Goal: Task Accomplishment & Management: Use online tool/utility

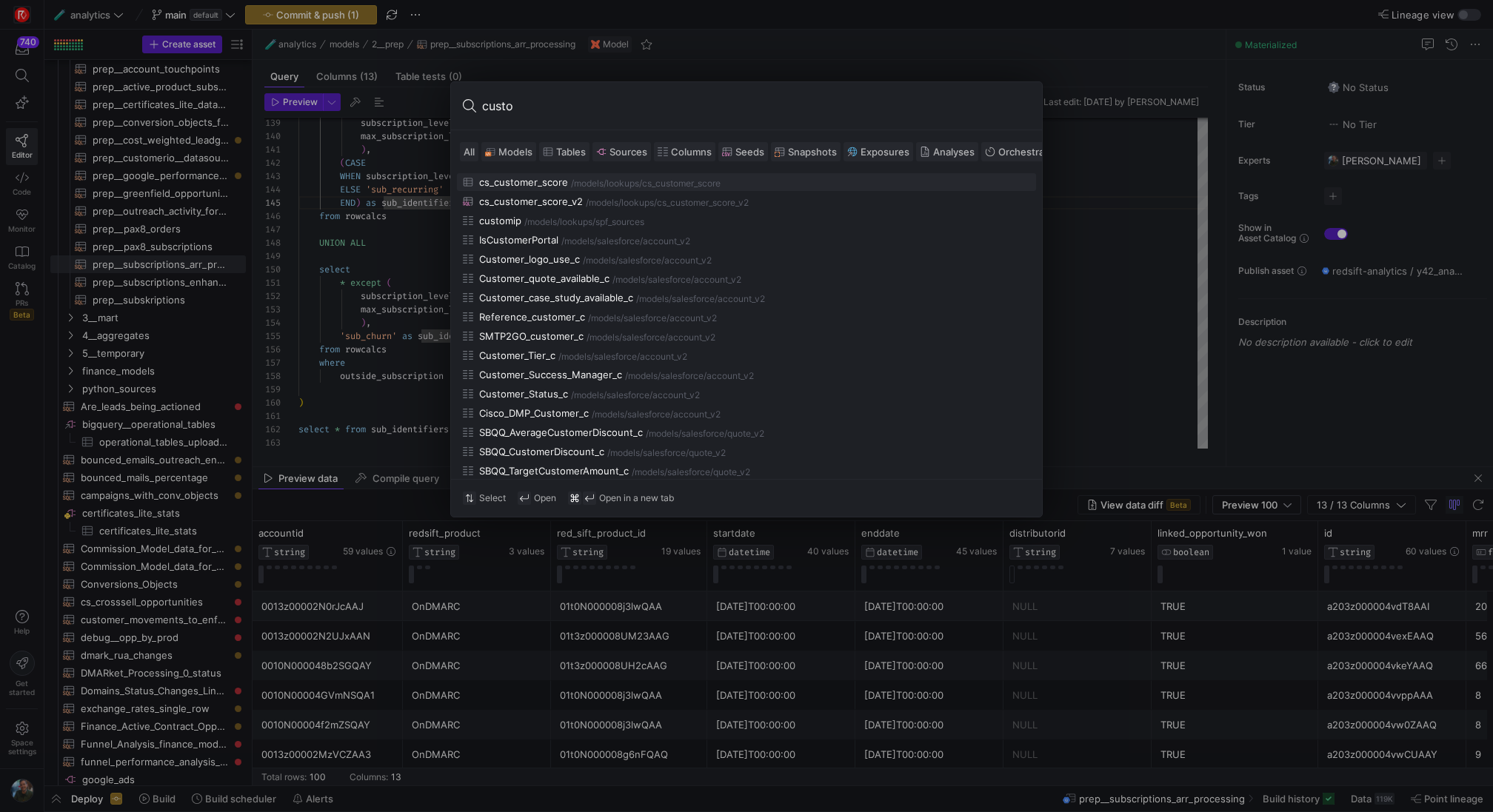
type input "custo"
click at [510, 156] on span "Models" at bounding box center [515, 152] width 34 height 12
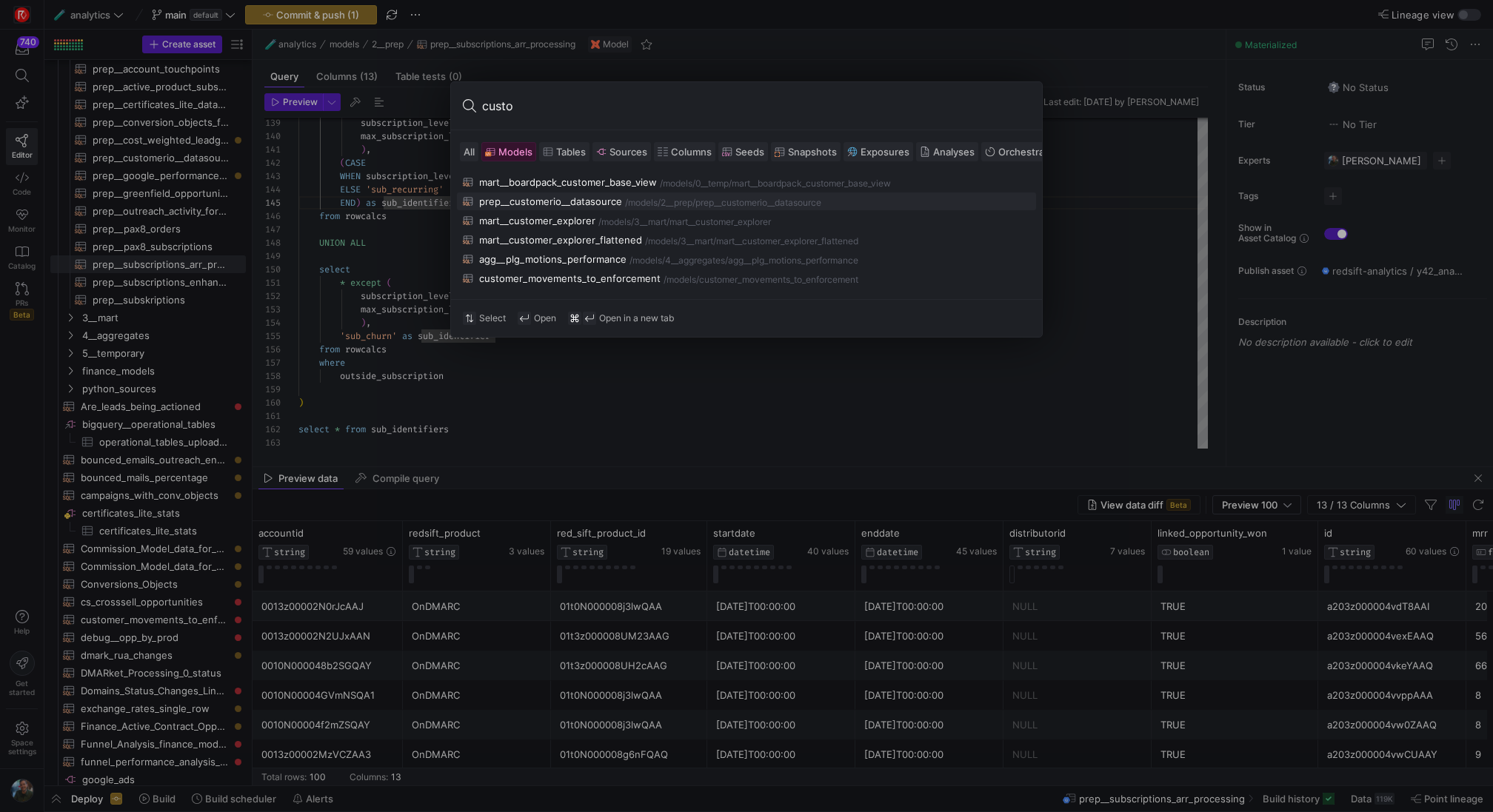
click at [584, 203] on div "prep__customerio__datasource" at bounding box center [550, 201] width 143 height 12
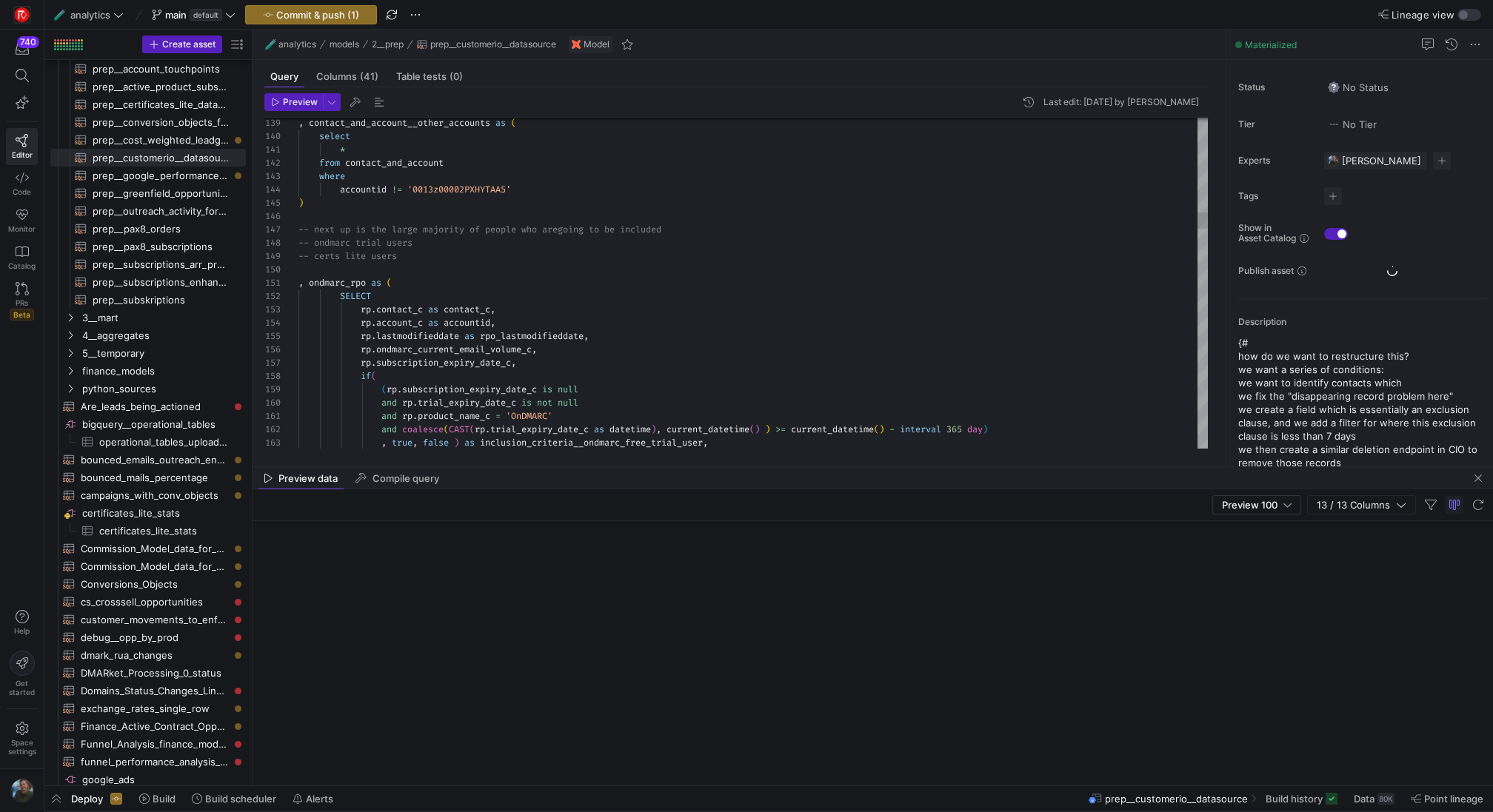
scroll to position [133, 0]
type textarea ", ondmarc_rpo as ( SELECT [DOMAIN_NAME]_c as contact_c, rp.account_c as account…"
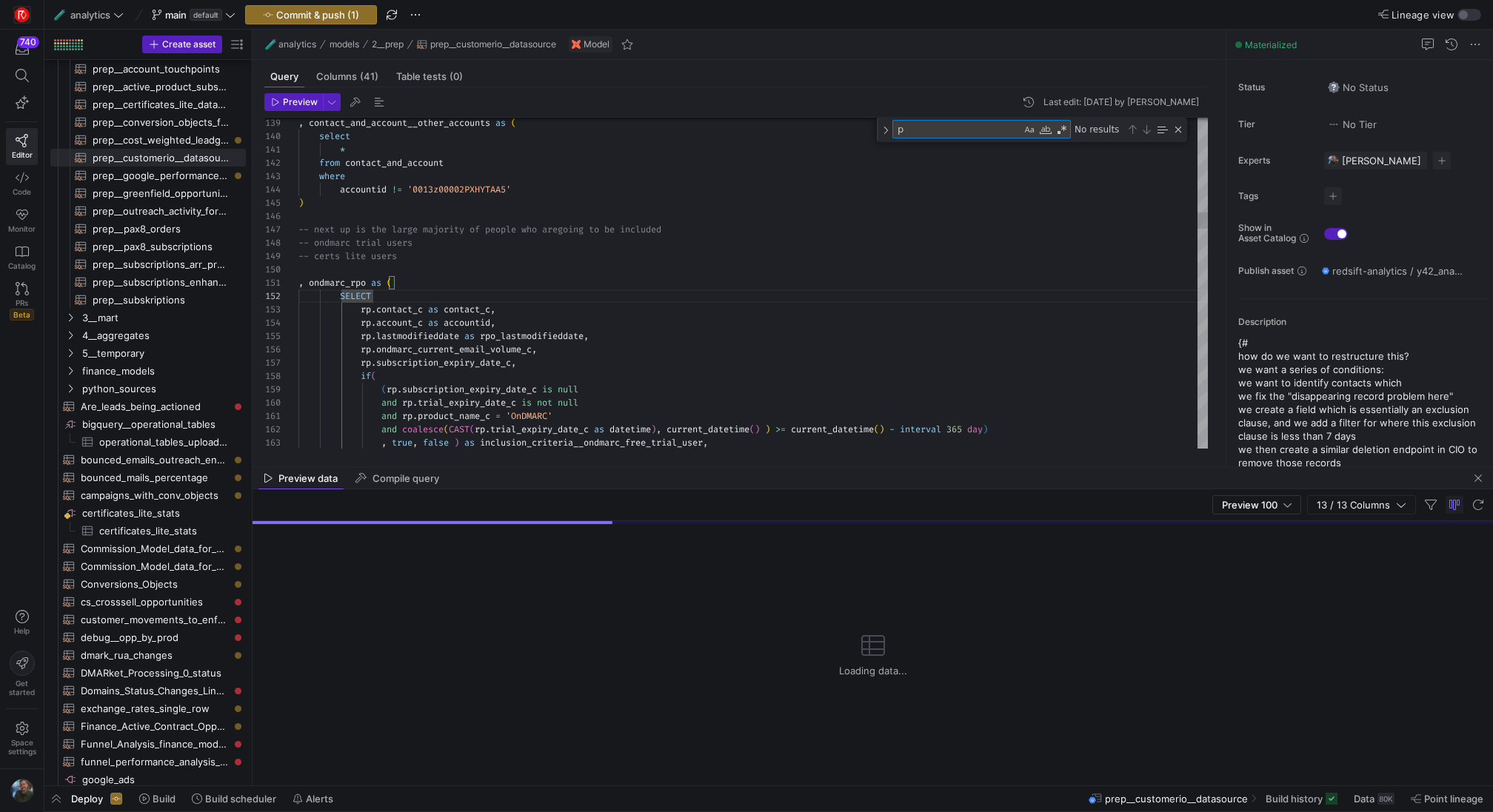
type textarea "pa"
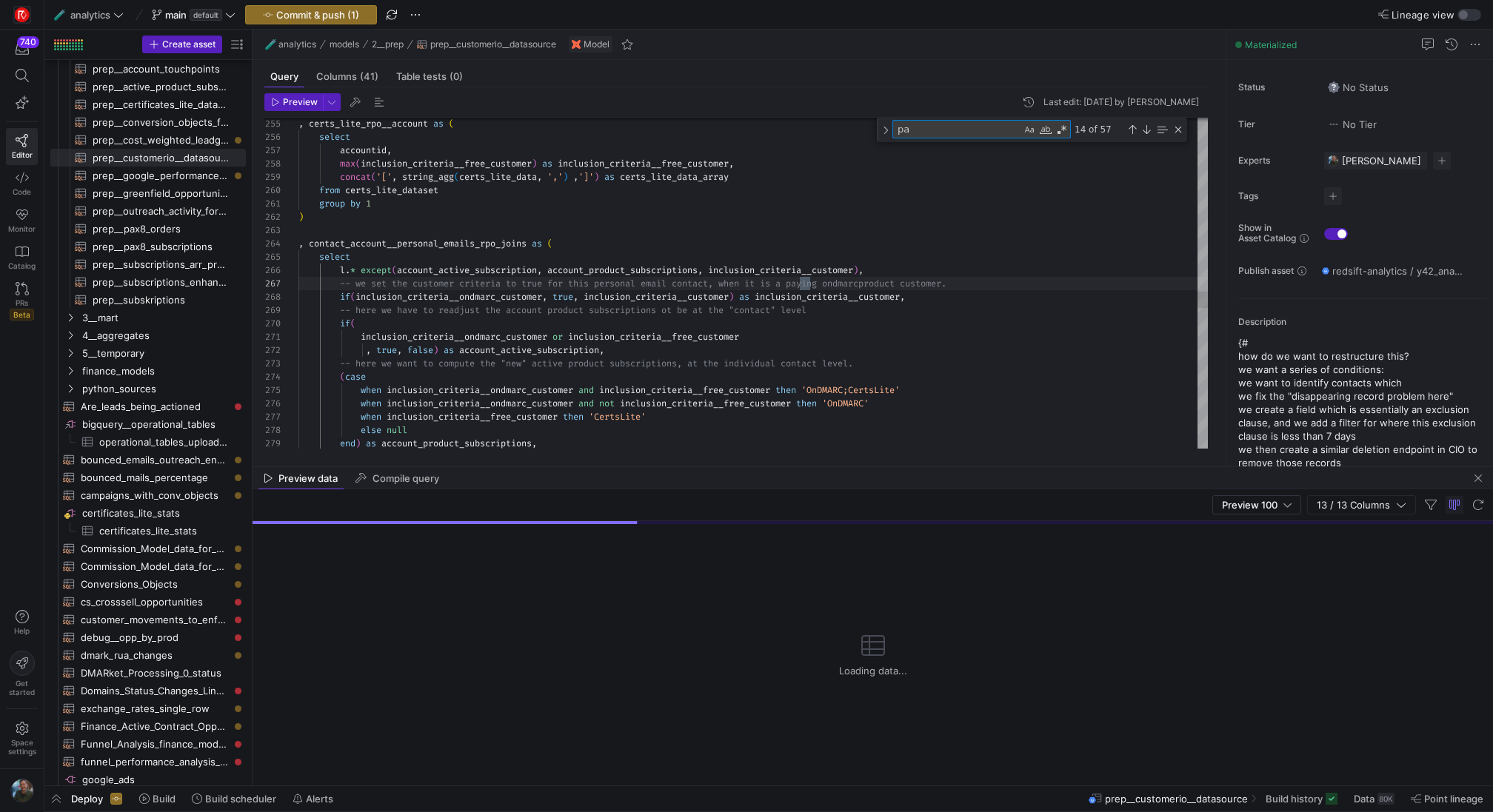
type textarea ", ondmarc_rpo as ( SELECT [DOMAIN_NAME]_c as contact_c, rp.account_c as account…"
type textarea "p"
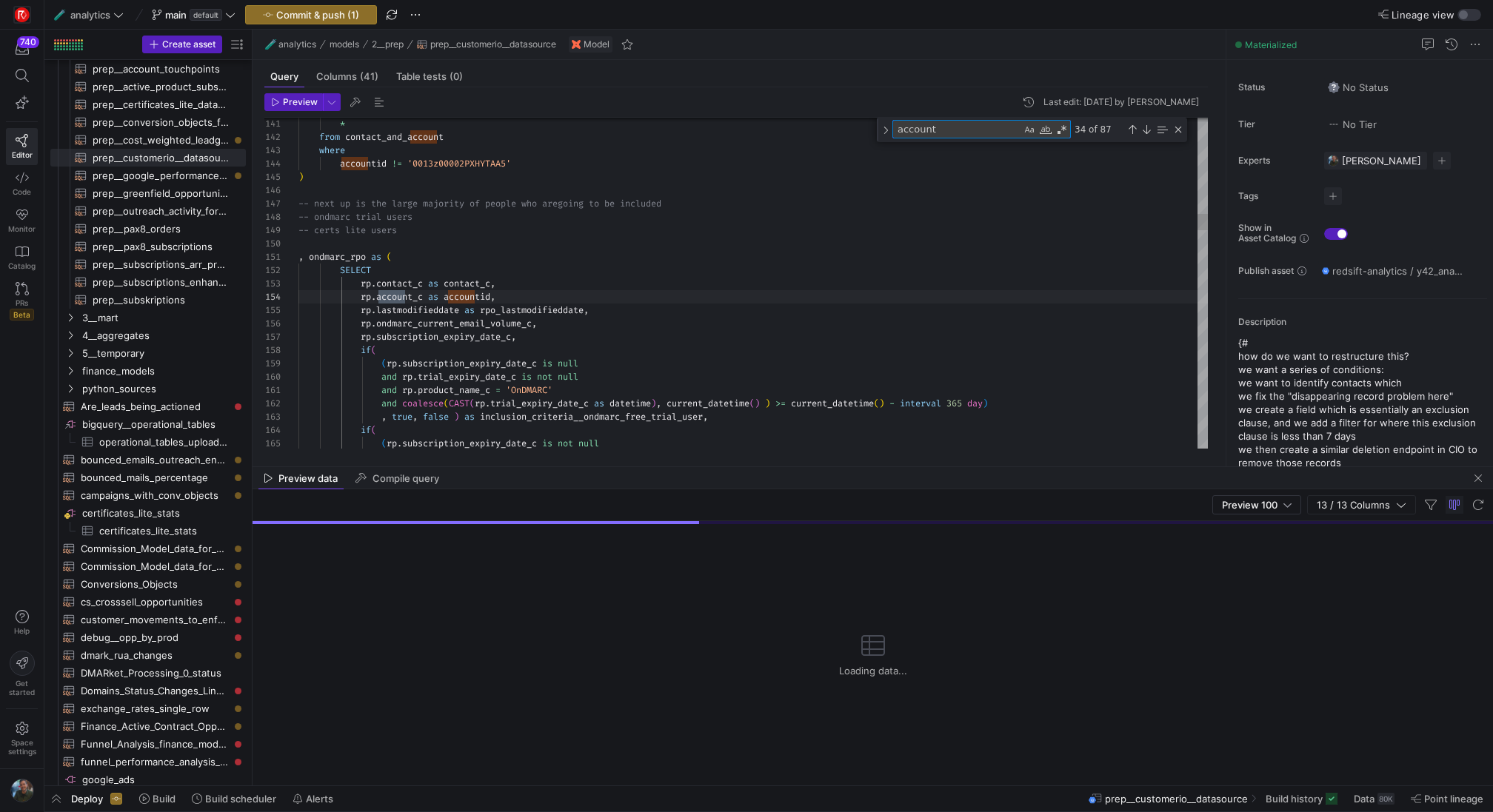
scroll to position [133, 117]
type textarea "account_"
type textarea "group by 1 ) , contact_account__personal_emails_rpo_joins as ( select l.* excep…"
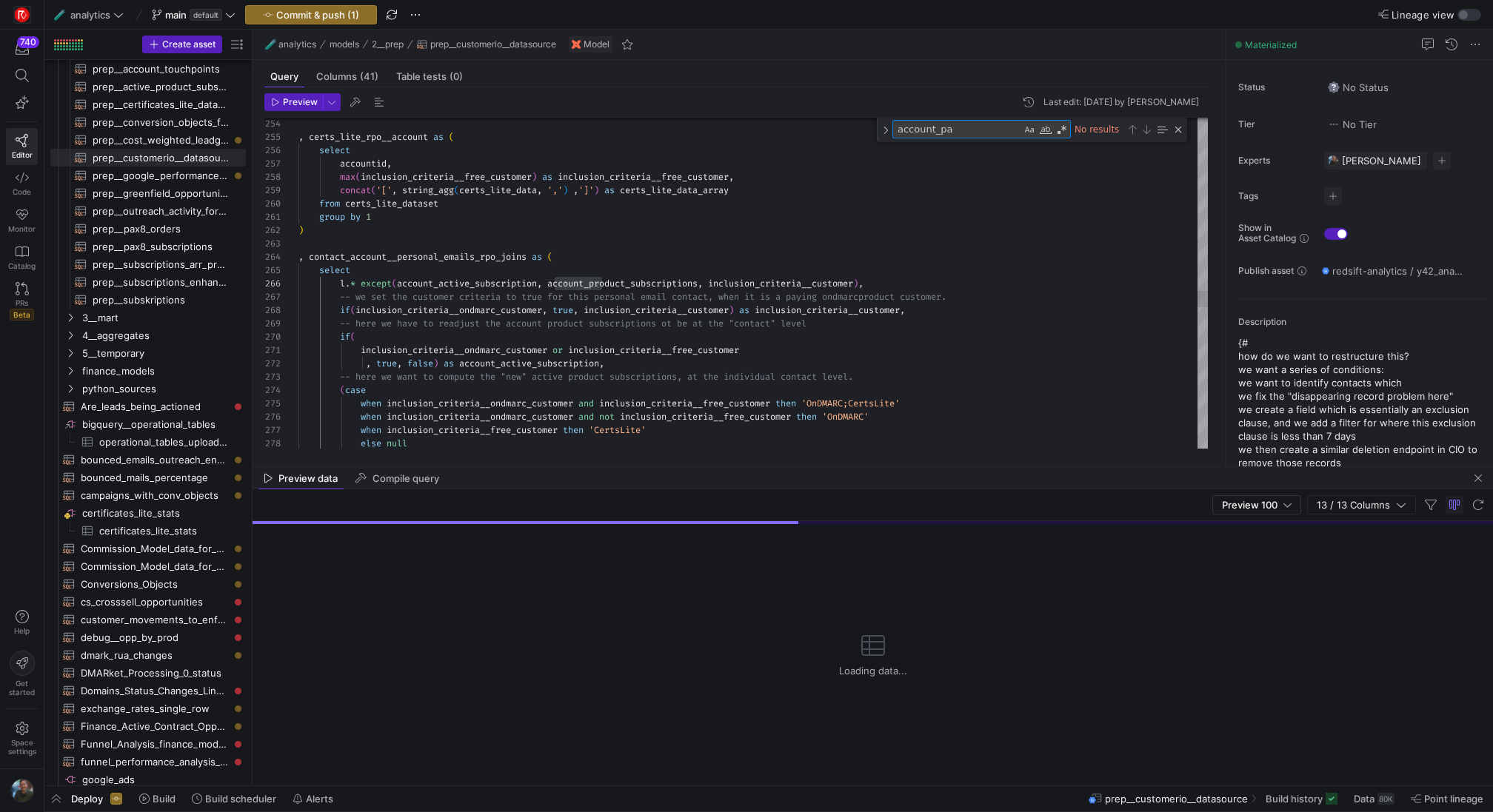
scroll to position [133, 304]
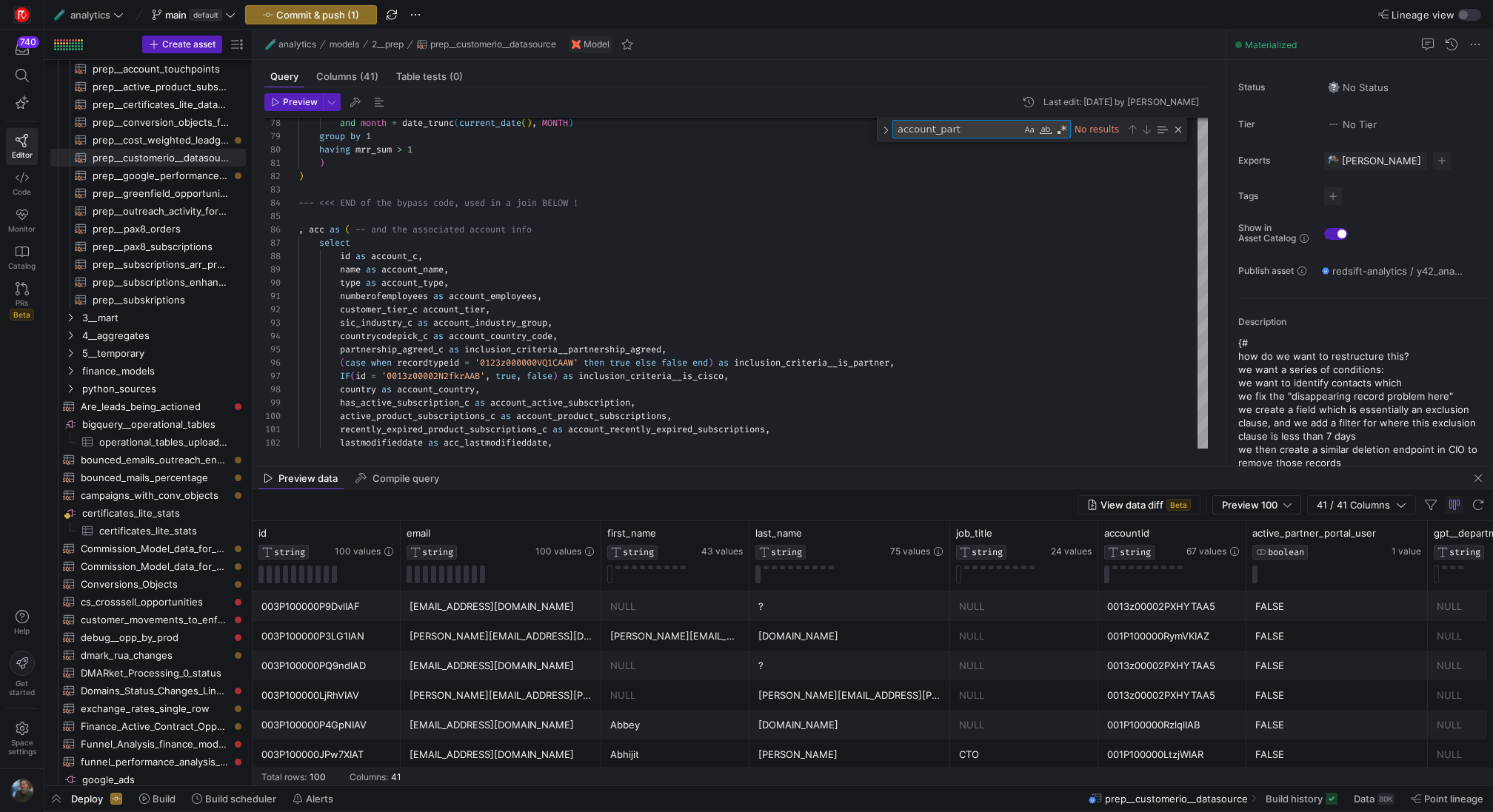
type textarea "account_part"
click at [1181, 137] on div "No results" at bounding box center [1127, 129] width 113 height 19
click at [1181, 126] on div "Close (Escape)" at bounding box center [1178, 129] width 12 height 12
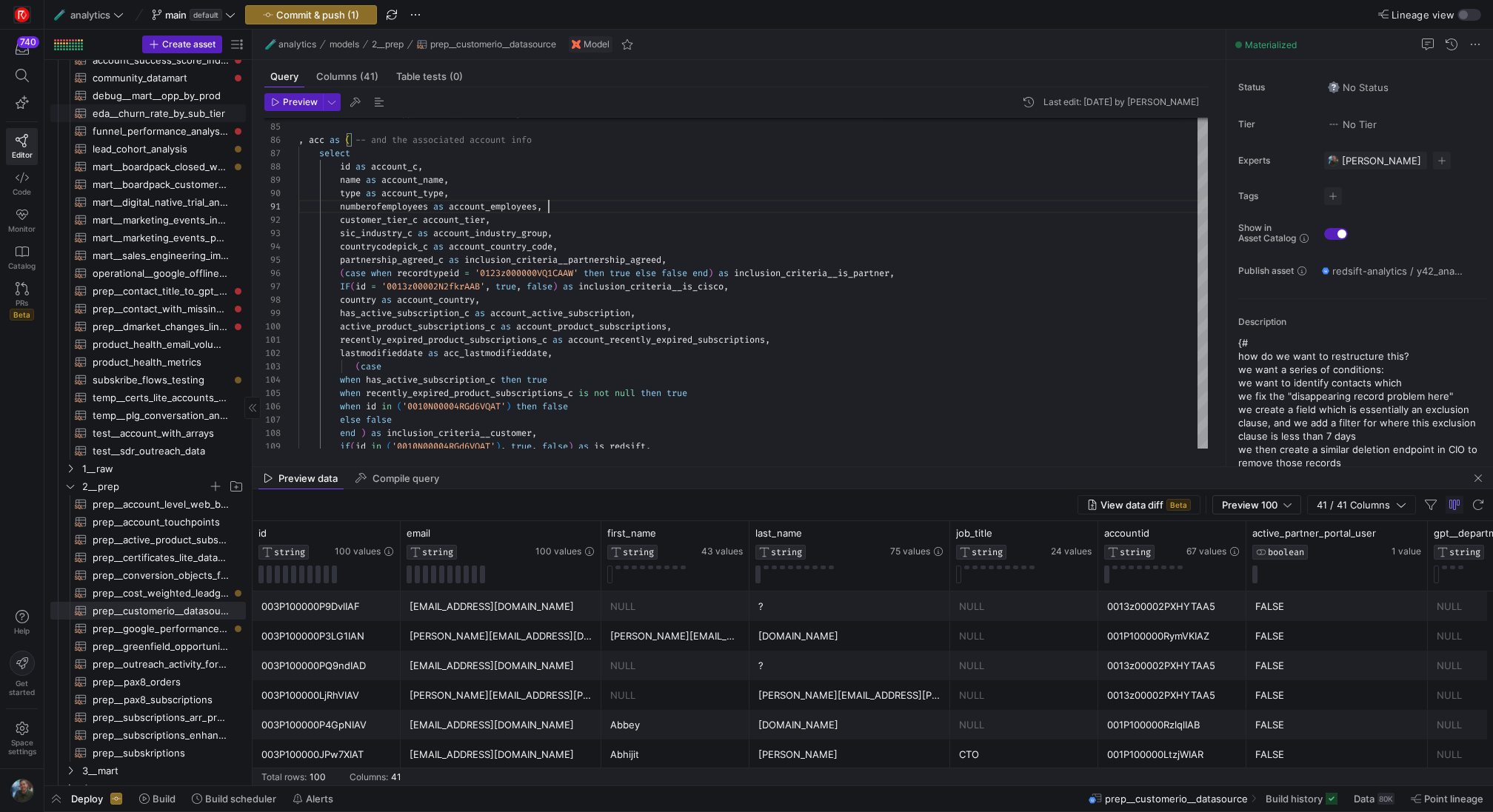
scroll to position [0, 0]
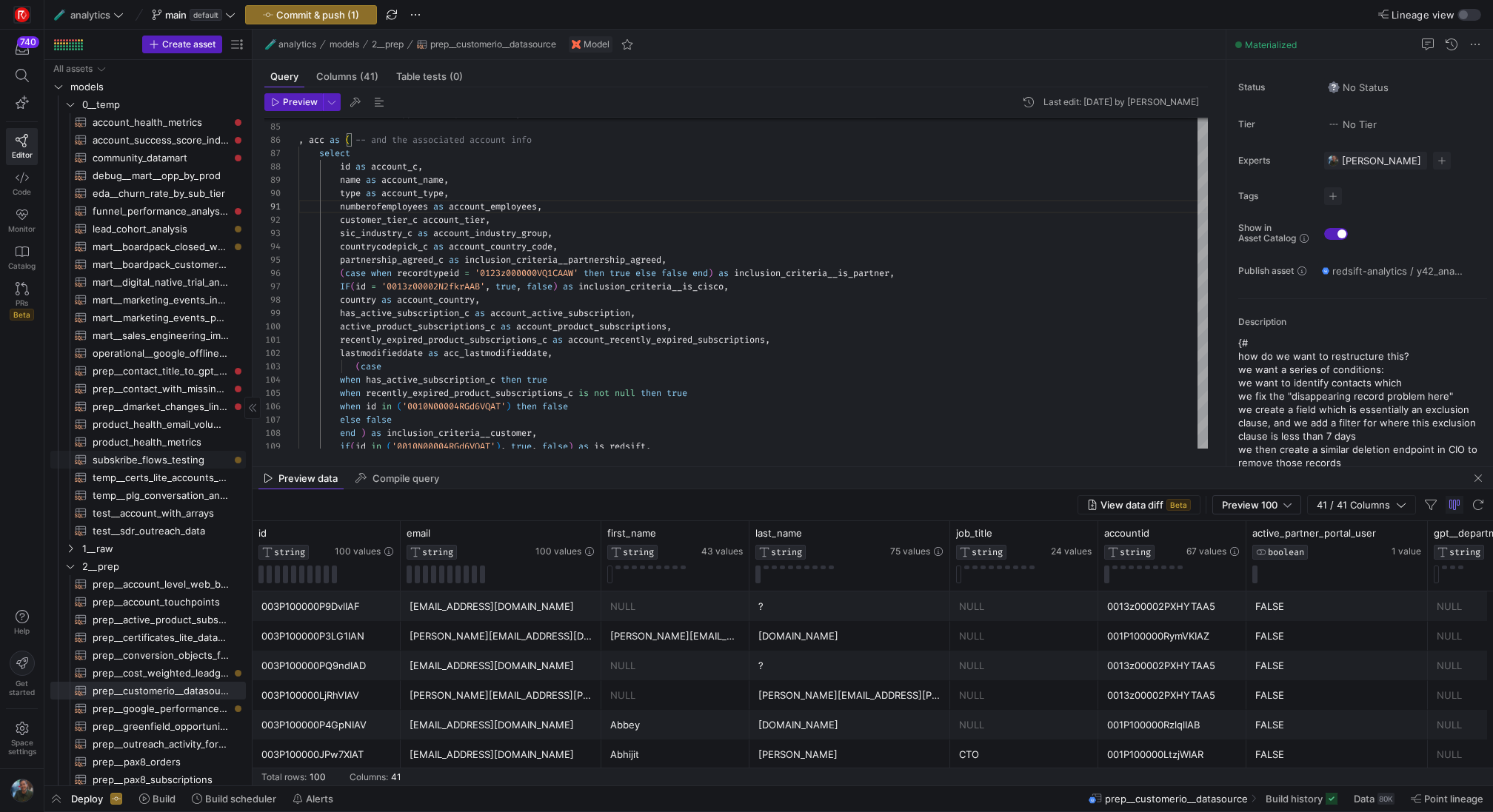
click at [175, 460] on span "subskribe_flows_testing​​​​​​​​​​" at bounding box center [161, 460] width 137 height 17
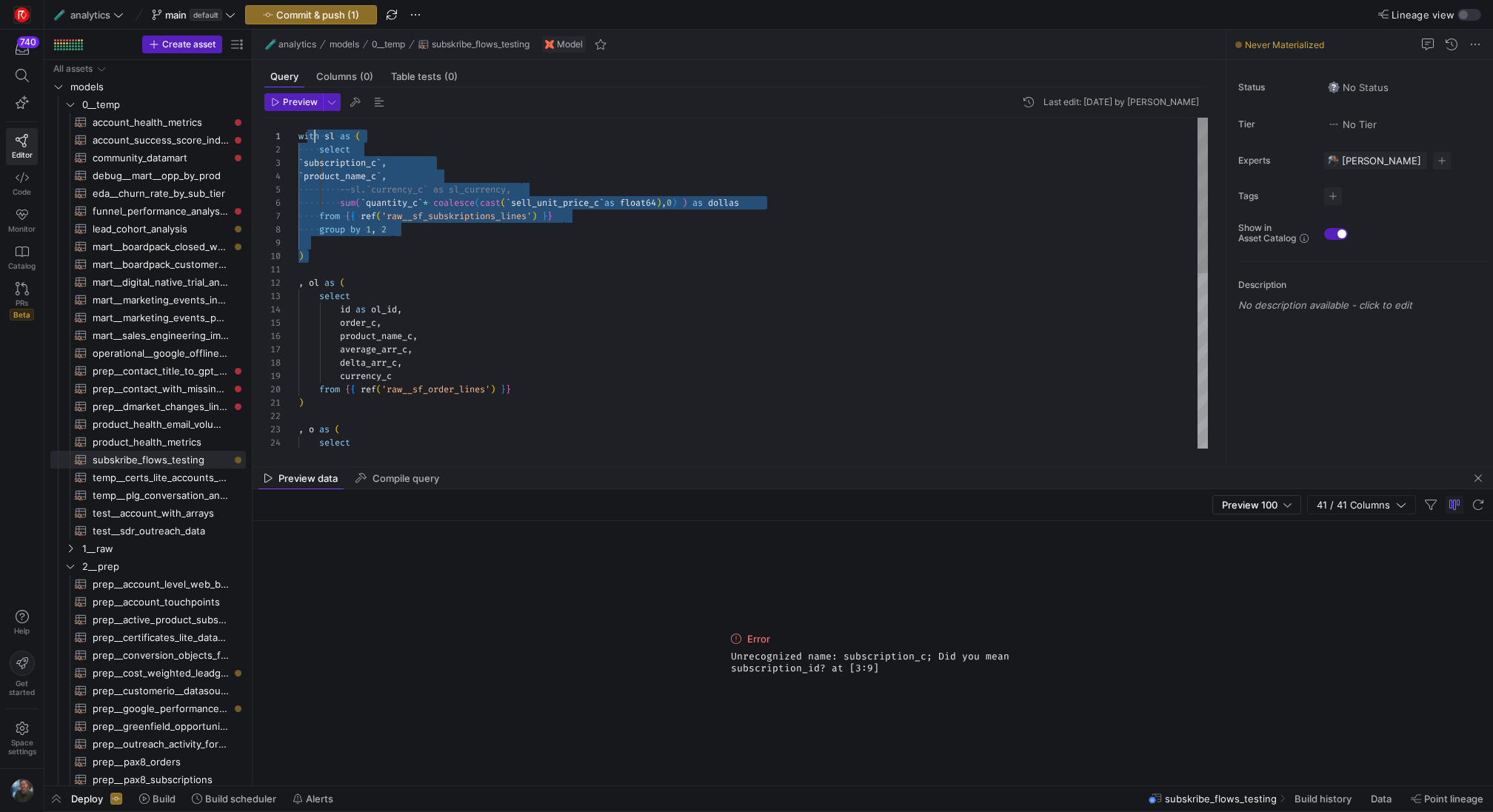
scroll to position [0, 22]
drag, startPoint x: 384, startPoint y: 267, endPoint x: 322, endPoint y: 139, distance: 142.2
click at [322, 139] on div ", o as ( select ) currency_c from { { ref ( 'raw__sf_order_lines' ) } } delta_a…" at bounding box center [753, 471] width 909 height 705
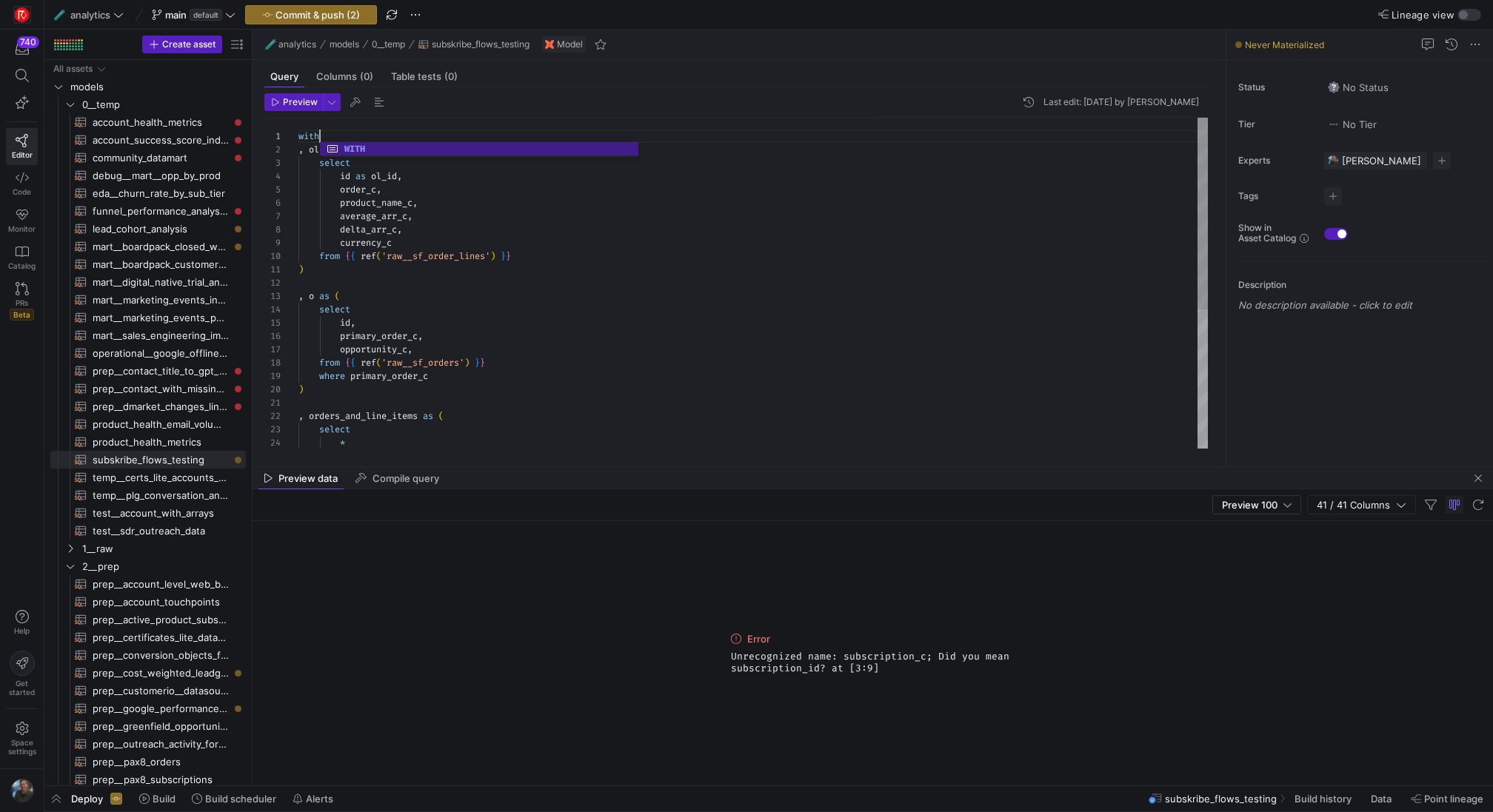
scroll to position [13, 6]
click at [304, 143] on div ", o as ( select ) currency_c from { { ref ( 'raw__sf_order_lines' ) } } delta_a…" at bounding box center [753, 403] width 909 height 572
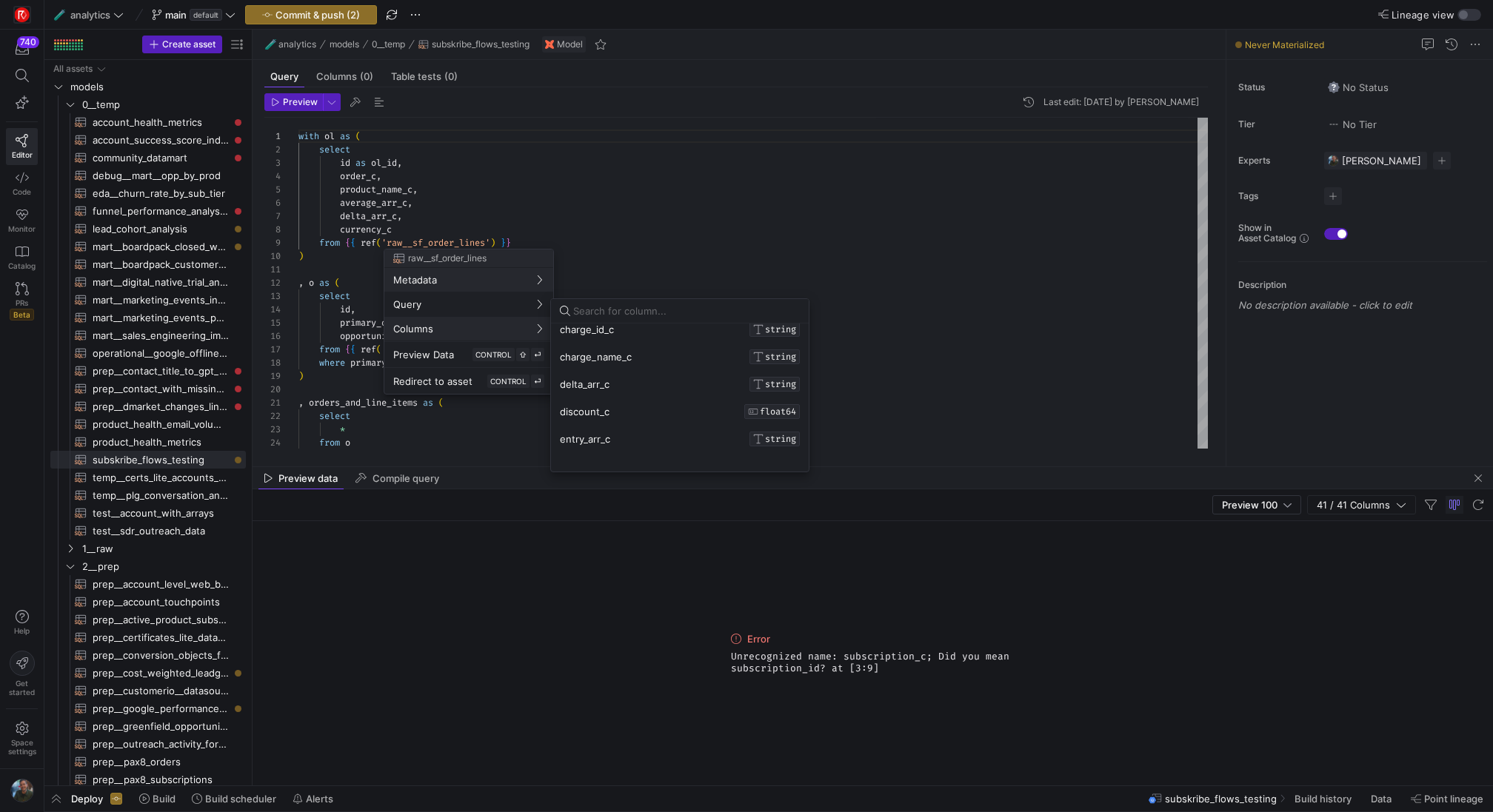
scroll to position [442, 0]
click at [394, 152] on div at bounding box center [746, 406] width 1493 height 812
click at [379, 214] on div at bounding box center [746, 406] width 1493 height 812
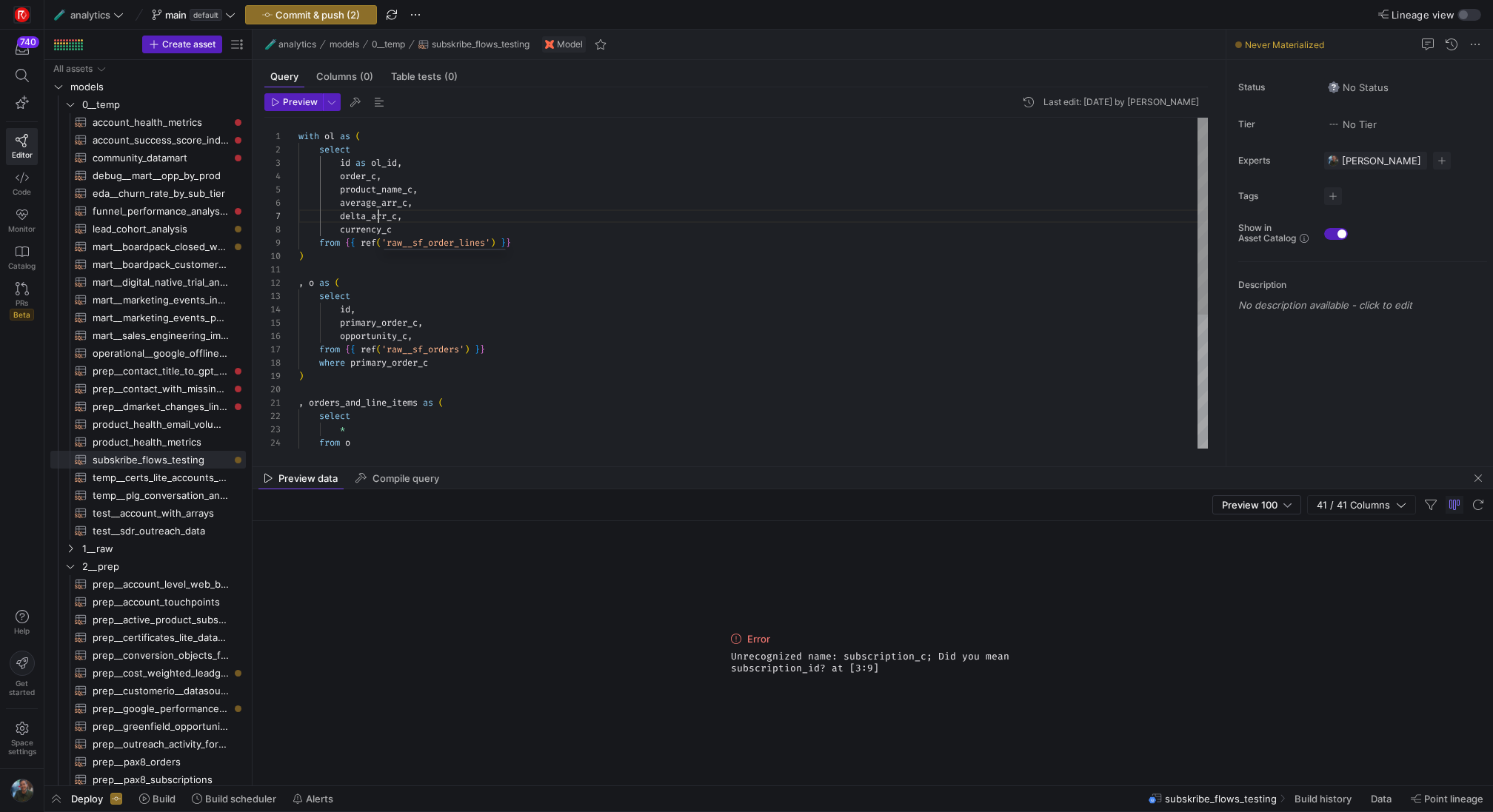
click at [379, 214] on div ", o as ( select ) currency_c from { { ref ( 'raw__sf_order_lines' ) } } delta_a…" at bounding box center [753, 397] width 909 height 558
click at [435, 187] on div ", o as ( select ) tcv_c from { { ref ( 'raw__sf_order_lines' ) } } exit_arr_c ,…" at bounding box center [753, 397] width 909 height 558
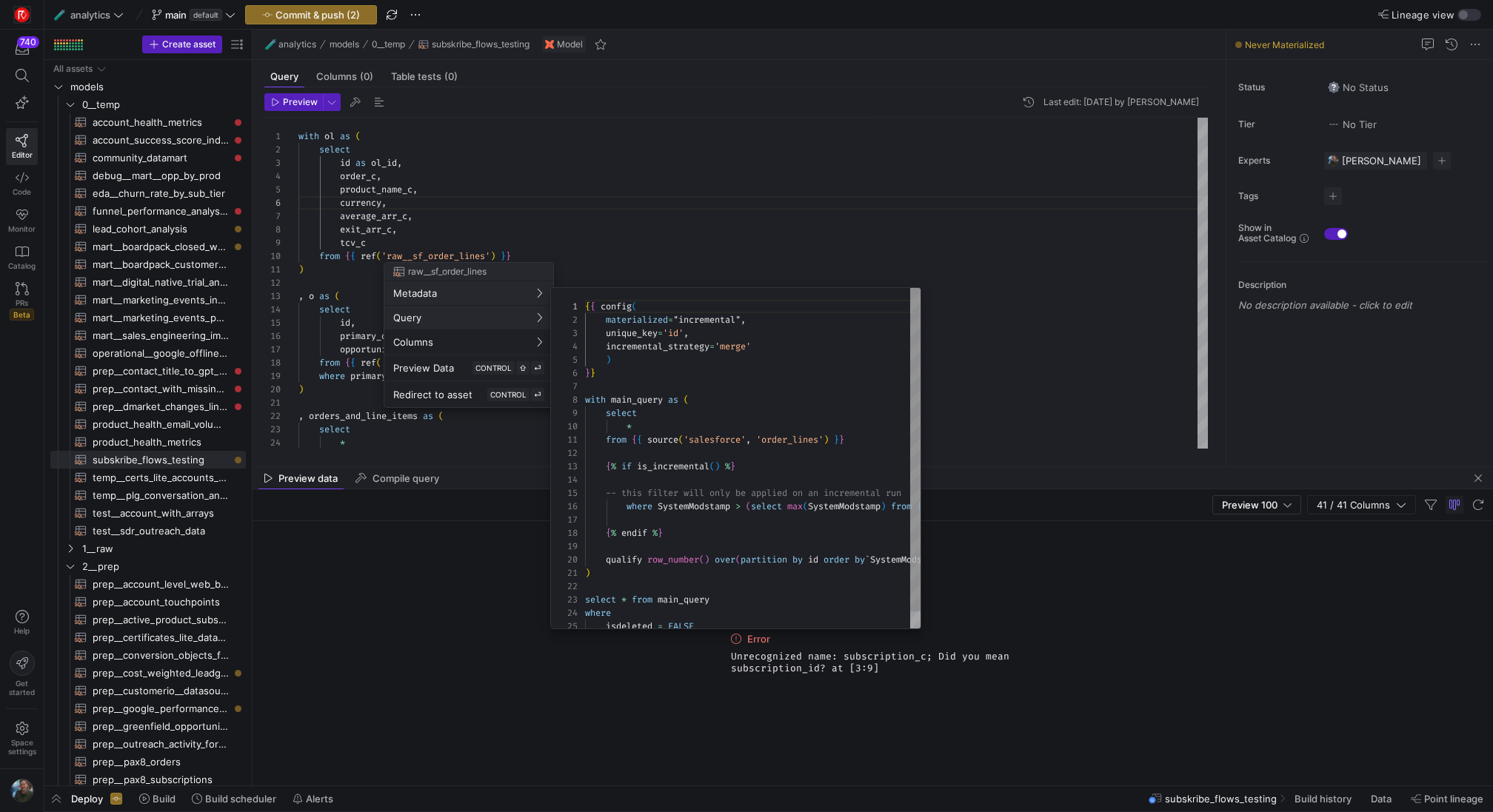
scroll to position [133, 0]
click at [355, 226] on div at bounding box center [746, 406] width 1493 height 812
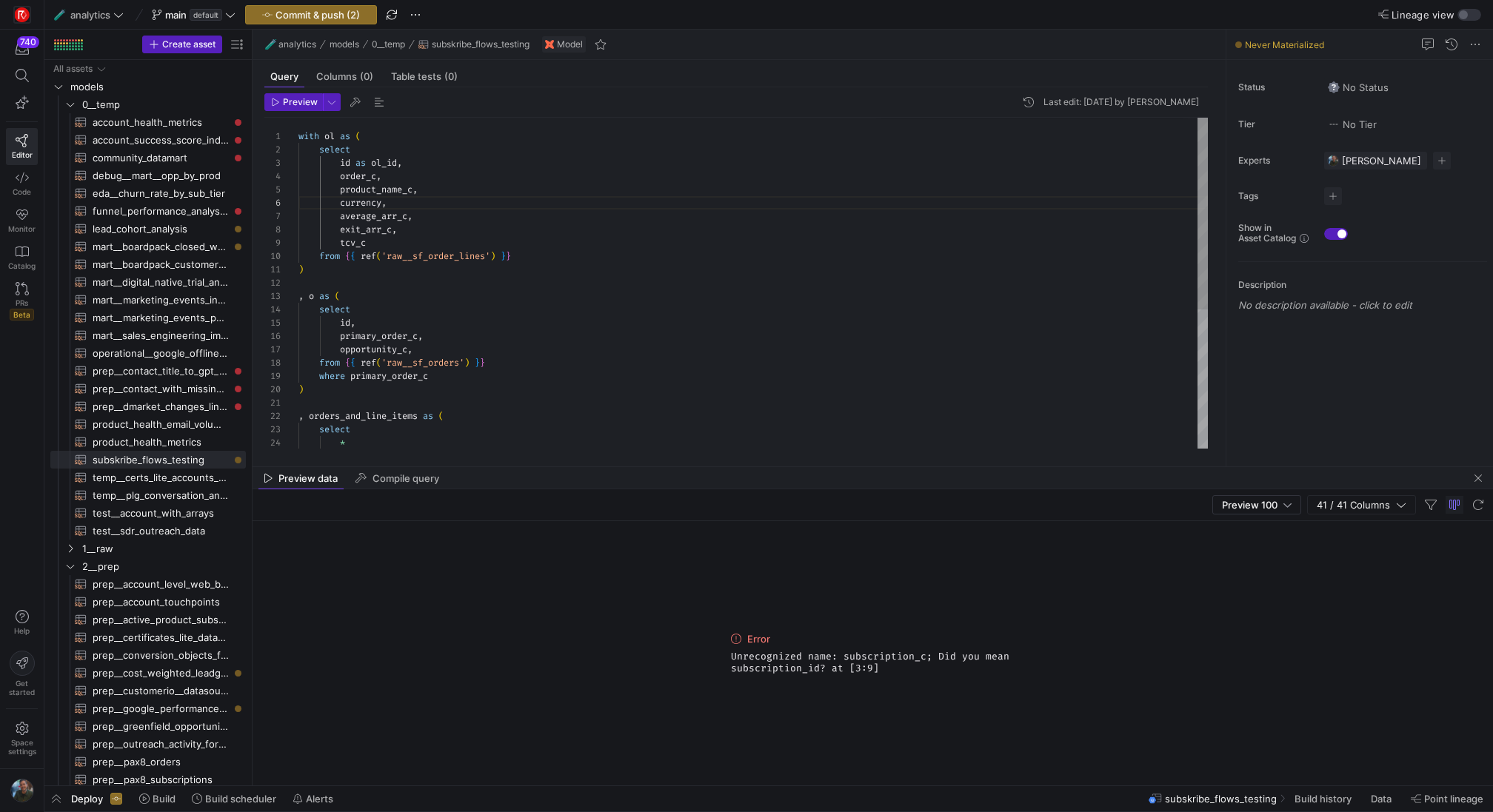
click at [363, 230] on div ", o as ( select ) tcv_c from { { ref ( 'raw__sf_order_lines' ) } } exit_arr_c ,…" at bounding box center [753, 403] width 909 height 572
drag, startPoint x: 431, startPoint y: 213, endPoint x: 286, endPoint y: 220, distance: 145.2
click at [298, 220] on div ", o as ( select ) tcv_c from { { ref ( 'raw__sf_order_lines' ) } } average_arr_…" at bounding box center [753, 403] width 909 height 572
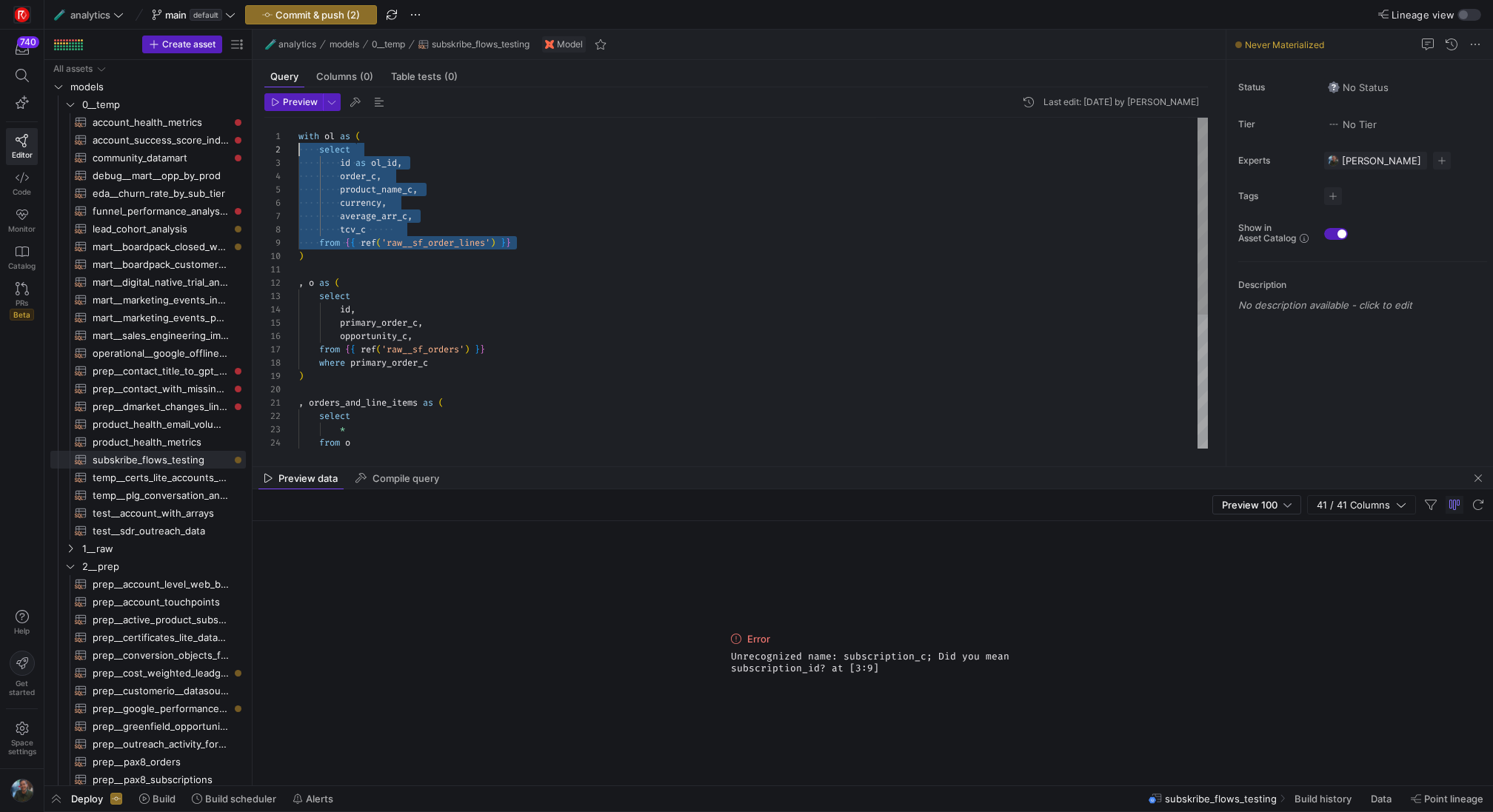
drag, startPoint x: 544, startPoint y: 246, endPoint x: 231, endPoint y: 152, distance: 326.8
click at [298, 152] on div ", o as ( select ) tcv_c from { { ref ( 'raw__sf_order_lines' ) } } average_arr_…" at bounding box center [753, 397] width 909 height 558
type textarea "with ol as ( select id as ol_id, order_c, product_name_c, currency, average_arr…"
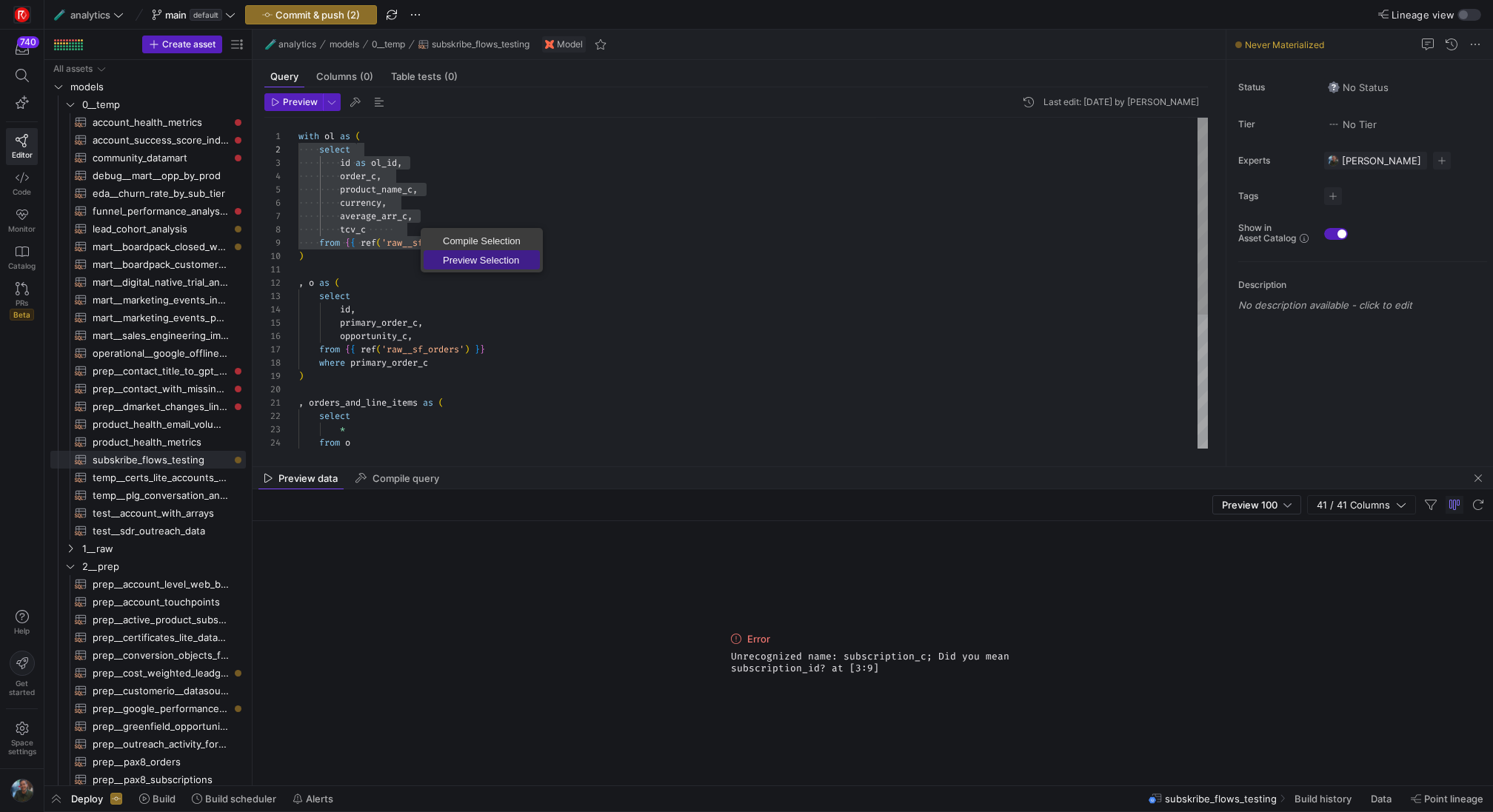
click at [472, 264] on span "Preview Selection" at bounding box center [482, 260] width 116 height 9
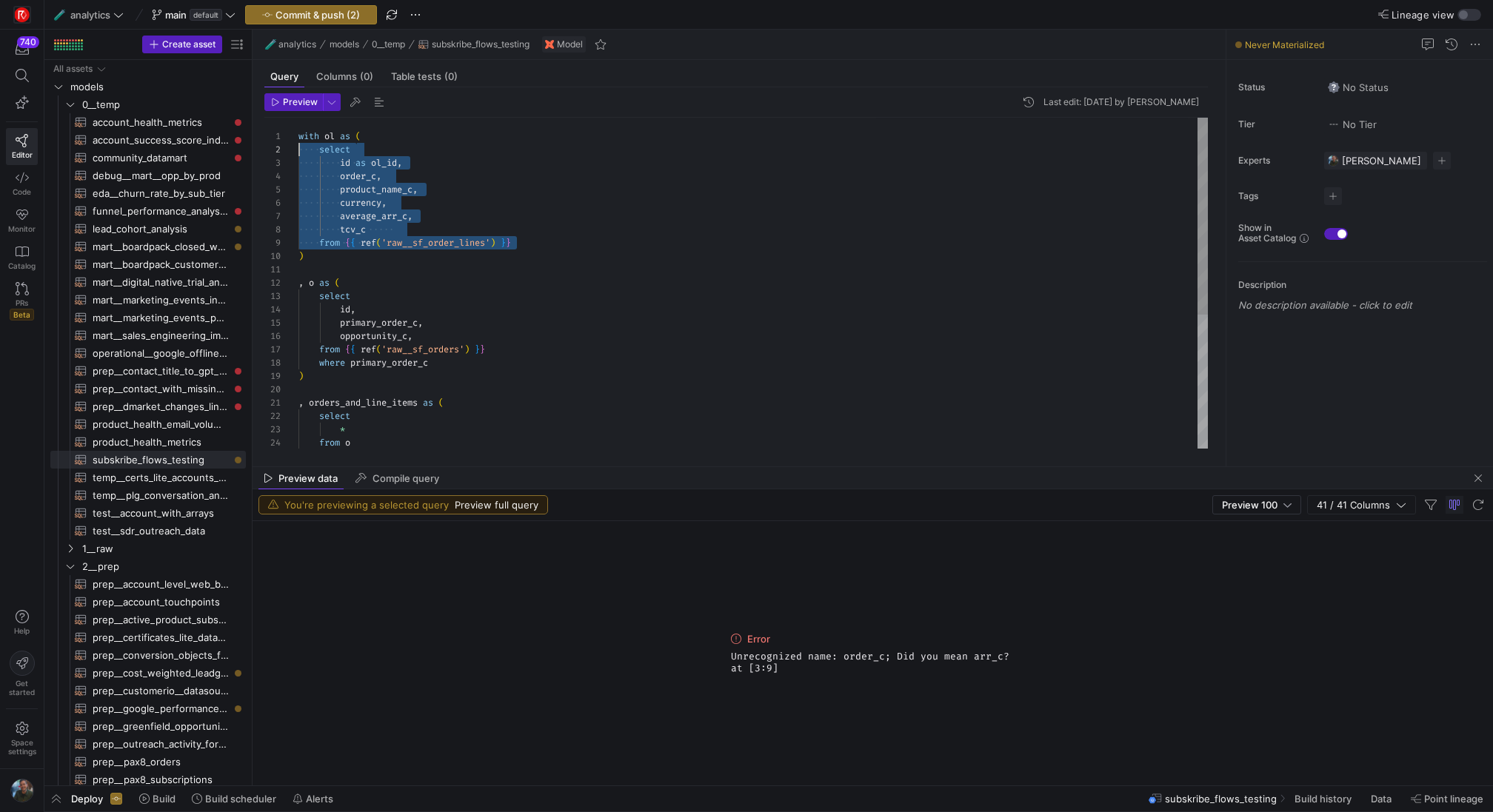
click at [478, 206] on div ", o as ( select ) tcv_c from { { ref ( 'raw__sf_order_lines' ) } } average_arr_…" at bounding box center [753, 397] width 909 height 558
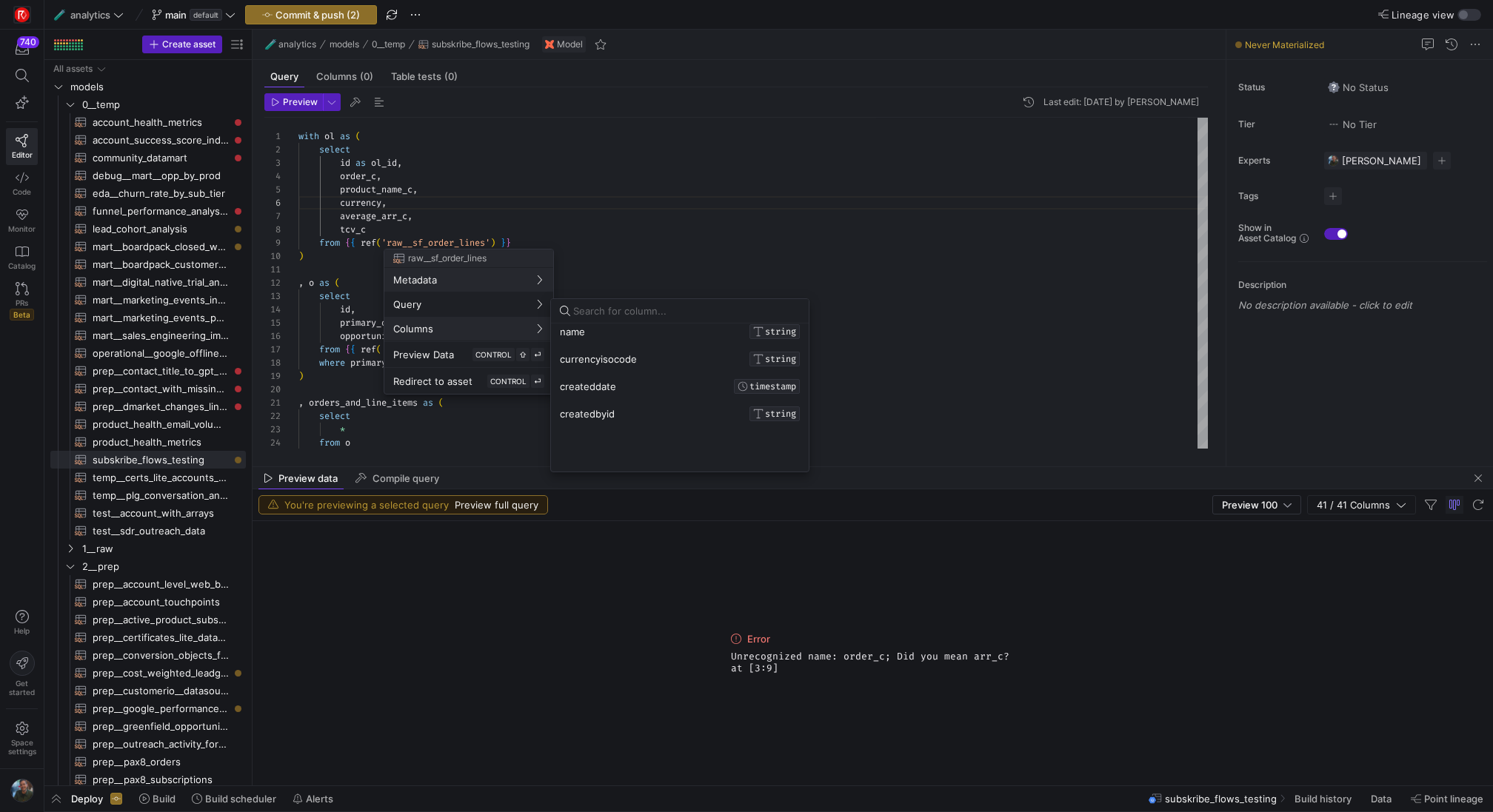
scroll to position [104, 0]
click at [616, 312] on input at bounding box center [687, 311] width 226 height 12
type input "order"
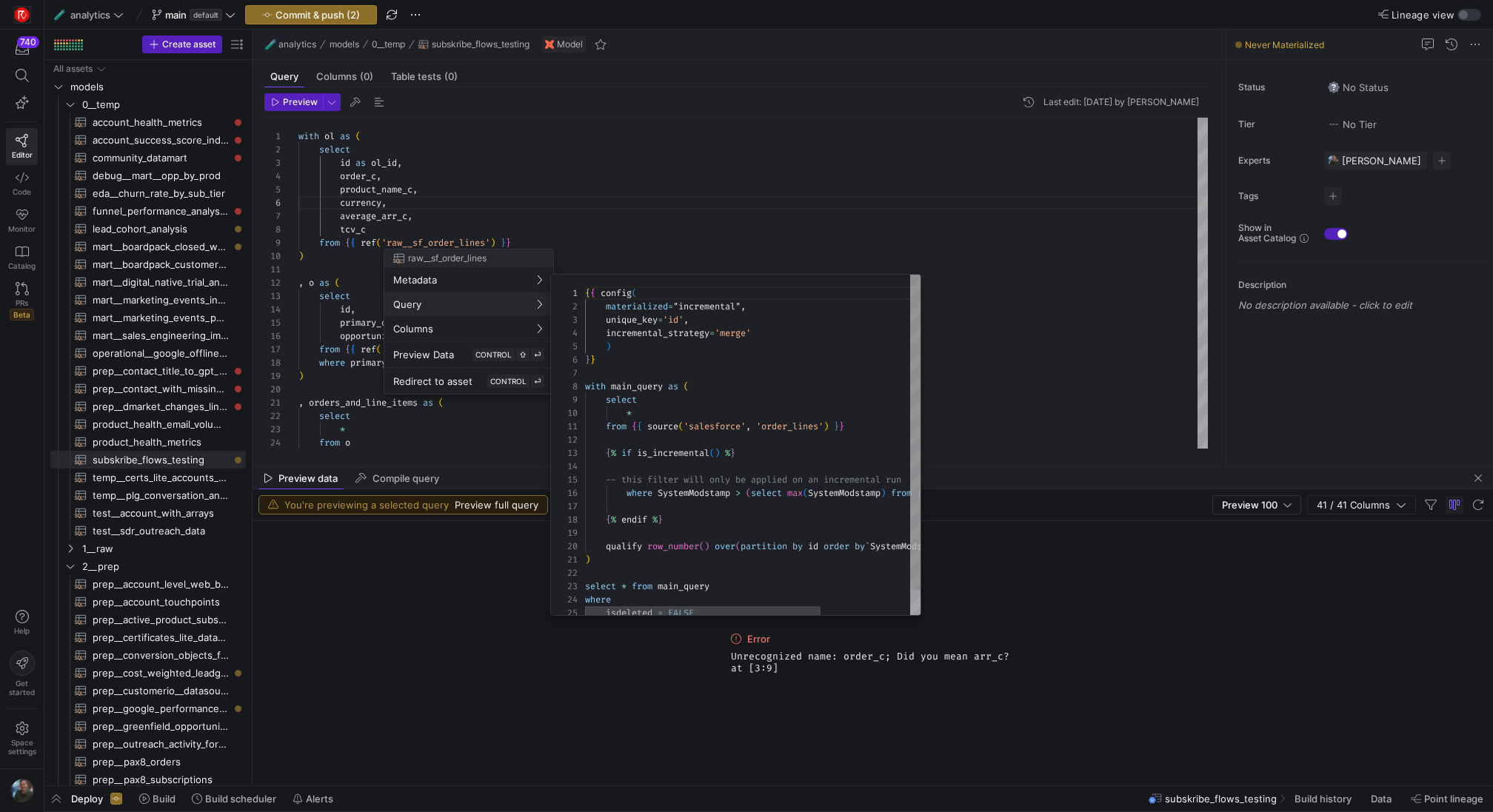
scroll to position [133, 0]
click at [379, 182] on div at bounding box center [746, 406] width 1493 height 812
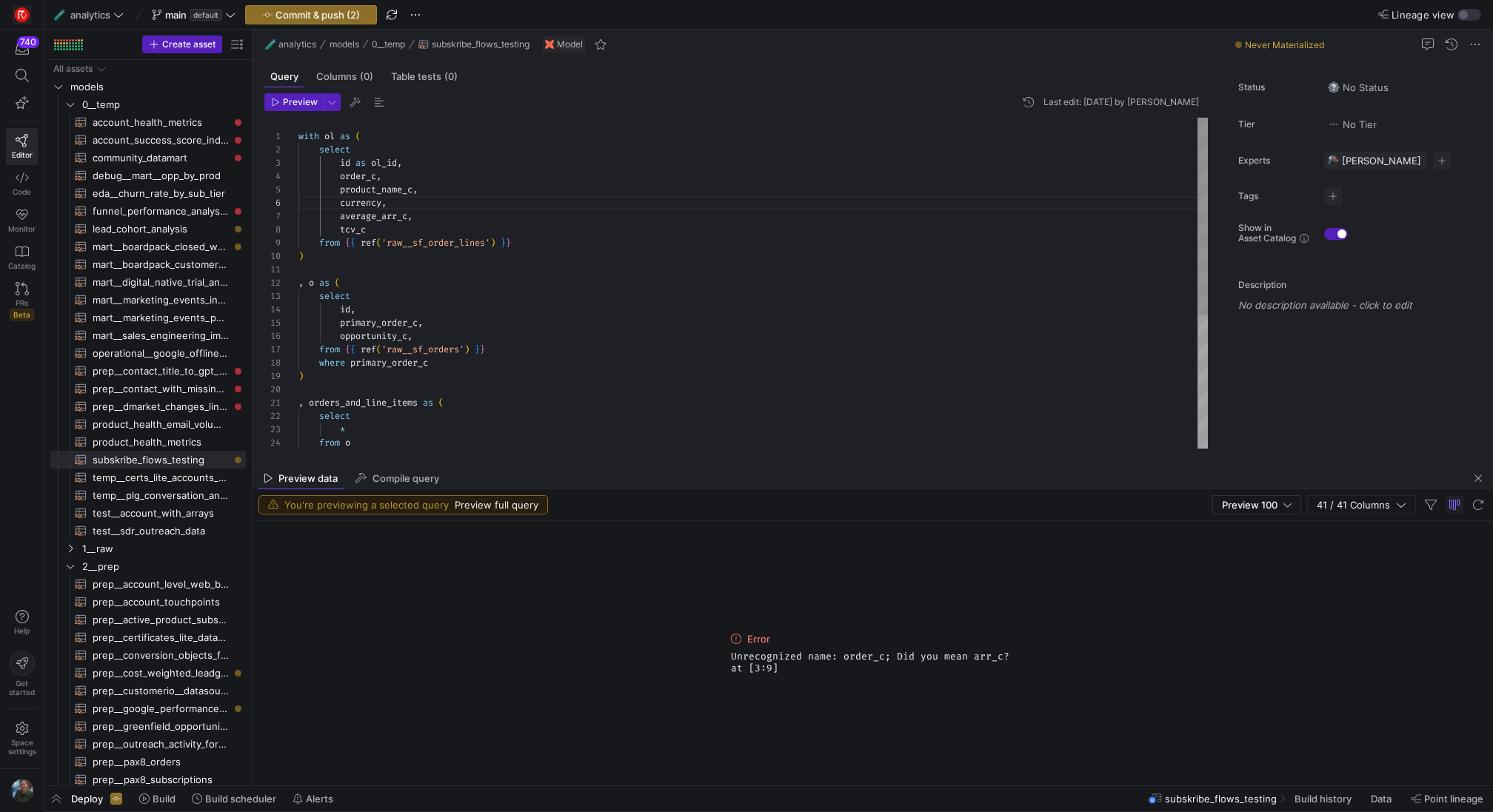
click at [342, 179] on div ", o as ( select ) tcv_c from { { ref ( 'raw__sf_order_lines' ) } } average_arr_…" at bounding box center [753, 397] width 909 height 558
click at [407, 166] on div ", o as ( select ) tcv_c from { { ref ( 'raw__sf_order_lines' ) } } average_arr_…" at bounding box center [753, 386] width 909 height 558
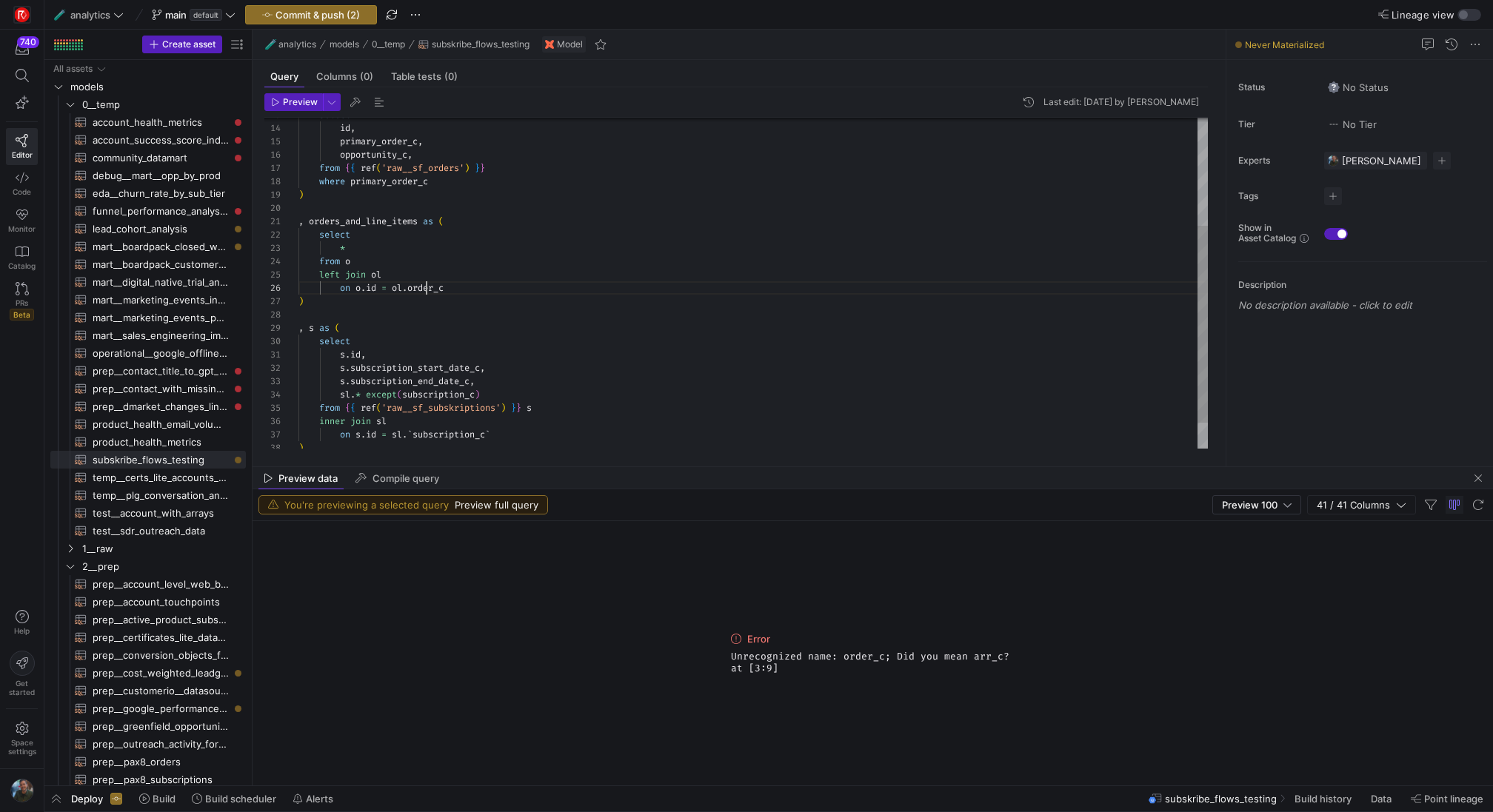
click at [425, 287] on div "select id , primary_order_c , opportunity_c , from { { ref ( 'raw__sf_orders' )…" at bounding box center [753, 215] width 909 height 558
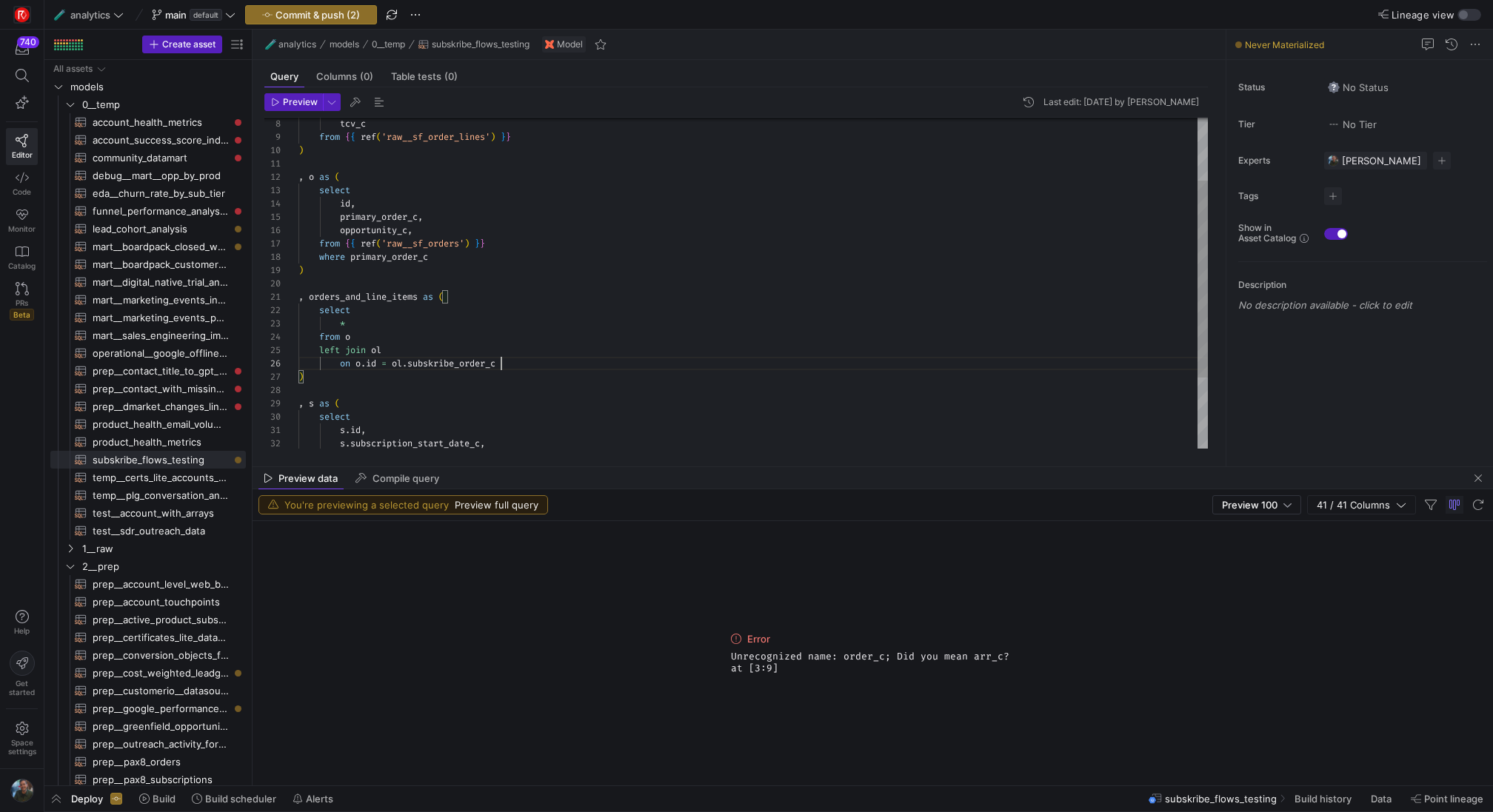
type textarea ", orders_and_line_items as ( select * from o left join ol on [DOMAIN_NAME] = [D…"
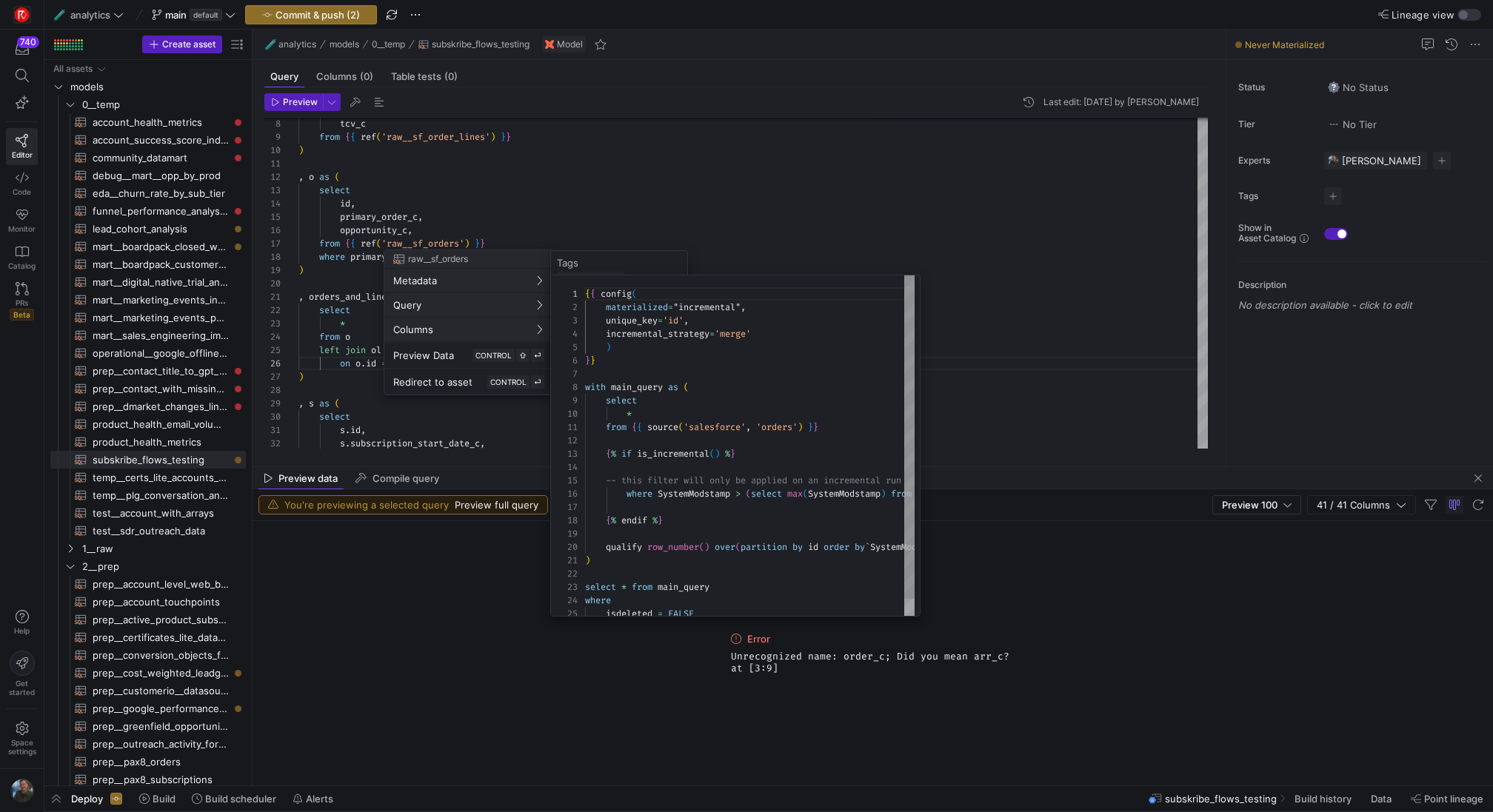
scroll to position [133, 0]
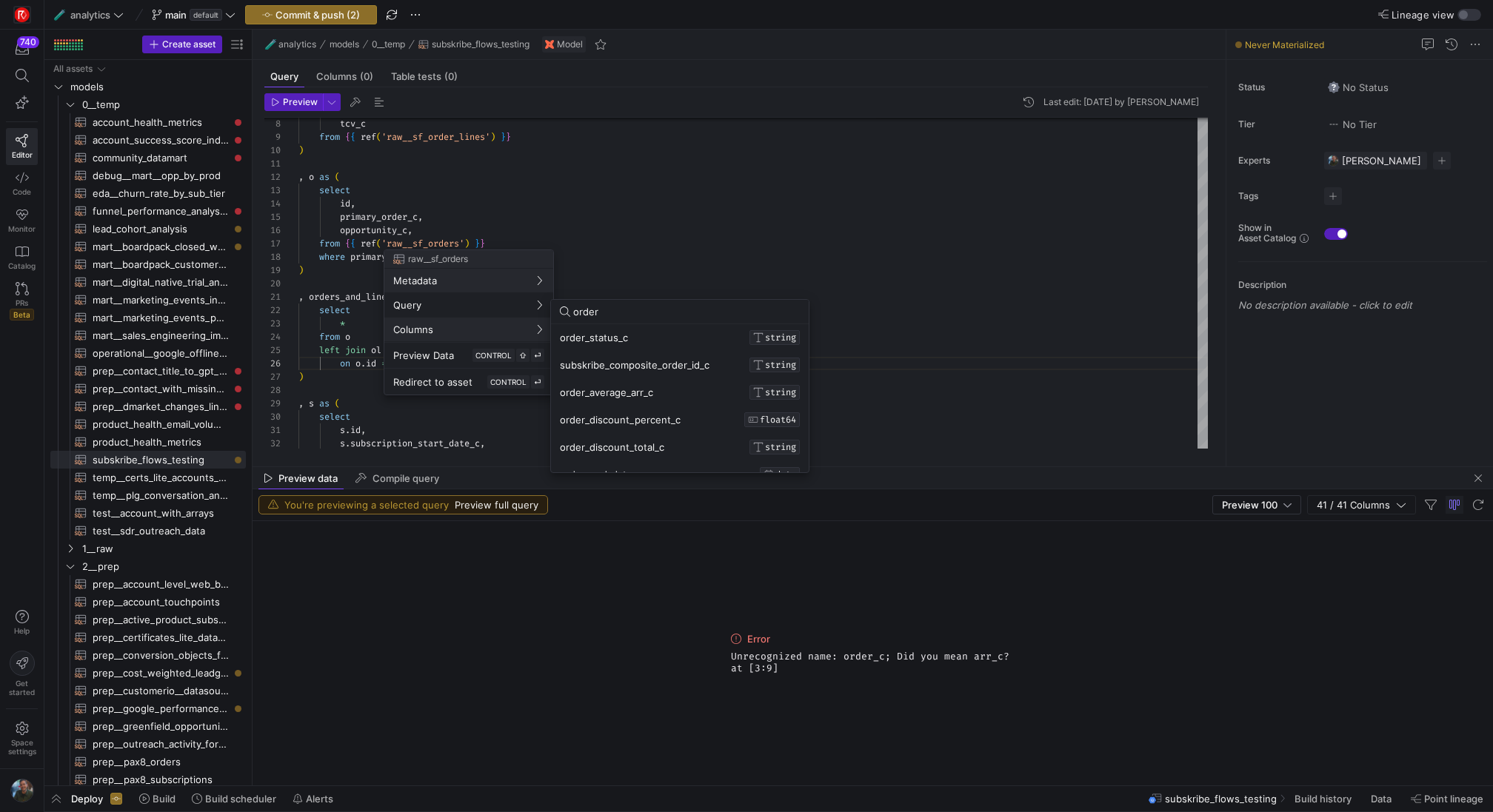
click at [620, 313] on input "order" at bounding box center [687, 312] width 226 height 12
type input "i"
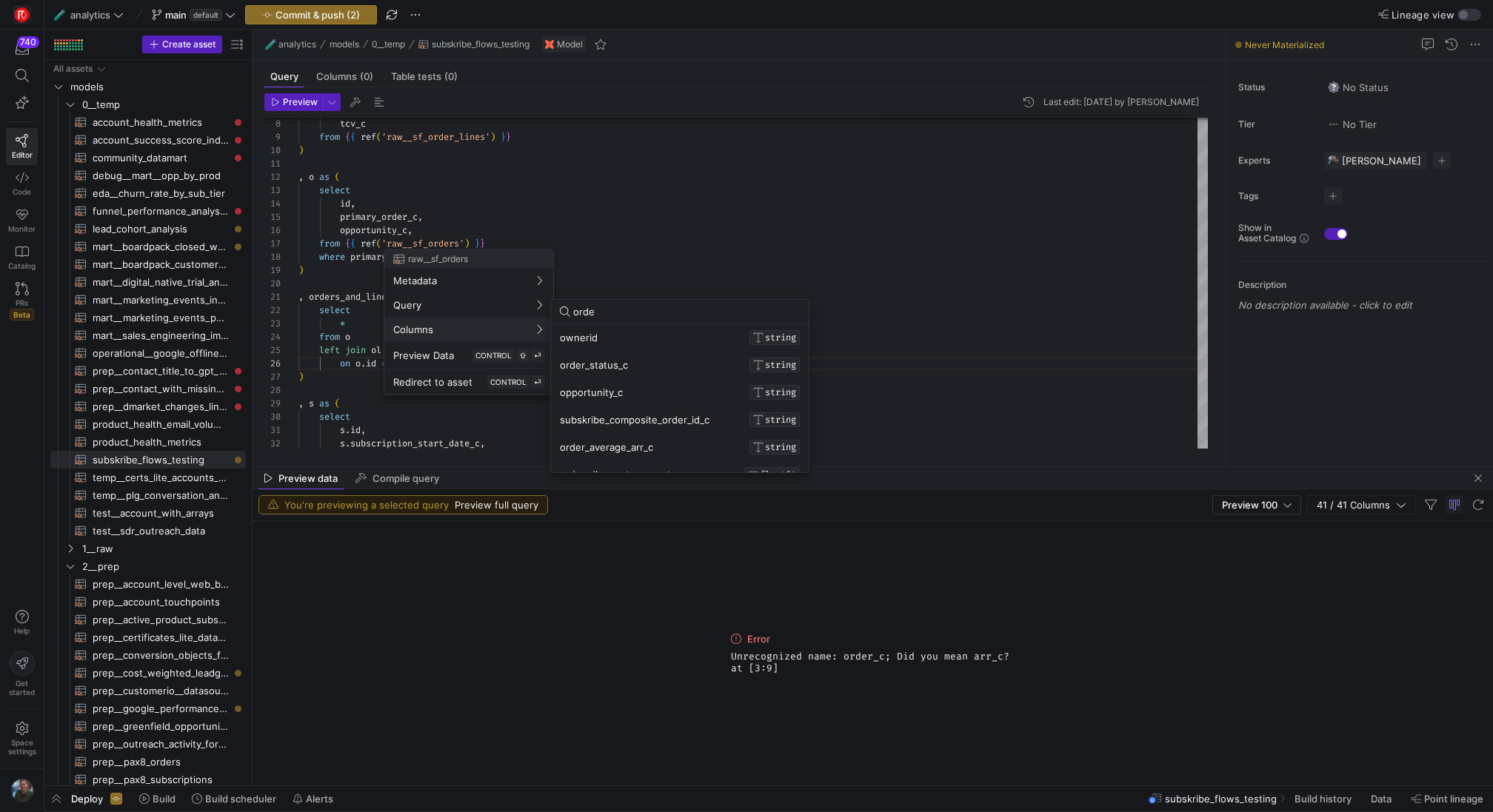
type input "order"
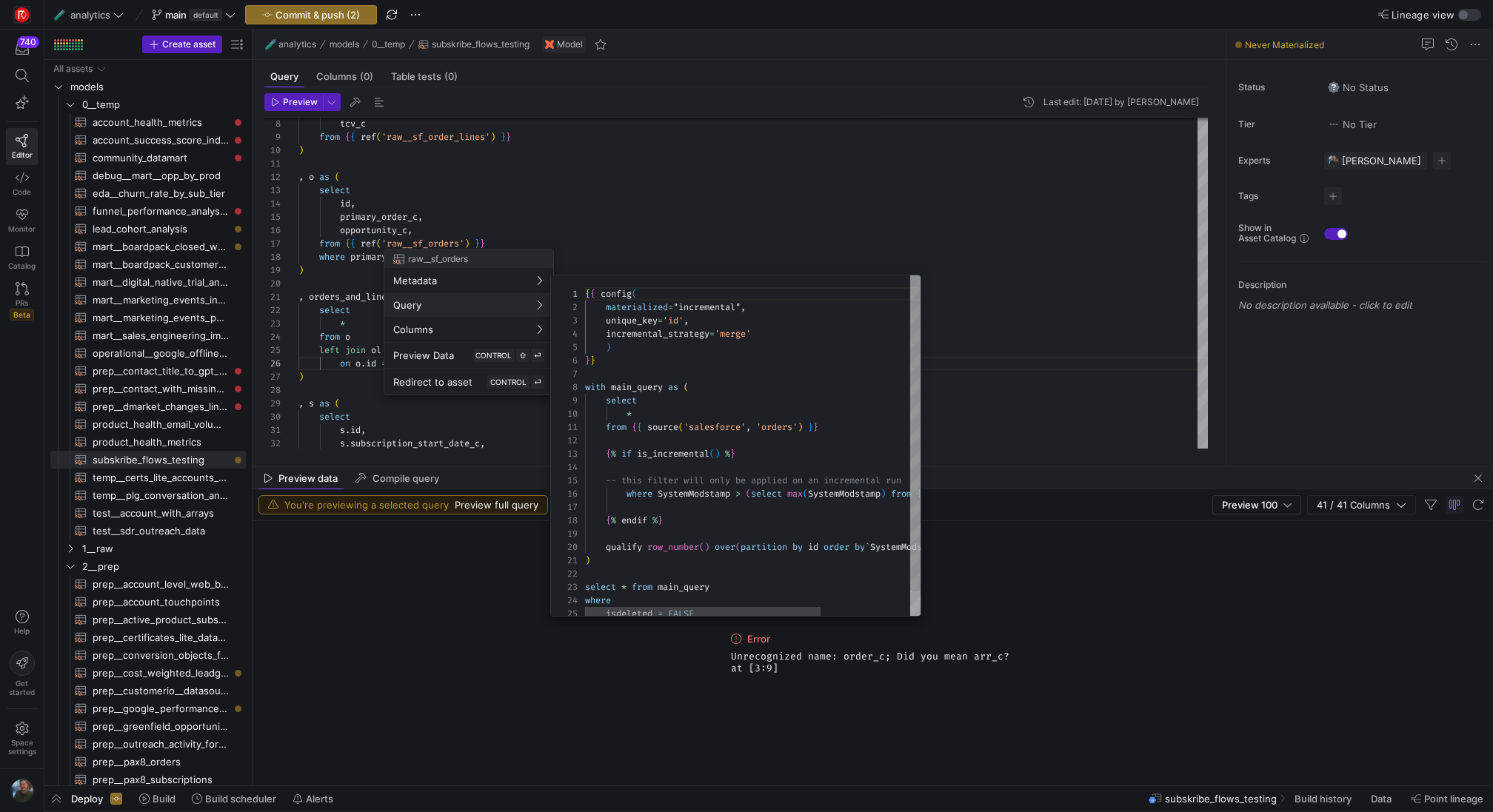
scroll to position [133, 0]
click at [438, 146] on div at bounding box center [746, 406] width 1493 height 812
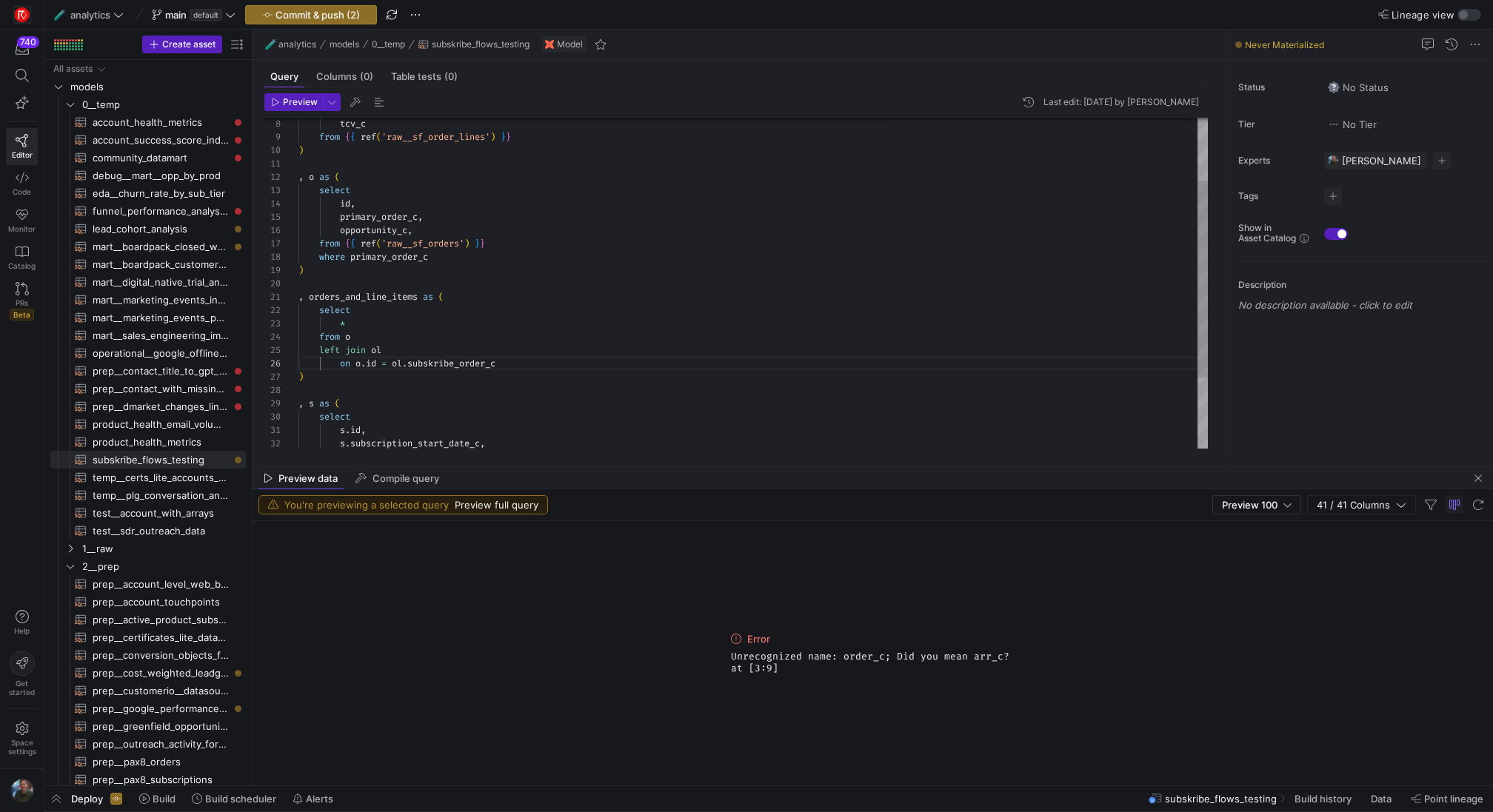
scroll to position [26, 53]
click at [370, 188] on div "select id , primary_order_c , opportunity_c , from { { ref ( 'raw__sf_orders' )…" at bounding box center [753, 291] width 909 height 558
click at [342, 205] on div "select id , primary_order_c , opportunity_c , from { { ref ( 'raw__sf_orders' )…" at bounding box center [753, 291] width 909 height 558
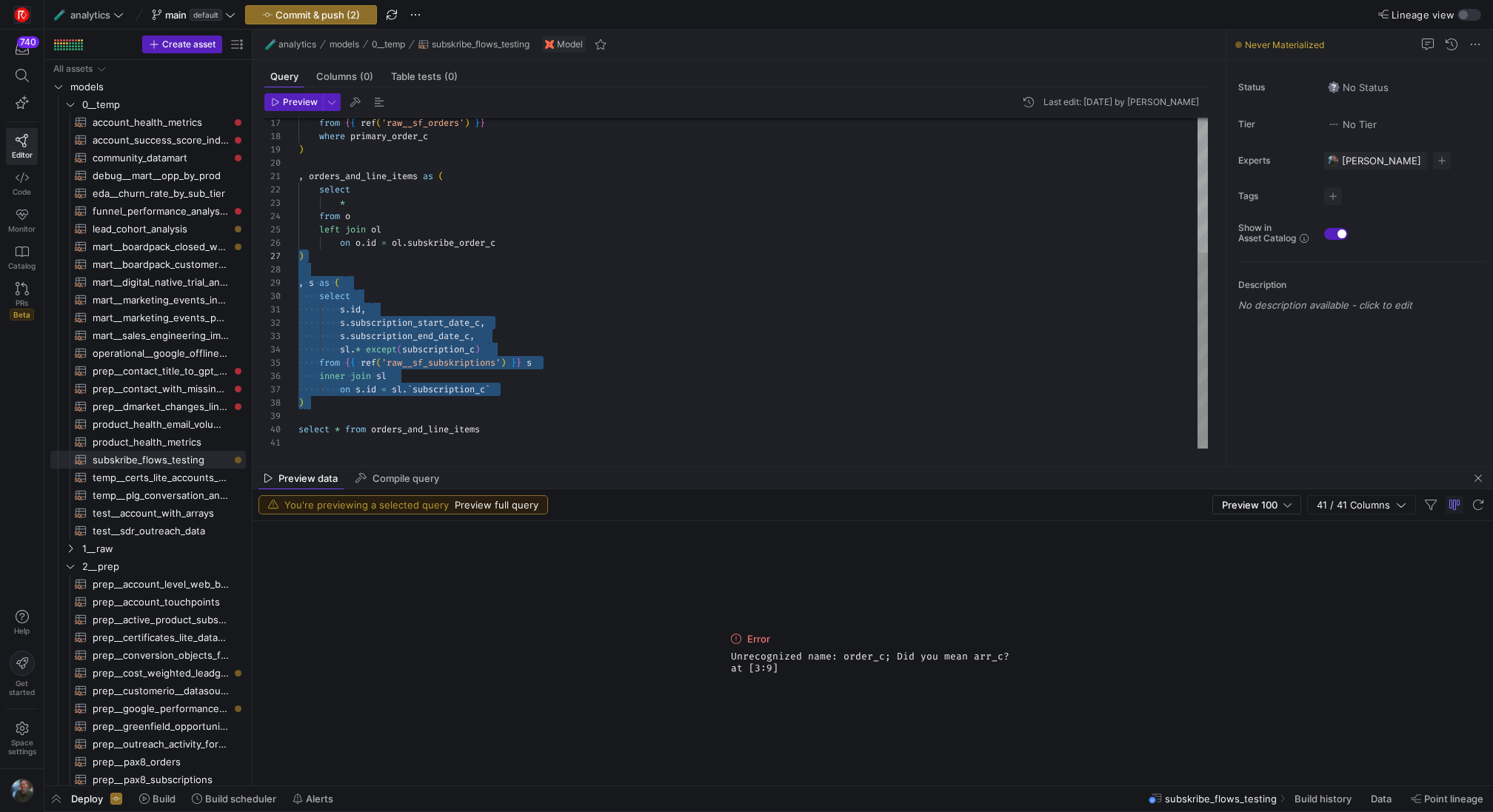
scroll to position [94, 0]
drag, startPoint x: 474, startPoint y: 405, endPoint x: 267, endPoint y: 268, distance: 248.2
click at [298, 268] on div "from { { ref ( 'raw__sf_orders' ) } } where primary_order_c ) , orders_and_line…" at bounding box center [753, 170] width 909 height 558
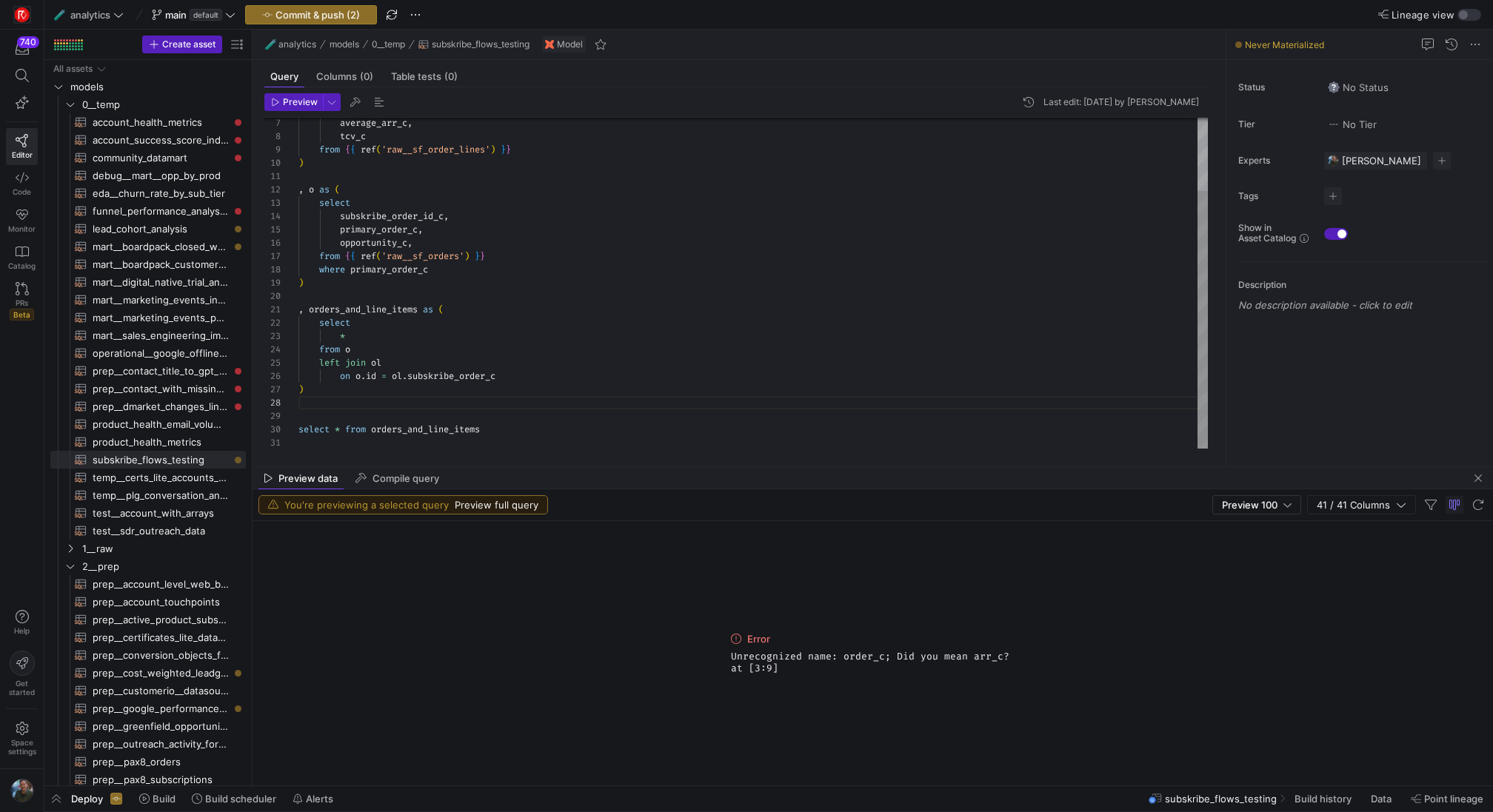
scroll to position [80, 6]
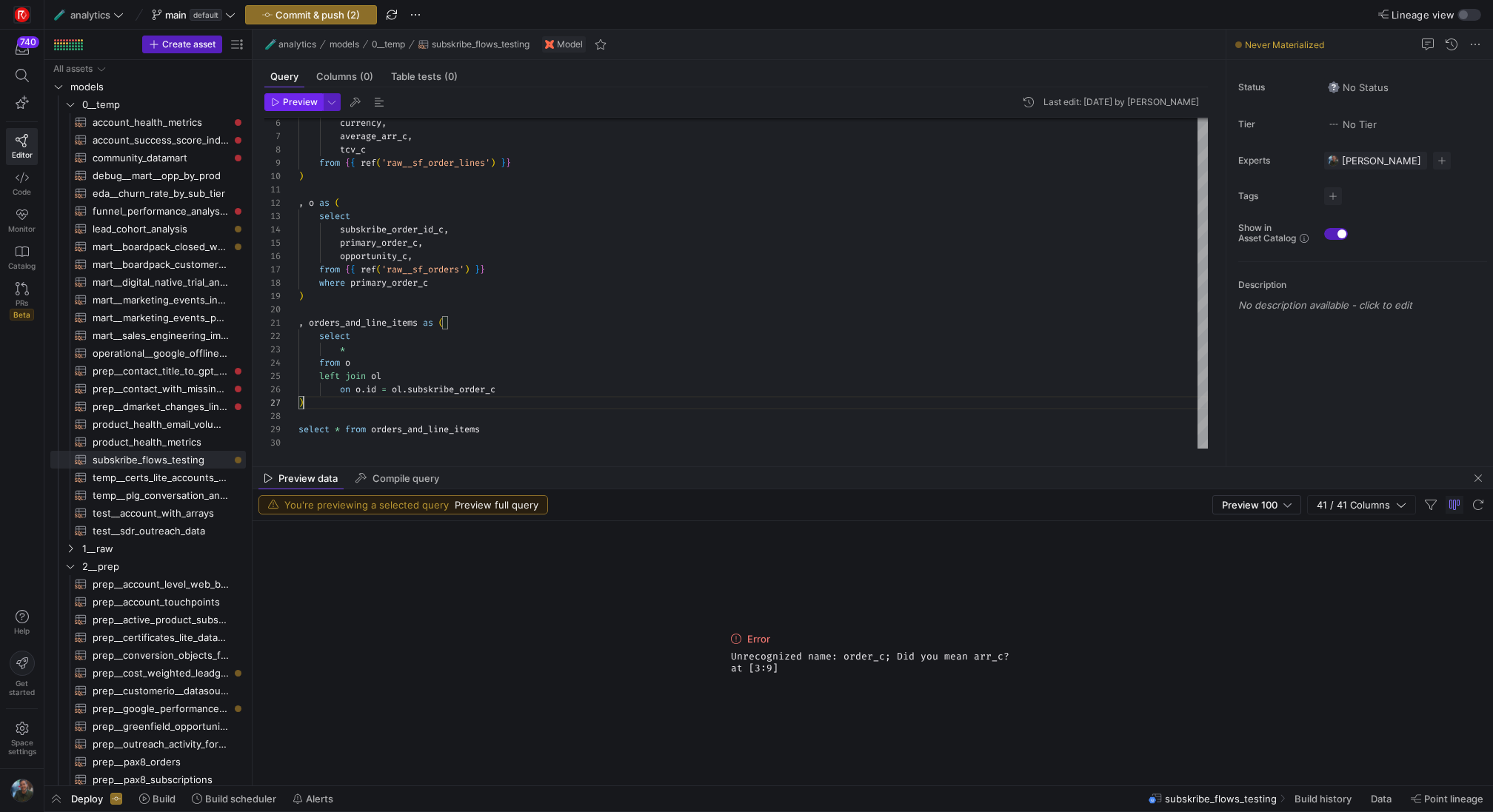
click at [273, 98] on icon "button" at bounding box center [275, 102] width 7 height 7
click at [544, 320] on div "from { { ref ( 'raw__sf_orders' ) } } where primary_order_c ) , orders_and_line…" at bounding box center [753, 243] width 909 height 412
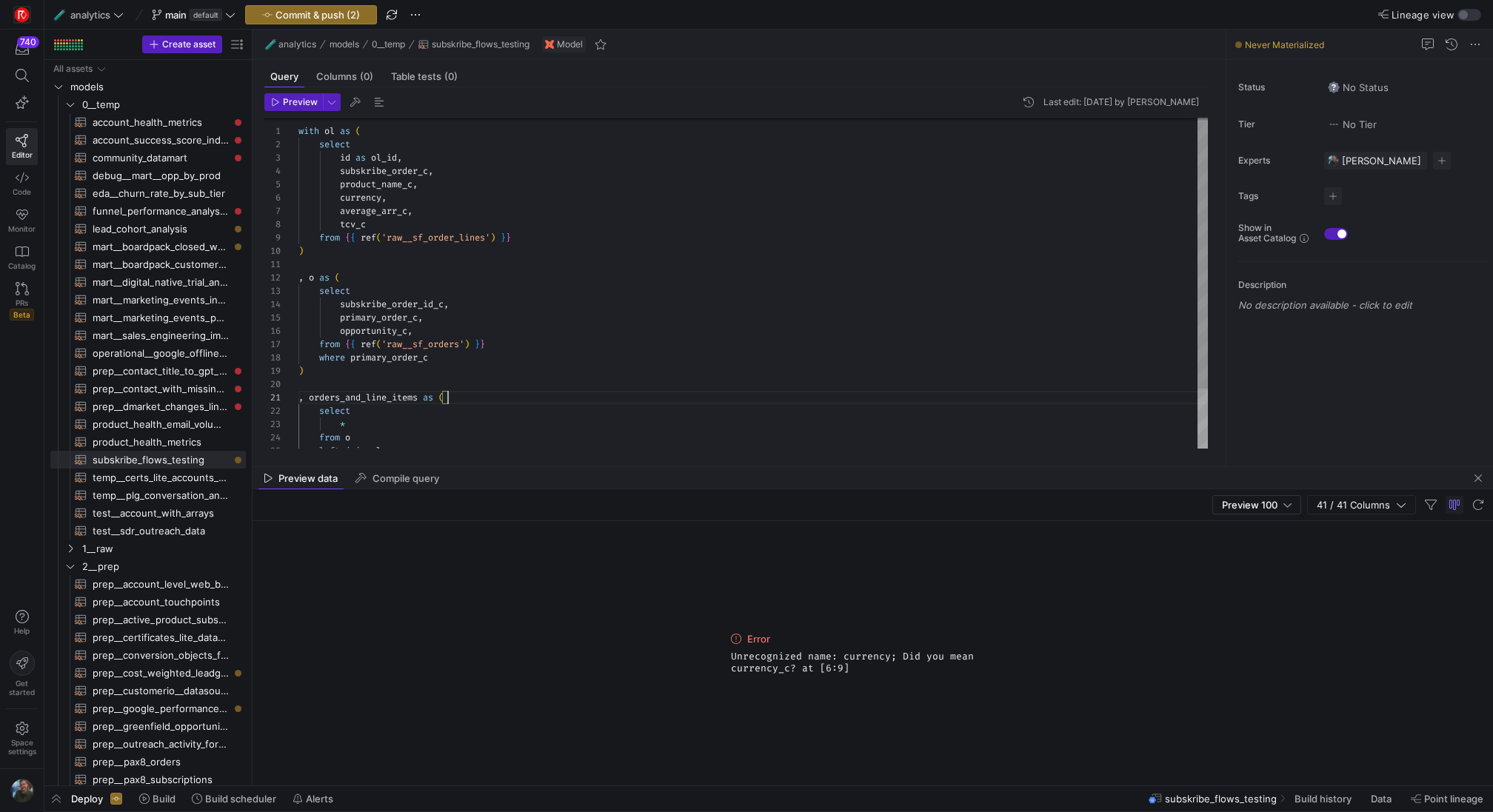
click at [384, 201] on div "from { { ref ( 'raw__sf_orders' ) } } where primary_order_c ) , orders_and_line…" at bounding box center [753, 318] width 909 height 412
click at [290, 105] on span "Preview" at bounding box center [299, 102] width 35 height 10
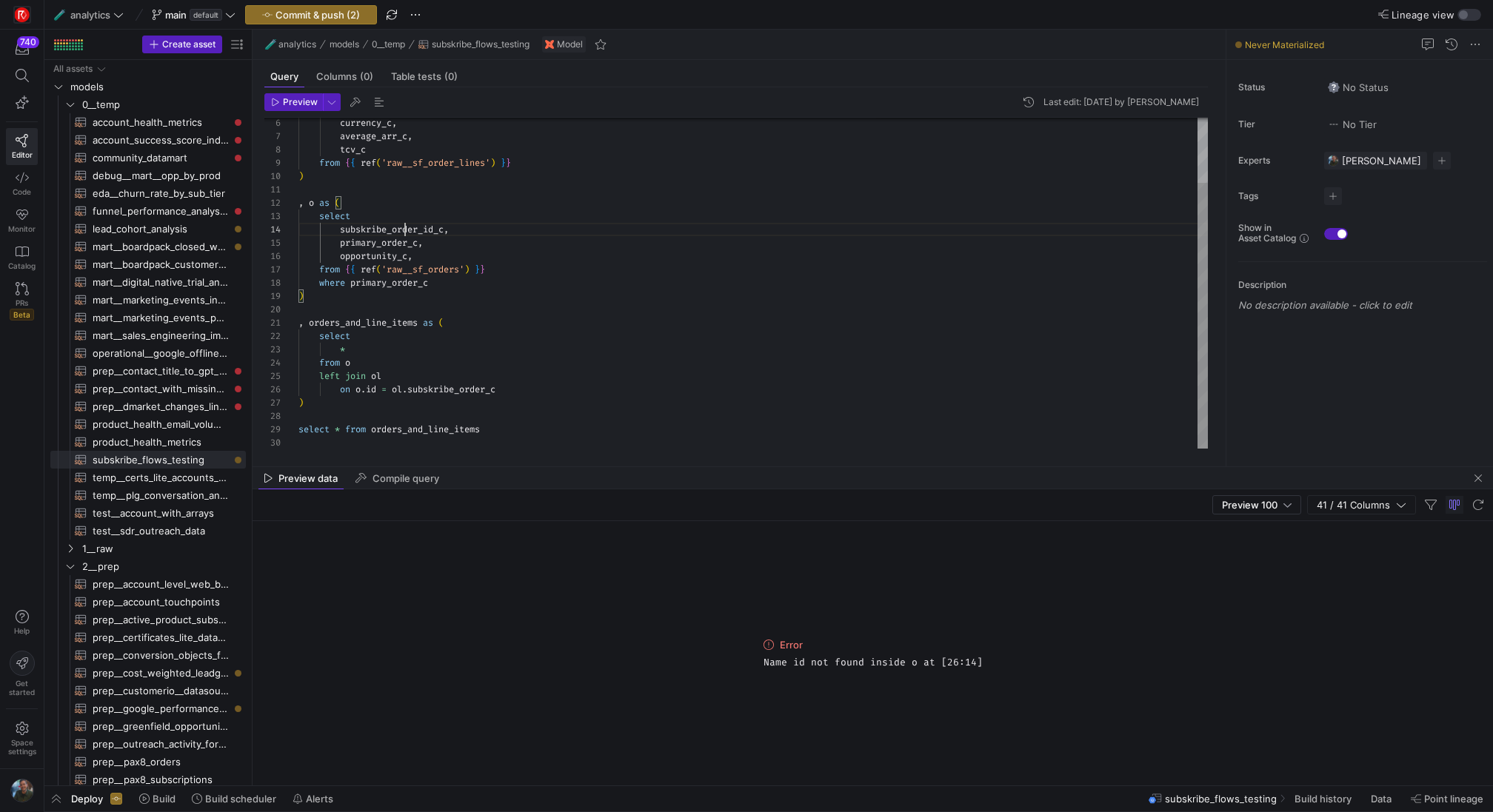
click at [402, 223] on div "from { { ref ( 'raw__sf_orders' ) } } where primary_order_c ) , orders_and_line…" at bounding box center [753, 243] width 909 height 412
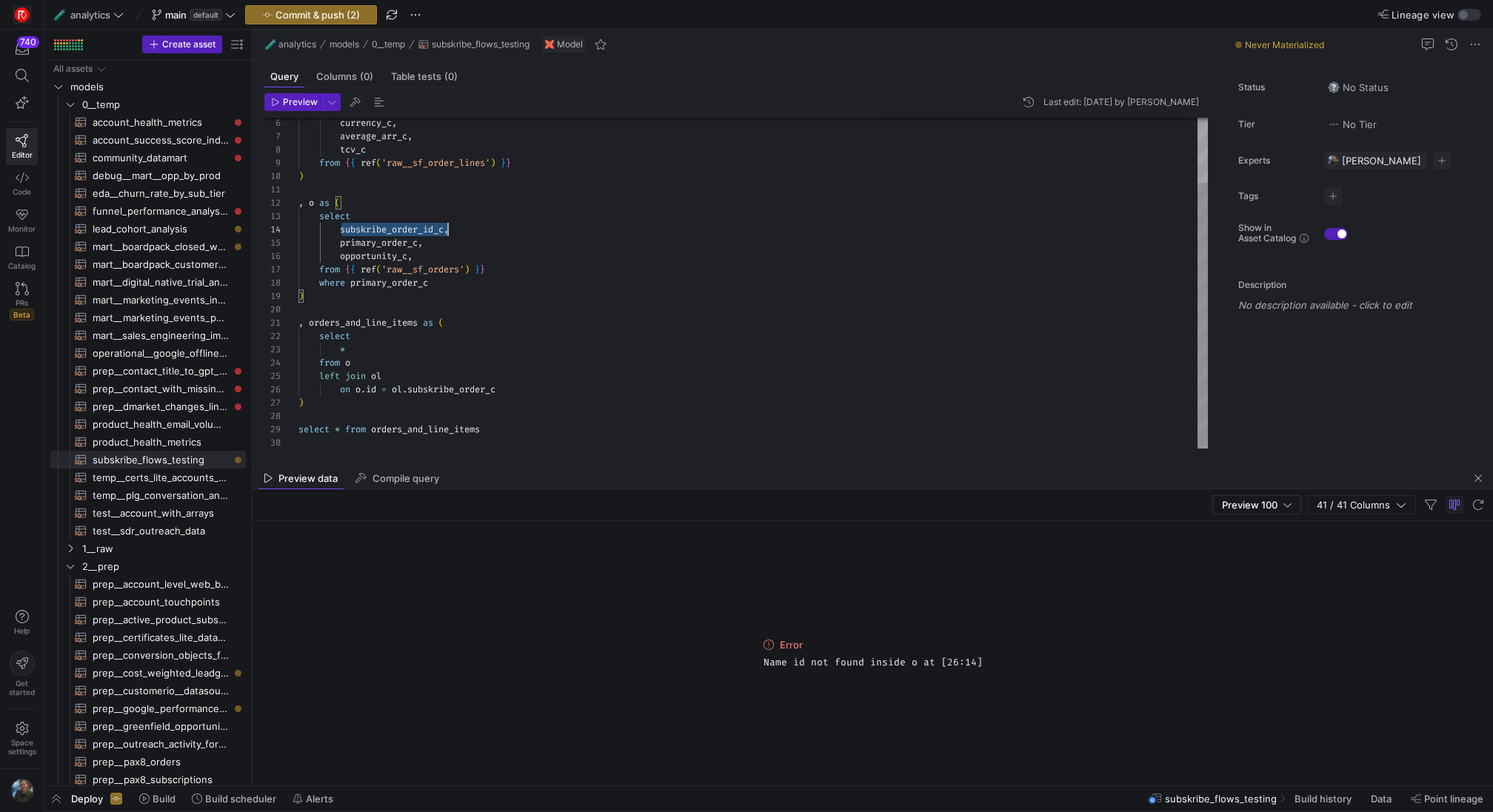
click at [402, 223] on div "from { { ref ( 'raw__sf_orders' ) } } where primary_order_c ) , orders_and_line…" at bounding box center [753, 243] width 909 height 412
click at [381, 385] on div "from { { ref ( 'raw__sf_orders' ) } } where primary_order_c ) , orders_and_line…" at bounding box center [753, 243] width 909 height 412
click at [304, 107] on span "Preview" at bounding box center [299, 102] width 35 height 10
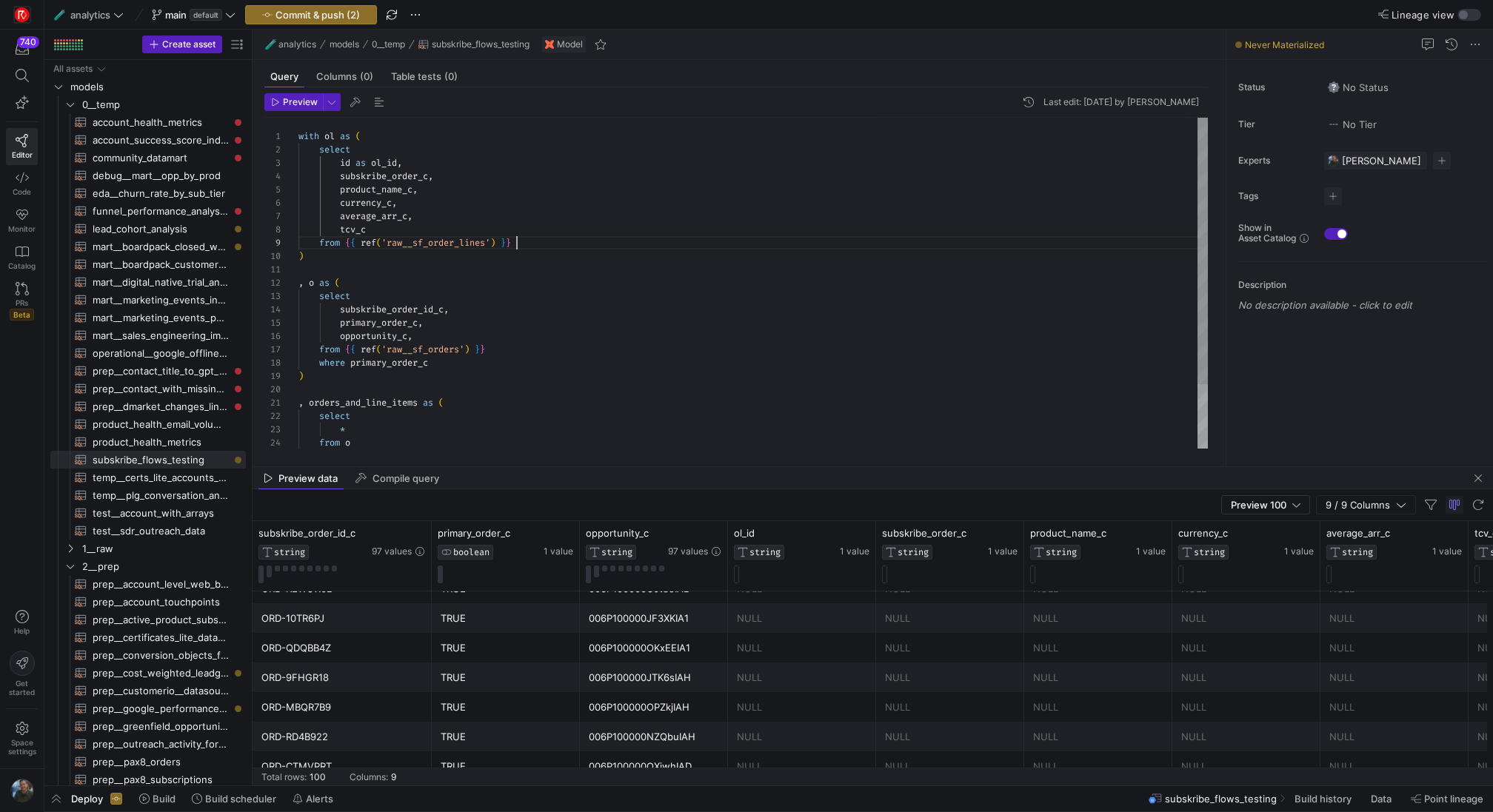
scroll to position [0, 0]
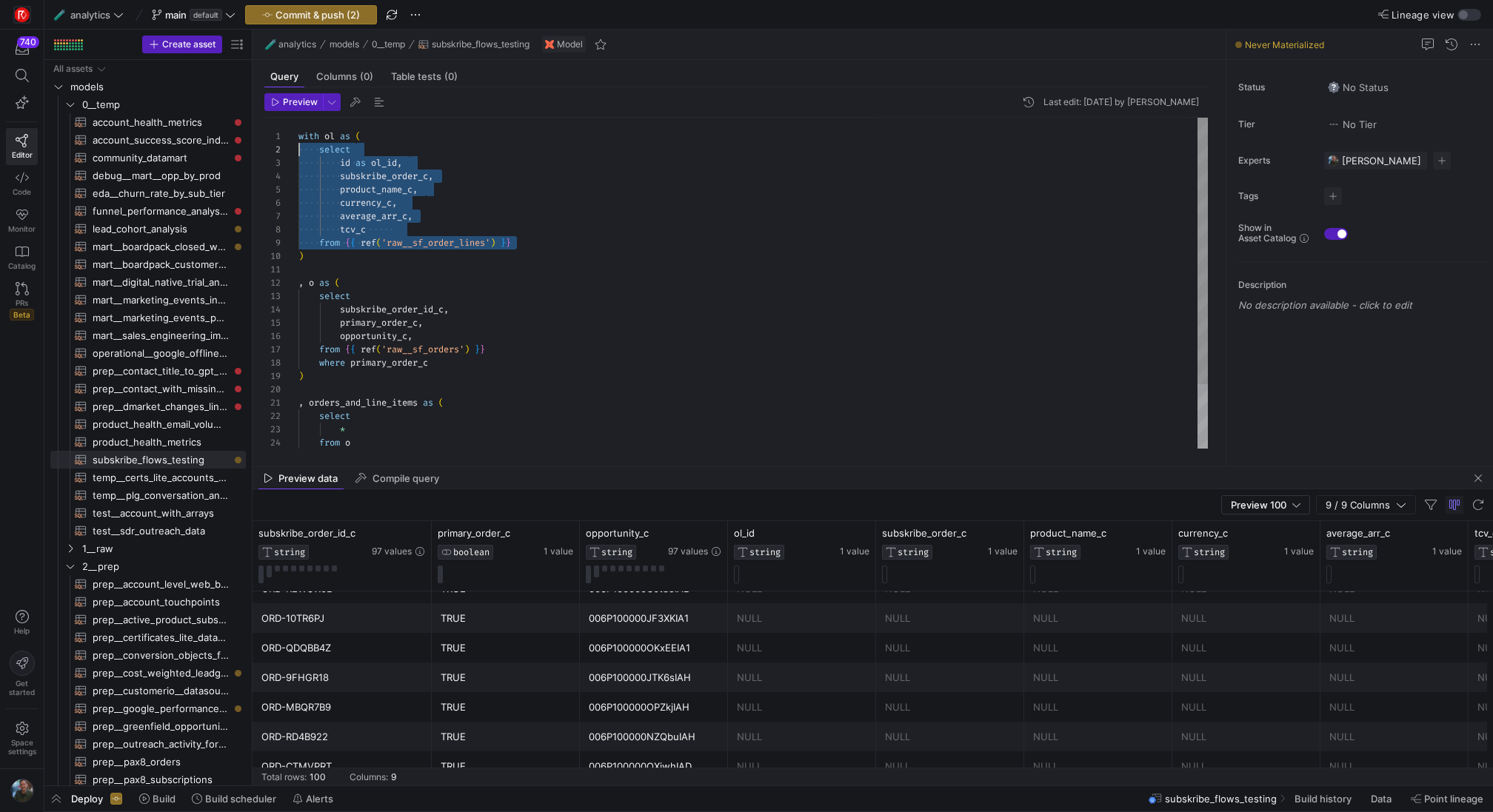
drag, startPoint x: 547, startPoint y: 242, endPoint x: 255, endPoint y: 152, distance: 305.6
click at [298, 152] on div "from { { ref ( 'raw__sf_orders' ) } } where primary_order_c ) , orders_and_line…" at bounding box center [753, 324] width 909 height 412
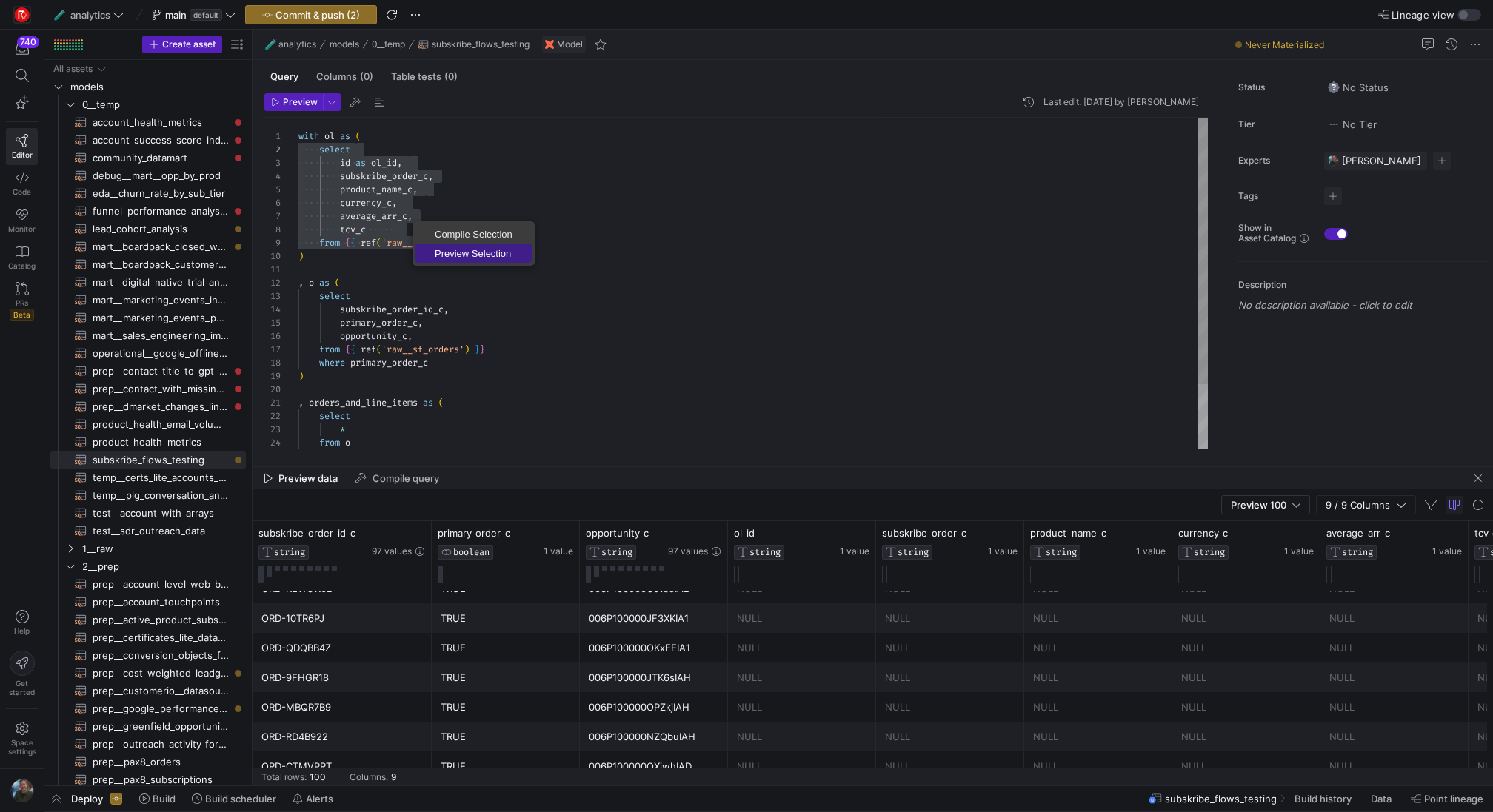
click at [455, 251] on span "Preview Selection" at bounding box center [473, 254] width 116 height 9
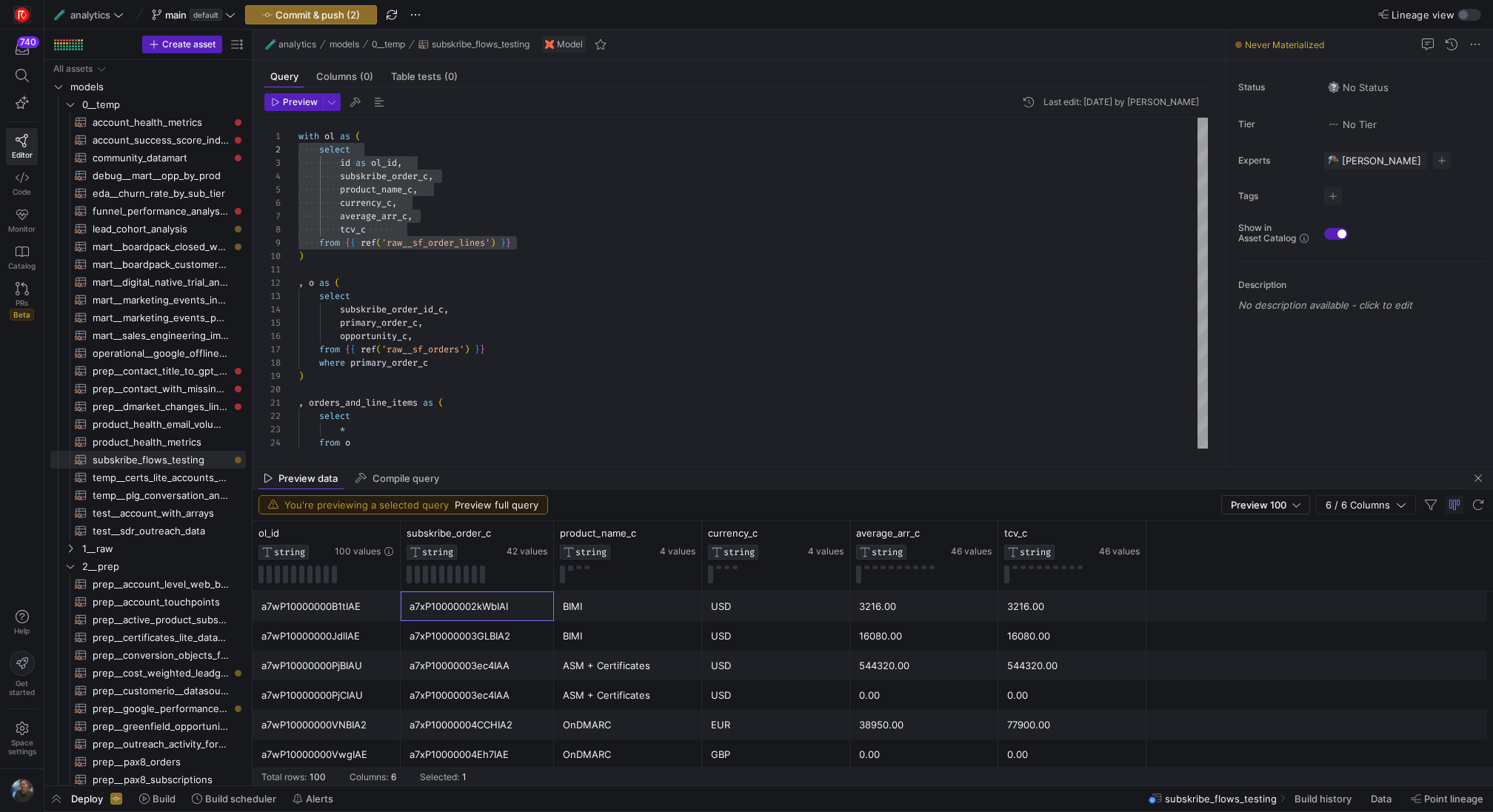
click at [483, 610] on div "a7xP10000002kWbIAI" at bounding box center [477, 606] width 136 height 29
click at [379, 297] on div "from { { ref ( 'raw__sf_orders' ) } } where primary_order_c ) , orders_and_line…" at bounding box center [753, 324] width 909 height 412
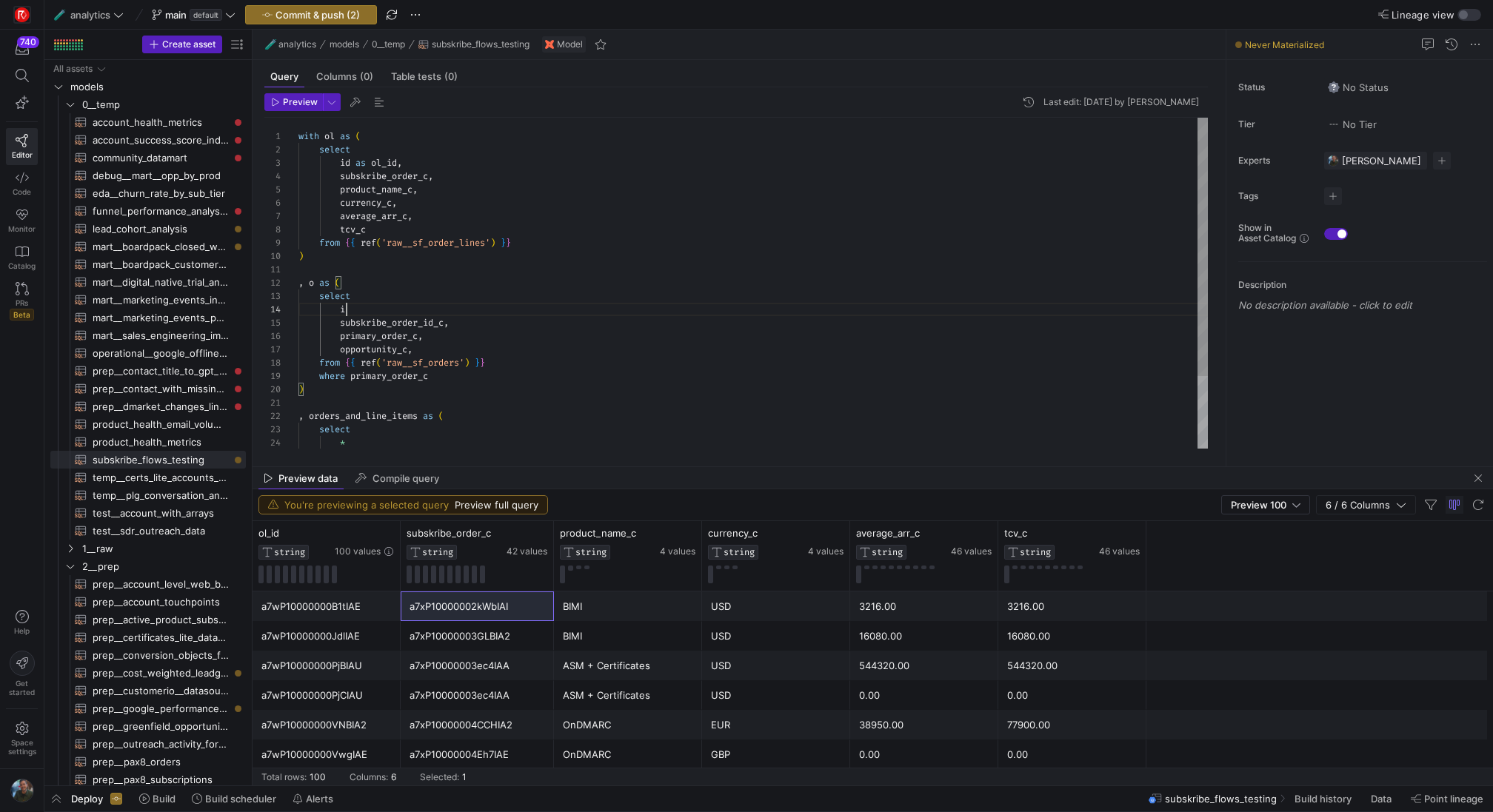
type textarea ", o as ( select id, subskribe_order_id_c, primary_order_c, opportunity_c, from …"
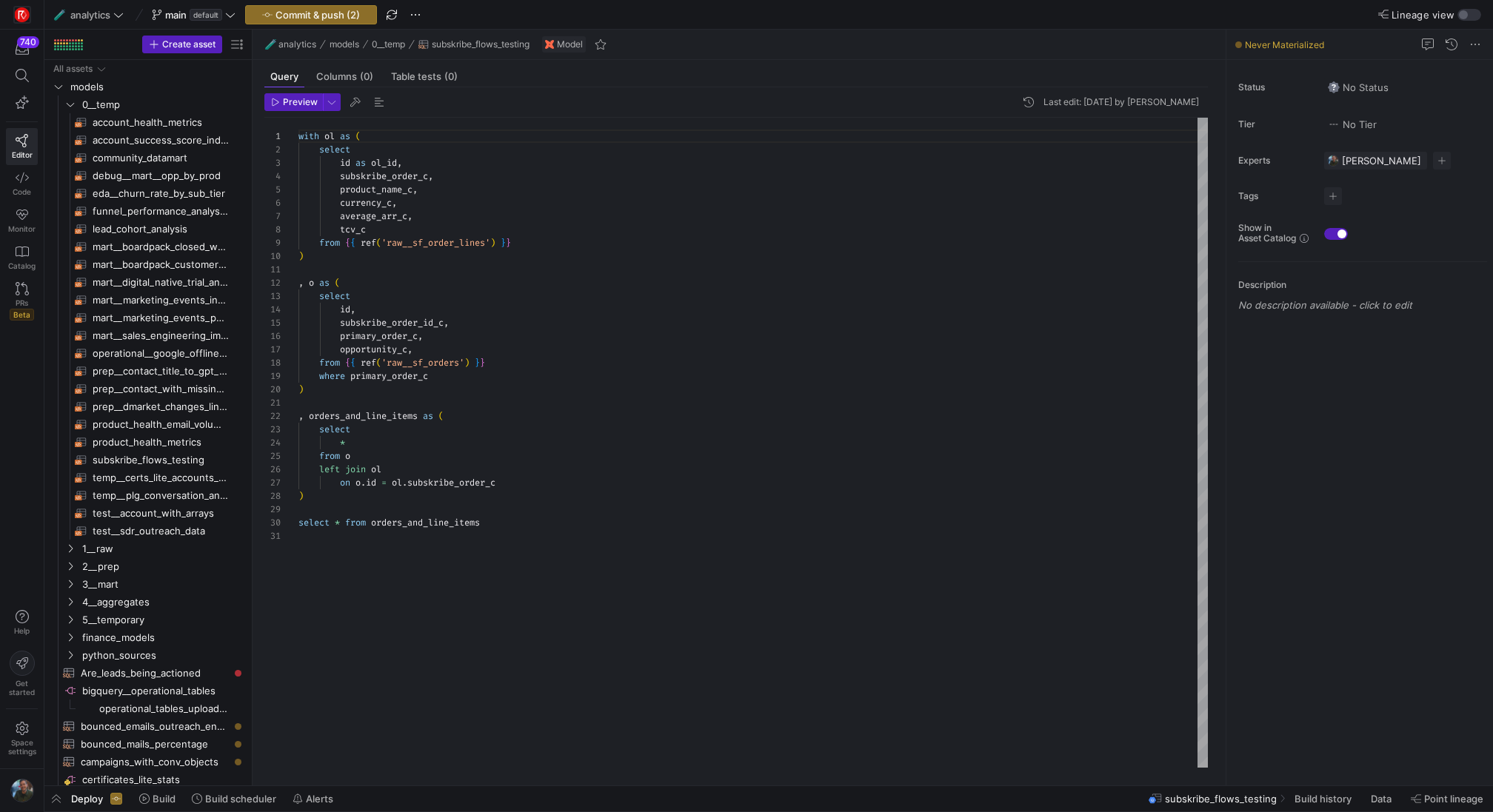
scroll to position [133, 0]
click at [646, 464] on div "with ol as ( select id as ol_id , subskribe_order_c , product_name_c , currency…" at bounding box center [753, 443] width 909 height 651
click at [302, 97] on span "Preview" at bounding box center [299, 102] width 35 height 10
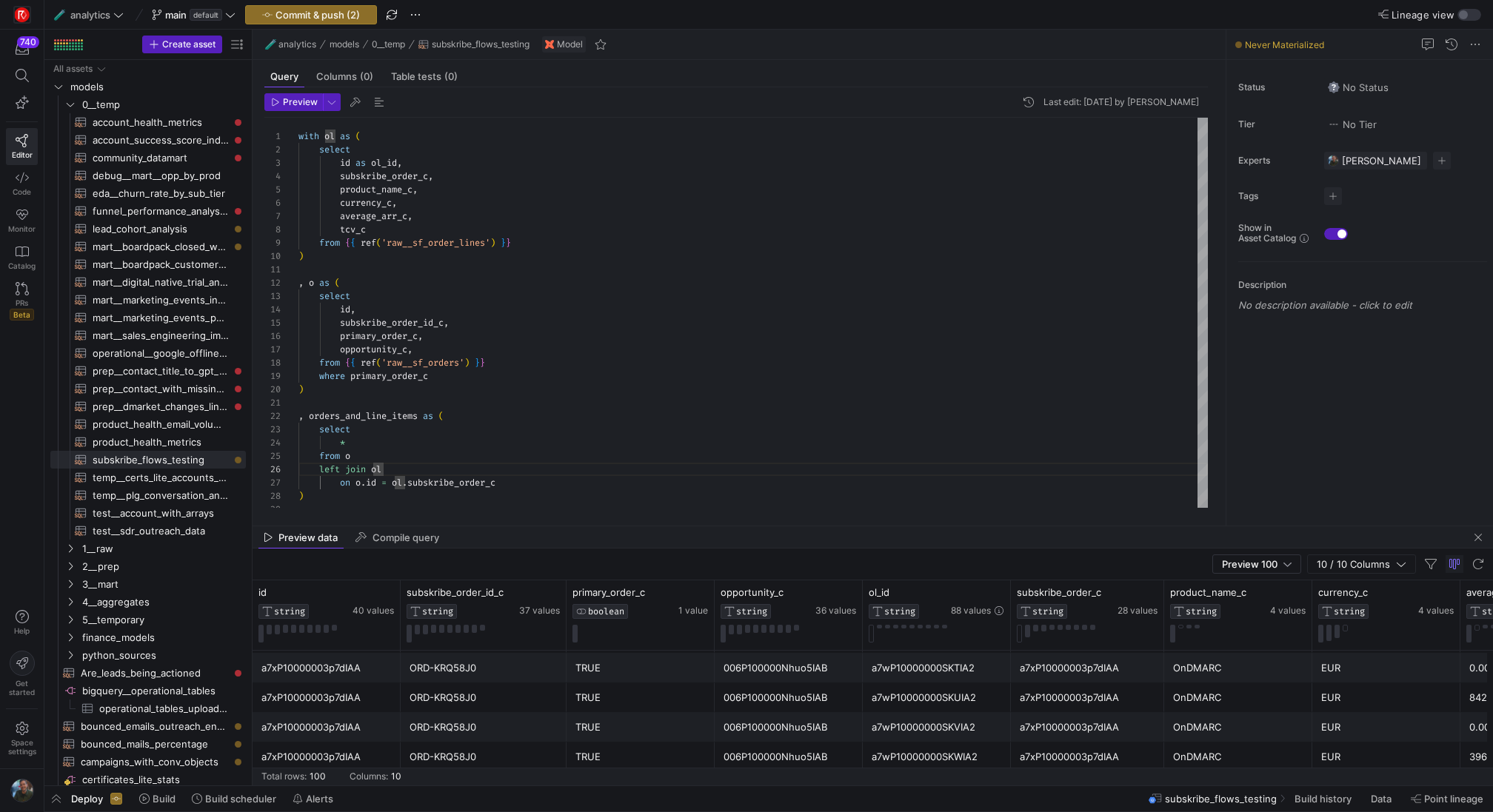
scroll to position [1610, 0]
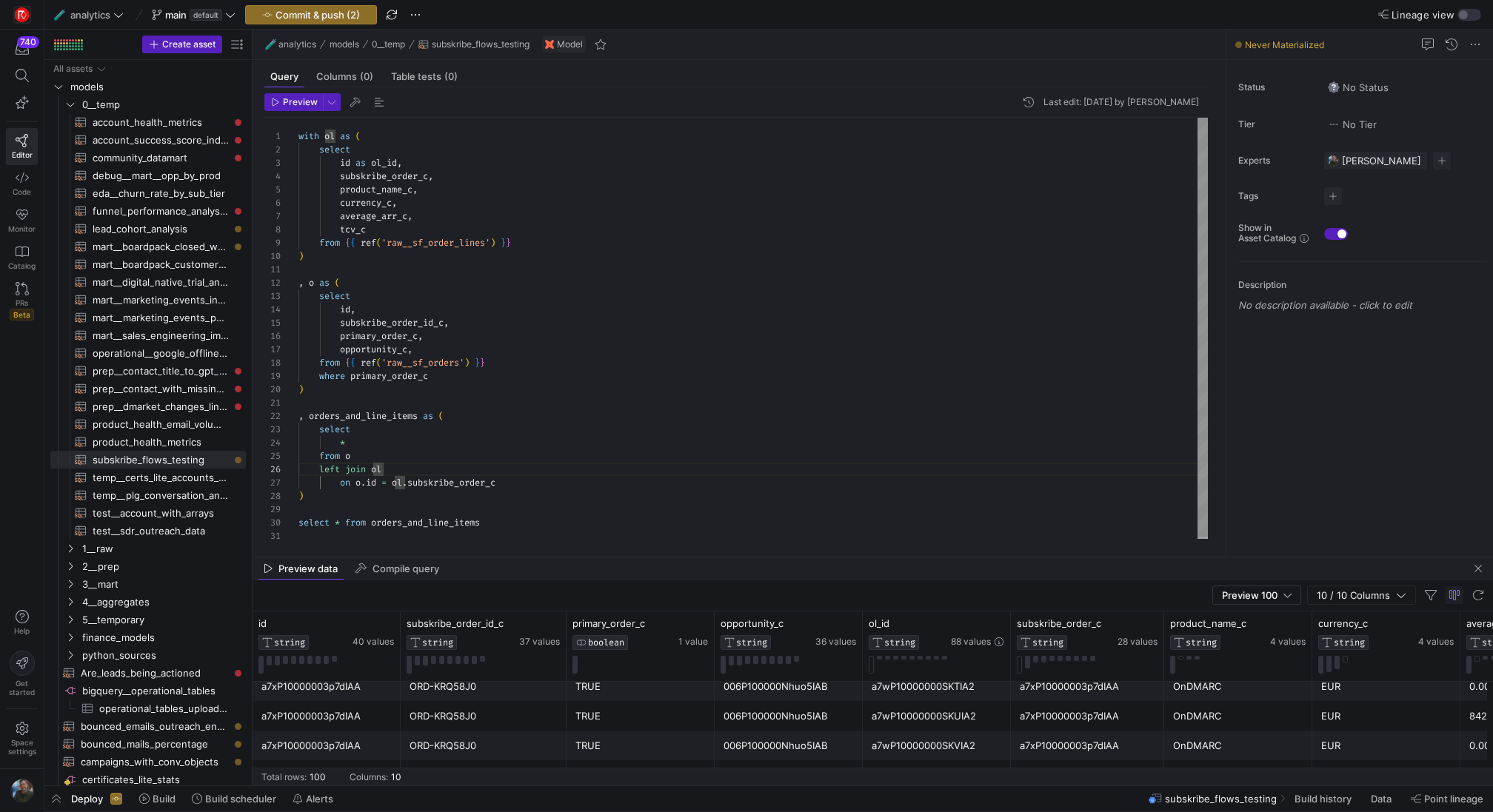
drag, startPoint x: 838, startPoint y: 528, endPoint x: 830, endPoint y: 558, distance: 31.0
click at [830, 558] on as-split "🧪 analytics models 0__temp subskribe_flows_testing Model Query Columns (0) Tabl…" at bounding box center [873, 408] width 1240 height 756
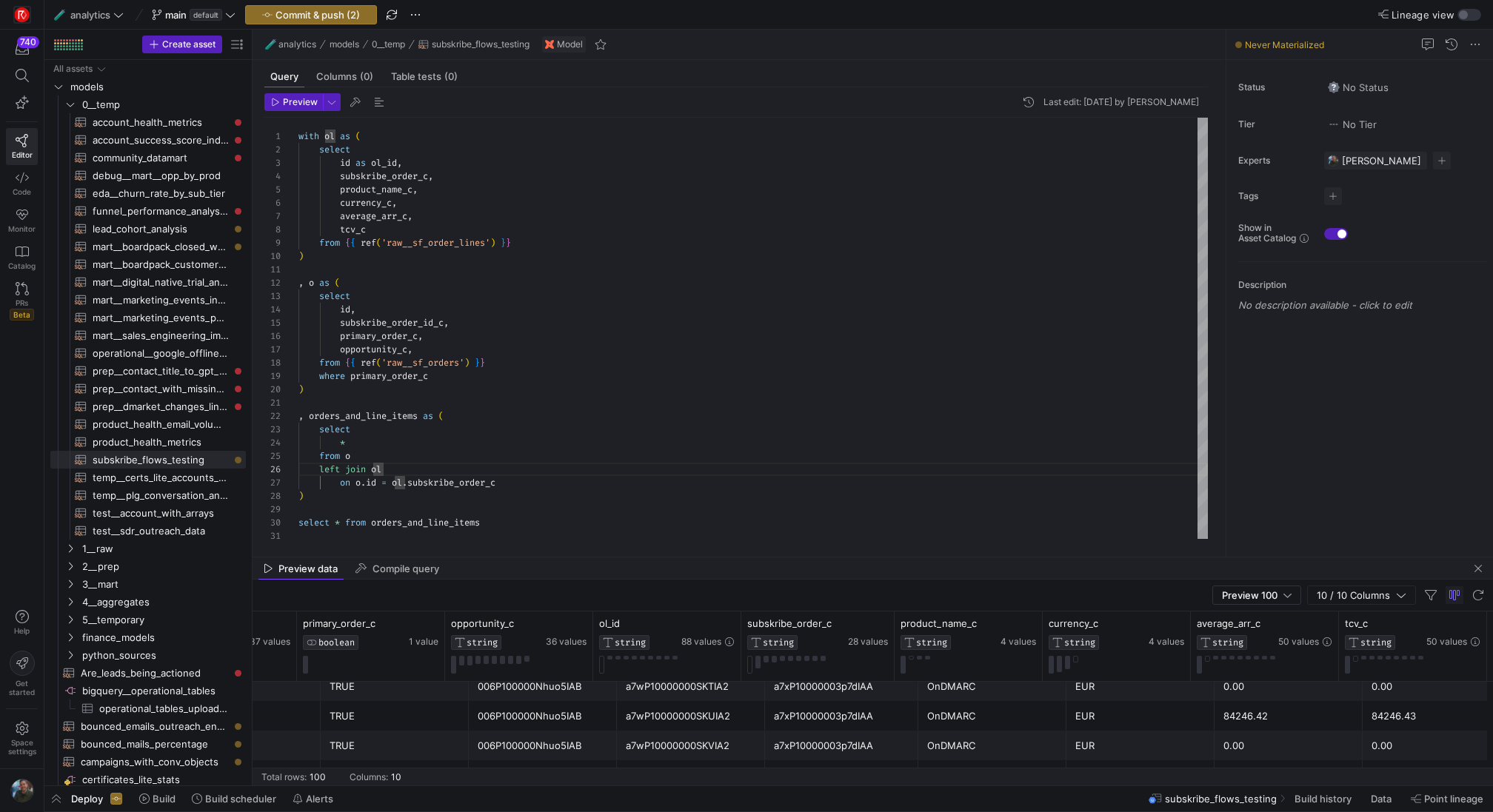
scroll to position [0, 269]
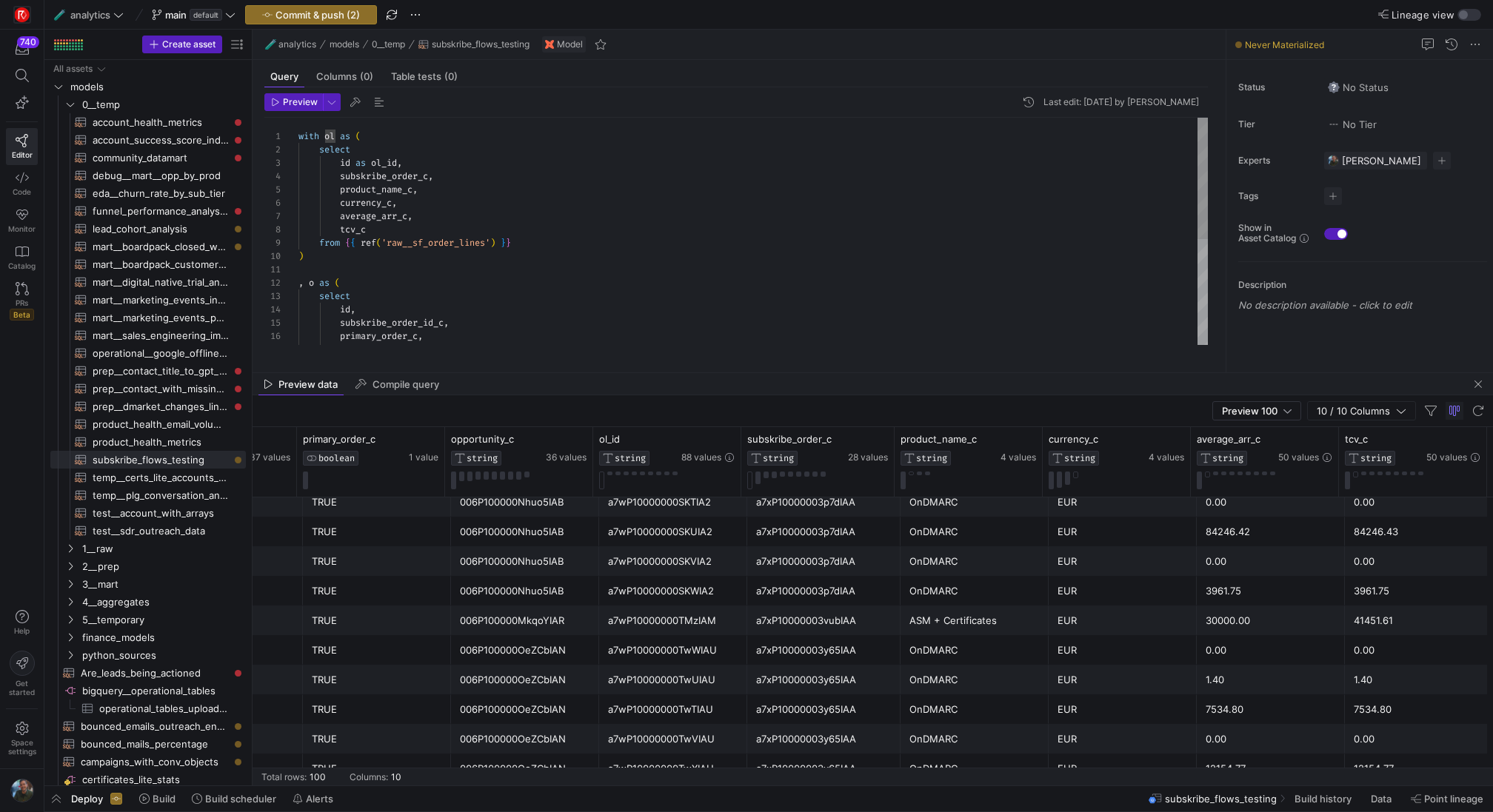
drag, startPoint x: 890, startPoint y: 558, endPoint x: 964, endPoint y: 375, distance: 197.4
click at [964, 375] on as-split "🧪 analytics models 0__temp subskribe_flows_testing Model Query Columns (0) Tabl…" at bounding box center [873, 408] width 1240 height 756
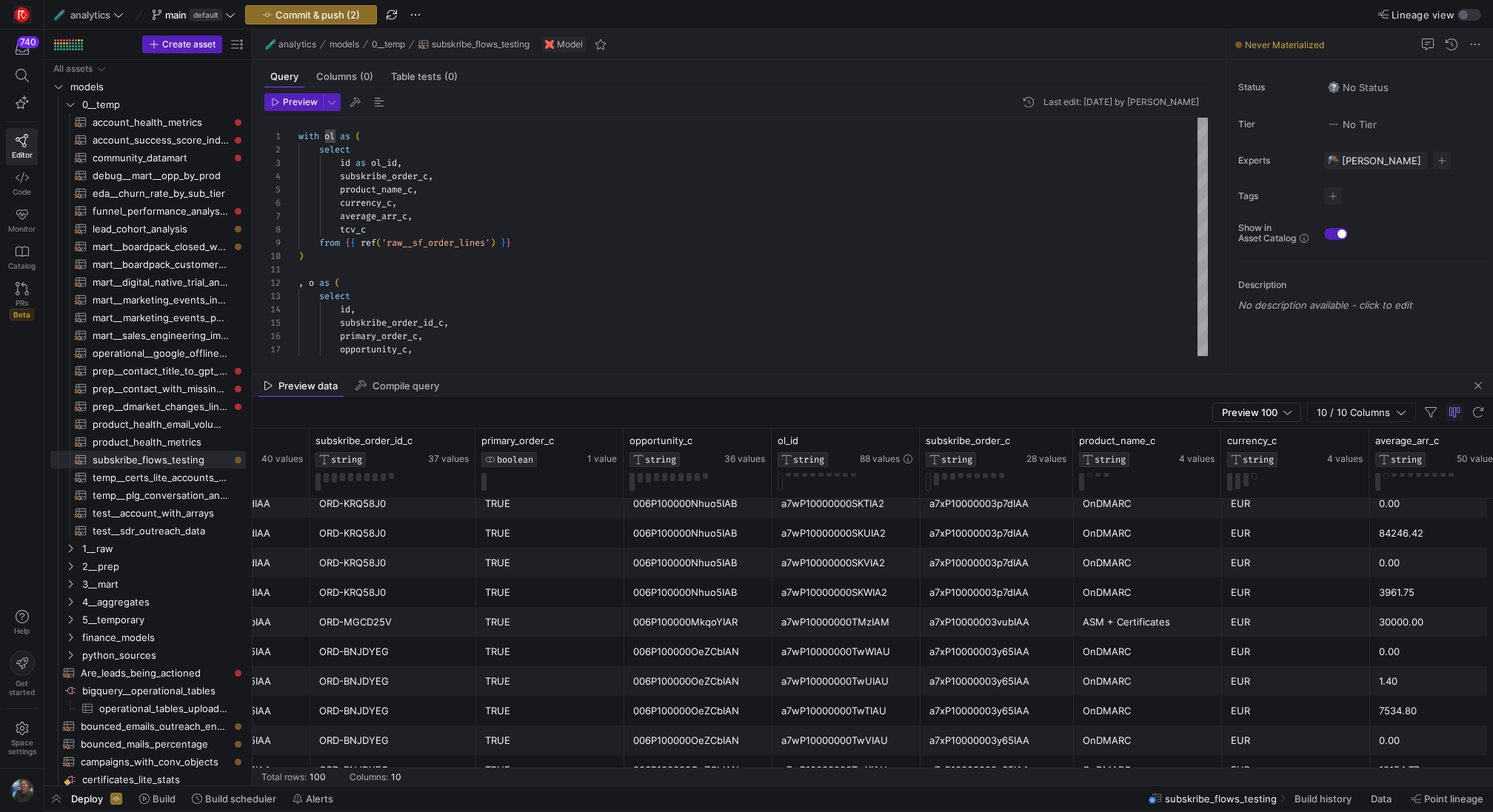
scroll to position [0, 0]
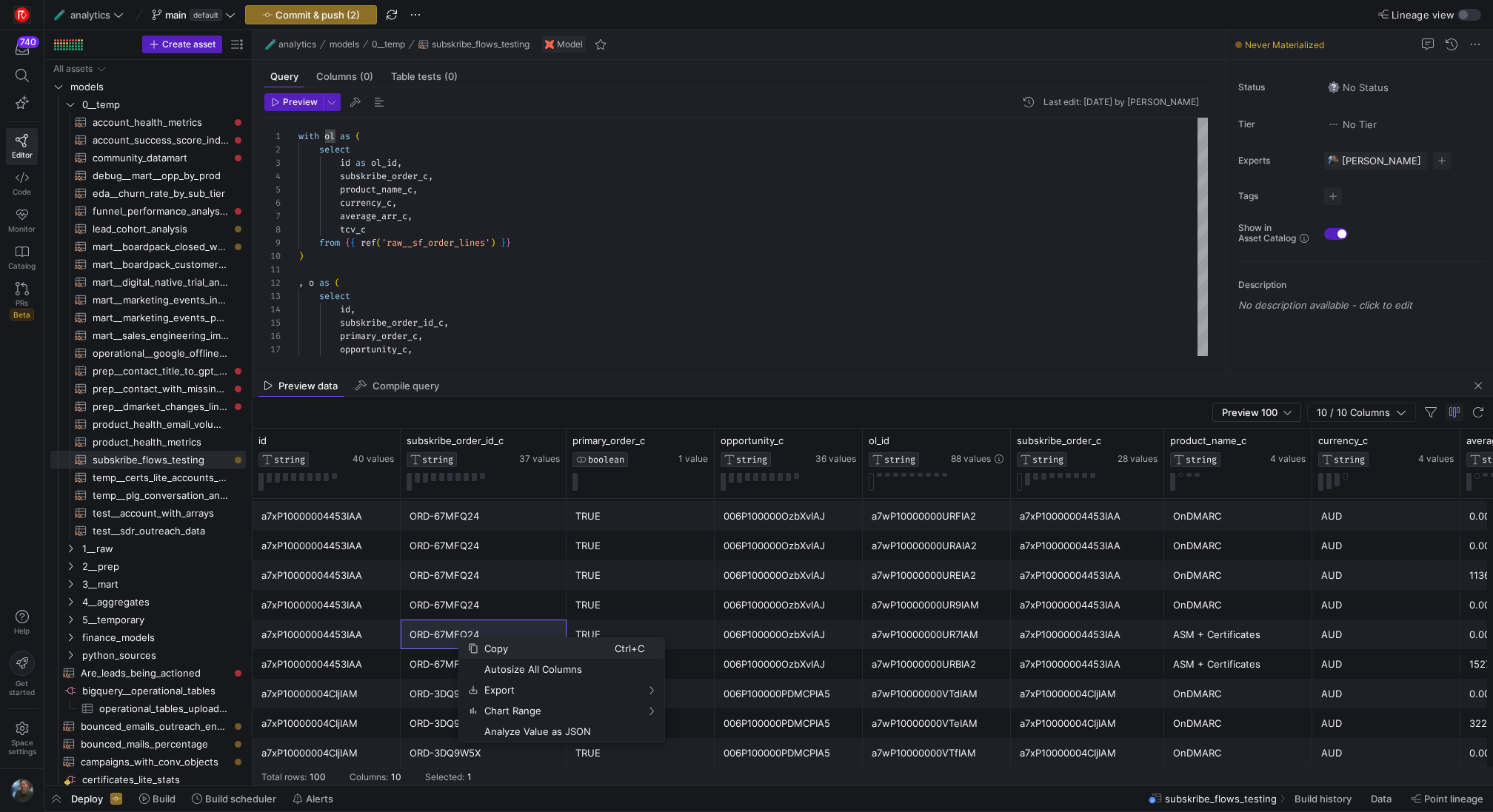
click at [498, 649] on span "Copy" at bounding box center [546, 648] width 137 height 21
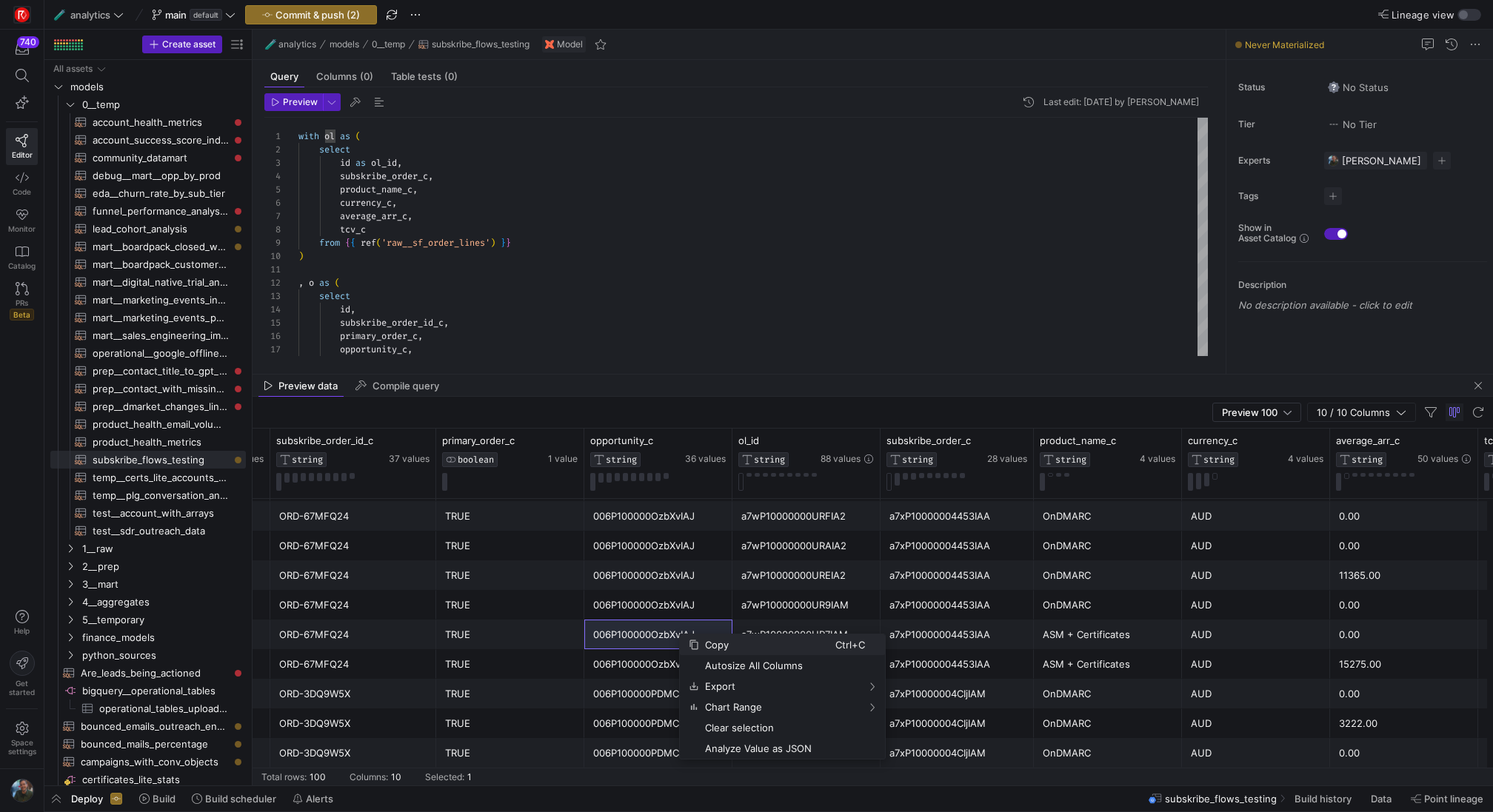
click at [713, 643] on span "Copy" at bounding box center [767, 645] width 137 height 21
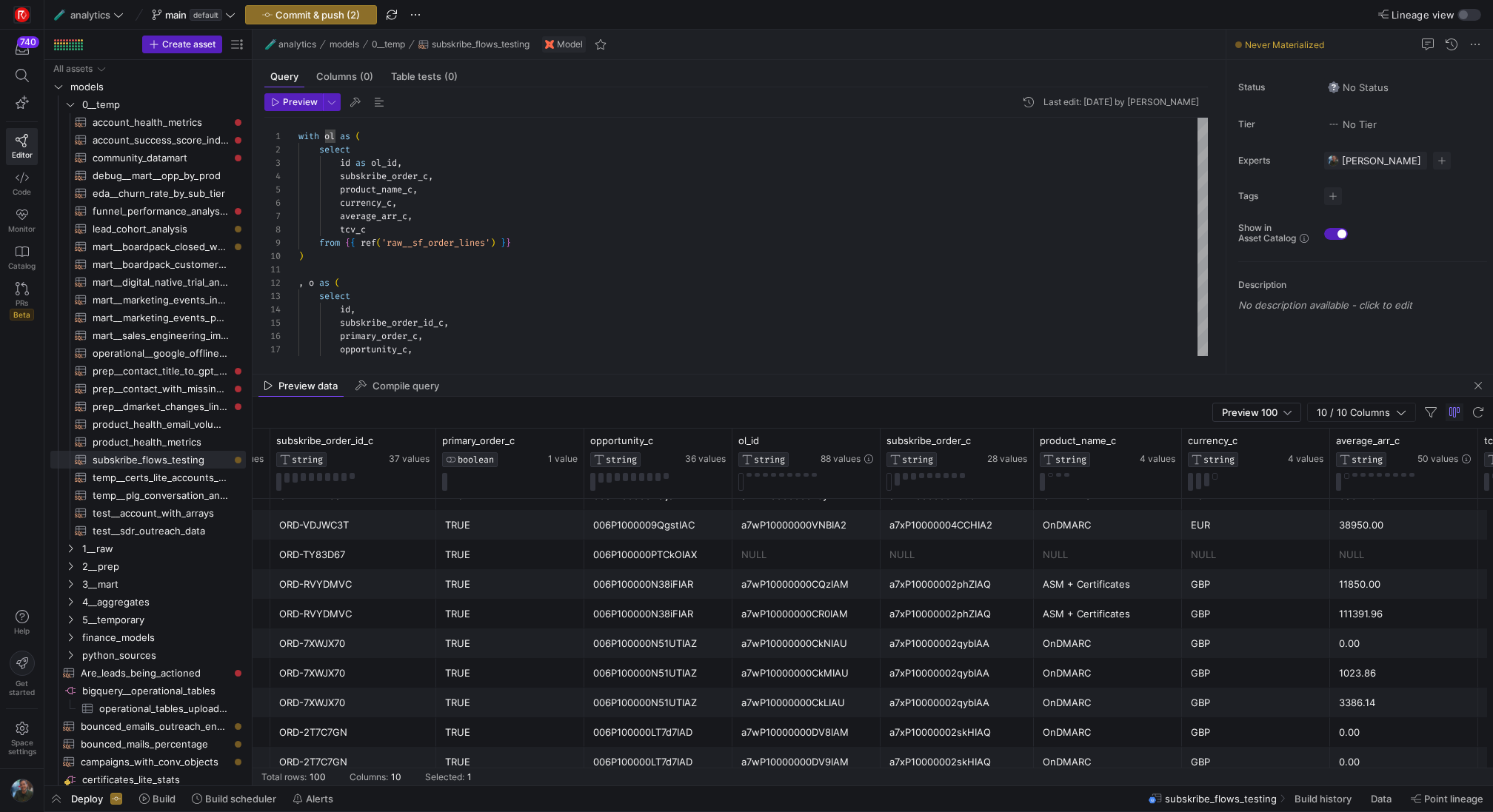
scroll to position [2024, 0]
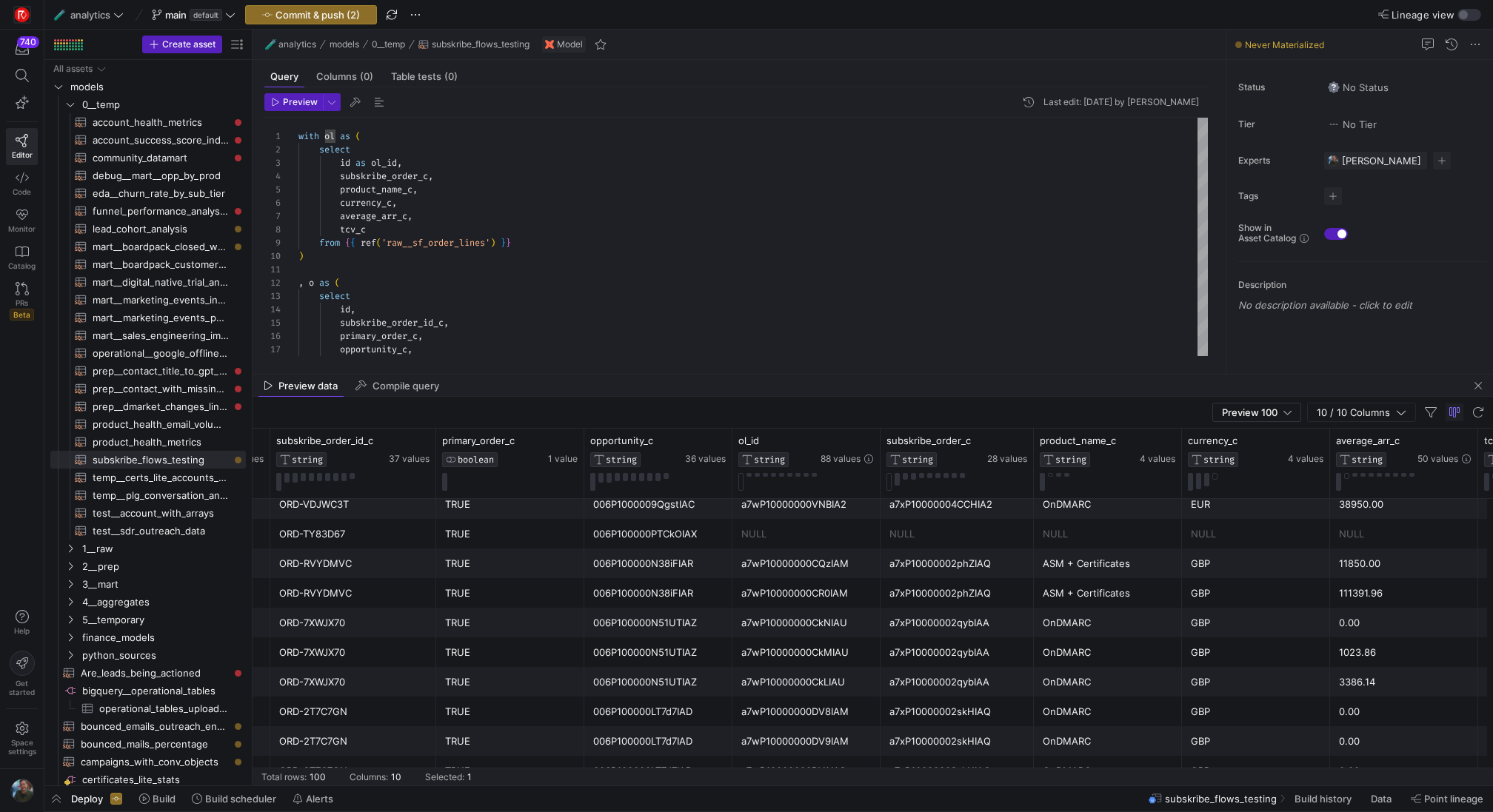
click at [1079, 531] on div "NULL" at bounding box center [1108, 534] width 130 height 29
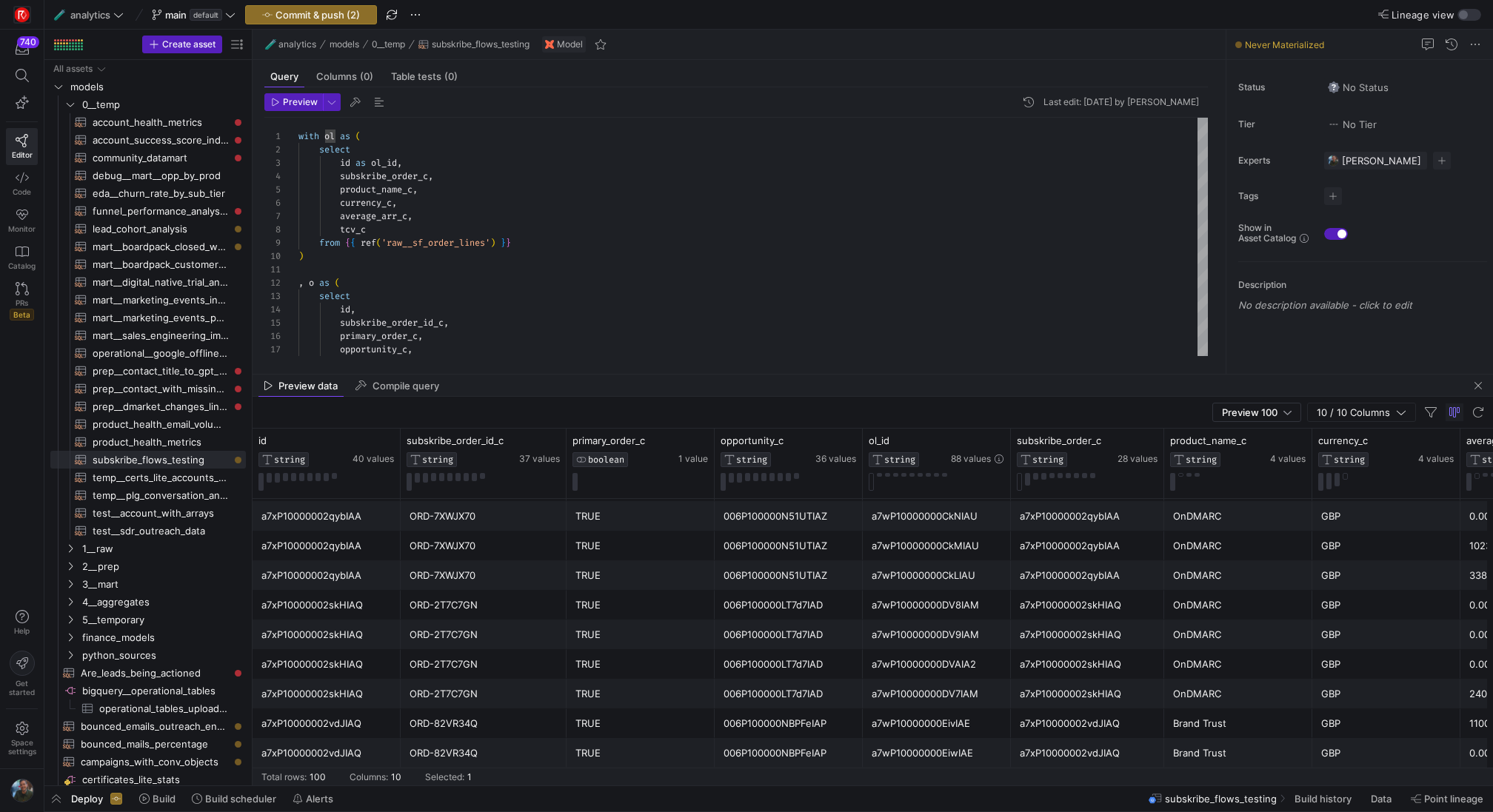
scroll to position [2054, 0]
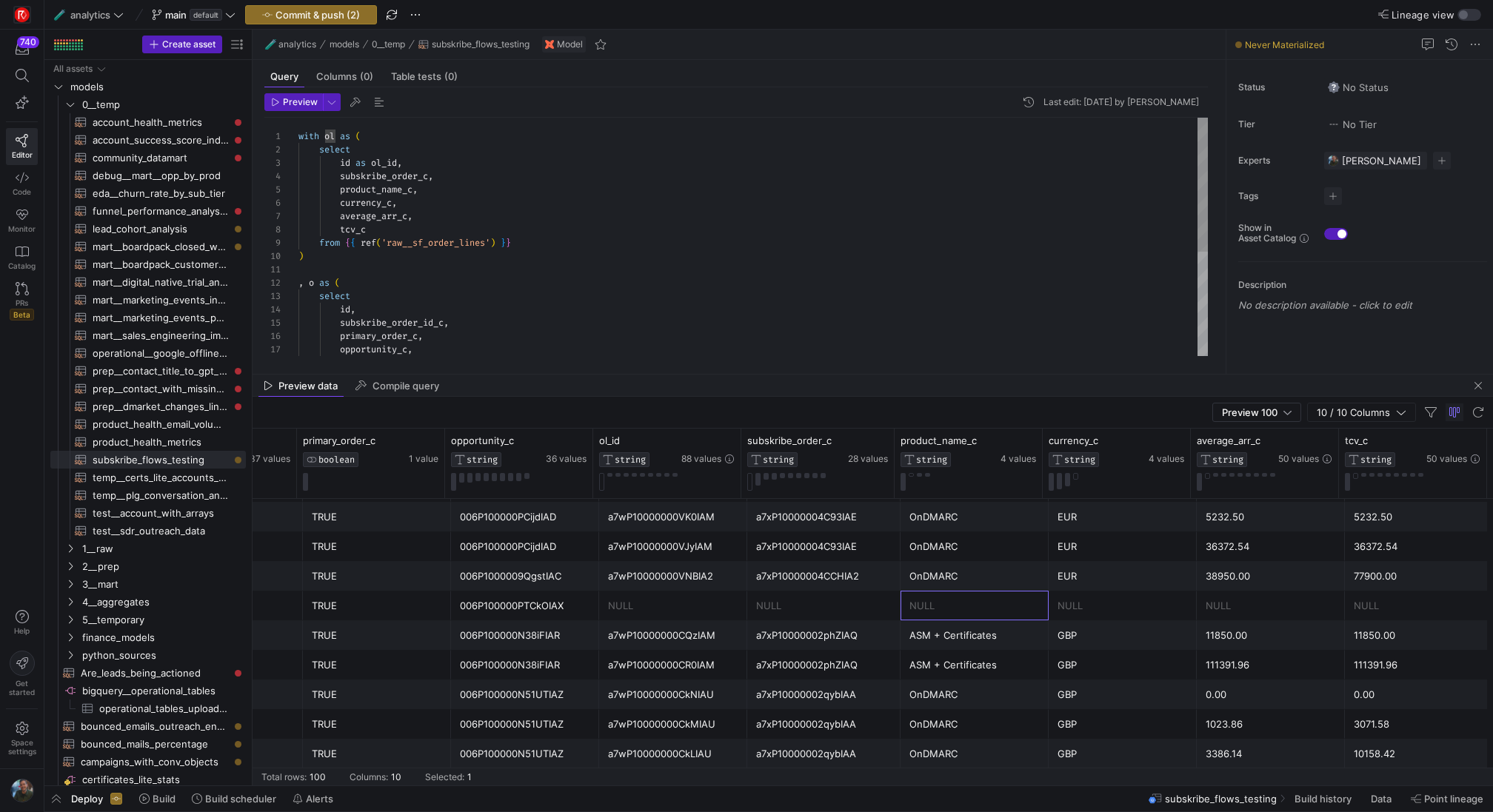
click at [412, 208] on div "with ol as ( select id as ol_id , subskribe_order_c , product_name_c , currency…" at bounding box center [753, 330] width 909 height 425
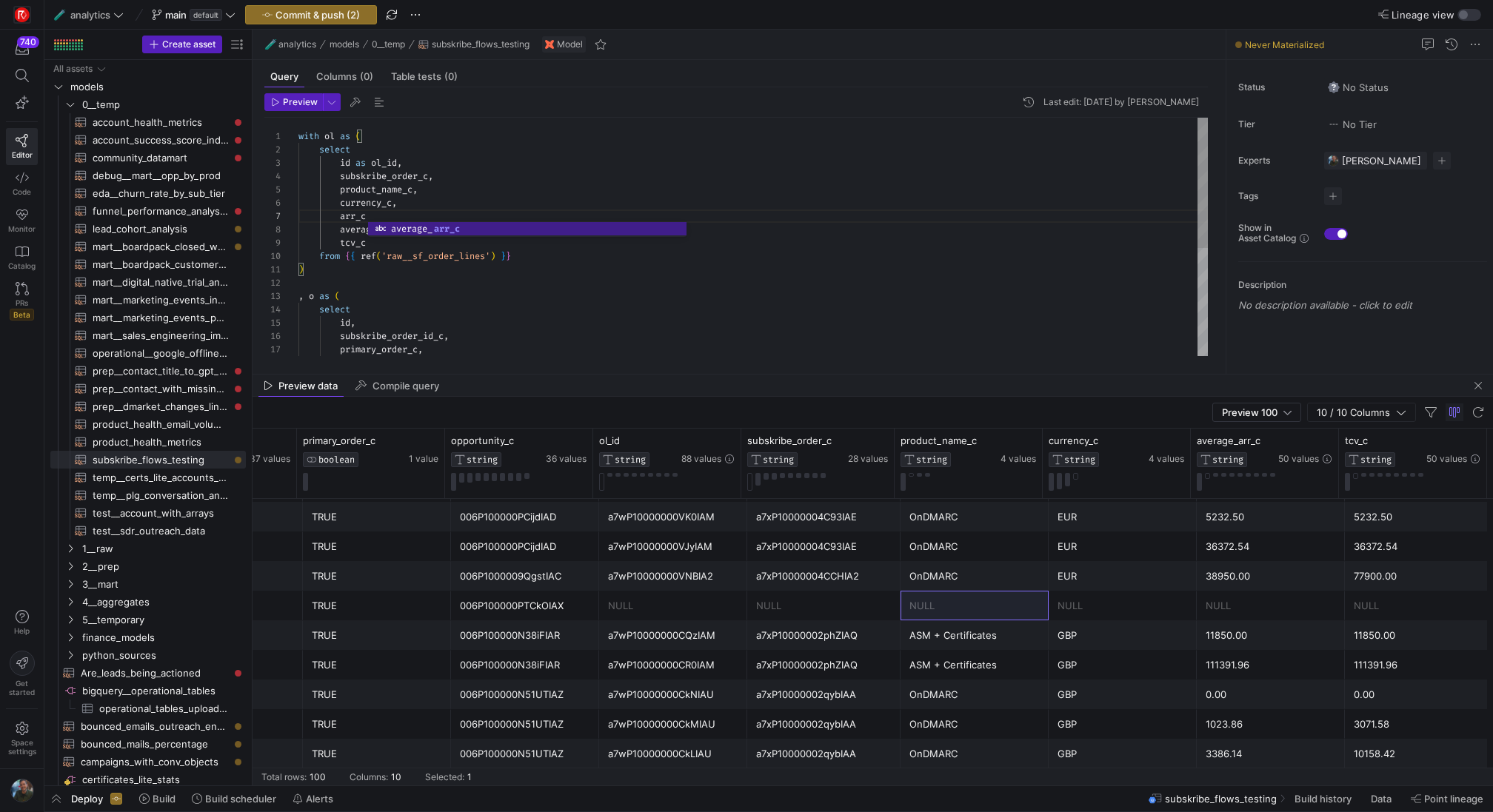
scroll to position [80, 75]
click at [286, 104] on span "Preview" at bounding box center [299, 102] width 35 height 10
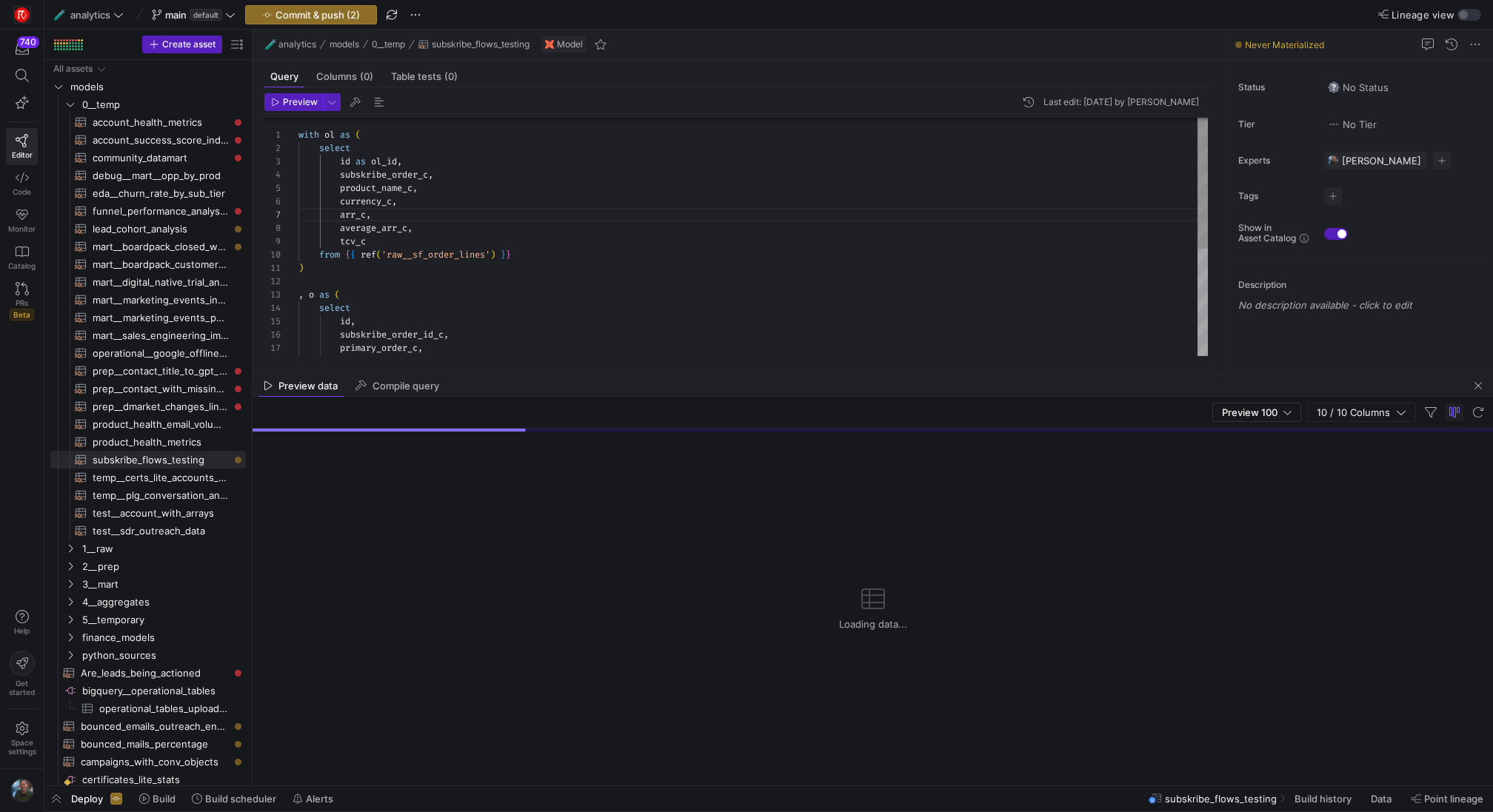
scroll to position [120, 218]
click at [549, 260] on div "product_name_c , currency_c , average_arr_c , tcv_c from { { ref ( 'raw__sf_ord…" at bounding box center [753, 335] width 909 height 439
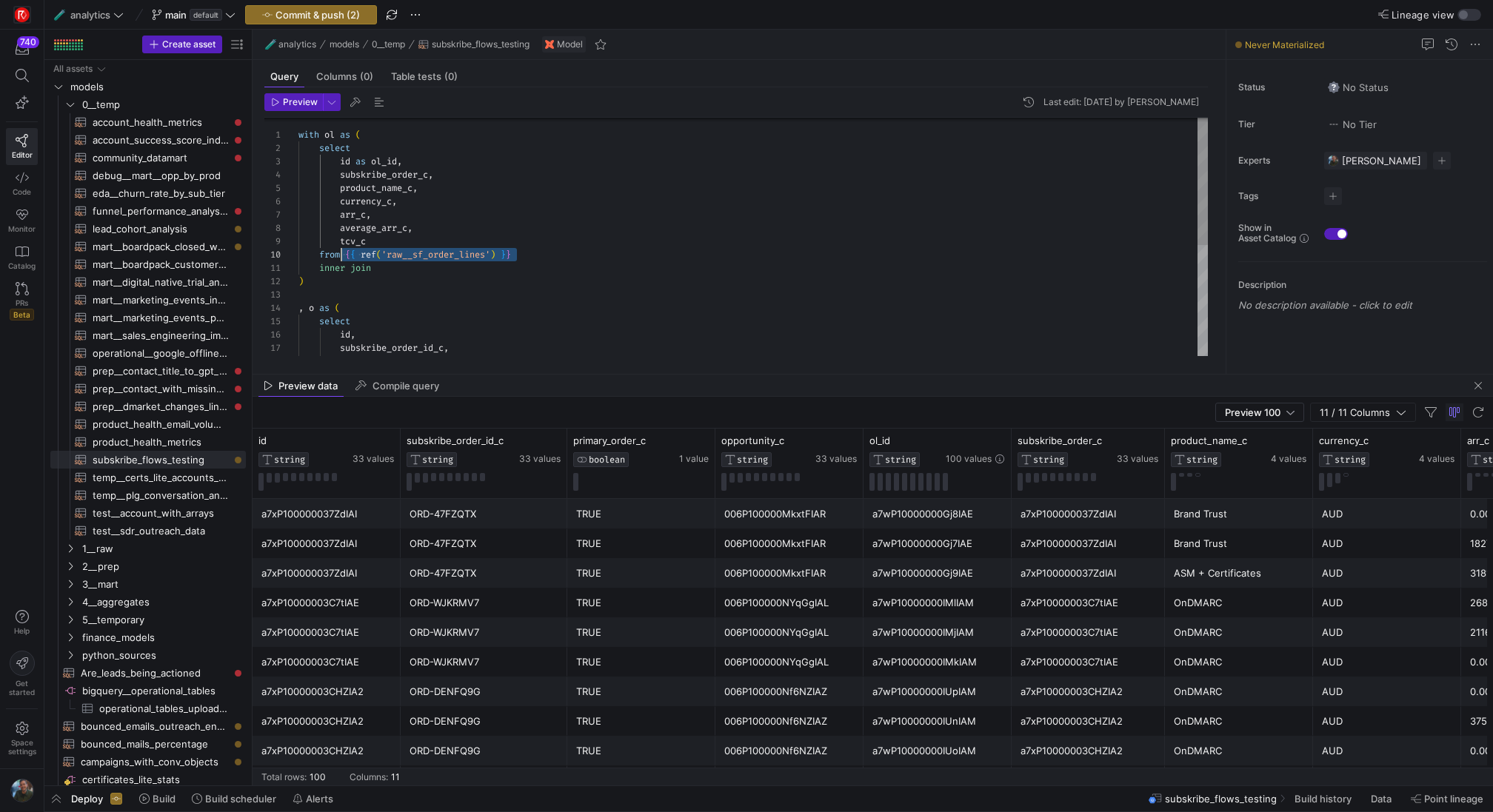
scroll to position [120, 48]
drag, startPoint x: 530, startPoint y: 256, endPoint x: 346, endPoint y: 255, distance: 184.0
click at [346, 255] on div "product_name_c , currency_c , average_arr_c , tcv_c from { { ref ( 'raw__sf_ord…" at bounding box center [753, 341] width 909 height 452
click at [419, 271] on span "raw__sf_order_lines" at bounding box center [447, 269] width 79 height 10
click at [411, 269] on div "product_name_c , currency_c , average_arr_c , tcv_c from { { ref ( 'raw__sf_ord…" at bounding box center [753, 341] width 909 height 452
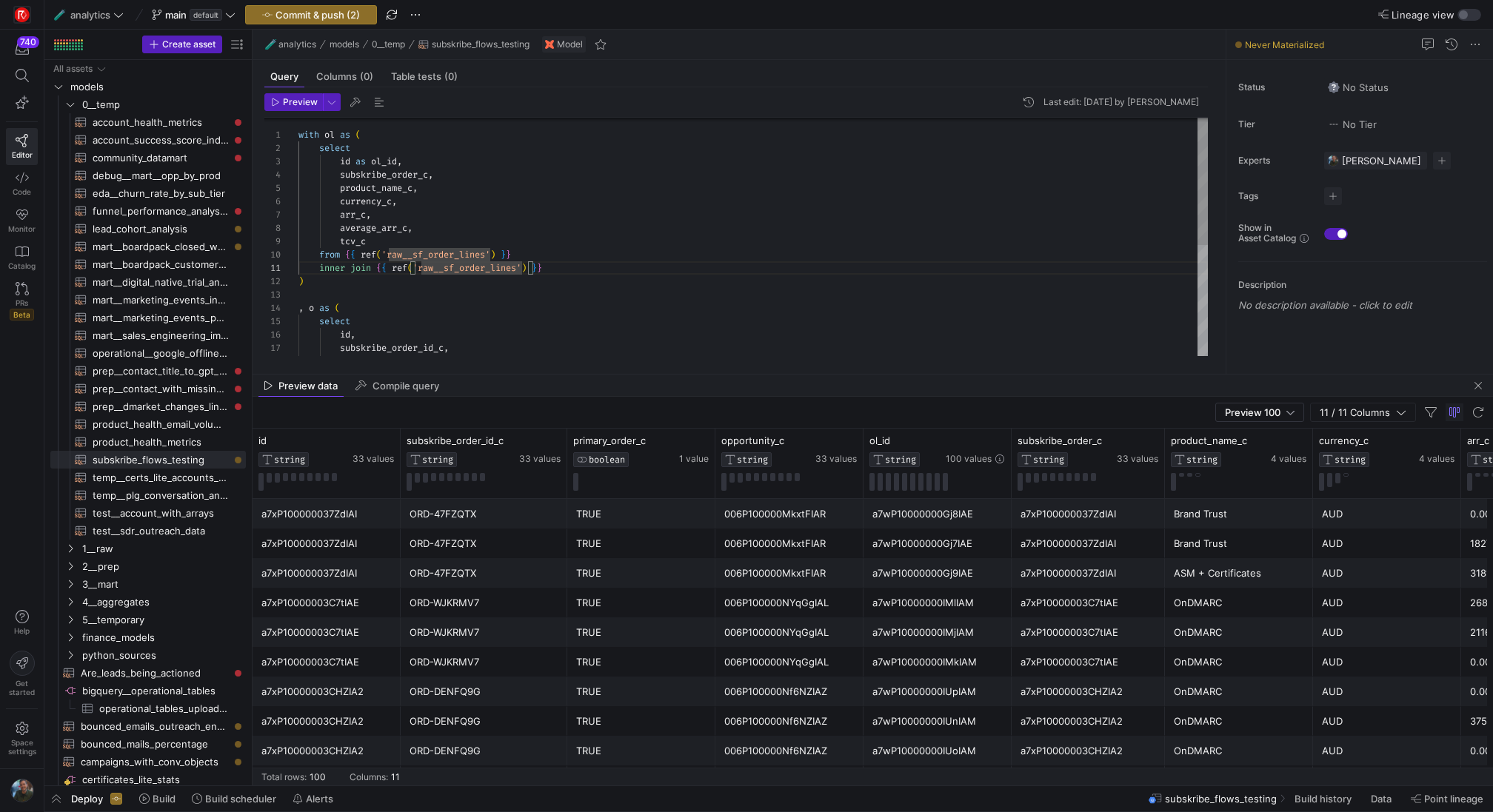
scroll to position [0, 123]
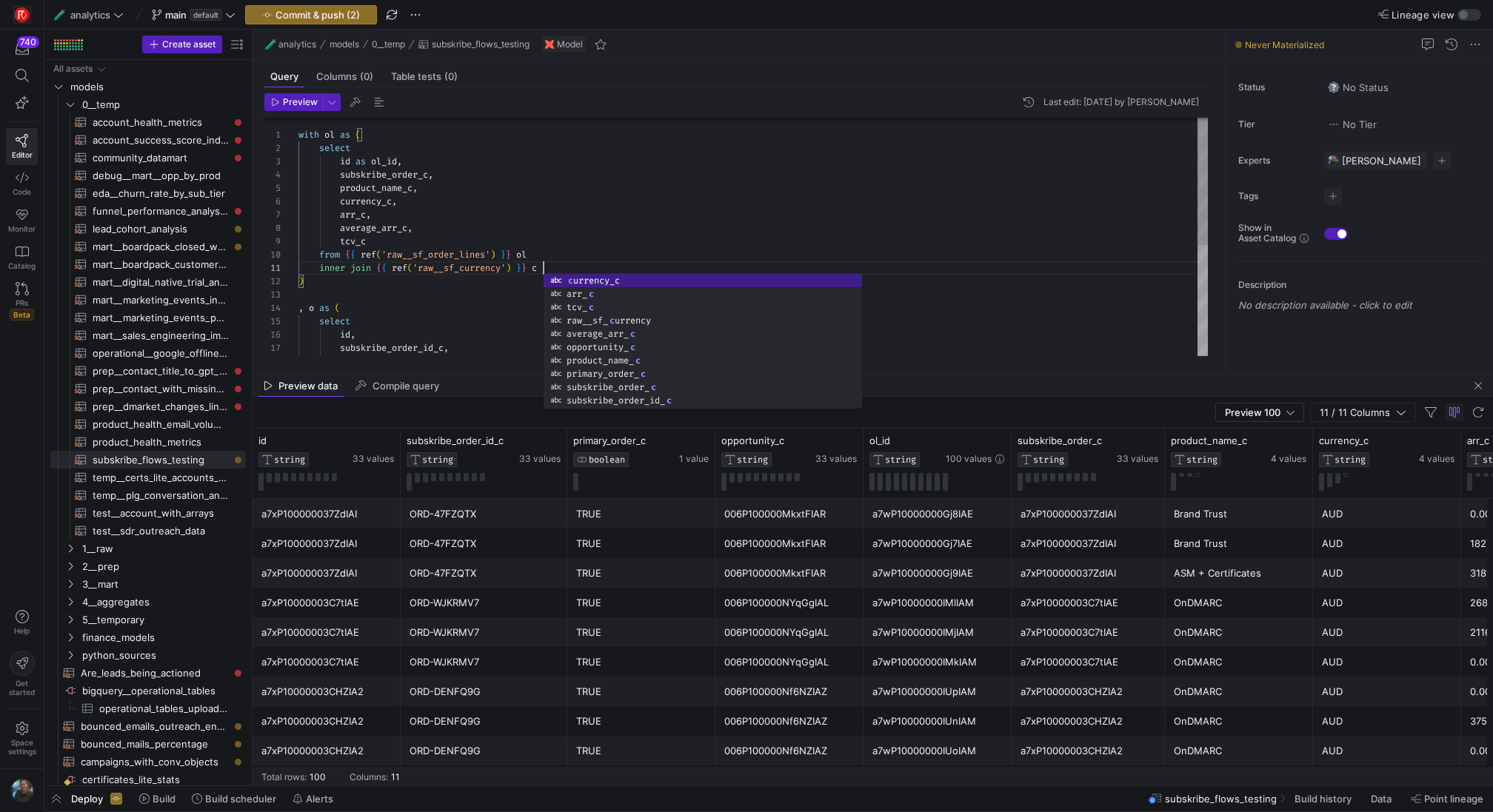
click at [340, 157] on div "product_name_c , currency_c , average_arr_c , tcv_c from { { ref ( 'raw__sf_ord…" at bounding box center [753, 341] width 909 height 452
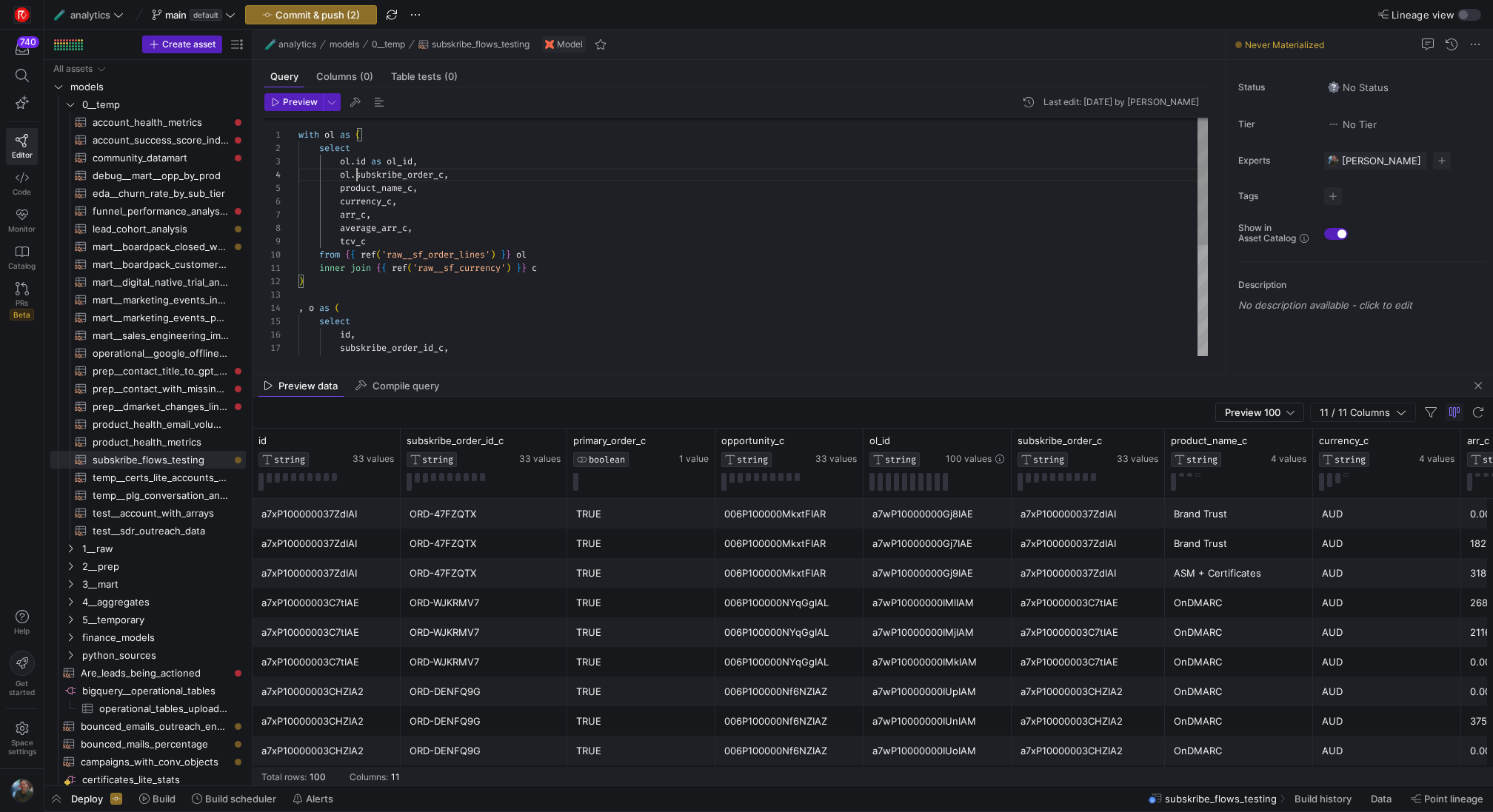
click at [340, 190] on div "product_name_c , currency_c , average_arr_c , tcv_c from { { ref ( 'raw__sf_ord…" at bounding box center [753, 341] width 909 height 452
click at [340, 205] on div "ol . product_name_c , currency_c , average_arr_c , tcv_c from { { ref ( 'raw__s…" at bounding box center [753, 341] width 909 height 452
click at [340, 213] on div "ol . product_name_c , ol . currency_c , average_arr_c , tcv_c from { { ref ( 'r…" at bounding box center [753, 341] width 909 height 452
click at [340, 231] on div "ol . product_name_c , ol . currency_c , average_arr_c , tcv_c from { { ref ( 'r…" at bounding box center [753, 341] width 909 height 452
click at [341, 242] on div "ol . product_name_c , ol . currency_c , ol . average_arr_c , tcv_c from { { ref…" at bounding box center [753, 341] width 909 height 452
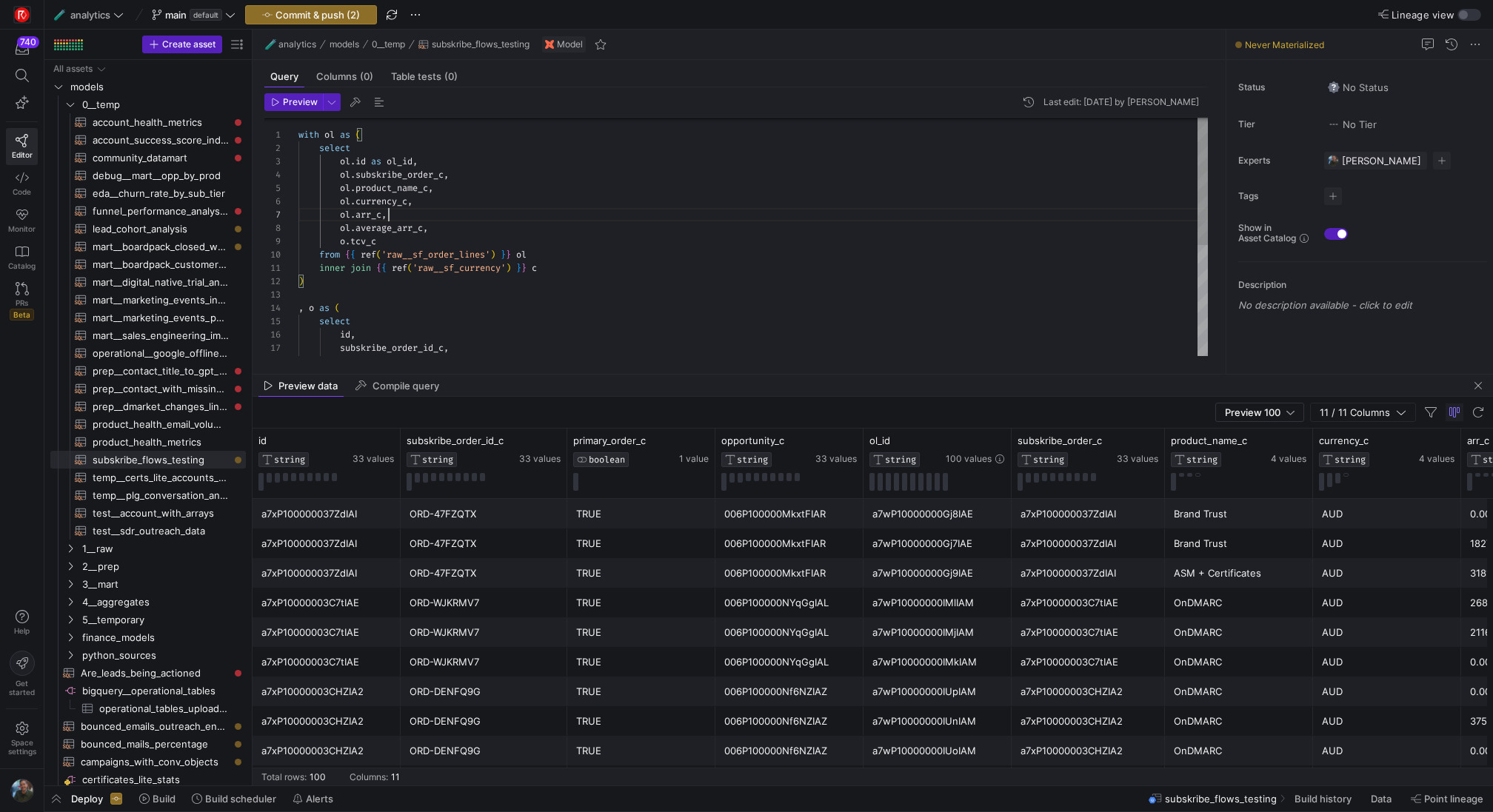
click at [525, 219] on div "ol . product_name_c , ol . currency_c , ol . average_arr_c , o . tcv_c from { {…" at bounding box center [753, 341] width 909 height 452
click at [577, 268] on div "ol . product_name_c , ol . currency_c , ol . average_arr_c , o . tcv_c from { {…" at bounding box center [753, 341] width 909 height 452
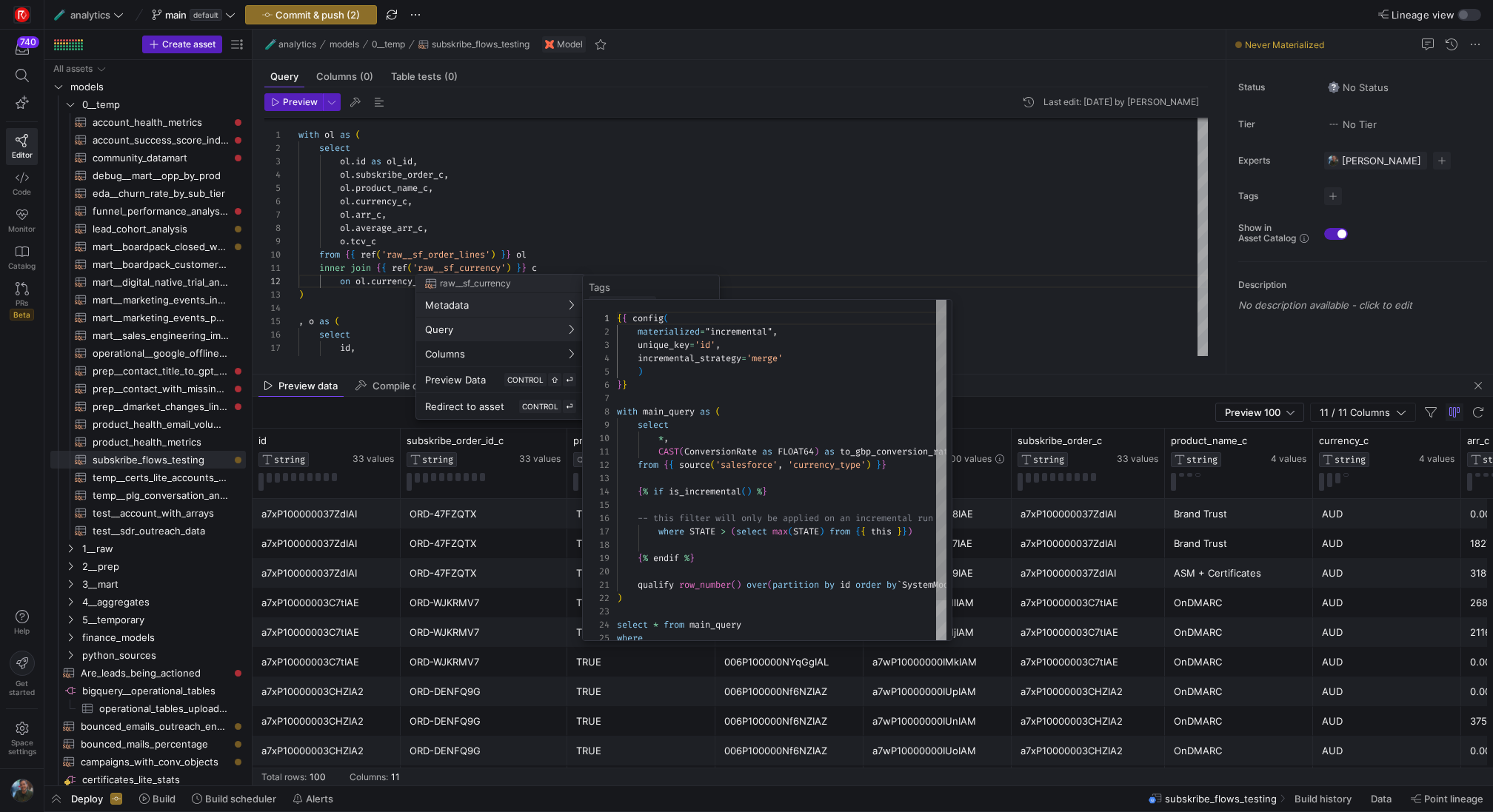
scroll to position [133, 0]
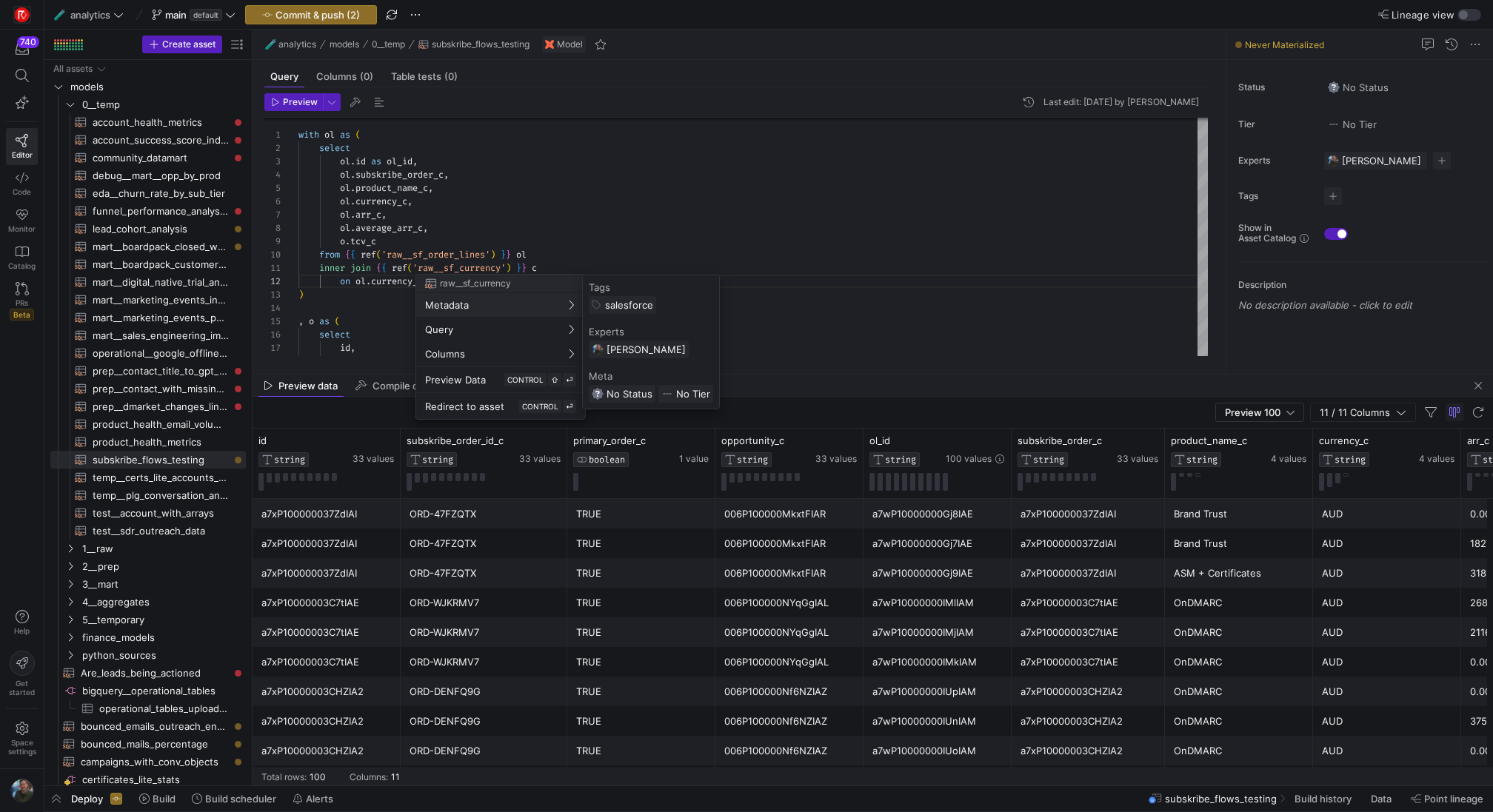
click at [443, 237] on div at bounding box center [746, 406] width 1493 height 812
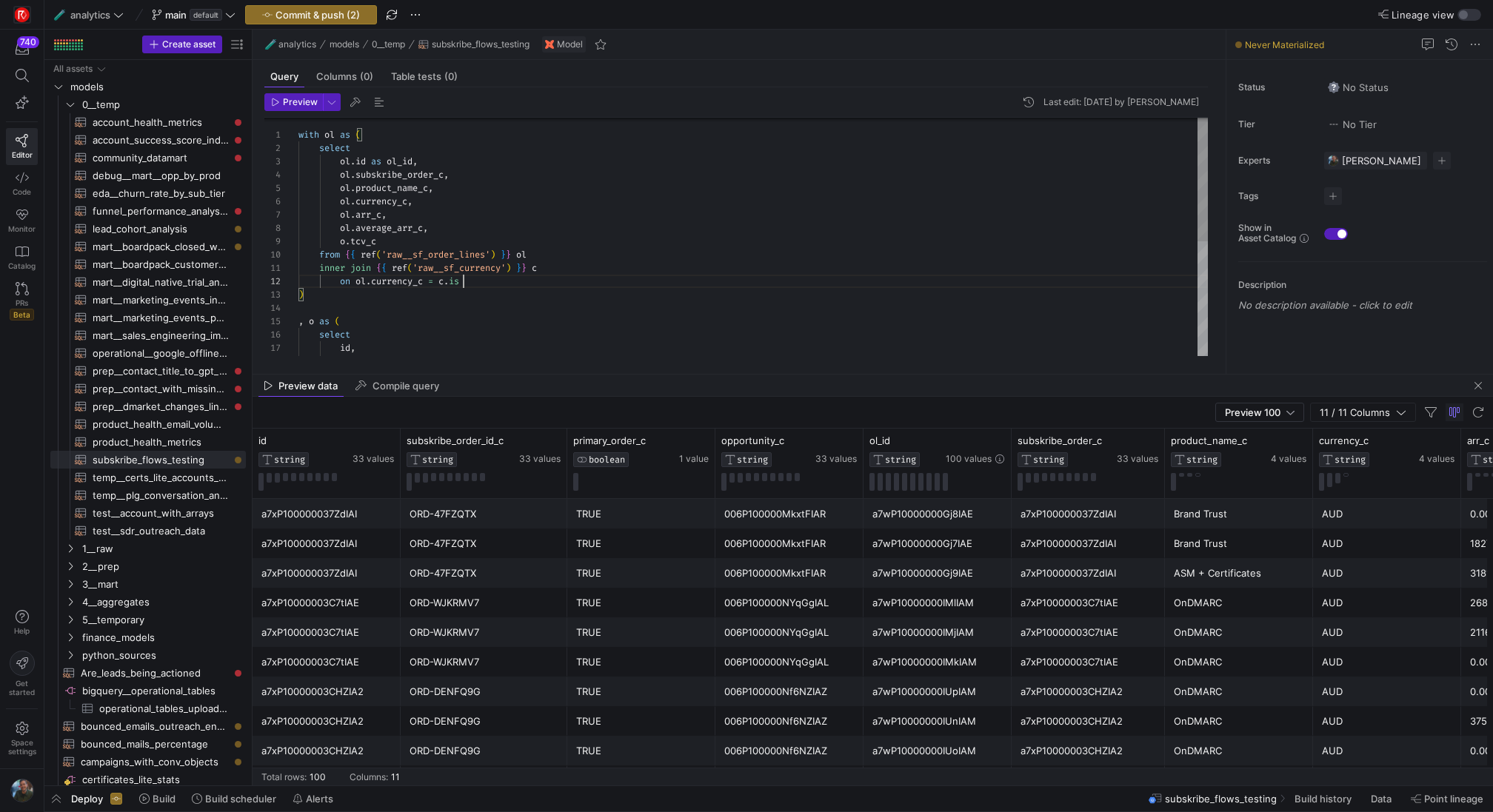
click at [471, 276] on div "ol . product_name_c , ol . currency_c , ol . average_arr_c , o . tcv_c from { {…" at bounding box center [753, 348] width 909 height 465
click at [471, 191] on div "ol . product_name_c , ol . currency_c , ol . average_arr_c , o . tcv_c from { {…" at bounding box center [753, 348] width 909 height 465
click at [471, 218] on div "ol . product_name_c , ol . currency_c , ol . average_arr_c , o . tcv_c from { {…" at bounding box center [753, 348] width 909 height 465
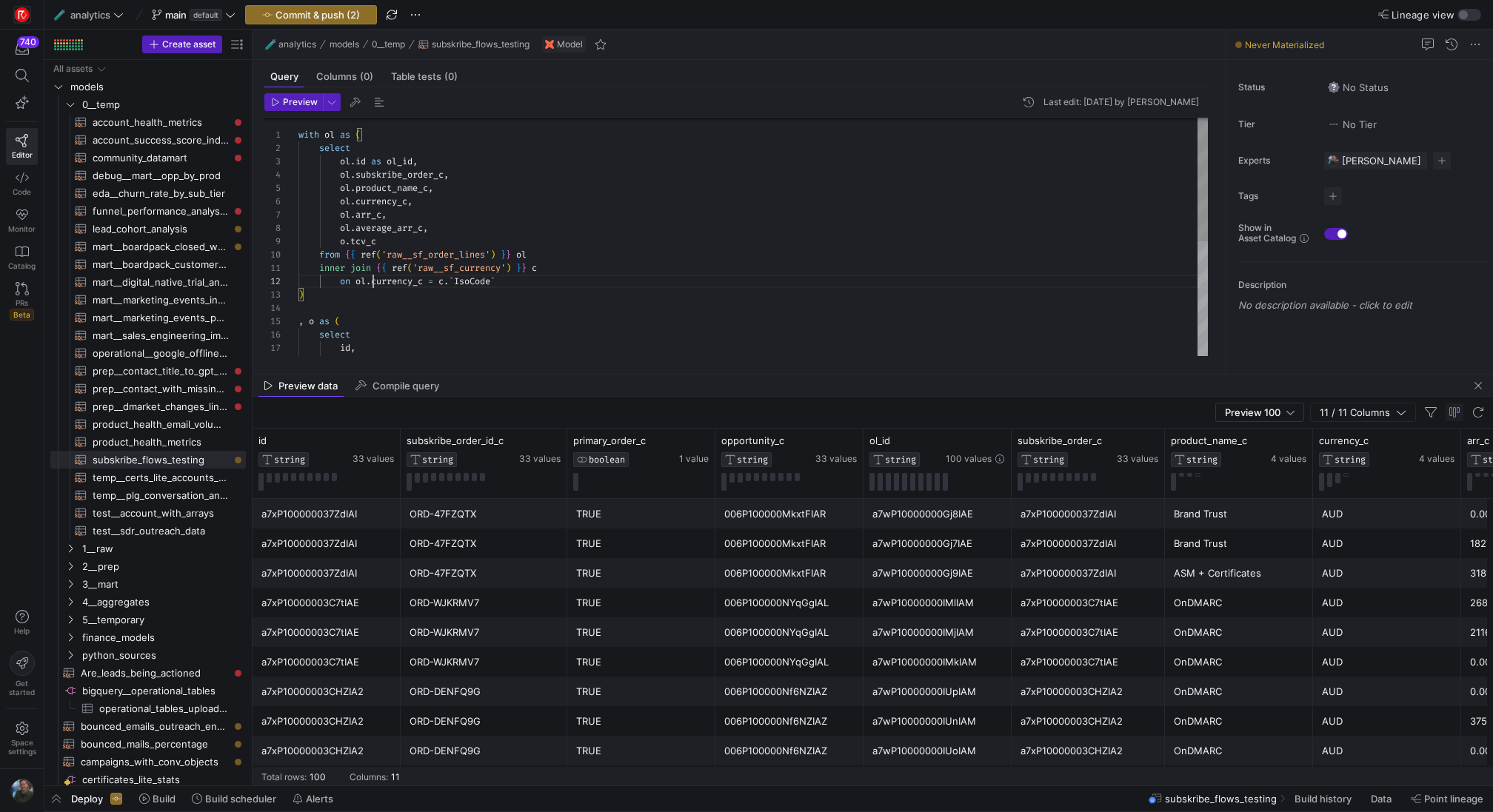
click at [371, 285] on div "ol . product_name_c , ol . currency_c , ol . average_arr_c , o . tcv_c from { {…" at bounding box center [753, 348] width 909 height 465
click at [430, 286] on div "ol . product_name_c , ol . currency_c , ol . average_arr_c , o . tcv_c from { {…" at bounding box center [753, 348] width 909 height 465
click at [560, 198] on div "ol . product_name_c , ol . currency_c , ol . average_arr_c , o . tcv_c from { {…" at bounding box center [753, 348] width 909 height 465
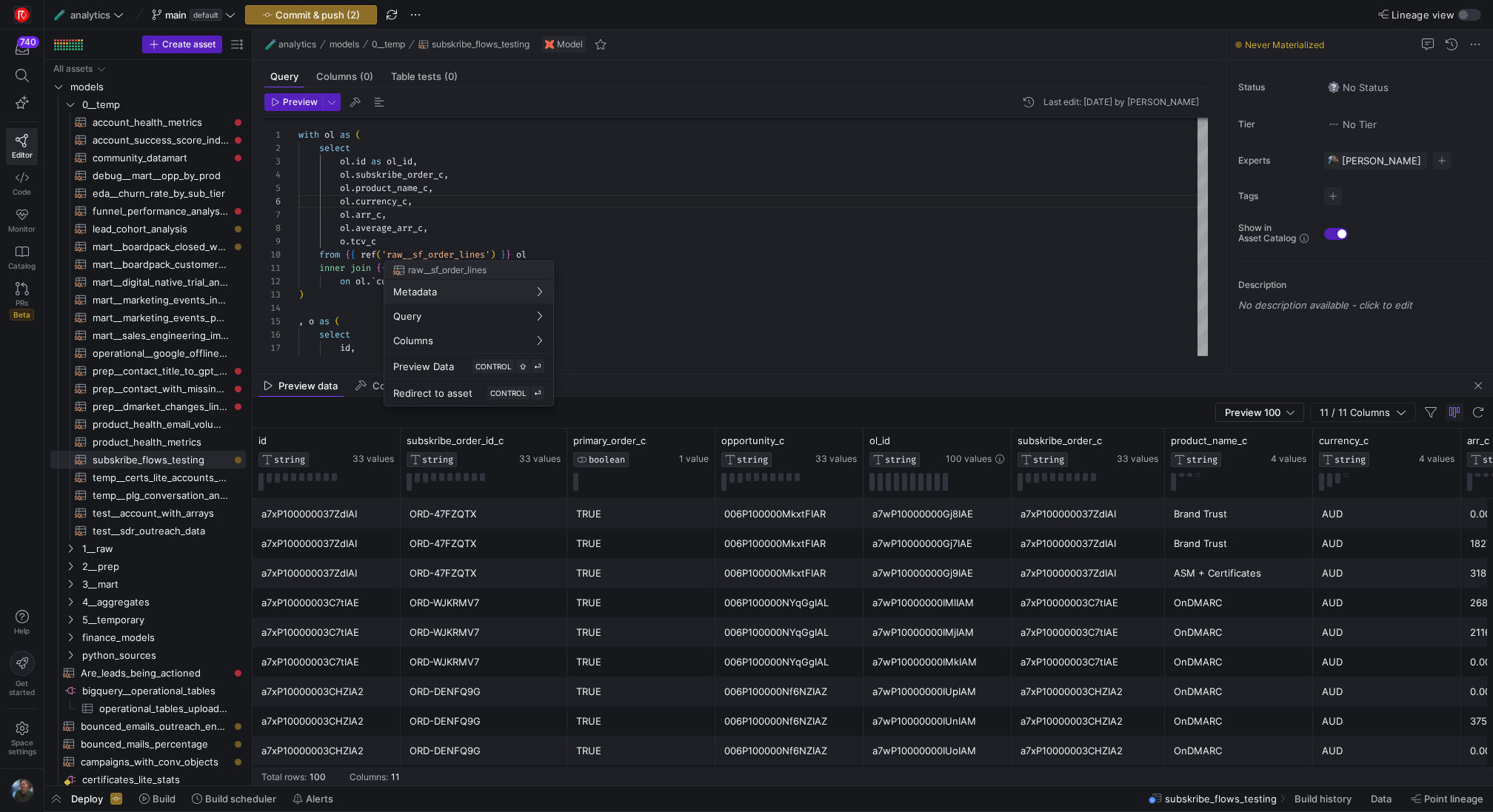
click at [433, 232] on div at bounding box center [746, 406] width 1493 height 812
click at [386, 215] on div "ol . product_name_c , ol . currency_c , ol . average_arr_c , o . tcv_c from { {…" at bounding box center [753, 348] width 909 height 465
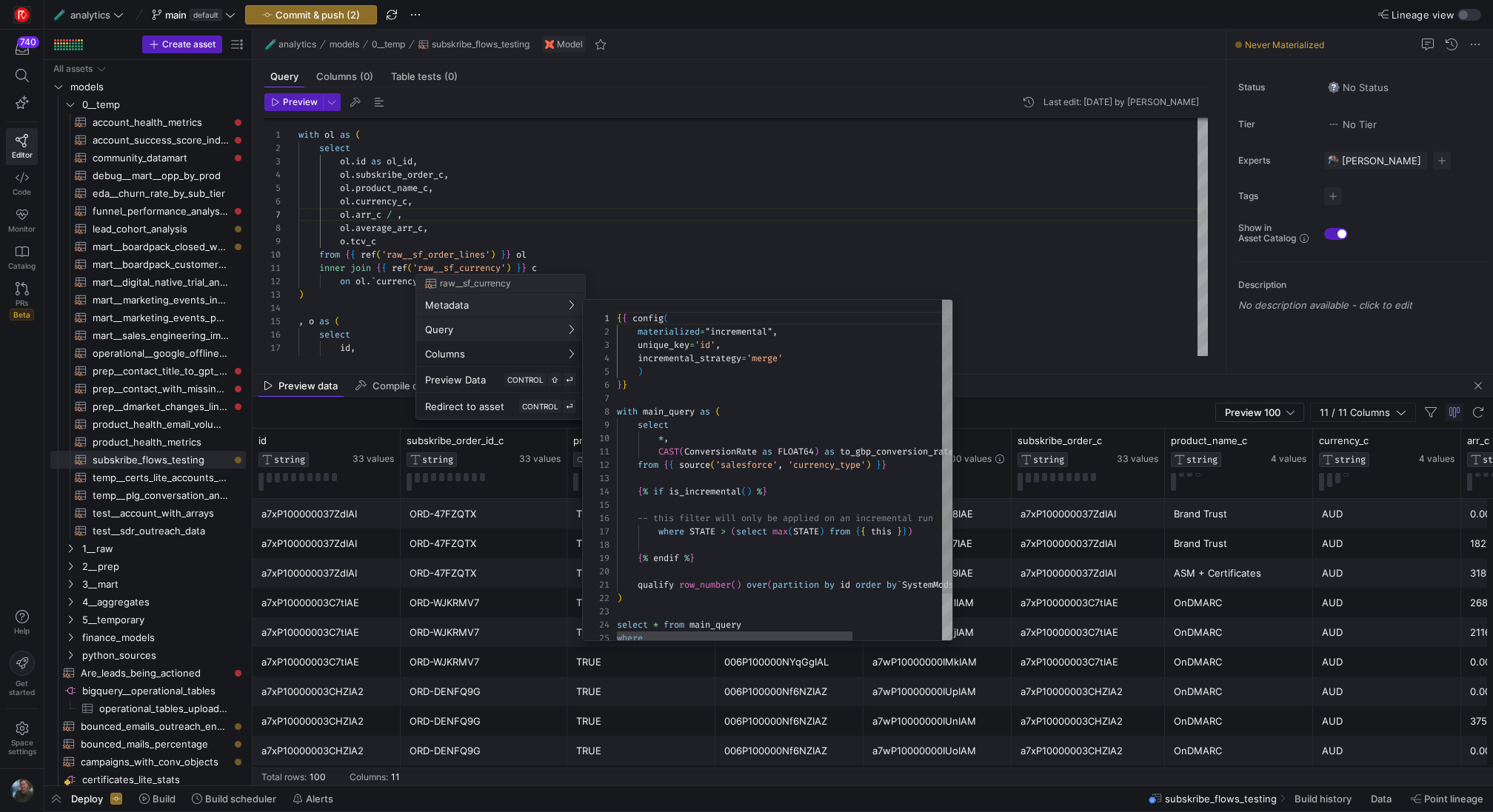
scroll to position [133, 0]
click at [403, 214] on div at bounding box center [746, 406] width 1493 height 812
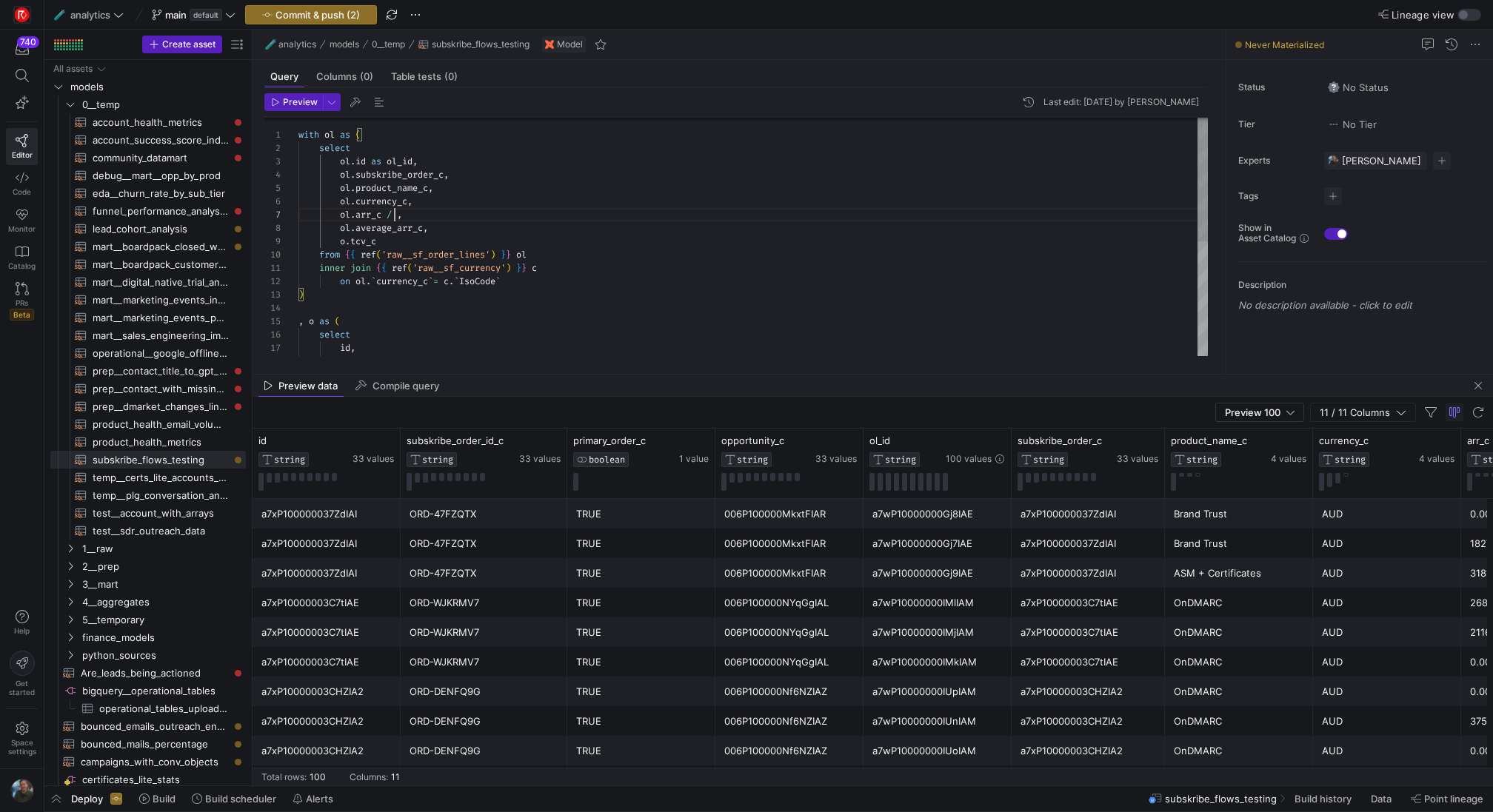
click at [397, 215] on div "ol . product_name_c , ol . currency_c , ol . average_arr_c , o . tcv_c from { {…" at bounding box center [753, 348] width 909 height 465
click at [441, 215] on div "ol . product_name_c , ol . currency_c , ol . average_arr_c , o . tcv_c from { {…" at bounding box center [753, 348] width 909 height 465
click at [476, 214] on div "ol . product_name_c , ol . currency_c , ol . average_arr_c , o . tcv_c from { {…" at bounding box center [753, 348] width 909 height 465
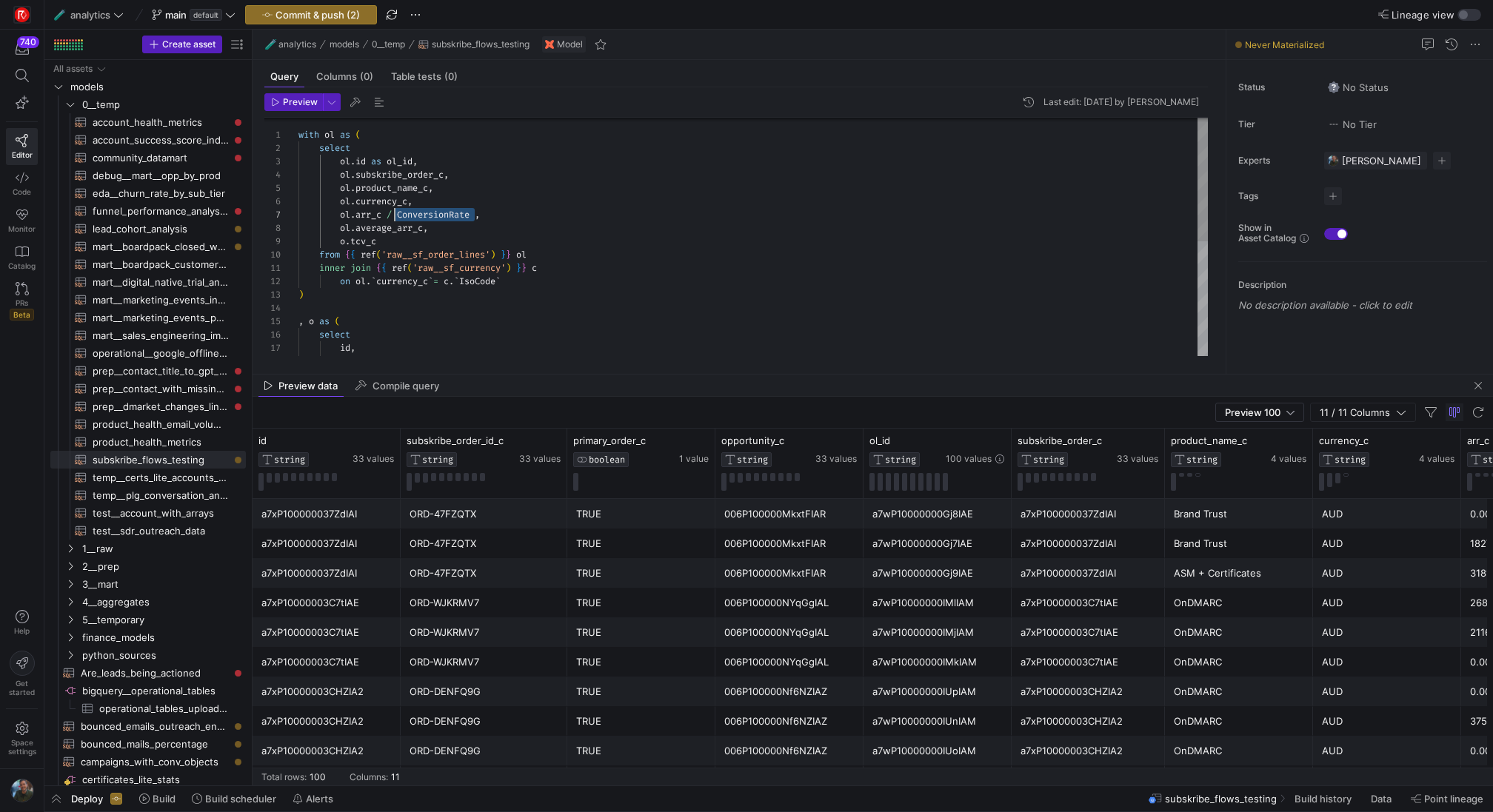
scroll to position [80, 91]
drag, startPoint x: 477, startPoint y: 214, endPoint x: 387, endPoint y: 214, distance: 90.0
click at [387, 214] on div "ol . product_name_c , ol . currency_c , ol . average_arr_c , o . tcv_c from { {…" at bounding box center [753, 348] width 909 height 465
click at [427, 226] on div "ol . product_name_c , ol . currency_c , ol . average_arr_c , o . tcv_c from { {…" at bounding box center [753, 348] width 909 height 465
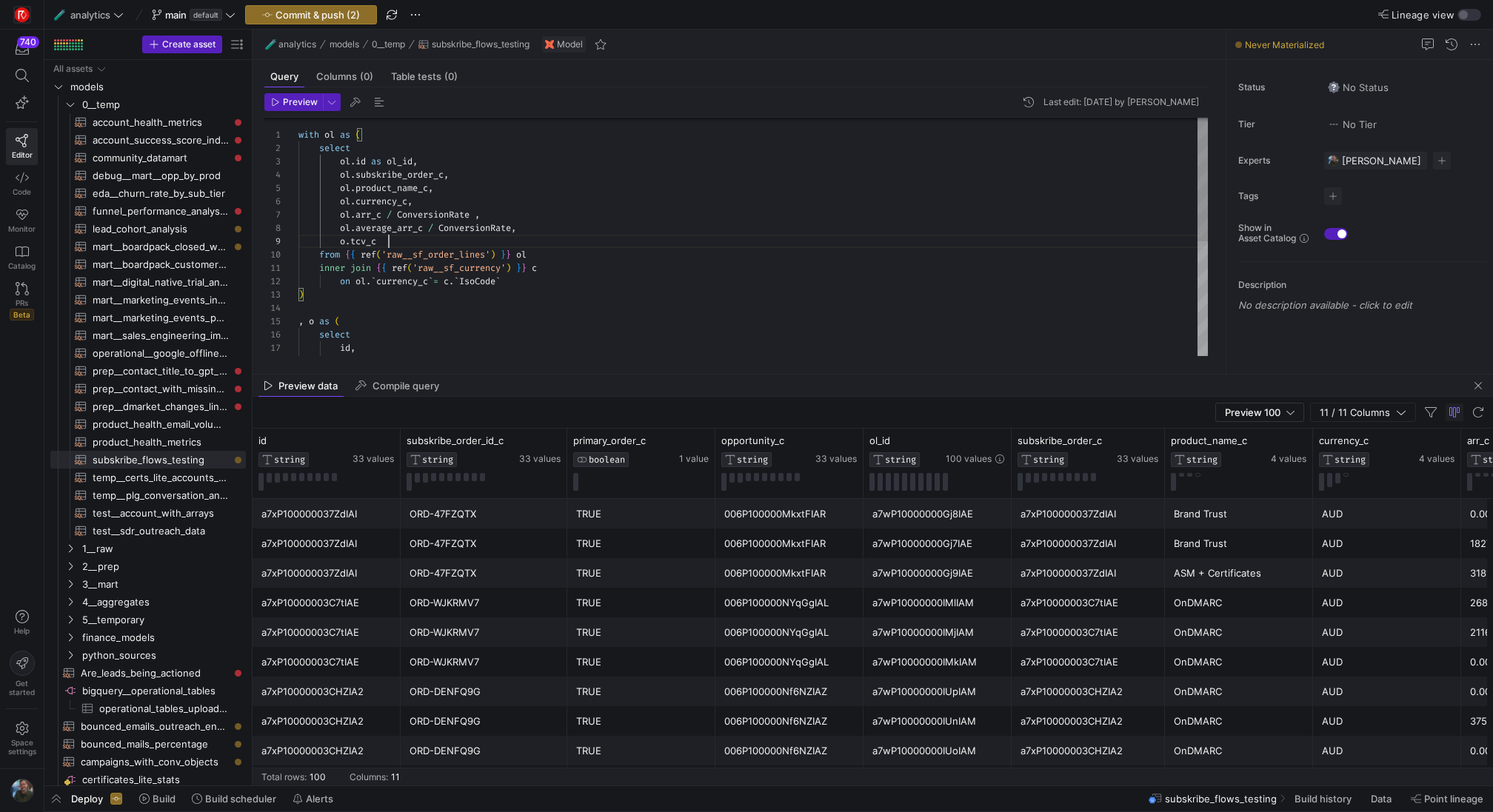
click at [386, 239] on div "ol . product_name_c , ol . currency_c , ol . average_arr_c / ConversionRate , o…" at bounding box center [753, 348] width 909 height 465
click at [385, 238] on div at bounding box center [746, 406] width 1493 height 812
click at [385, 239] on div "ol . product_name_c , ol . currency_c , ol . average_arr_c / ConversionRate , o…" at bounding box center [753, 348] width 909 height 465
click at [546, 241] on div "ol . product_name_c , ol . currency_c , ol . average_arr_c / ConversionRate , o…" at bounding box center [753, 348] width 909 height 465
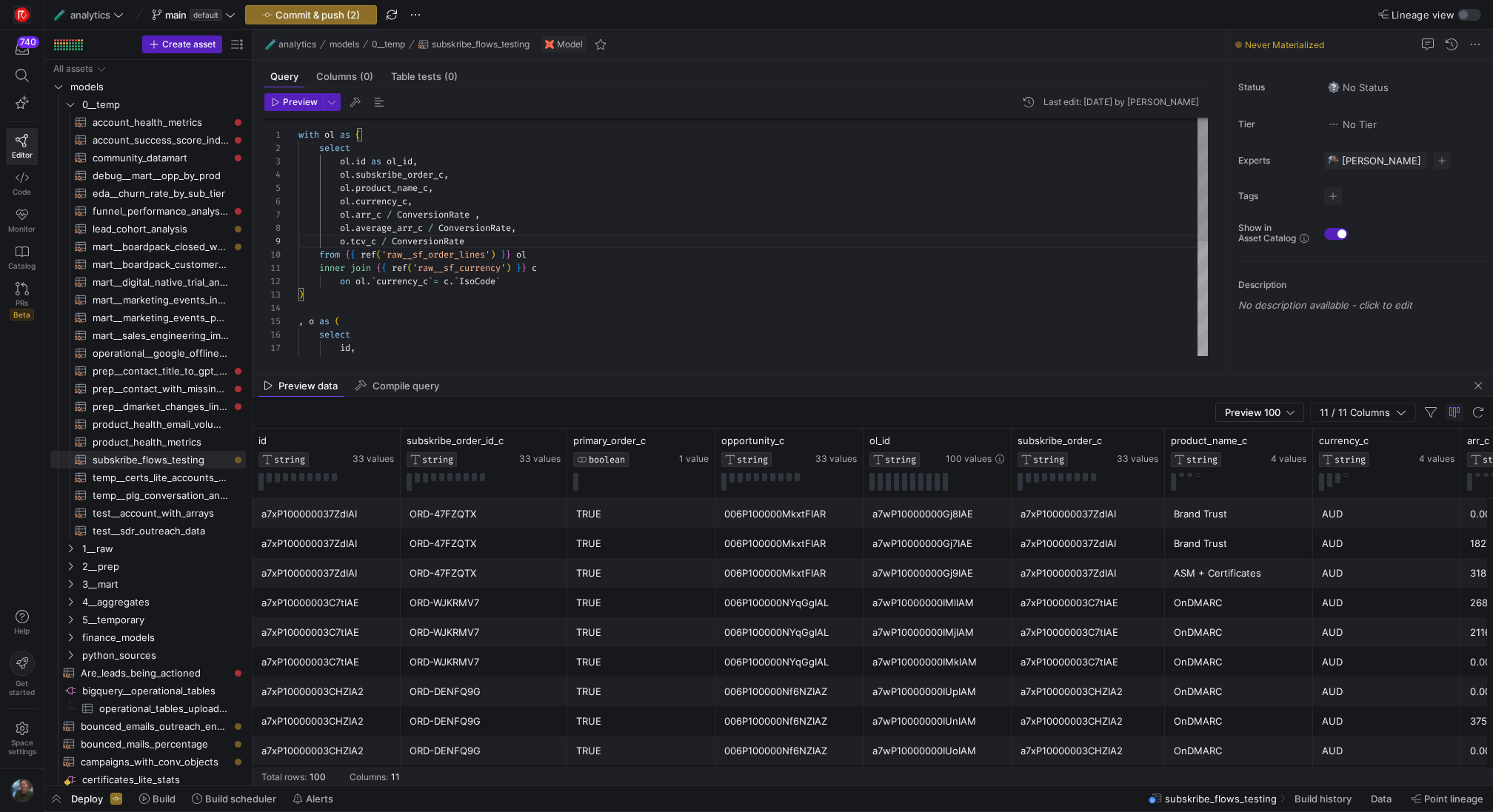
scroll to position [80, 181]
click at [479, 218] on div "ol . product_name_c , ol . currency_c , ol . average_arr_c / ConversionRate , o…" at bounding box center [753, 348] width 909 height 465
click at [588, 190] on div "ol . product_name_c , ol . currency_c , ol . average_arr_c / ConversionRate , o…" at bounding box center [753, 348] width 909 height 465
click at [516, 227] on div "ol . product_name_c , ol . currency_c , ol . average_arr_c / ConversionRate , o…" at bounding box center [753, 348] width 909 height 465
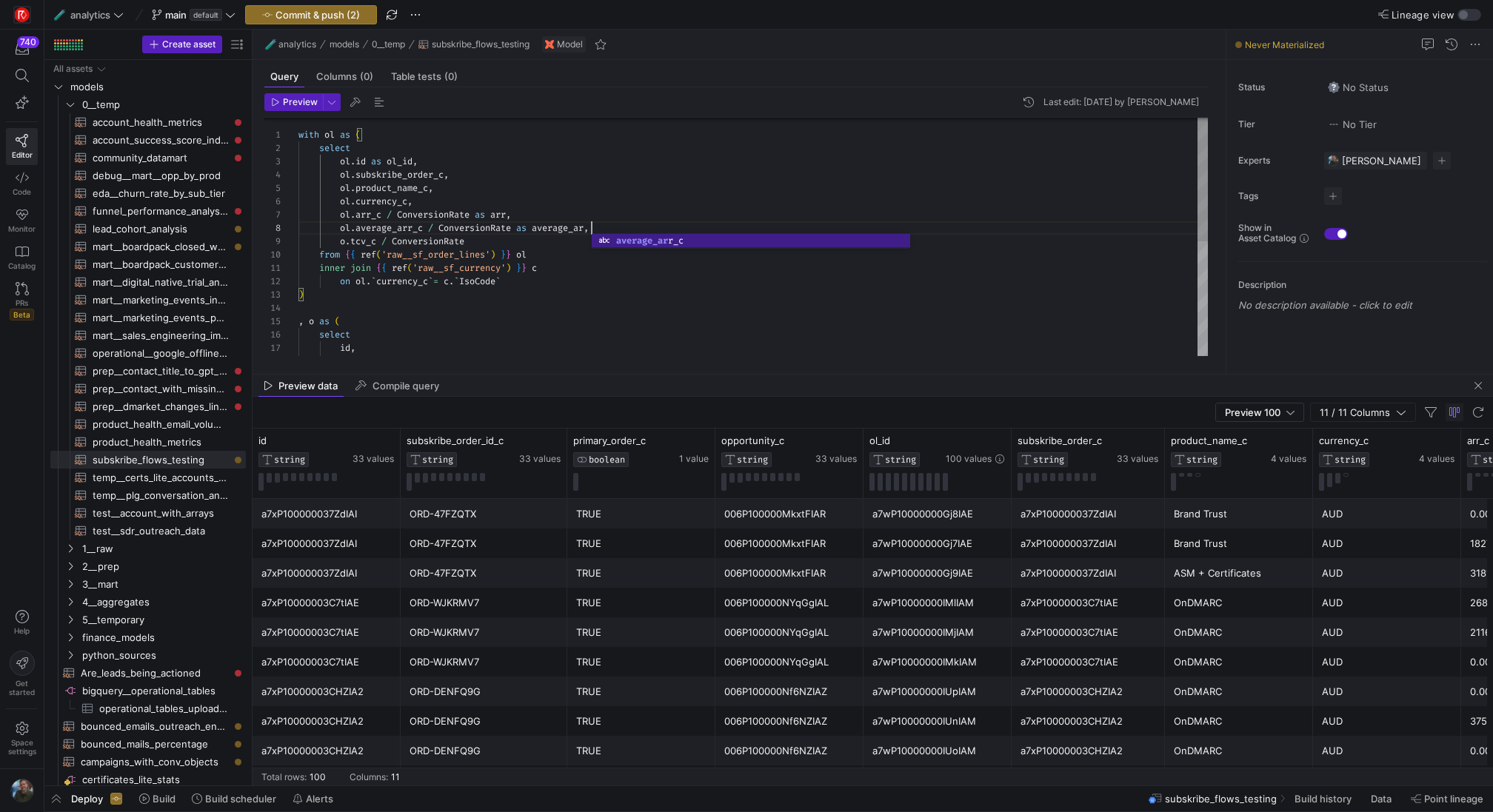
scroll to position [94, 298]
click at [505, 241] on div "ol . product_name_c , ol . currency_c , ol . average_arr_c / ConversionRate as …" at bounding box center [753, 348] width 909 height 465
click at [425, 182] on div "ol . product_name_c , ol . currency_c , ol . average_arr_c / ConversionRate as …" at bounding box center [753, 348] width 909 height 465
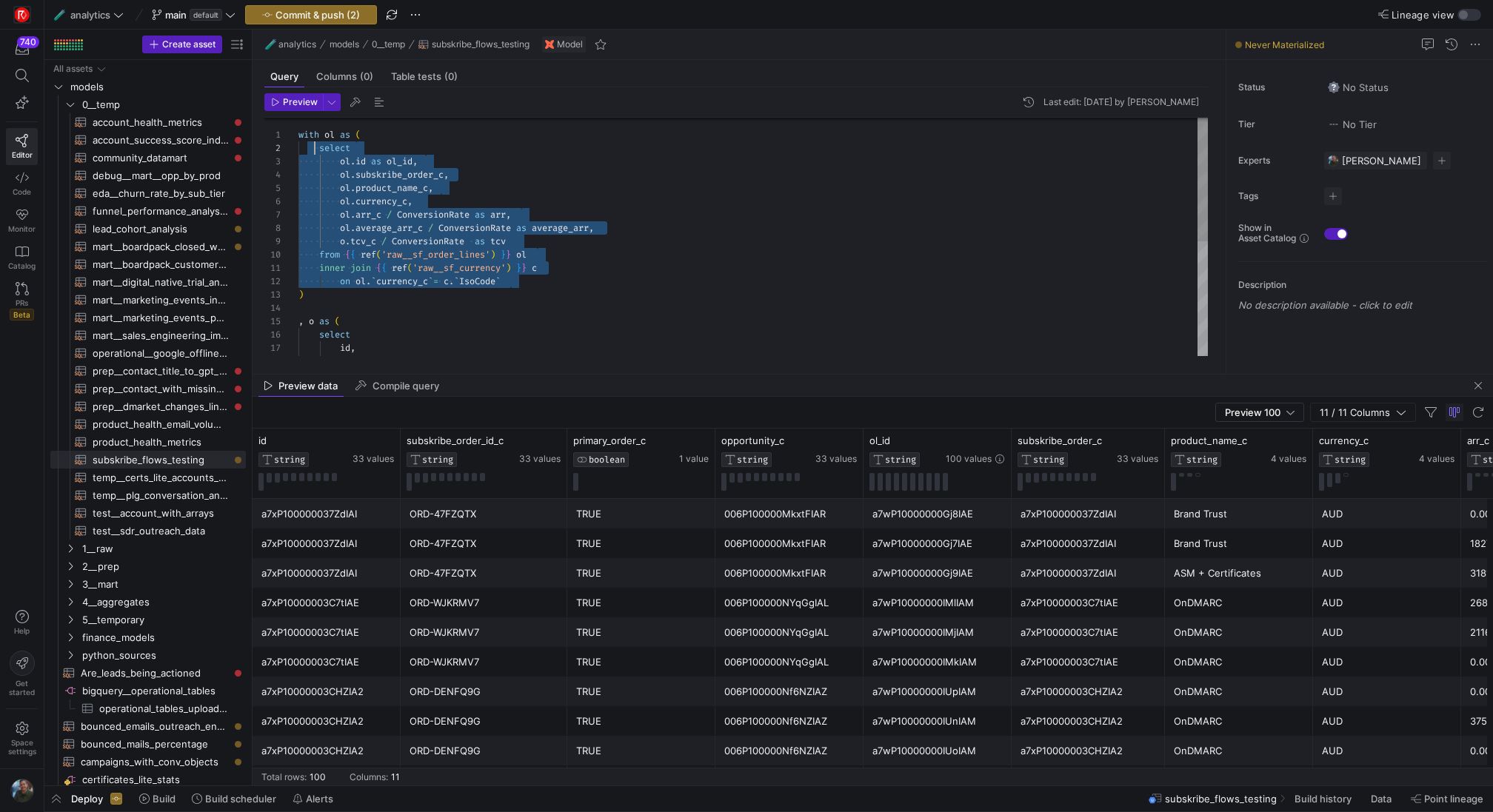
drag, startPoint x: 549, startPoint y: 284, endPoint x: 312, endPoint y: 153, distance: 270.8
click at [312, 153] on div "ol . product_name_c , ol . currency_c , ol . average_arr_c / ConversionRate as …" at bounding box center [753, 348] width 909 height 465
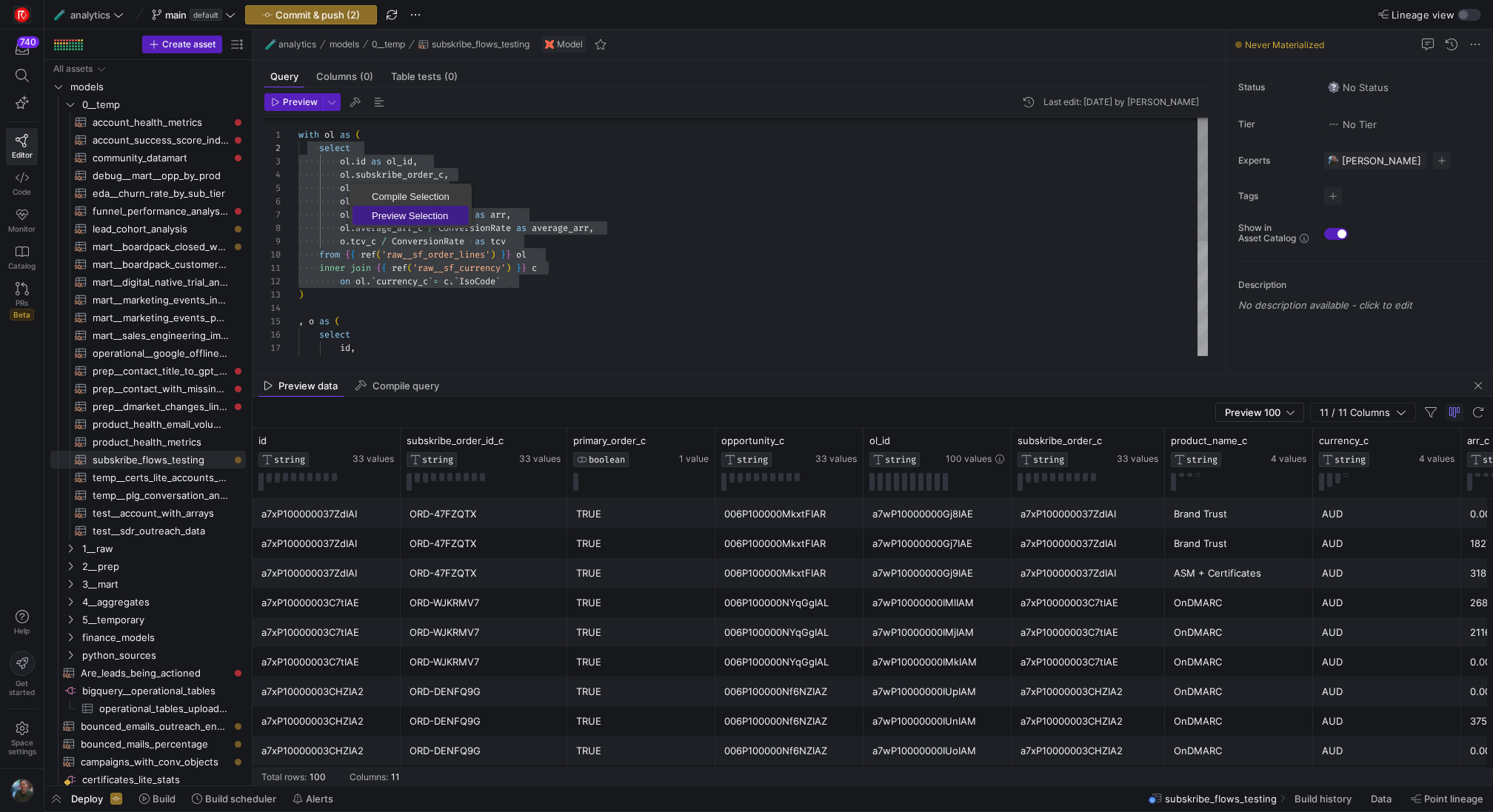
click at [397, 218] on span "Preview Selection" at bounding box center [411, 216] width 116 height 9
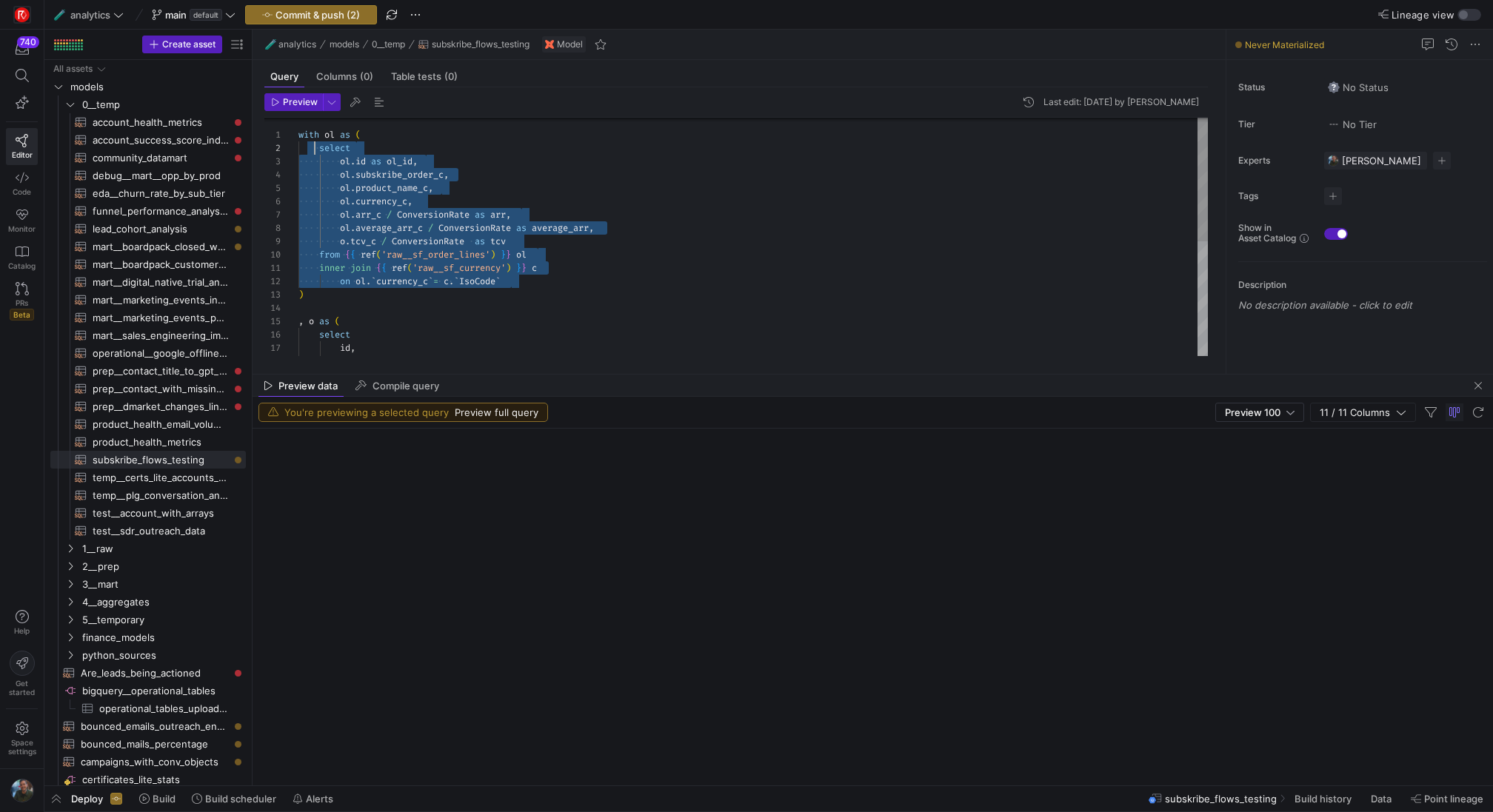
scroll to position [13, 16]
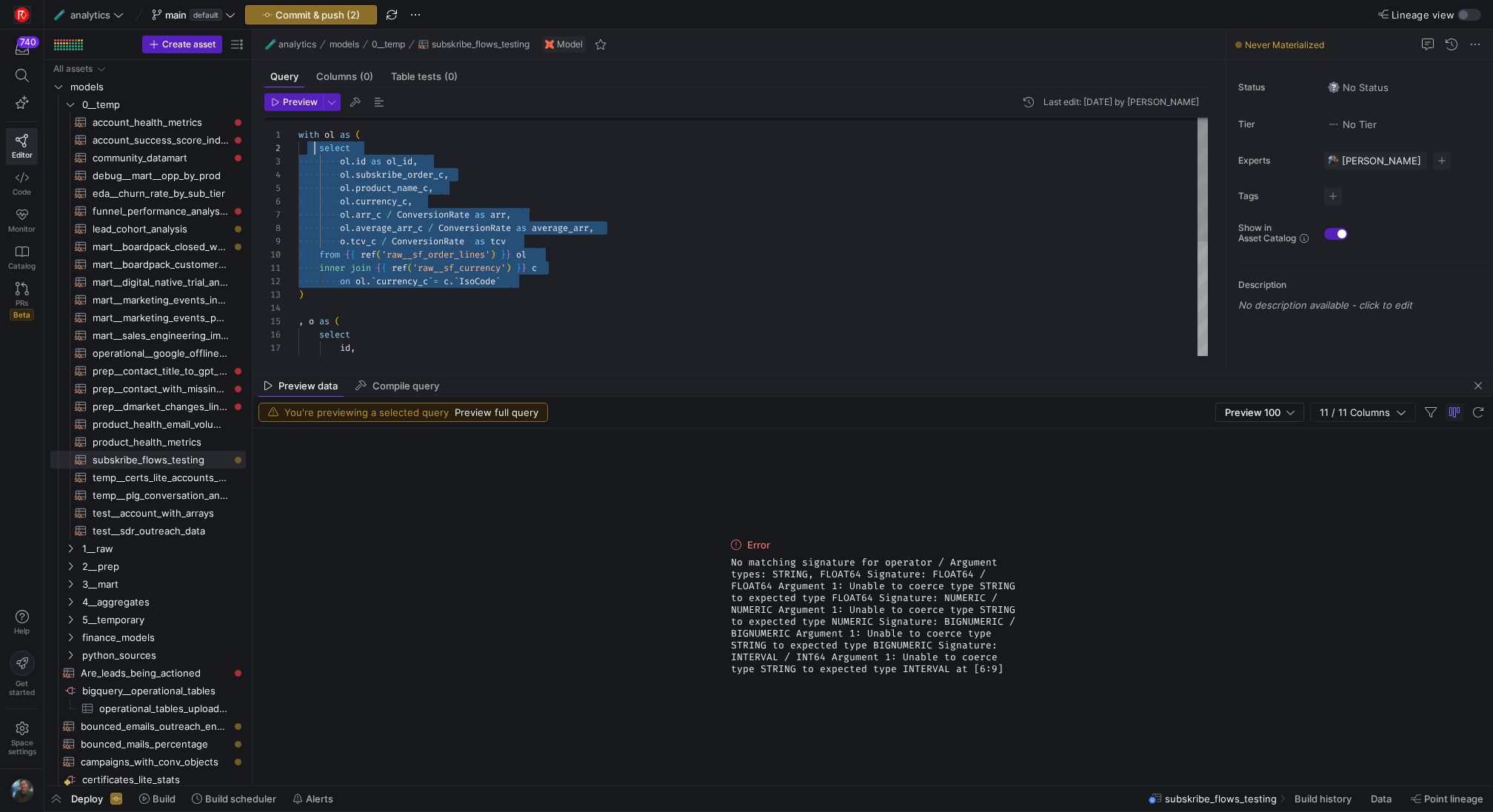
click at [420, 241] on div "ol . product_name_c , ol . currency_c , ol . average_arr_c / ConversionRate as …" at bounding box center [753, 348] width 909 height 465
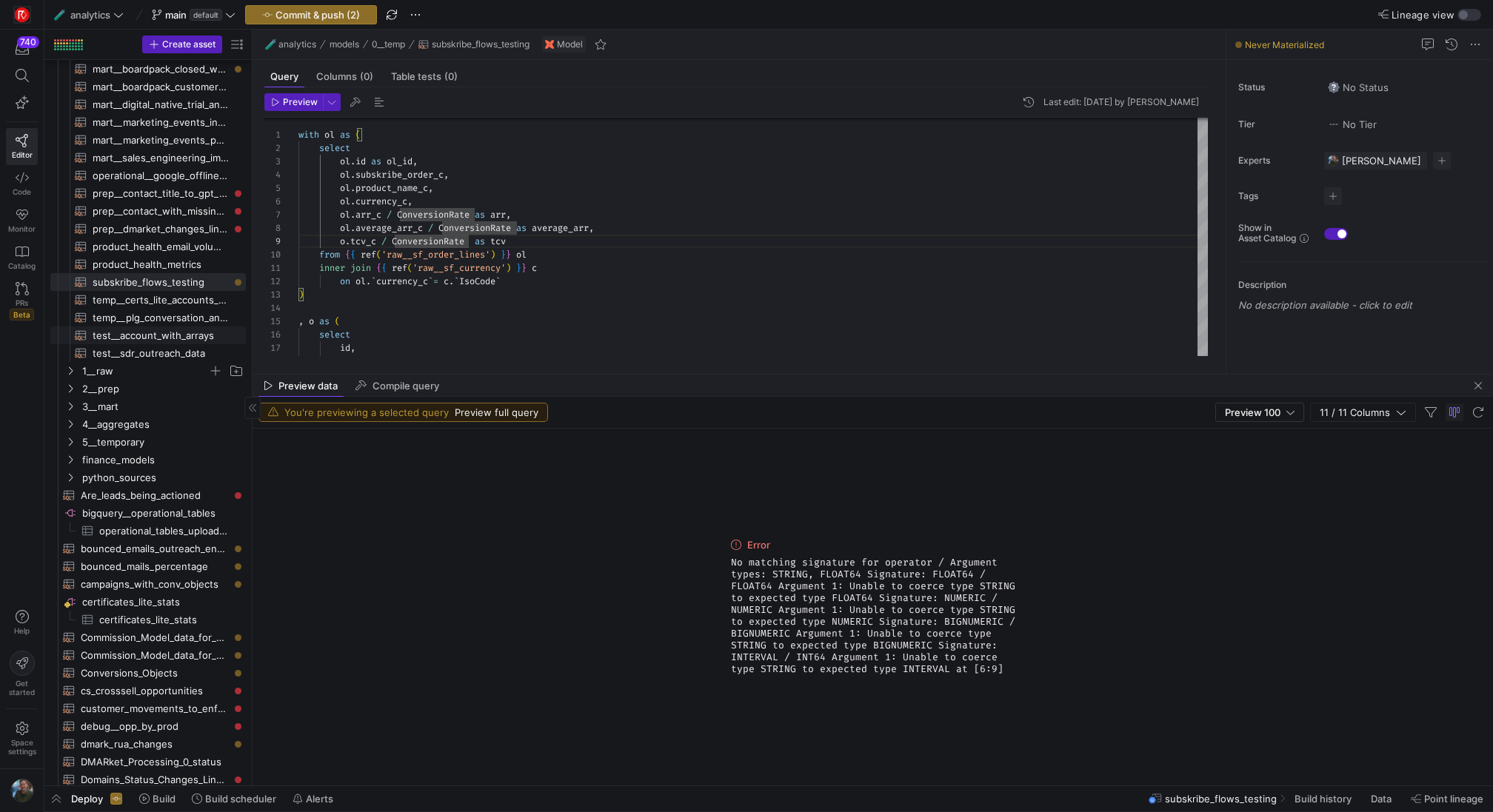
scroll to position [84, 0]
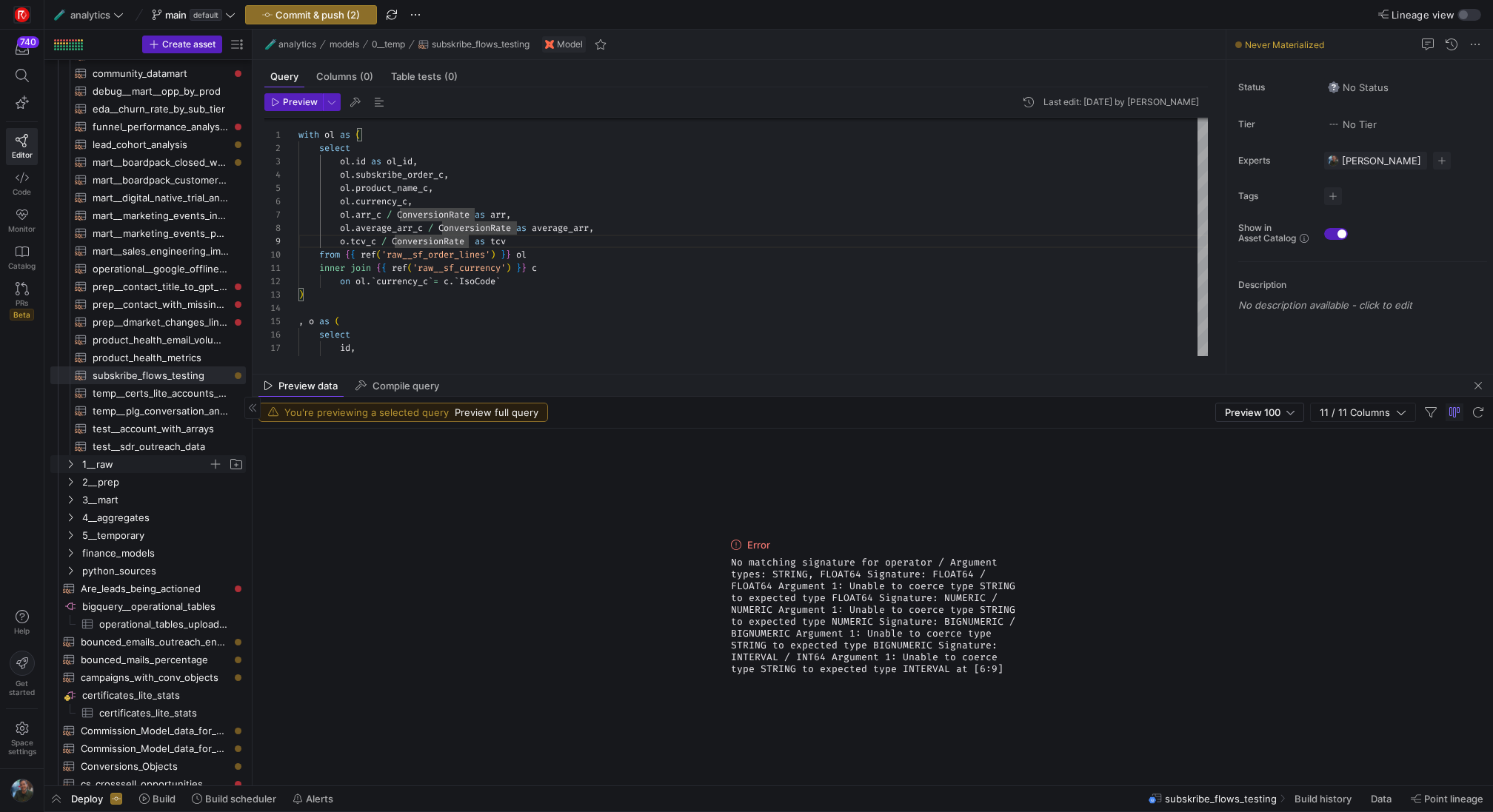
click at [151, 467] on span "1__raw" at bounding box center [145, 465] width 126 height 17
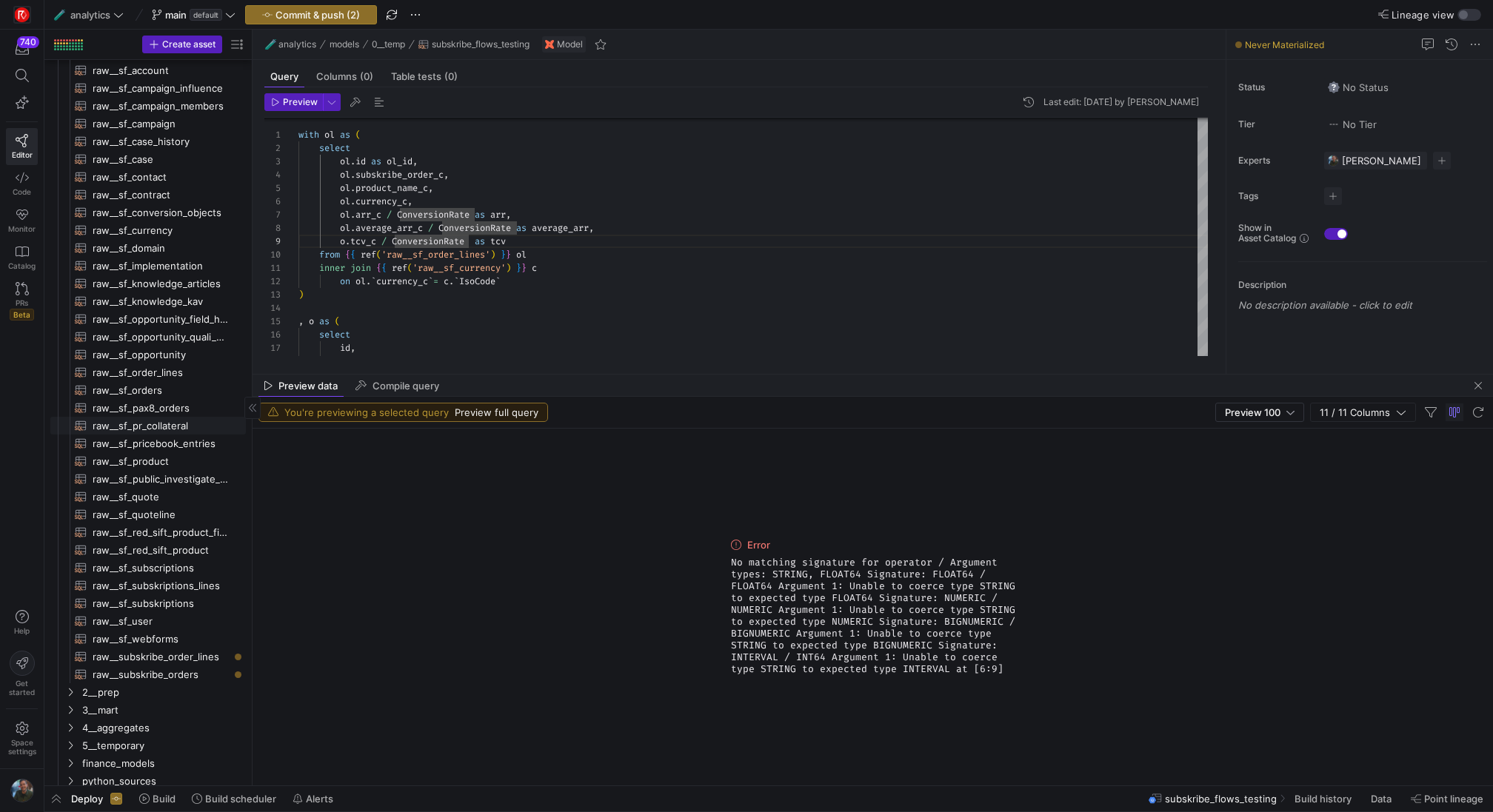
scroll to position [649, 0]
click at [197, 353] on link "raw__sf_order_lines​​​​​​​​​​" at bounding box center [148, 361] width 196 height 18
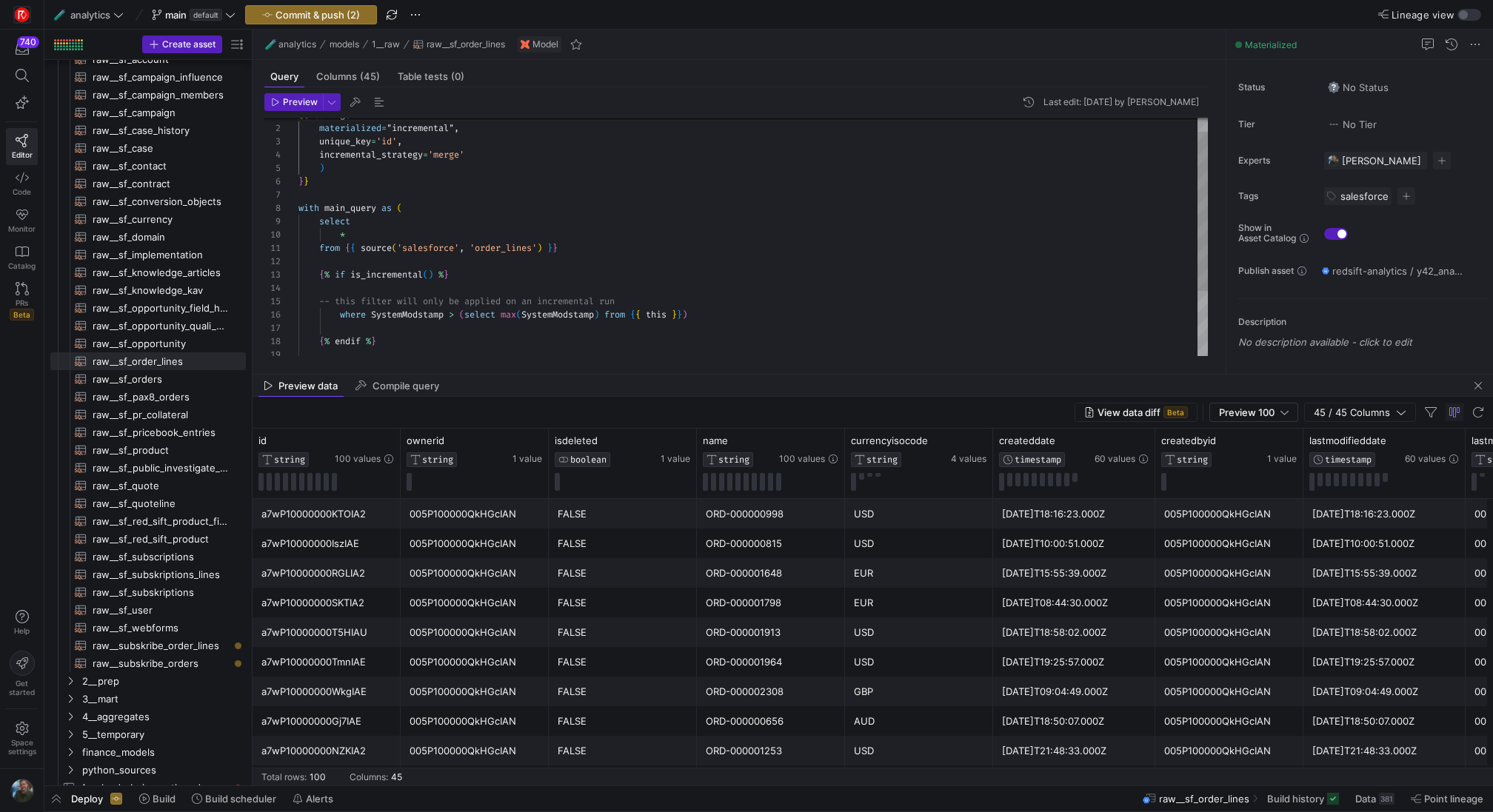
scroll to position [120, 48]
click at [396, 237] on div "select * from { { source ( 'salesforce' , 'order_lines' ) } } { % if is_increme…" at bounding box center [753, 275] width 909 height 358
click at [306, 234] on div "9 10 11 12 13 14 15 16 17 18 8 7 19 6 5 4 3 2 1 select * from { { source ( 'sal…" at bounding box center [736, 238] width 944 height 239
click at [347, 273] on span "Expand columns" at bounding box center [373, 273] width 86 height 18
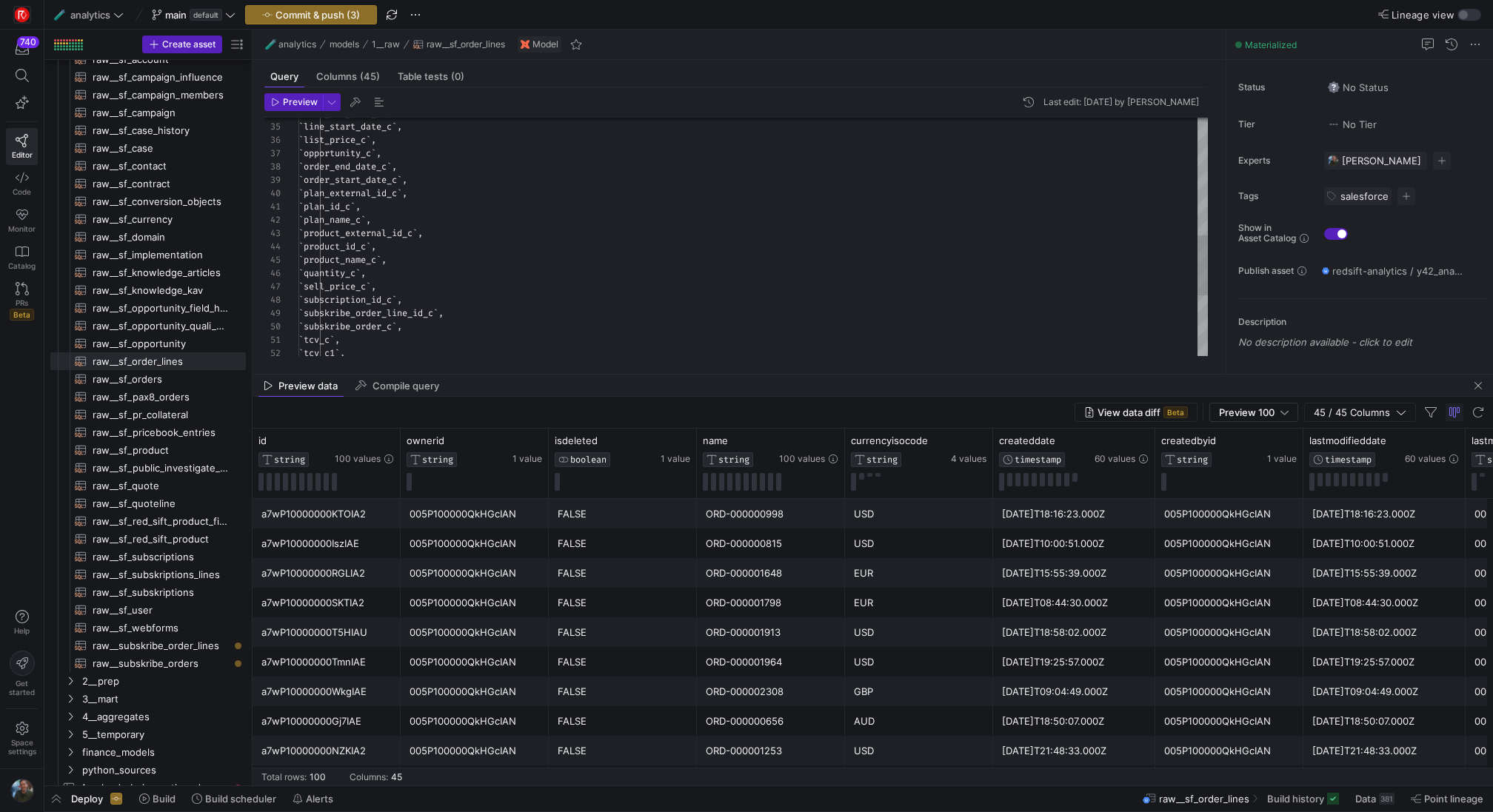
scroll to position [40, 144]
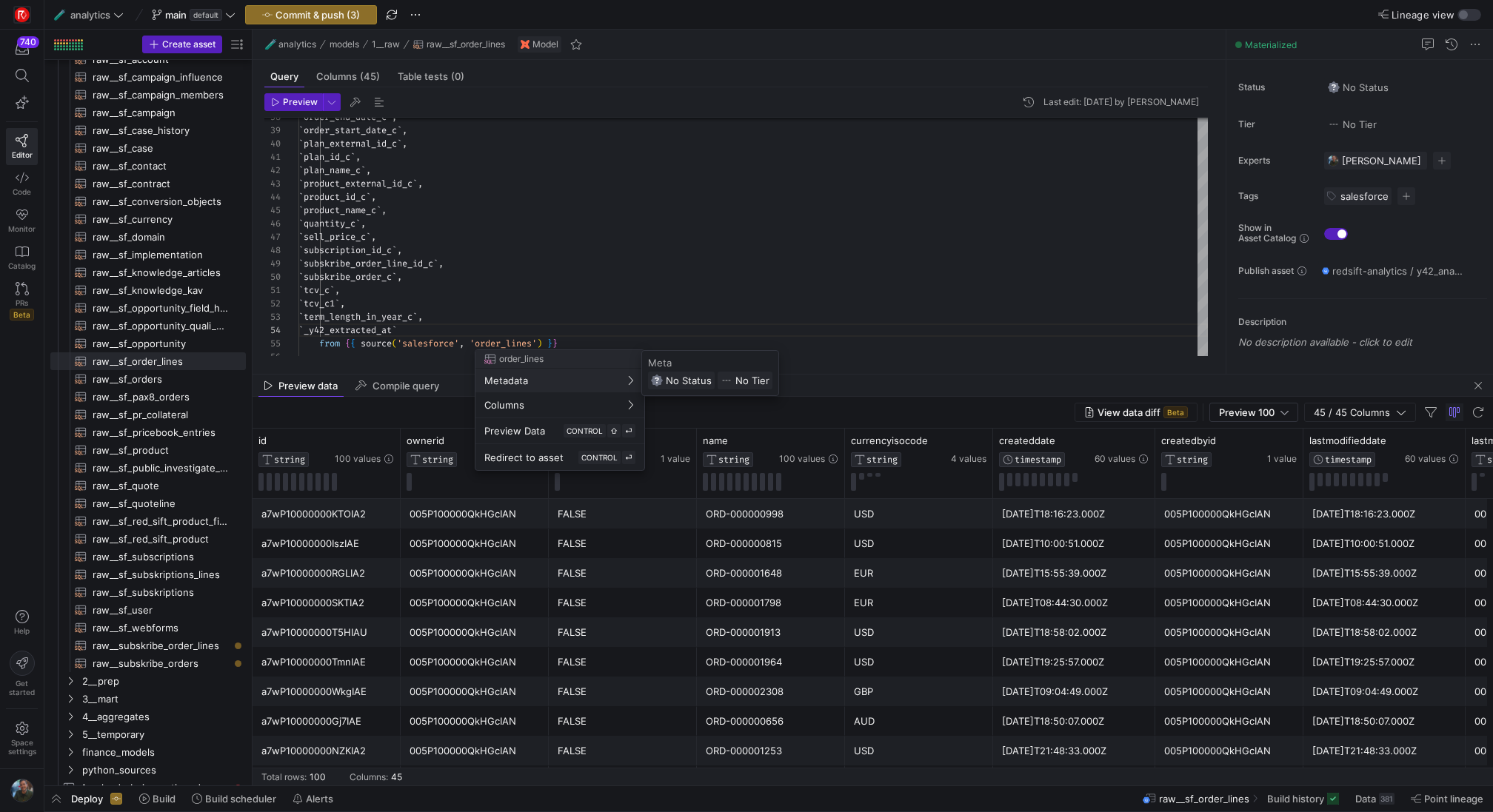
click at [532, 261] on div at bounding box center [746, 406] width 1493 height 812
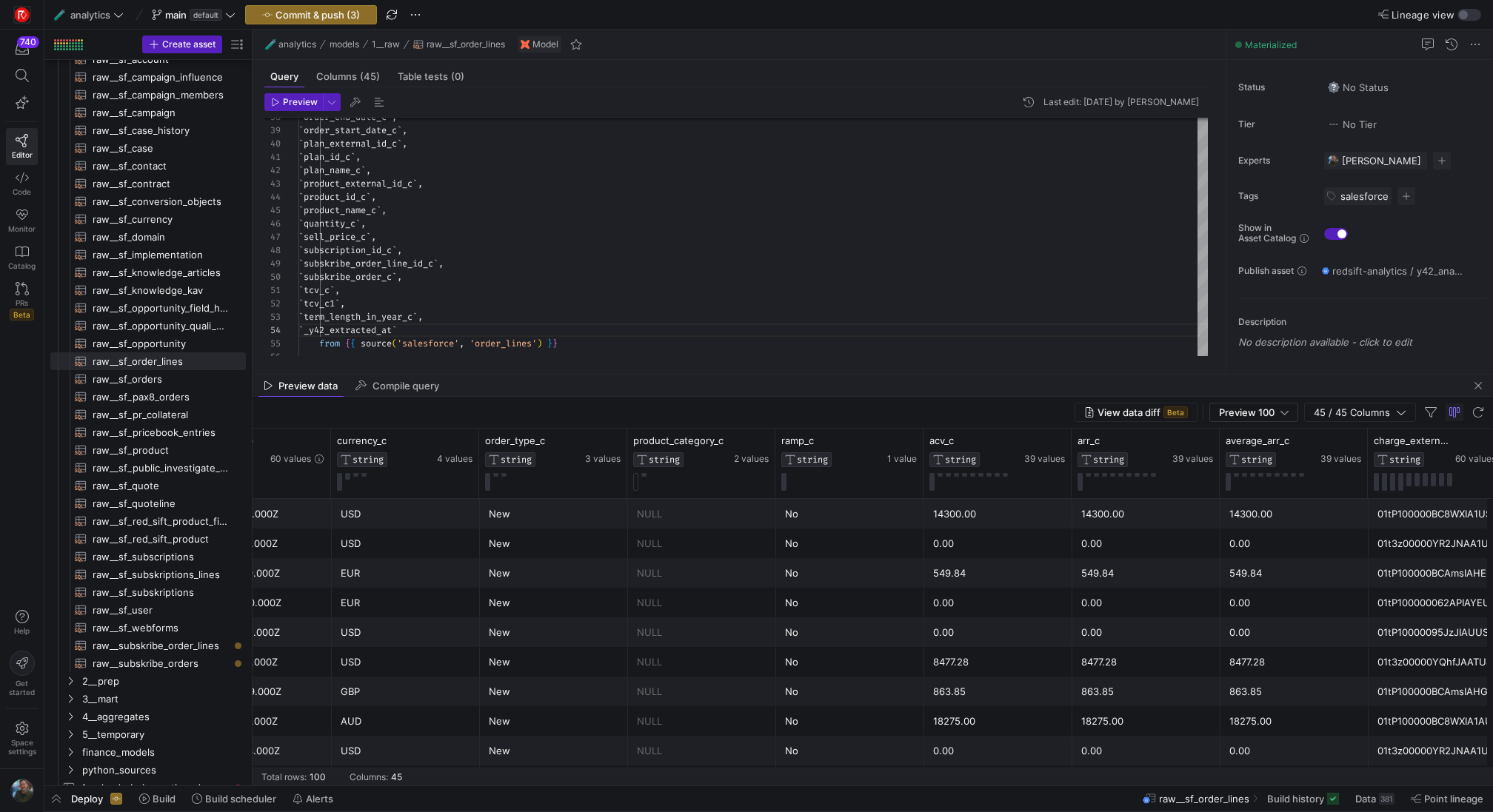
scroll to position [0, 2089]
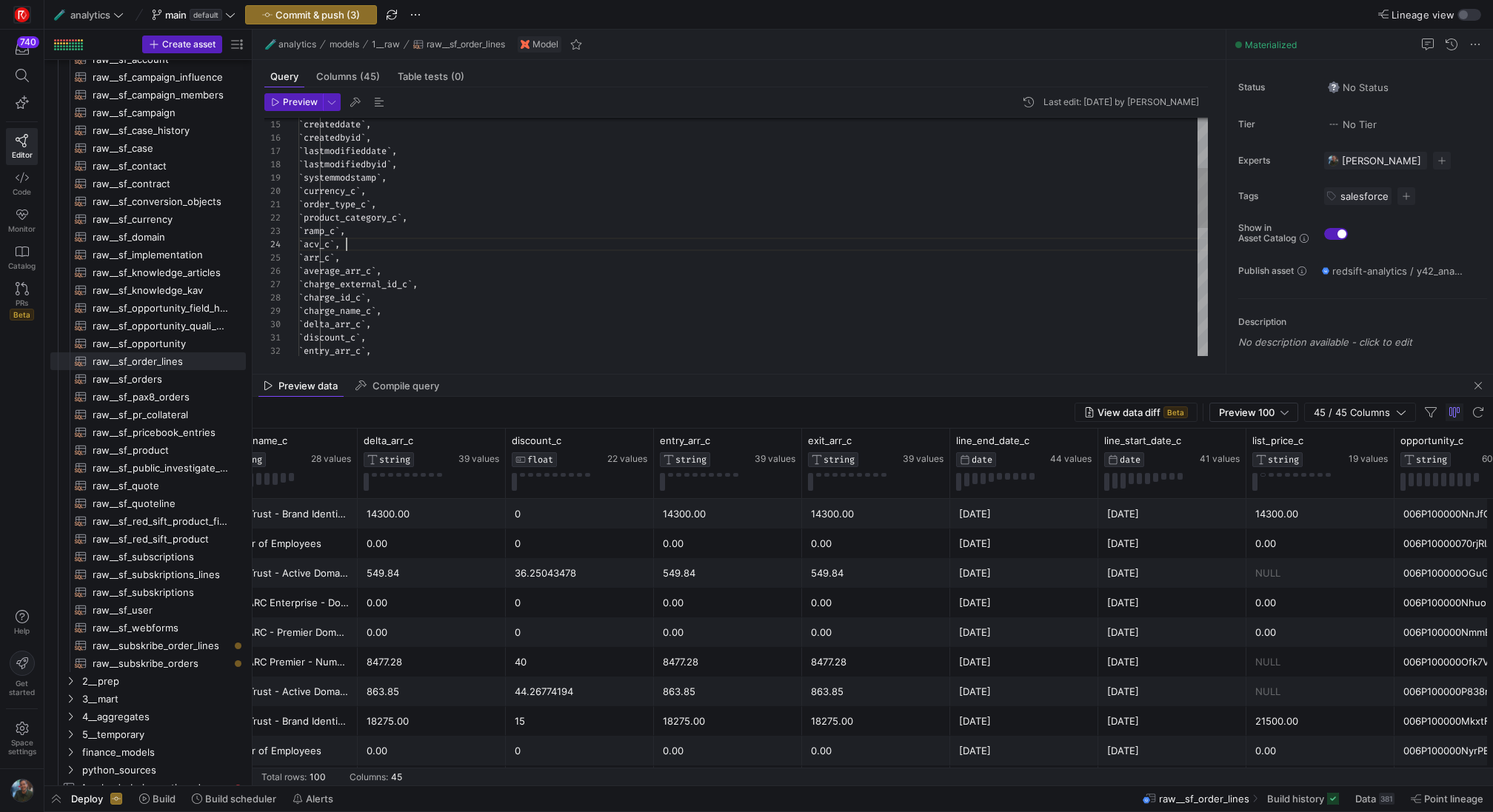
click at [345, 239] on div "` entry_arr_c ` , ` discount_c ` , ` delta_arr_c ` , ` charge_name_c ` , ` char…" at bounding box center [753, 392] width 909 height 945
click at [390, 239] on div "` entry_arr_c ` , ` discount_c ` , ` delta_arr_c ` , ` charge_name_c ` , ` char…" at bounding box center [753, 392] width 909 height 945
click at [488, 243] on div "` entry_arr_c ` , ` discount_c ` , ` delta_arr_c ` , ` charge_name_c ` , ` char…" at bounding box center [753, 392] width 909 height 945
drag, startPoint x: 519, startPoint y: 244, endPoint x: 343, endPoint y: 243, distance: 176.0
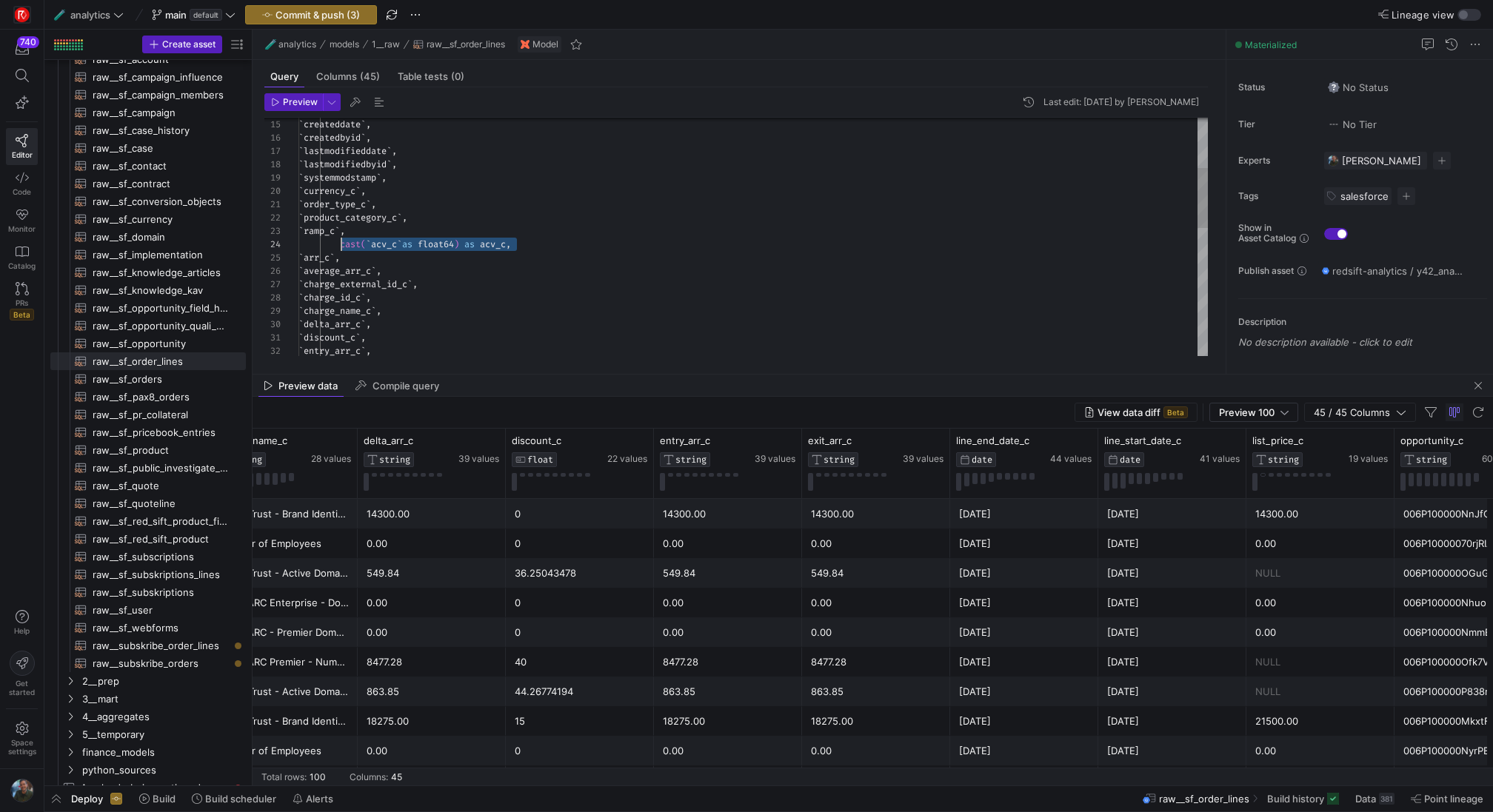
click at [343, 243] on div "` entry_arr_c ` , ` discount_c ` , ` delta_arr_c ` , ` charge_name_c ` , ` char…" at bounding box center [753, 392] width 909 height 945
click at [342, 260] on div "` entry_arr_c ` , ` discount_c ` , ` delta_arr_c ` , ` charge_name_c ` , ` char…" at bounding box center [753, 392] width 909 height 945
click at [357, 268] on div "` discount_c ` , ` delta_arr_c ` , ` charge_name_c ` , ` charge_id_c ` , ` char…" at bounding box center [753, 399] width 909 height 958
click at [379, 257] on div "` discount_c ` , ` delta_arr_c ` , ` charge_name_c ` , ` charge_id_c ` , ` char…" at bounding box center [753, 399] width 909 height 958
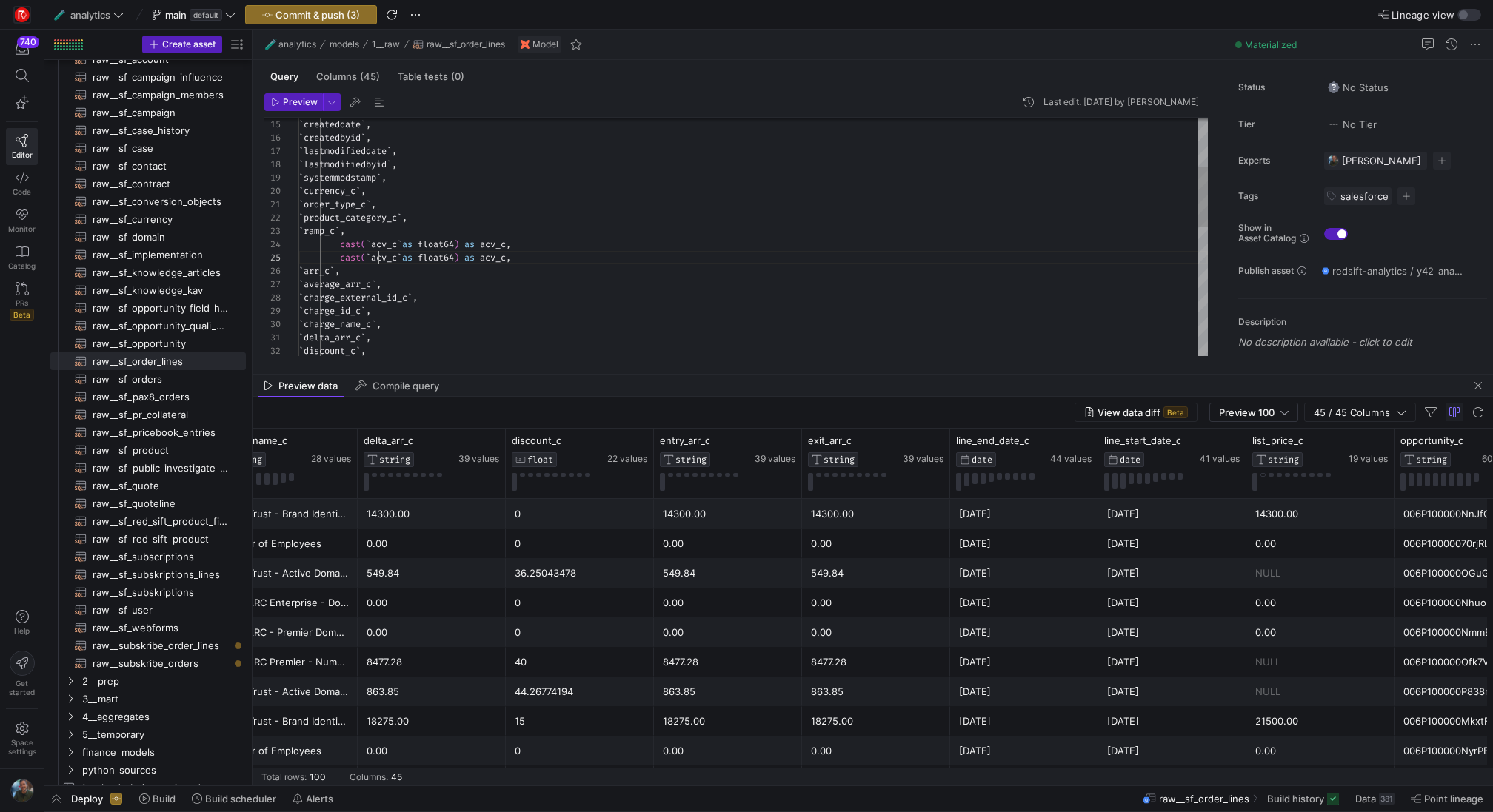
click at [379, 257] on div "` discount_c ` , ` delta_arr_c ` , ` charge_name_c ` , ` charge_id_c ` , ` char…" at bounding box center [753, 399] width 909 height 958
click at [501, 257] on div "` discount_c ` , ` delta_arr_c ` , ` charge_name_c ` , ` charge_id_c ` , ` char…" at bounding box center [753, 399] width 909 height 958
drag, startPoint x: 415, startPoint y: 268, endPoint x: 311, endPoint y: 268, distance: 104.0
click at [311, 268] on div "` discount_c ` , ` delta_arr_c ` , ` charge_name_c ` , ` charge_id_c ` , ` char…" at bounding box center [753, 399] width 909 height 958
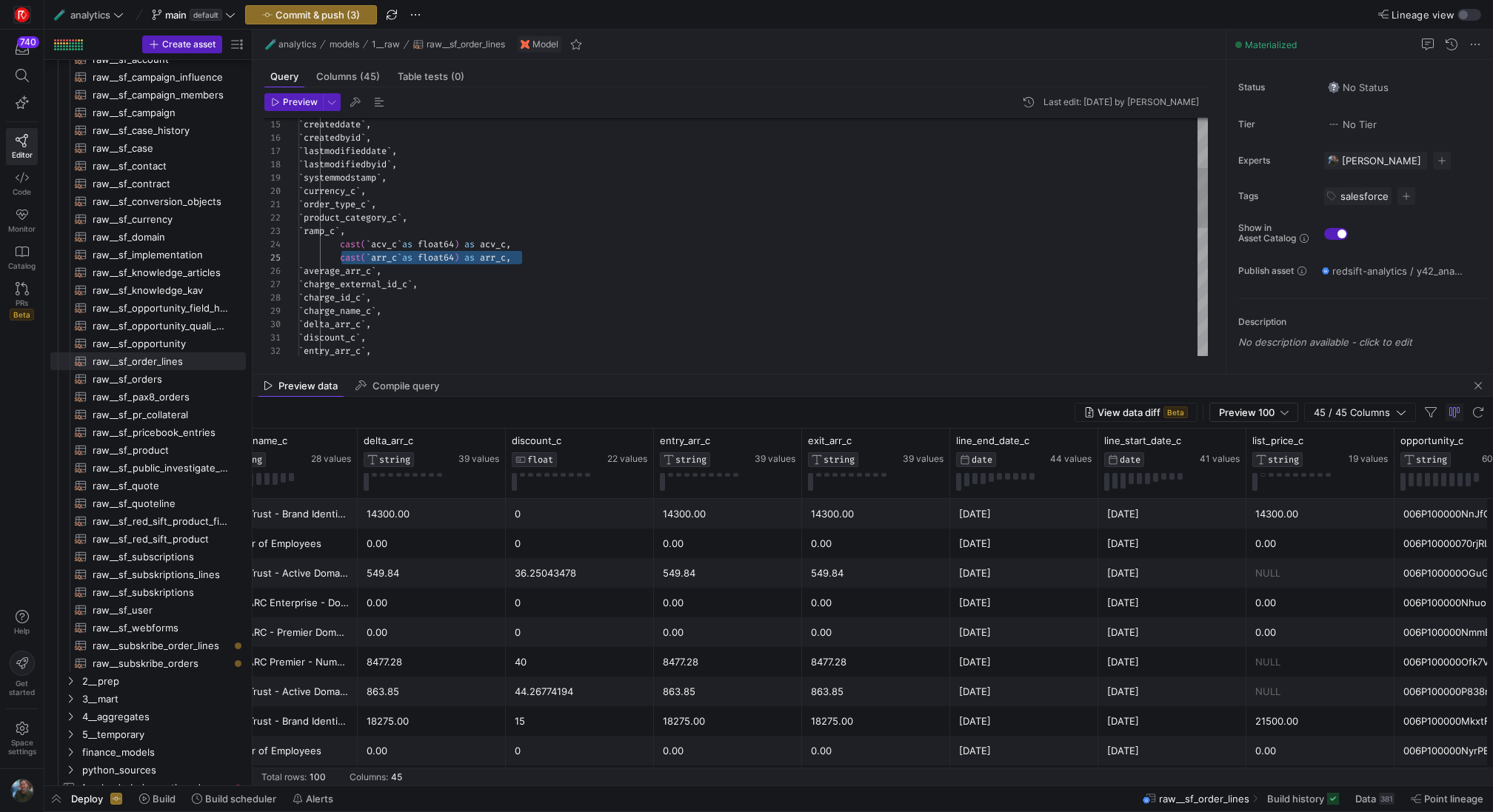
drag, startPoint x: 528, startPoint y: 257, endPoint x: 343, endPoint y: 257, distance: 185.0
click at [343, 257] on div "` discount_c ` , ` delta_arr_c ` , ` charge_name_c ` , ` charge_id_c ` , ` char…" at bounding box center [753, 392] width 909 height 945
click at [549, 254] on div "` discount_c ` , ` delta_arr_c ` , ` charge_name_c ` , ` charge_id_c ` , ` char…" at bounding box center [753, 392] width 909 height 945
click at [399, 282] on div "` discount_c ` , ` delta_arr_c ` , ` charge_name_c ` , ` charge_id_c ` , ` char…" at bounding box center [753, 399] width 909 height 958
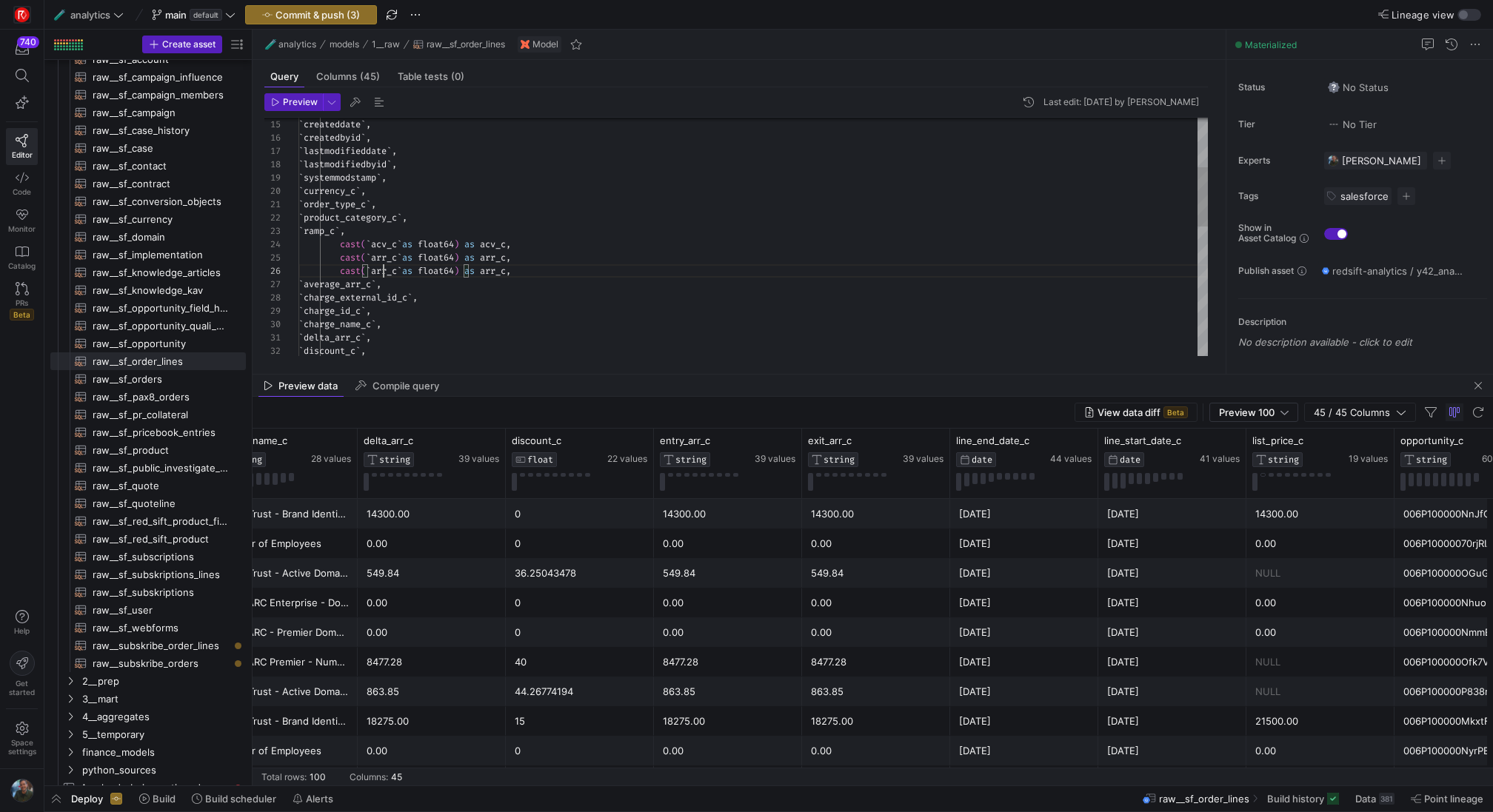
click at [385, 272] on div "` discount_c ` , ` delta_arr_c ` , ` charge_name_c ` , ` charge_id_c ` , ` char…" at bounding box center [753, 399] width 909 height 958
click at [548, 274] on div "` discount_c ` , ` delta_arr_c ` , ` charge_name_c ` , ` charge_id_c ` , ` char…" at bounding box center [753, 399] width 909 height 958
drag, startPoint x: 460, startPoint y: 278, endPoint x: 250, endPoint y: 279, distance: 210.0
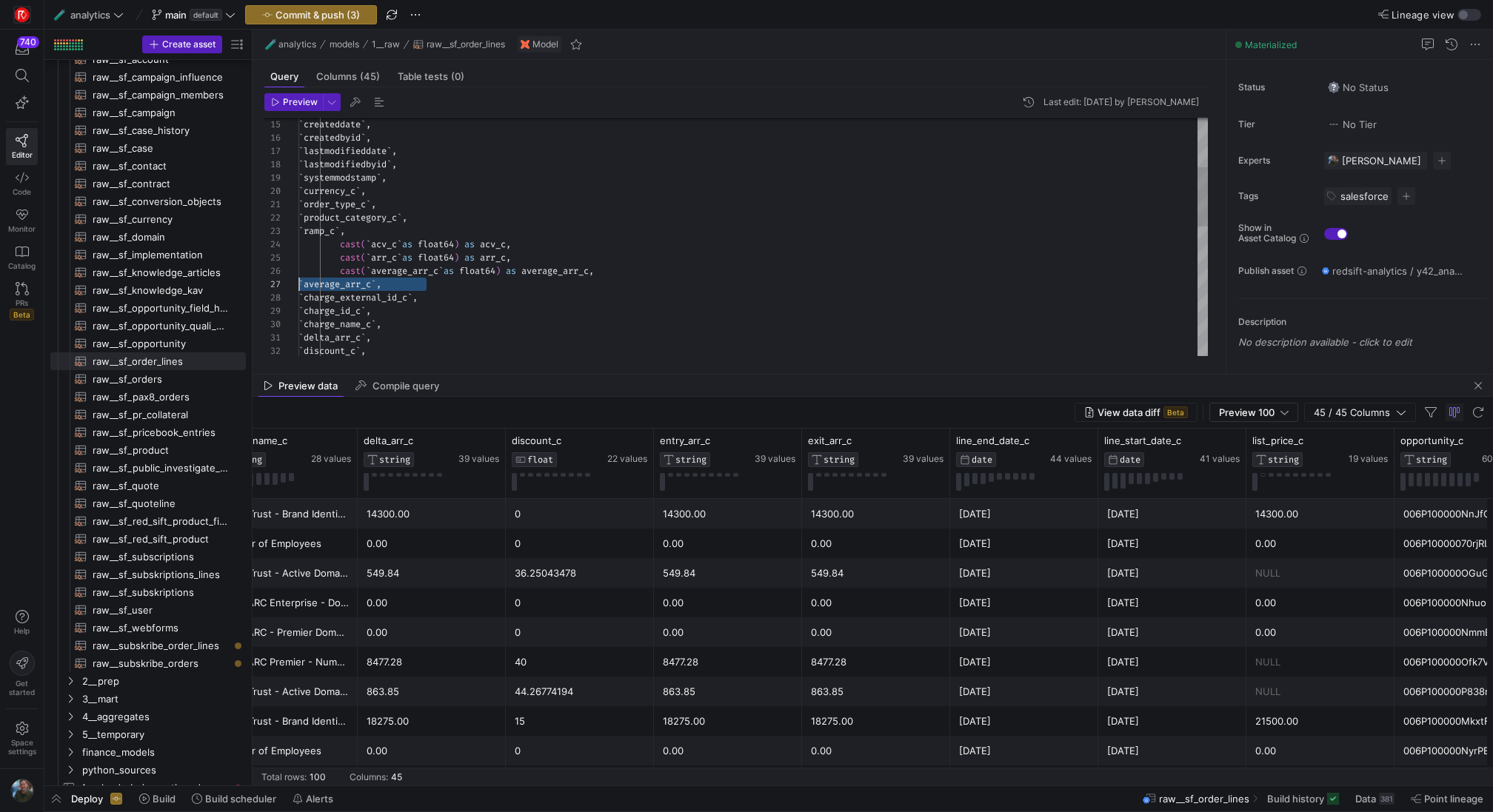
click at [298, 279] on div "` discount_c ` , ` delta_arr_c ` , ` charge_name_c ` , ` charge_id_c ` , ` char…" at bounding box center [753, 399] width 909 height 958
click at [341, 207] on div "` charge_name_c ` , ` delta_arr_c ` , ` discount_c ` , ` entry_arr_c ` , ` exit…" at bounding box center [753, 195] width 909 height 945
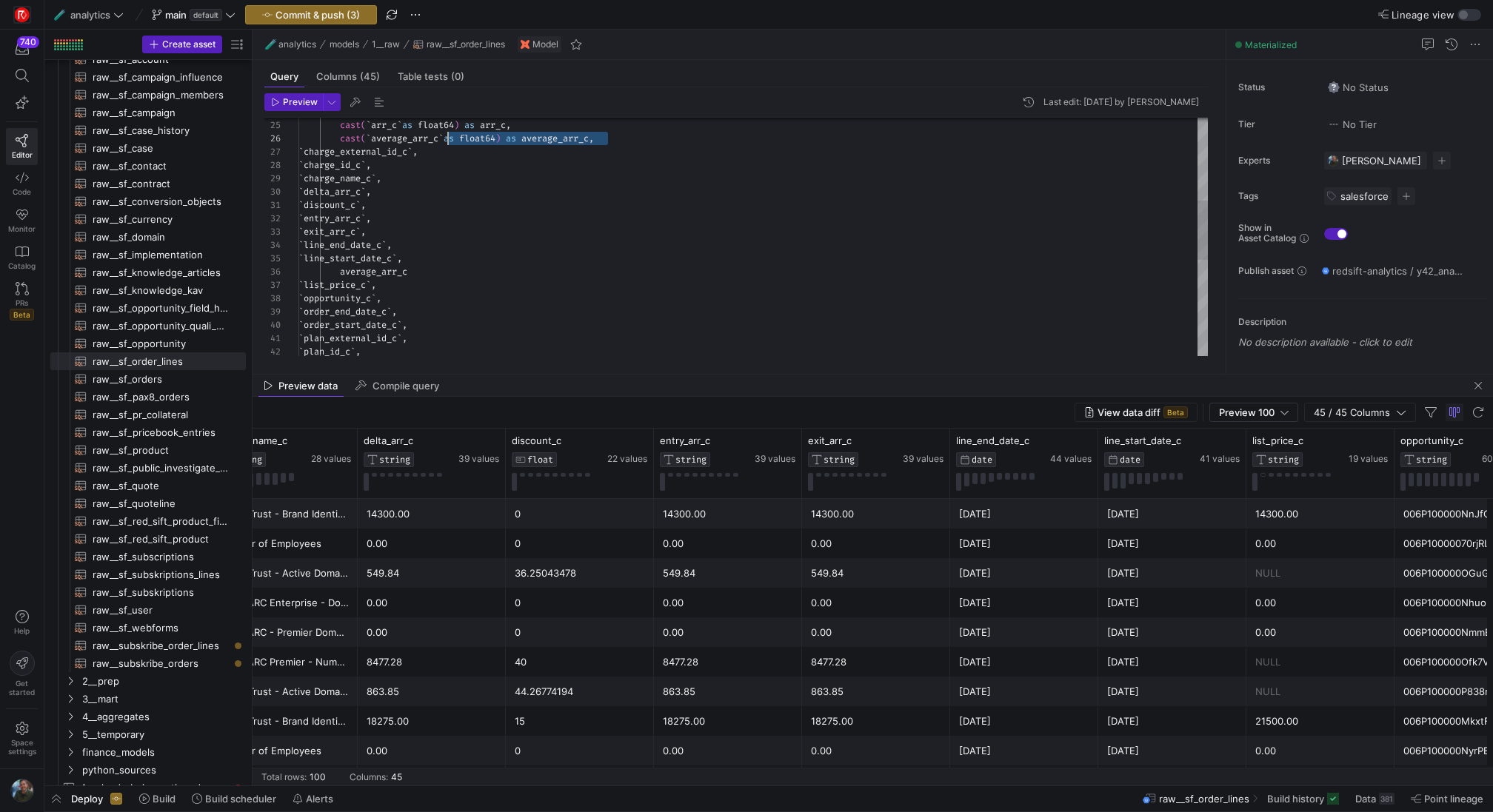
scroll to position [66, 43]
drag, startPoint x: 614, startPoint y: 138, endPoint x: 341, endPoint y: 141, distance: 273.0
click at [341, 141] on div "` charge_name_c ` , ` delta_arr_c ` , ` discount_c ` , ` entry_arr_c ` , ` exit…" at bounding box center [753, 266] width 909 height 958
click at [417, 273] on div "` charge_name_c ` , ` delta_arr_c ` , ` discount_c ` , ` entry_arr_c ` , ` exit…" at bounding box center [753, 266] width 909 height 958
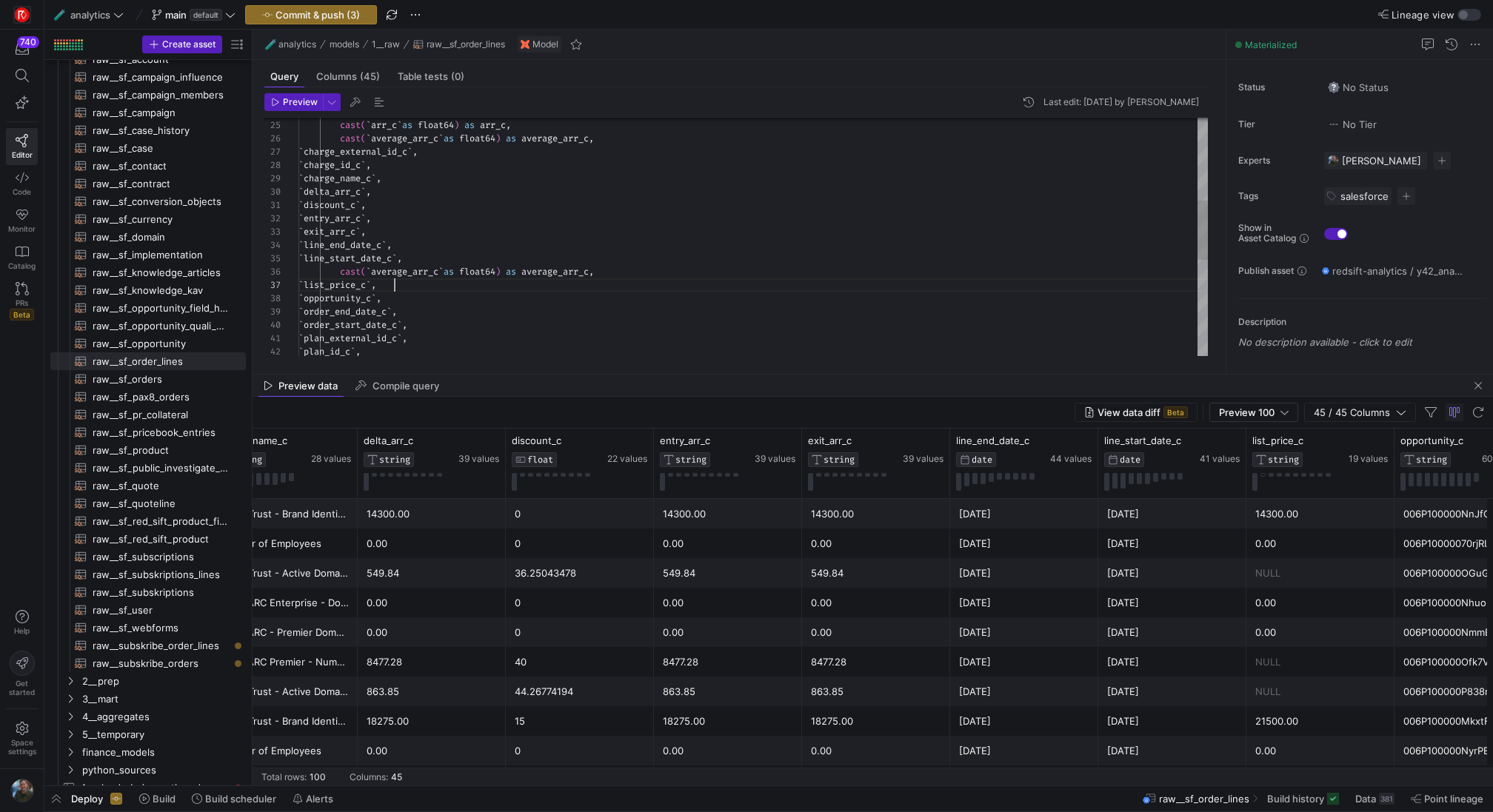
click at [392, 287] on div "` charge_name_c ` , ` delta_arr_c ` , ` discount_c ` , ` entry_arr_c ` , ` exit…" at bounding box center [753, 266] width 909 height 958
click at [404, 273] on div "` charge_name_c ` , ` delta_arr_c ` , ` discount_c ` , ` entry_arr_c ` , ` exit…" at bounding box center [753, 266] width 909 height 958
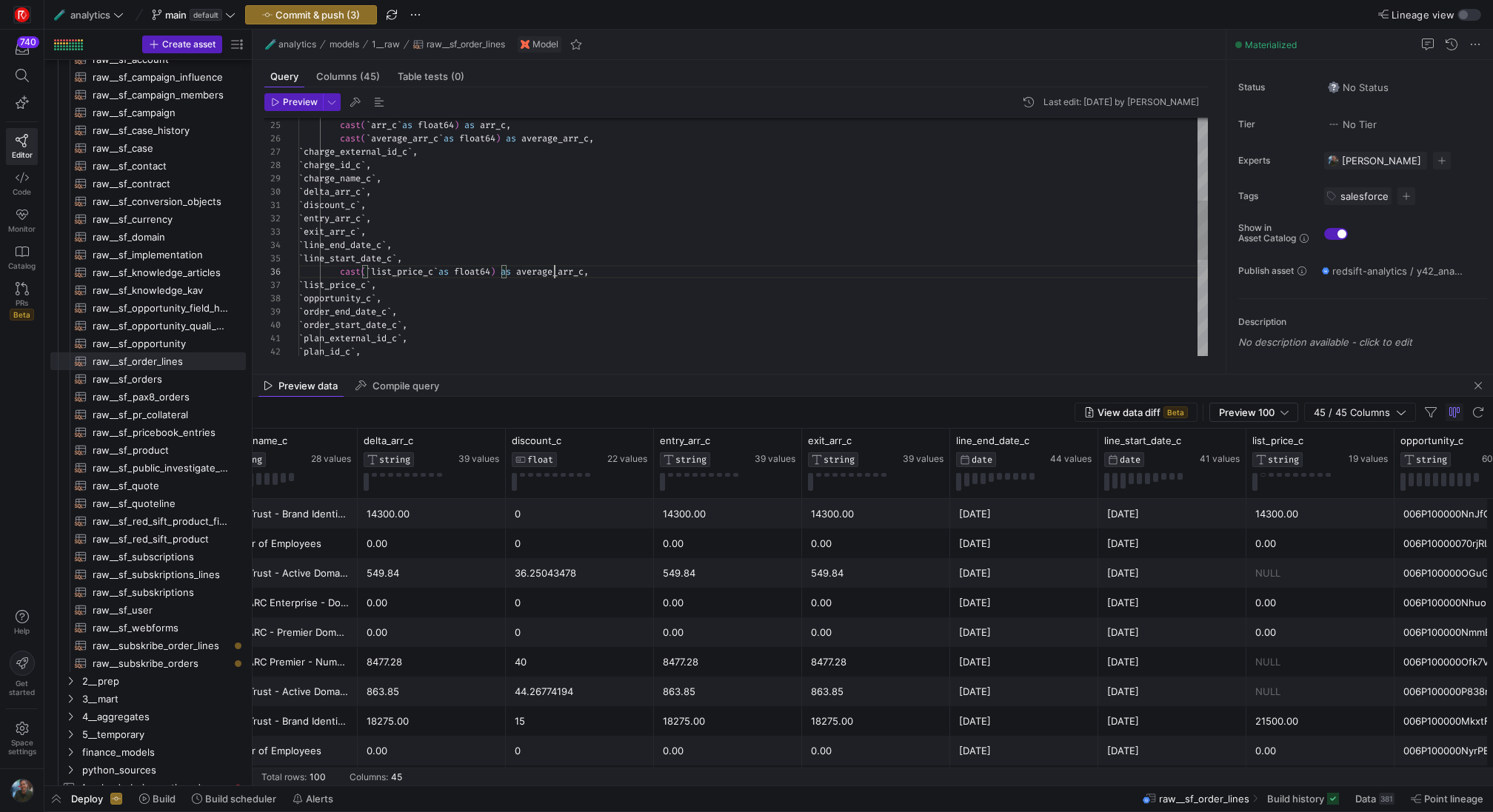
click at [553, 275] on div "` charge_name_c ` , ` delta_arr_c ` , ` discount_c ` , ` entry_arr_c ` , ` exit…" at bounding box center [753, 266] width 909 height 958
drag, startPoint x: 428, startPoint y: 283, endPoint x: 326, endPoint y: 283, distance: 102.0
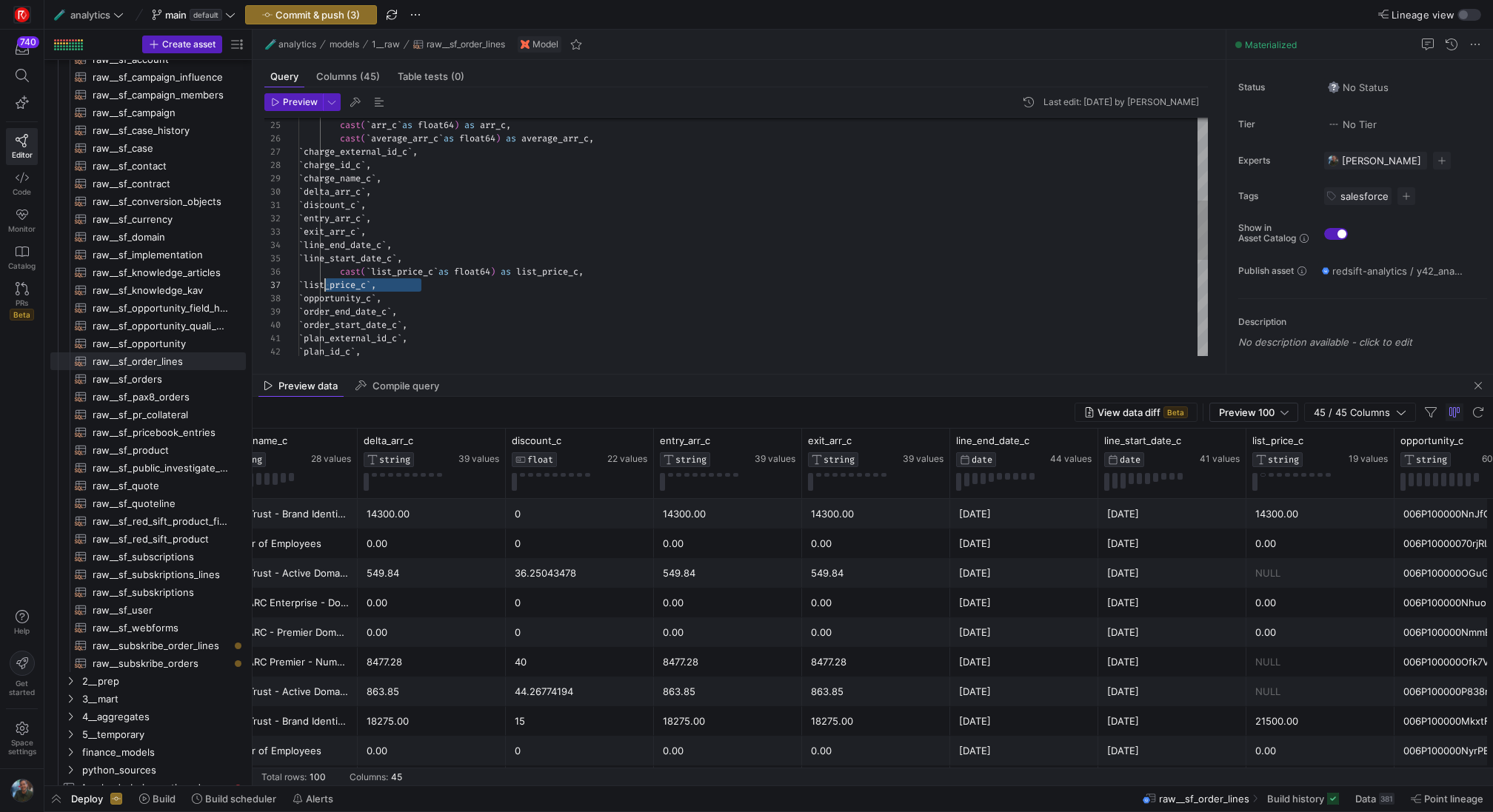
click at [326, 283] on div "` charge_name_c ` , ` delta_arr_c ` , ` discount_c ` , ` entry_arr_c ` , ` exit…" at bounding box center [753, 266] width 909 height 958
drag, startPoint x: 606, startPoint y: 271, endPoint x: 339, endPoint y: 274, distance: 267.0
click at [339, 274] on div "` charge_name_c ` , ` delta_arr_c ` , ` discount_c ` , ` entry_arr_c ` , ` exit…" at bounding box center [753, 259] width 909 height 945
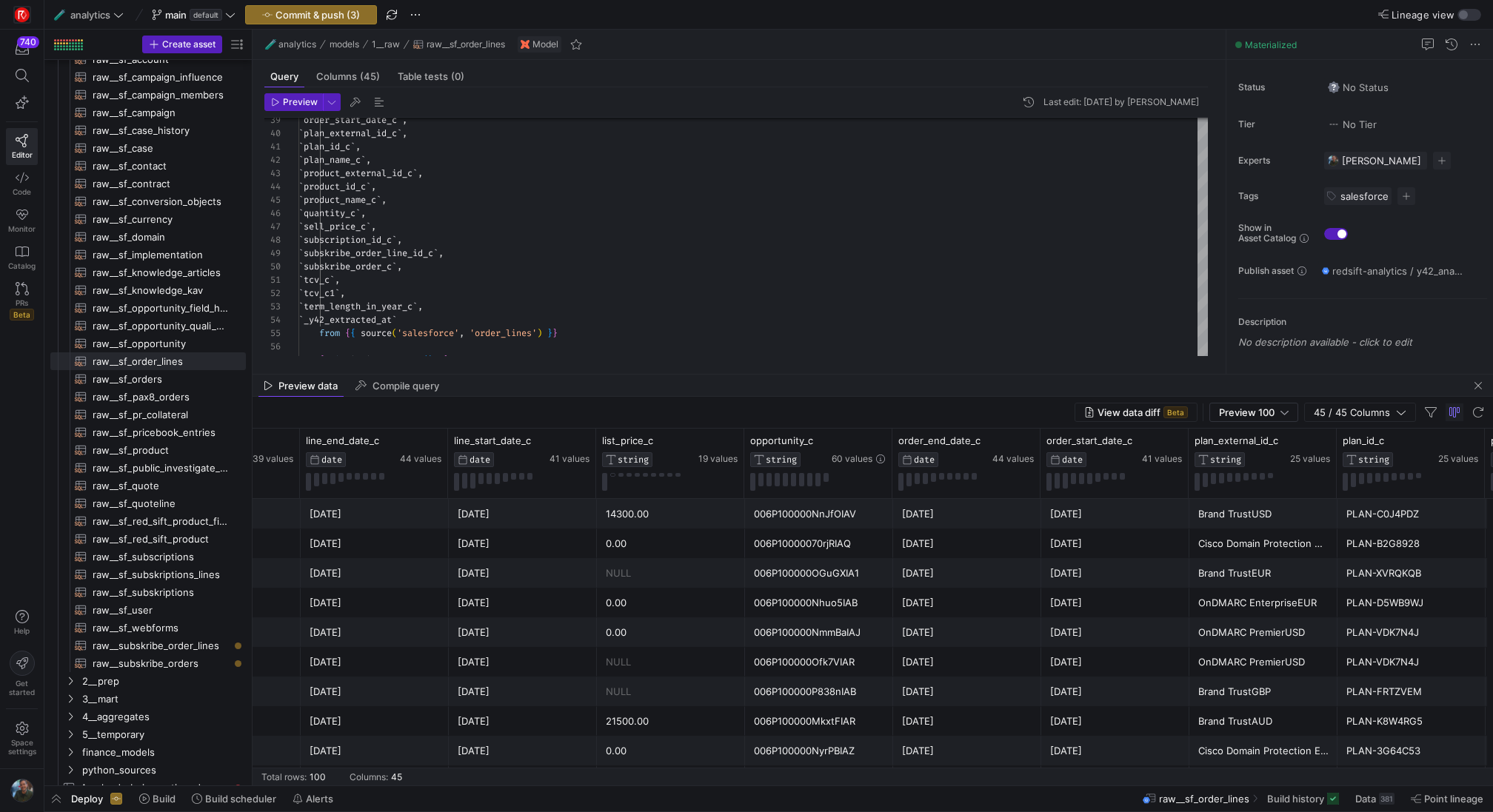
scroll to position [0, 3651]
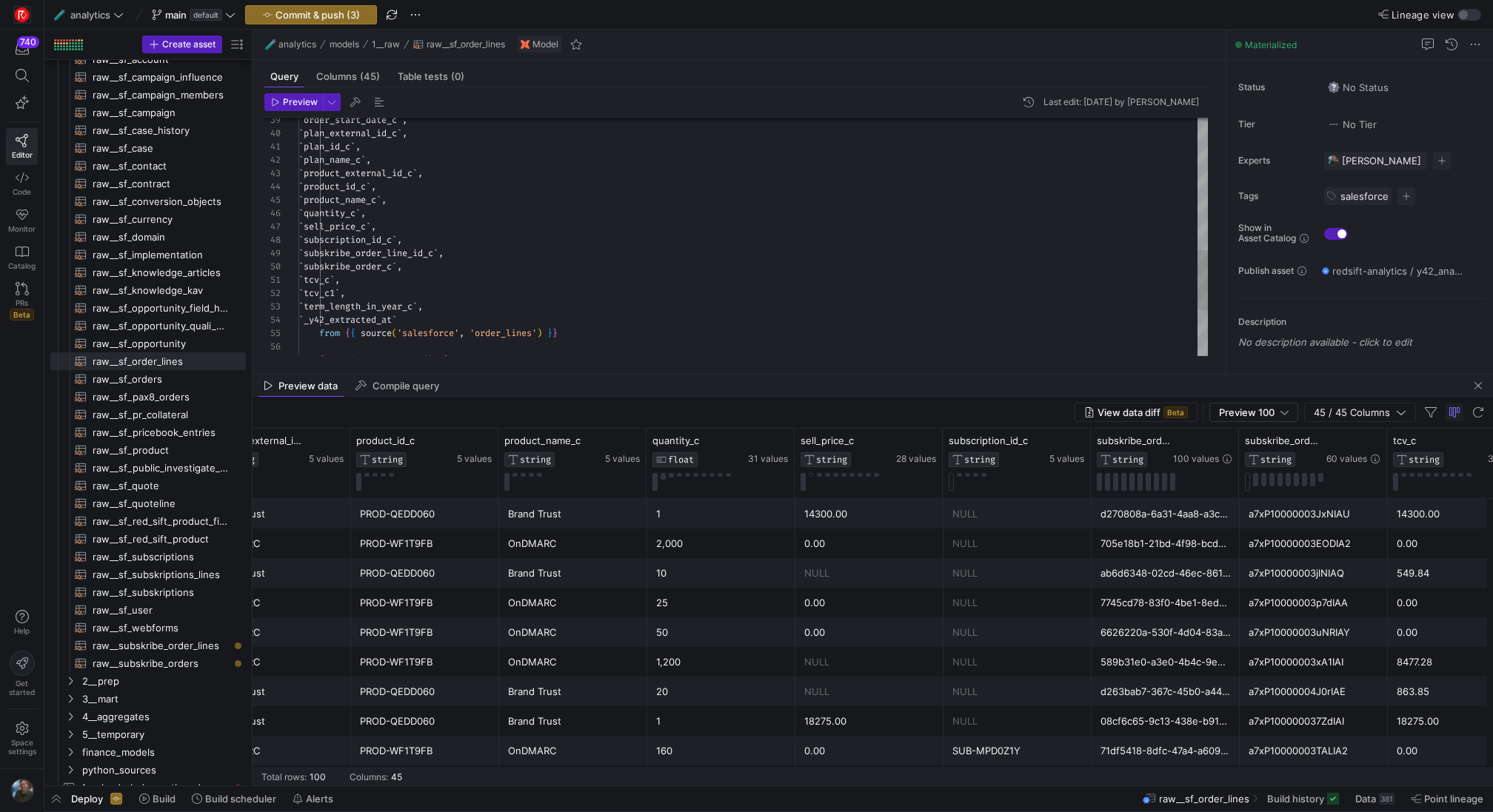
click at [343, 228] on div "` order_start_date_c ` , ` plan_external_id_c ` , ` plan_id_c ` , ` plan_name_c…" at bounding box center [753, 67] width 909 height 945
click at [389, 243] on div "` order_start_date_c ` , ` plan_external_id_c ` , ` plan_id_c ` , ` plan_name_c…" at bounding box center [753, 74] width 909 height 958
click at [414, 225] on div "` order_start_date_c ` , ` plan_external_id_c ` , ` plan_id_c ` , ` plan_name_c…" at bounding box center [753, 74] width 909 height 958
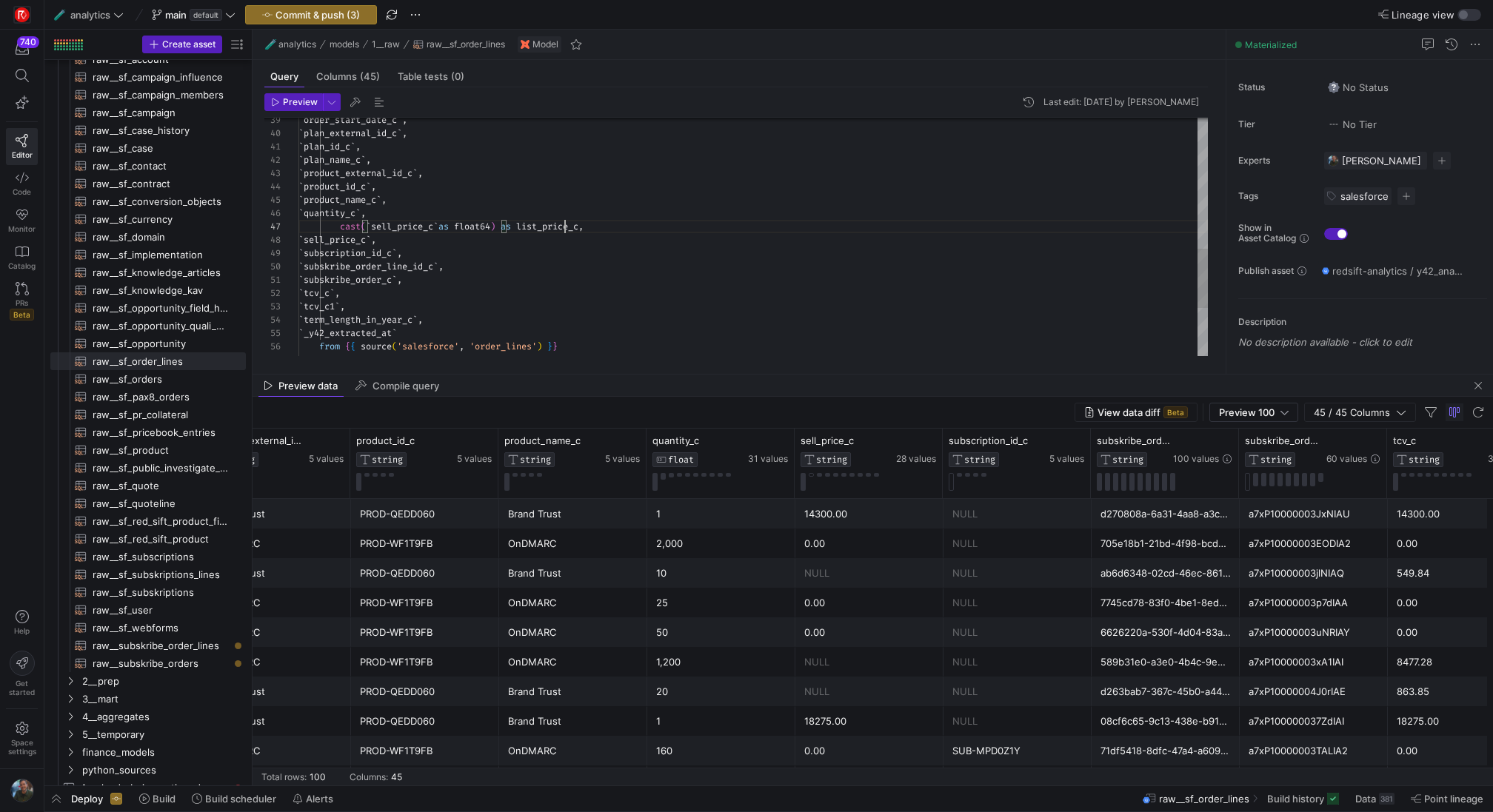
click at [563, 228] on div "` order_start_date_c ` , ` plan_external_id_c ` , ` plan_id_c ` , ` plan_name_c…" at bounding box center [753, 74] width 909 height 958
drag, startPoint x: 425, startPoint y: 241, endPoint x: 259, endPoint y: 241, distance: 166.0
click at [298, 241] on div "` order_start_date_c ` , ` plan_external_id_c ` , ` plan_id_c ` , ` plan_name_c…" at bounding box center [753, 74] width 909 height 958
drag, startPoint x: 605, startPoint y: 228, endPoint x: 340, endPoint y: 228, distance: 265.0
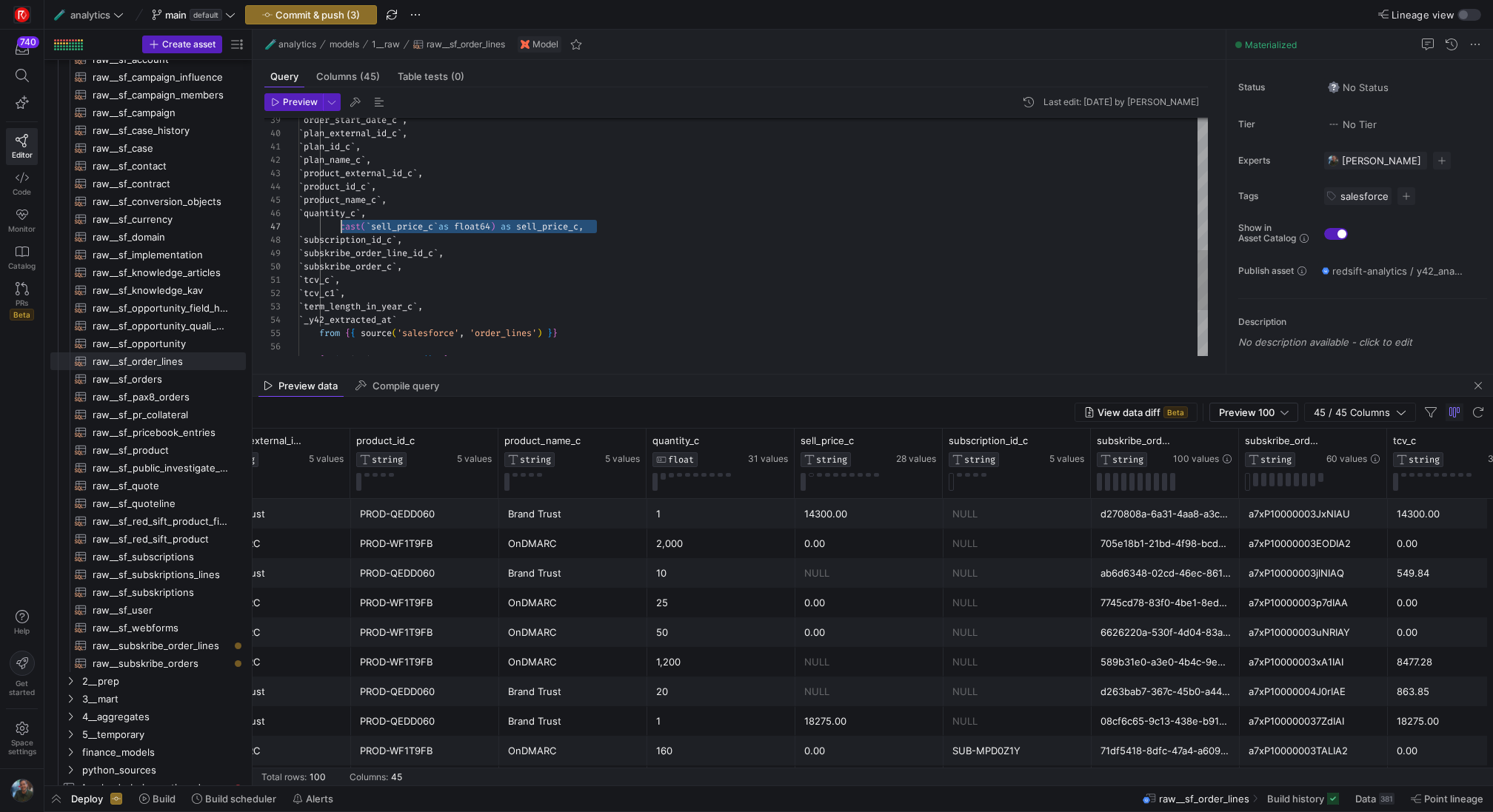
click at [340, 228] on div "` order_start_date_c ` , ` plan_external_id_c ` , ` plan_id_c ` , ` plan_name_c…" at bounding box center [753, 67] width 909 height 945
click at [341, 281] on div "` order_start_date_c ` , ` plan_external_id_c ` , ` plan_id_c ` , ` plan_name_c…" at bounding box center [753, 67] width 909 height 945
click at [356, 297] on div "` order_start_date_c ` , ` plan_external_id_c ` , ` plan_id_c ` , ` plan_name_c…" at bounding box center [753, 74] width 909 height 958
click at [411, 283] on div "` order_start_date_c ` , ` plan_external_id_c ` , ` plan_id_c ` , ` plan_name_c…" at bounding box center [753, 74] width 909 height 958
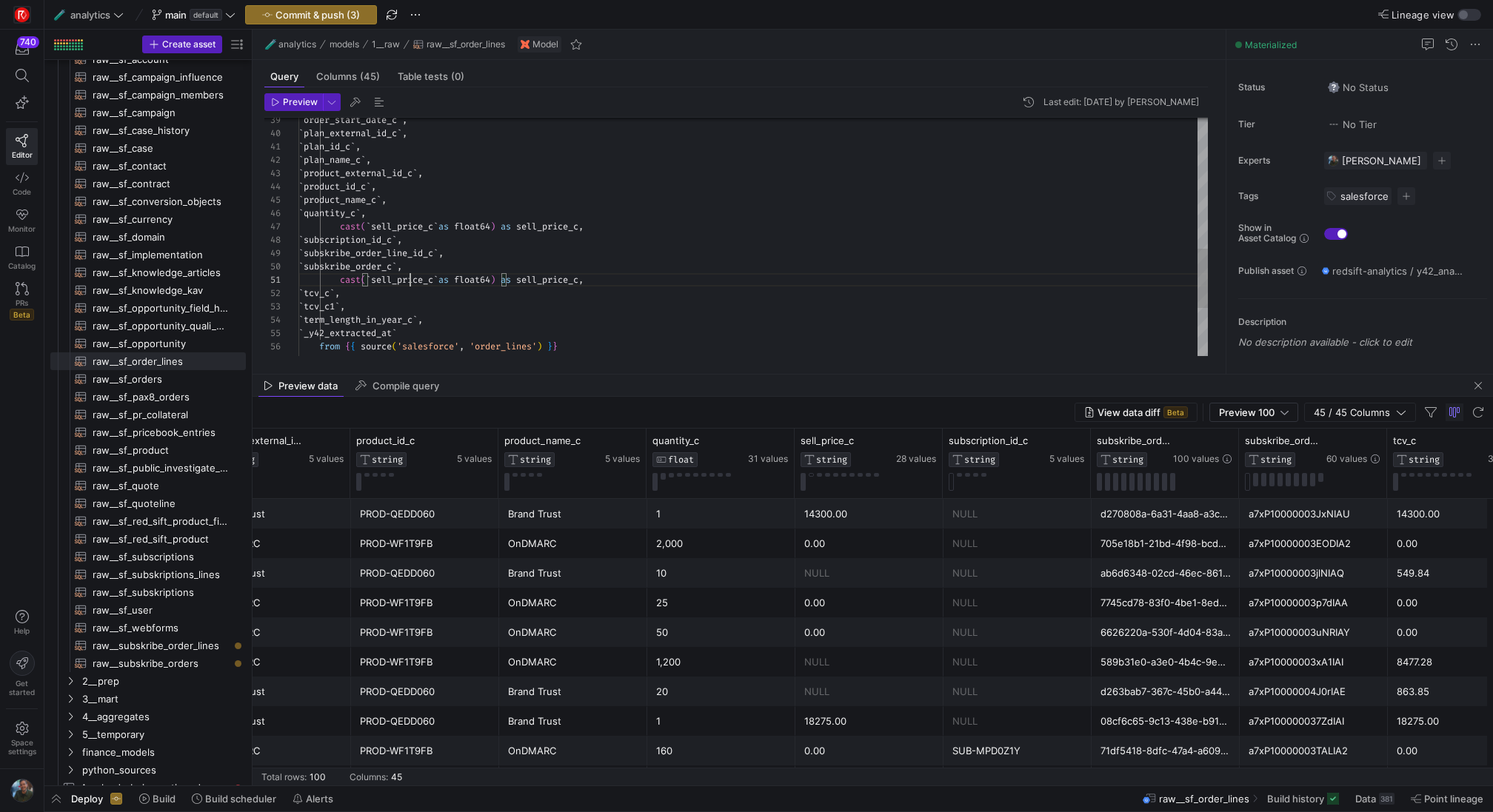
click at [411, 283] on div "` order_start_date_c ` , ` plan_external_id_c ` , ` plan_id_c ` , ` plan_name_c…" at bounding box center [753, 74] width 909 height 958
click at [519, 282] on div "` order_start_date_c ` , ` plan_external_id_c ` , ` plan_id_c ` , ` plan_name_c…" at bounding box center [753, 74] width 909 height 958
drag, startPoint x: 401, startPoint y: 292, endPoint x: 313, endPoint y: 292, distance: 88.0
click at [313, 292] on div "` order_start_date_c ` , ` plan_external_id_c ` , ` plan_id_c ` , ` plan_name_c…" at bounding box center [753, 74] width 909 height 958
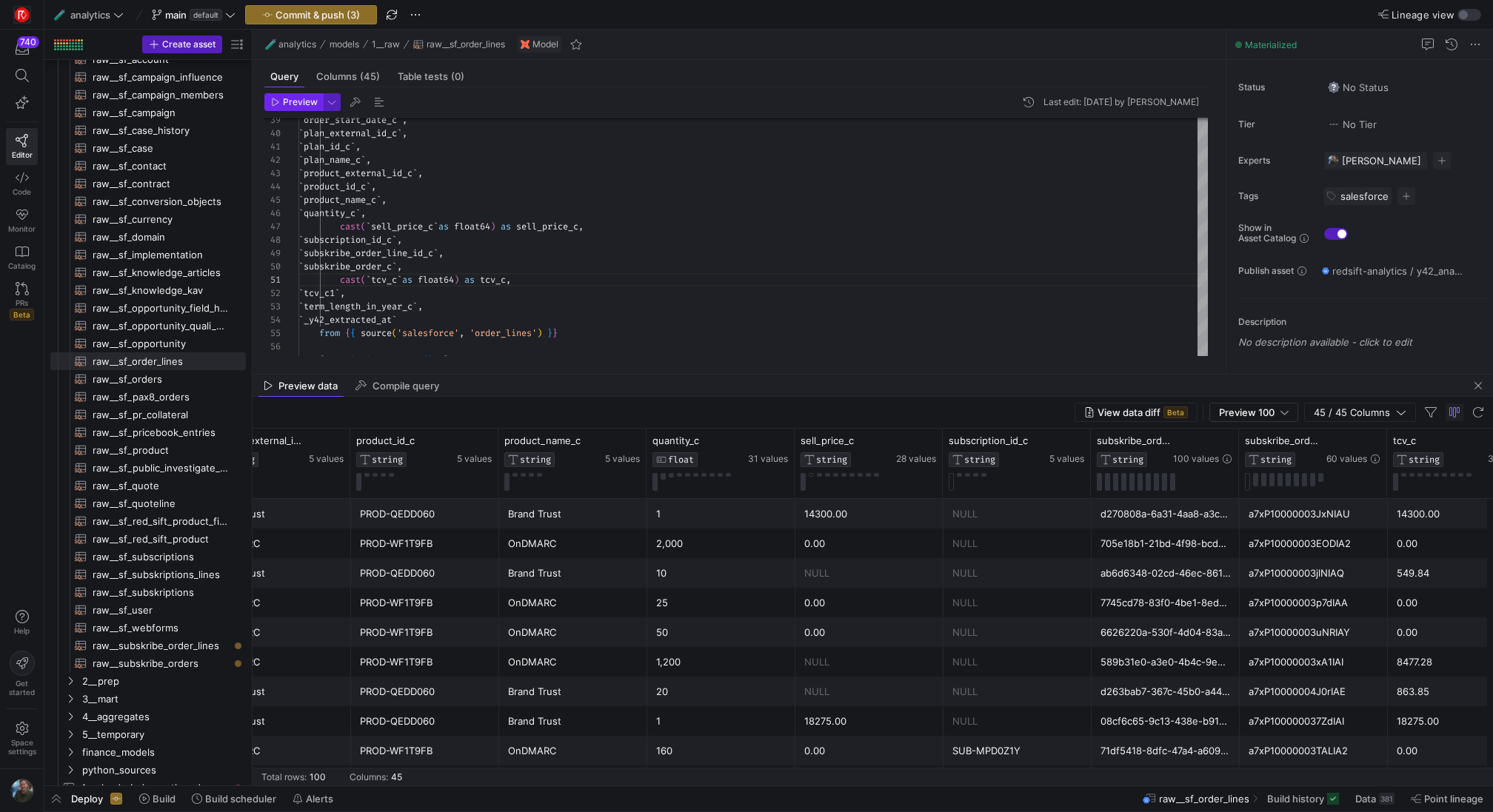
type textarea "cast(`tcv_c` as float64) as tcv_c, `tcv_c1`, `term_length_in_year_c`, `_y42_ext…"
click at [295, 101] on span "Preview" at bounding box center [299, 102] width 35 height 10
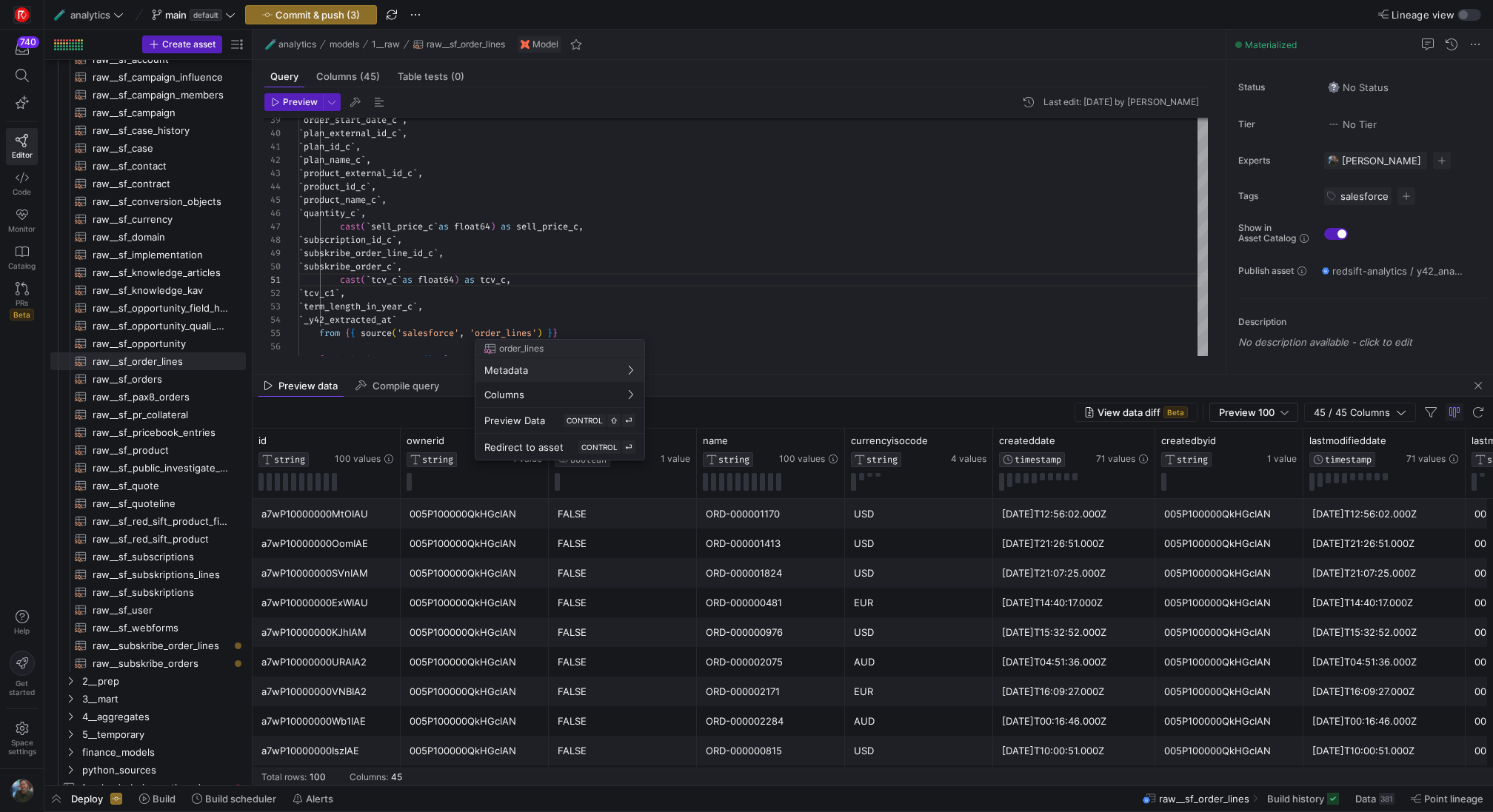
click at [1043, 648] on div at bounding box center [746, 406] width 1493 height 812
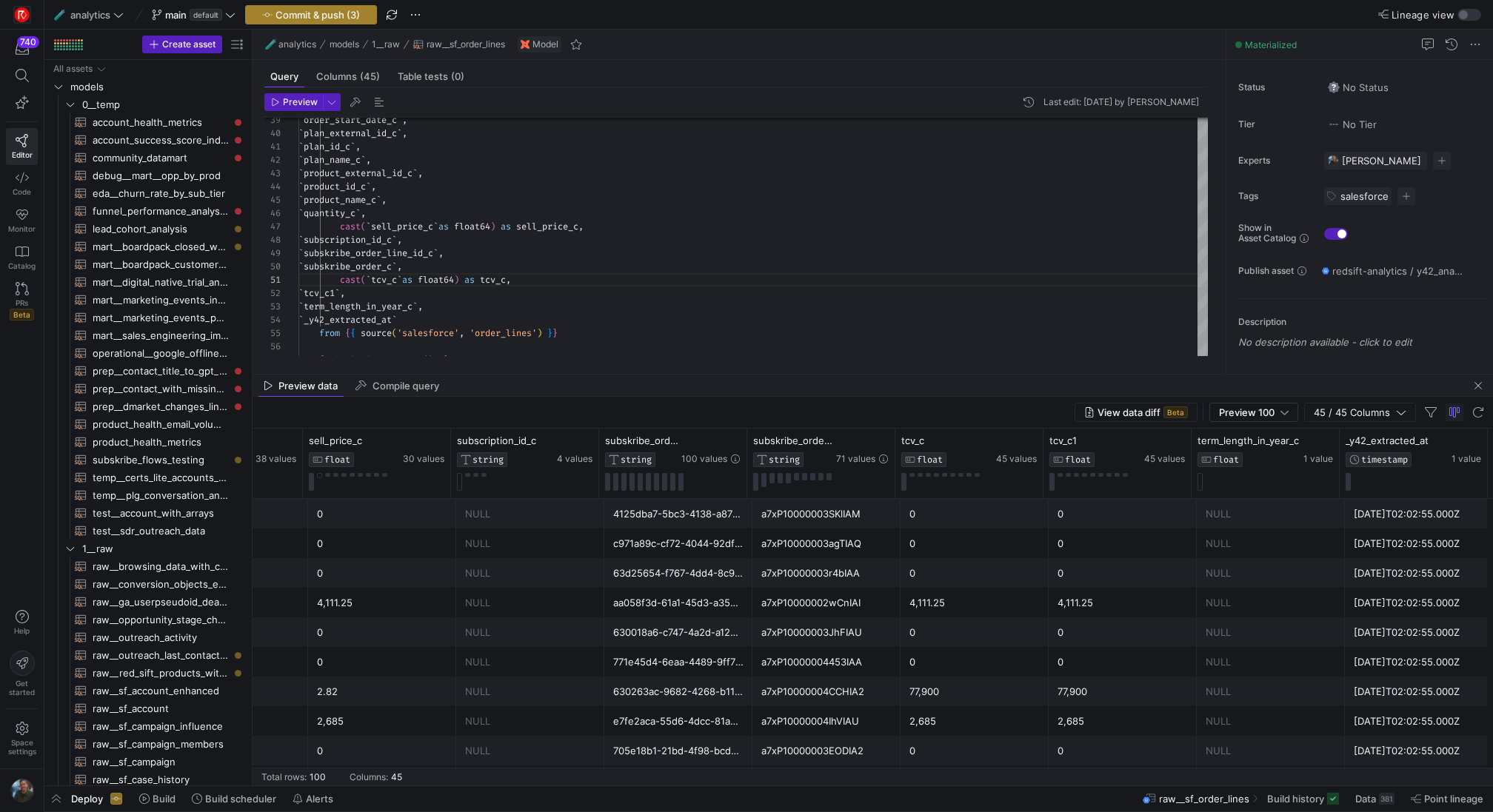
click at [308, 13] on span "Commit & push (3)" at bounding box center [317, 14] width 84 height 12
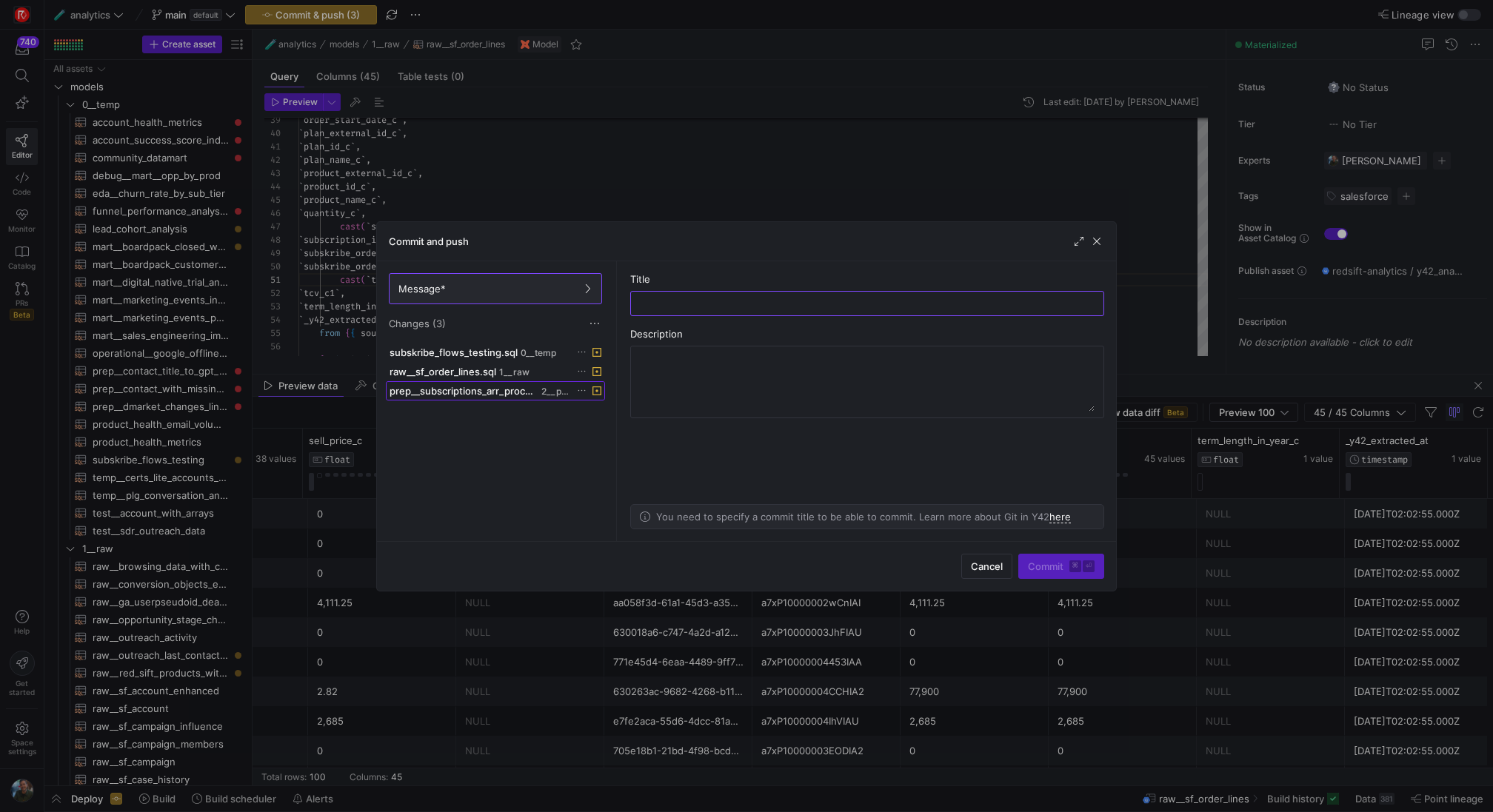
click at [494, 385] on span "prep__subscriptions_arr_processing.sql" at bounding box center [463, 391] width 149 height 12
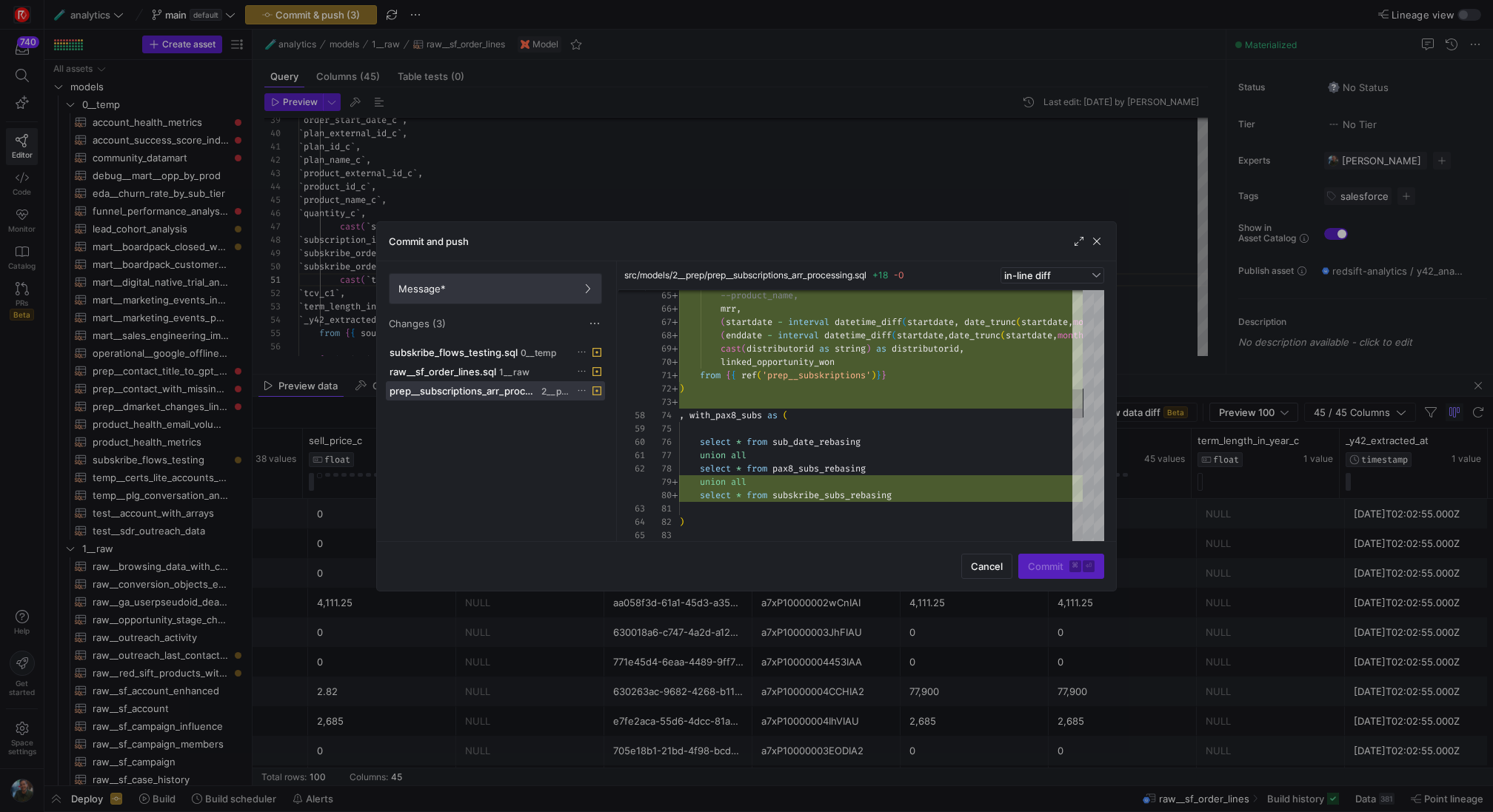
click at [484, 291] on span "Message*" at bounding box center [495, 288] width 194 height 12
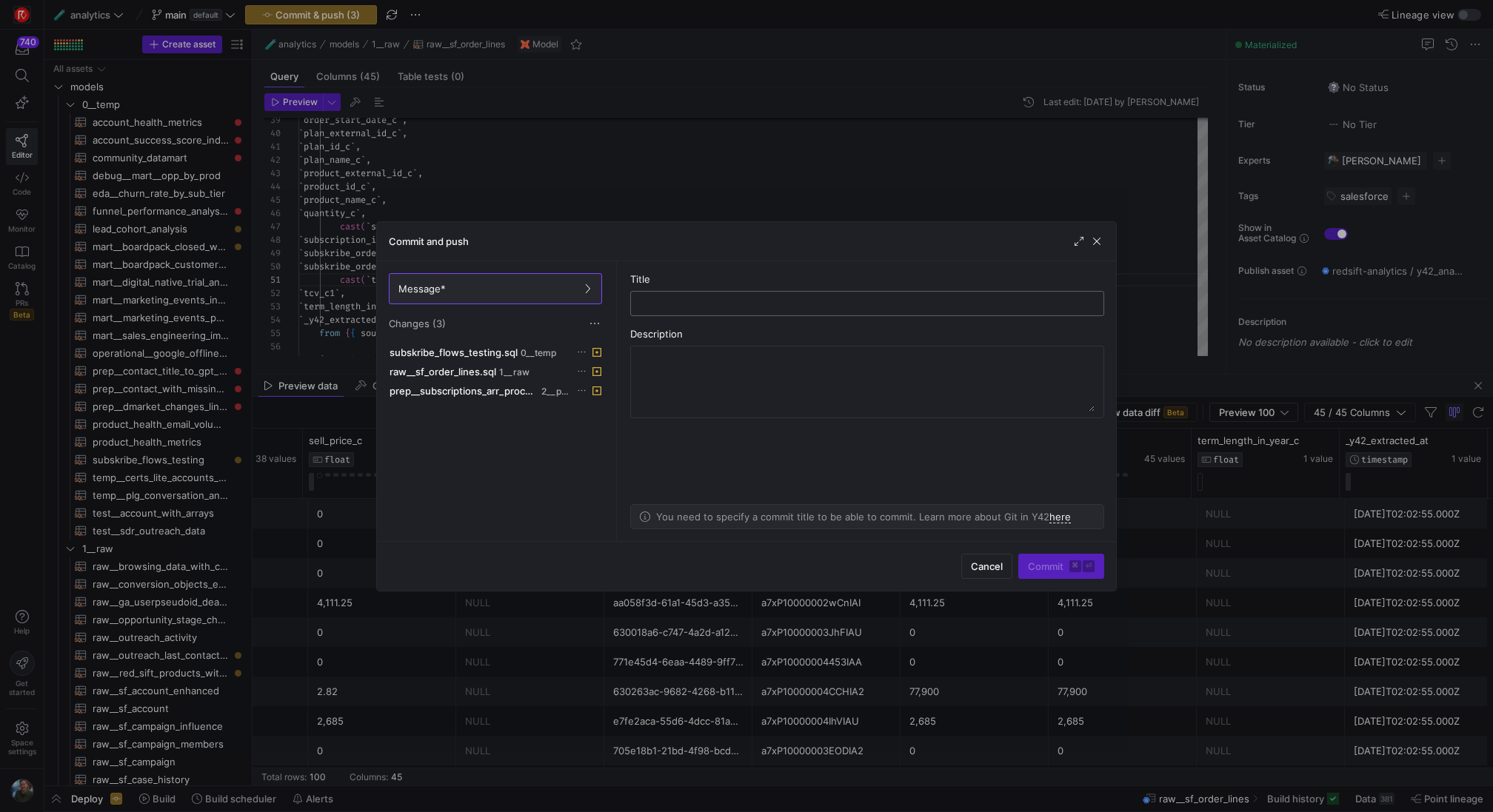
click at [660, 305] on input "text" at bounding box center [867, 303] width 449 height 12
type input "added Subskribe subscriptions to ARR process"
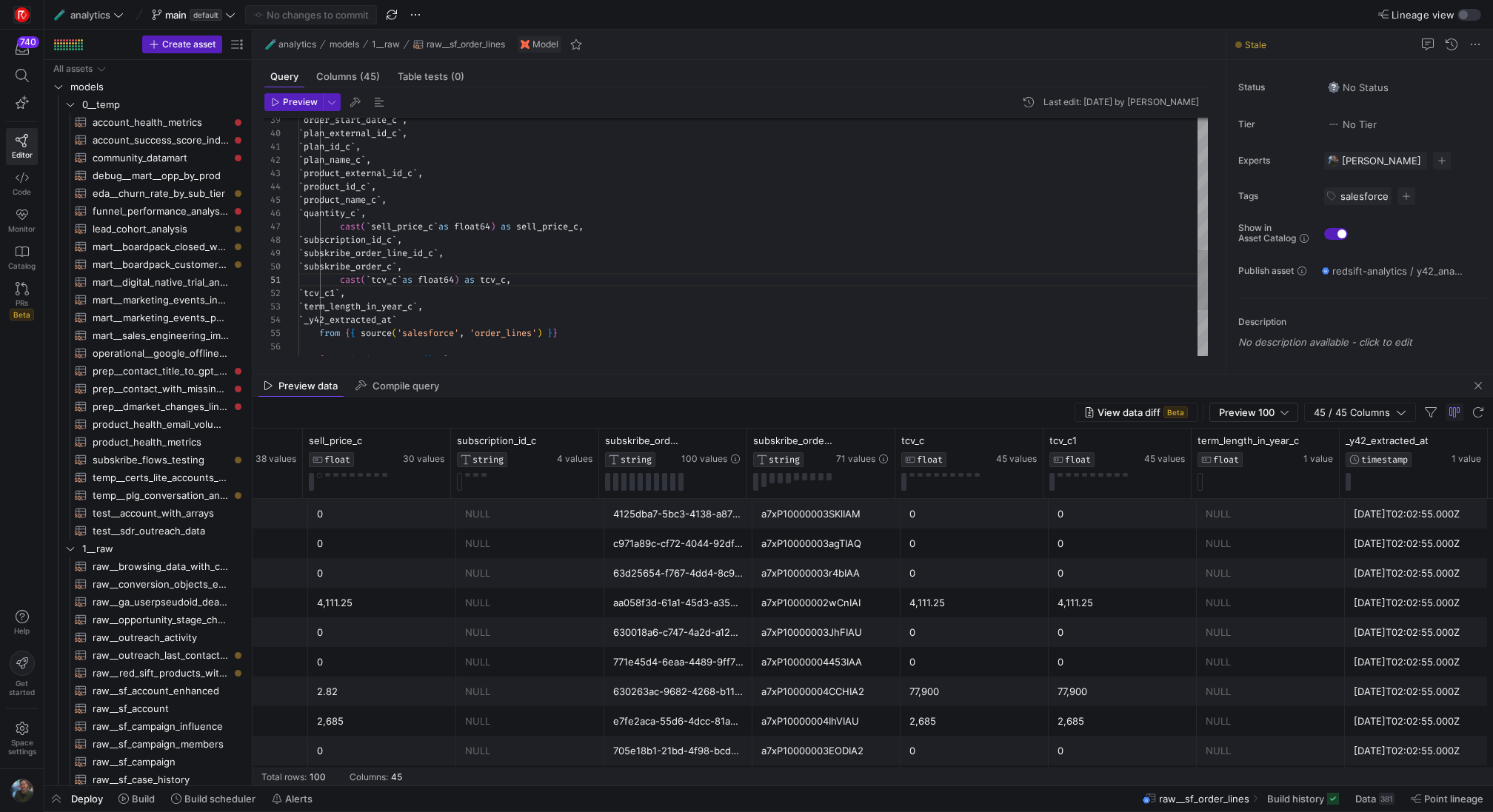
click at [516, 288] on div "` order_start_date_c ` , ` plan_external_id_c ` , ` plan_id_c ` , ` plan_name_c…" at bounding box center [753, 67] width 909 height 945
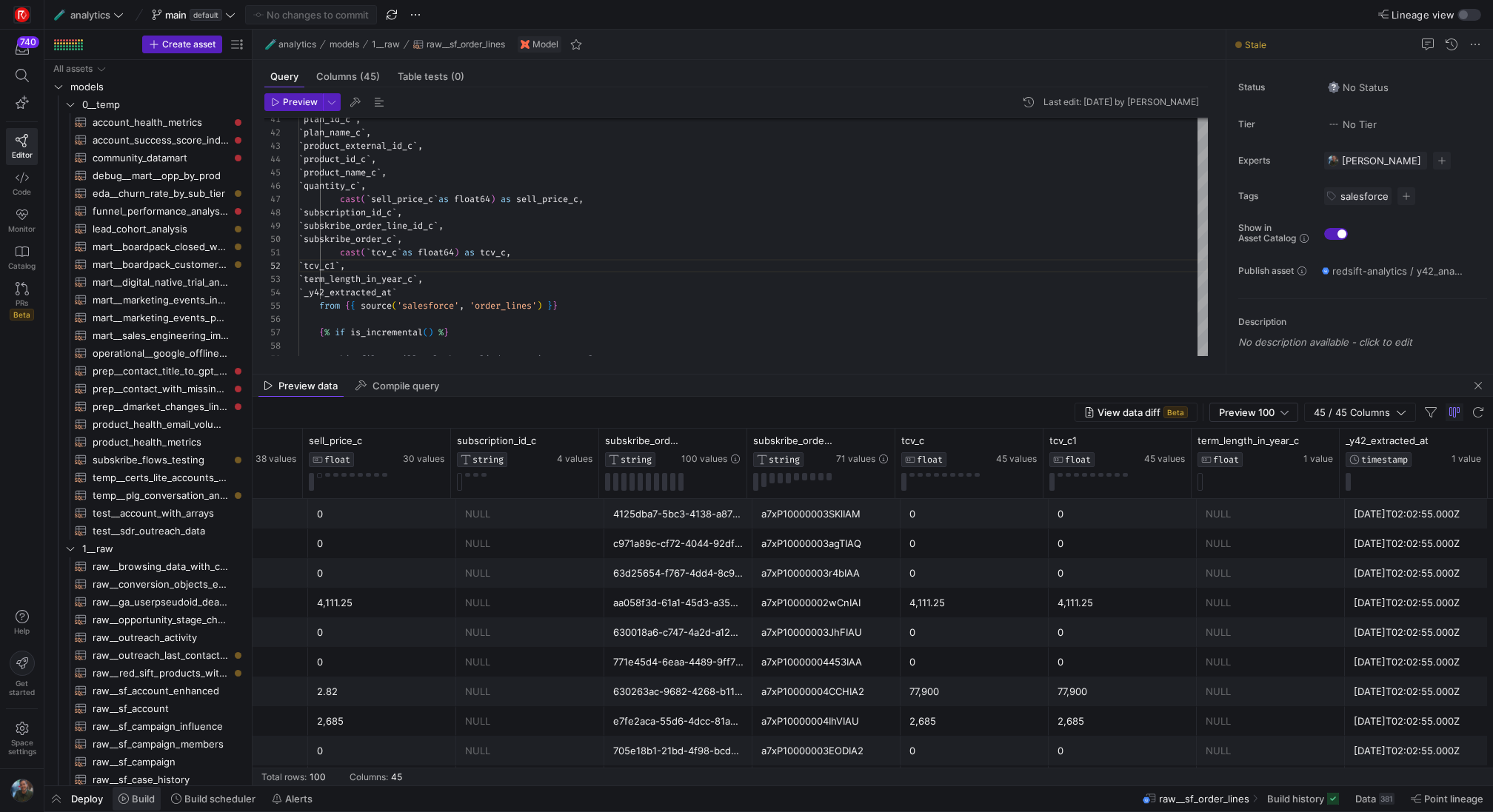
click at [152, 798] on span "Build" at bounding box center [143, 799] width 23 height 12
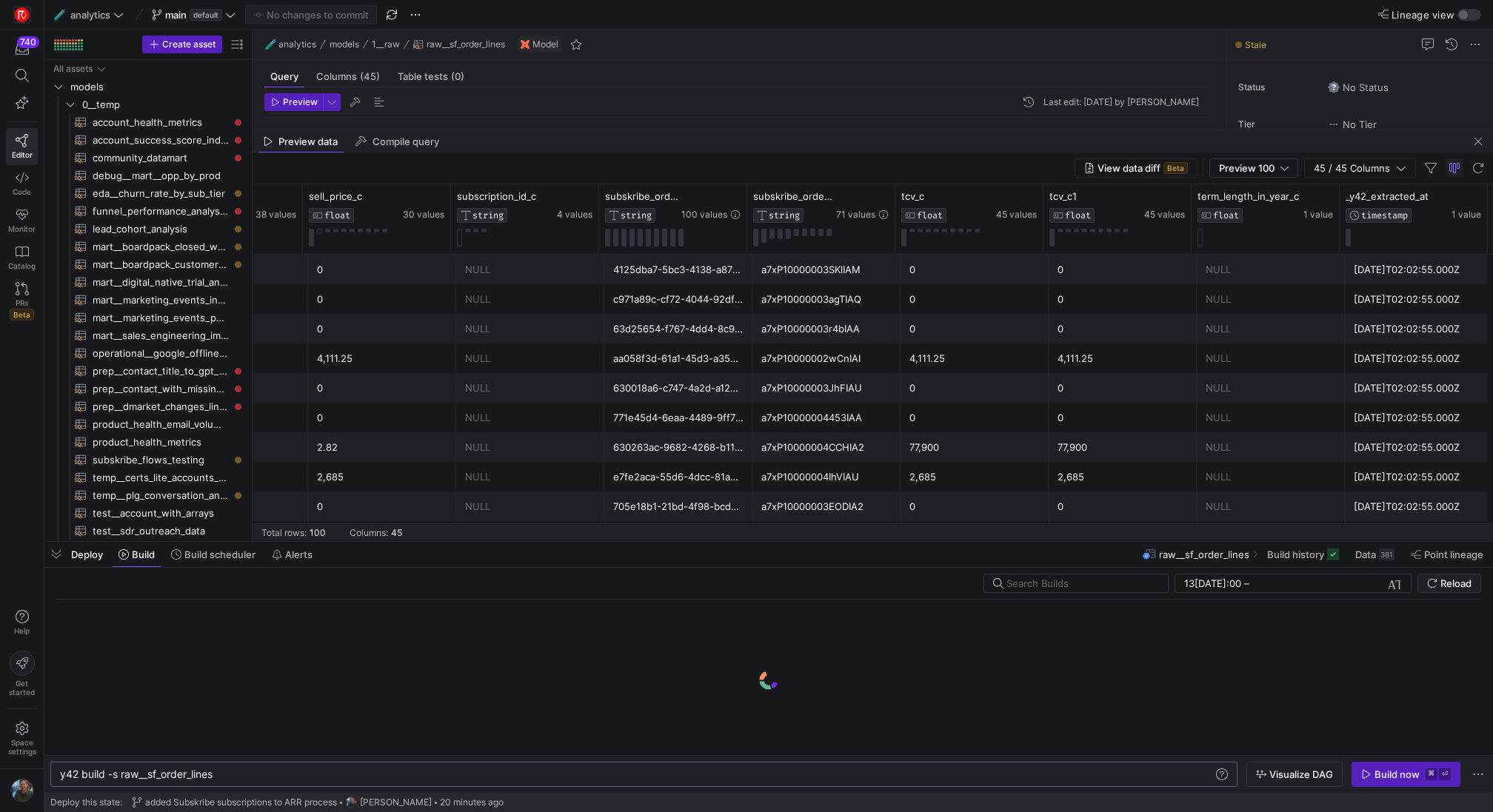
click at [340, 770] on div "y42 build -s raw__sf_order_lines" at bounding box center [637, 775] width 1154 height 12
click at [63, 558] on span "button" at bounding box center [55, 554] width 23 height 25
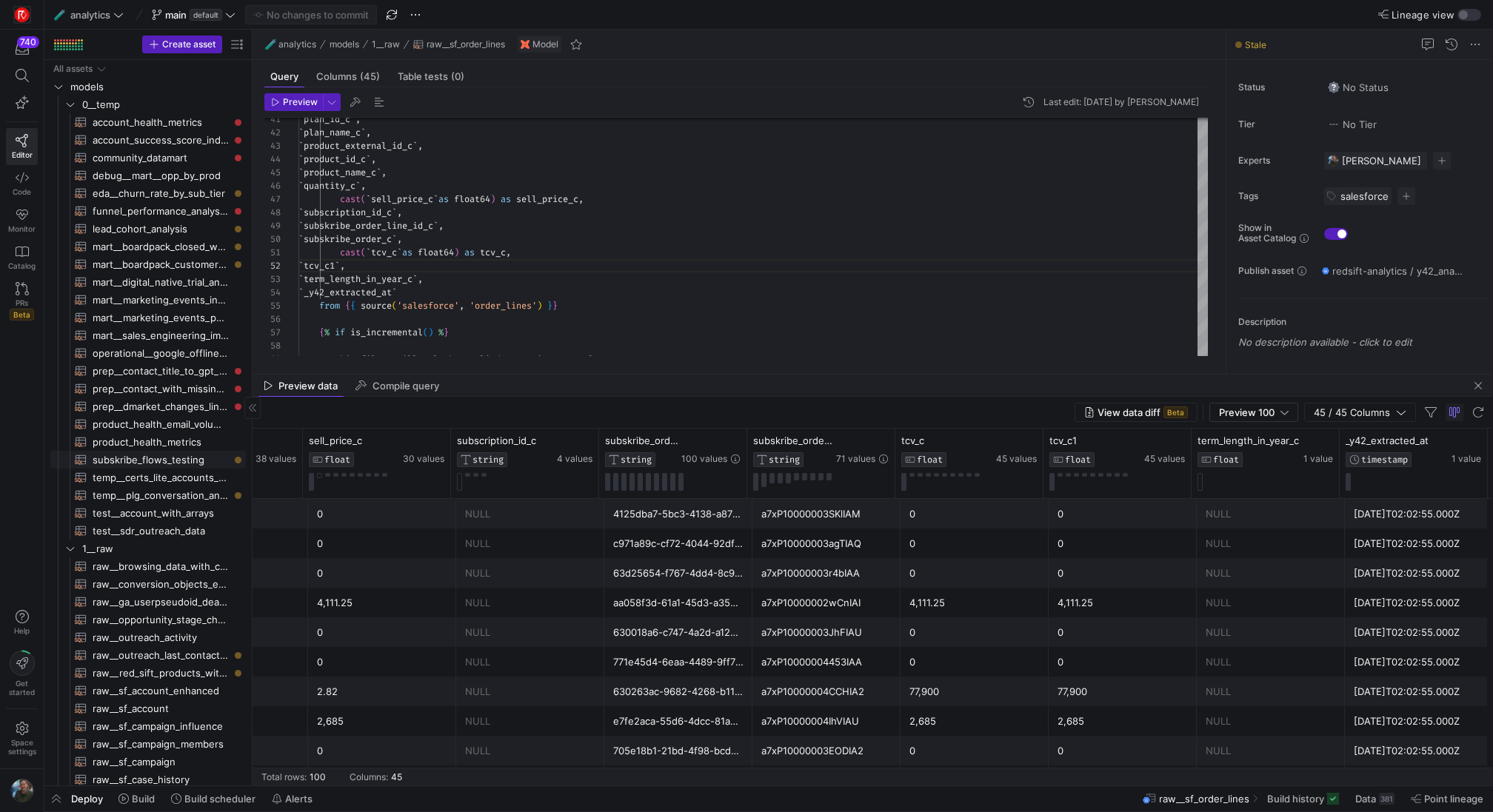
click at [171, 453] on span "subskribe_flows_testing​​​​​​​​​​" at bounding box center [161, 460] width 137 height 17
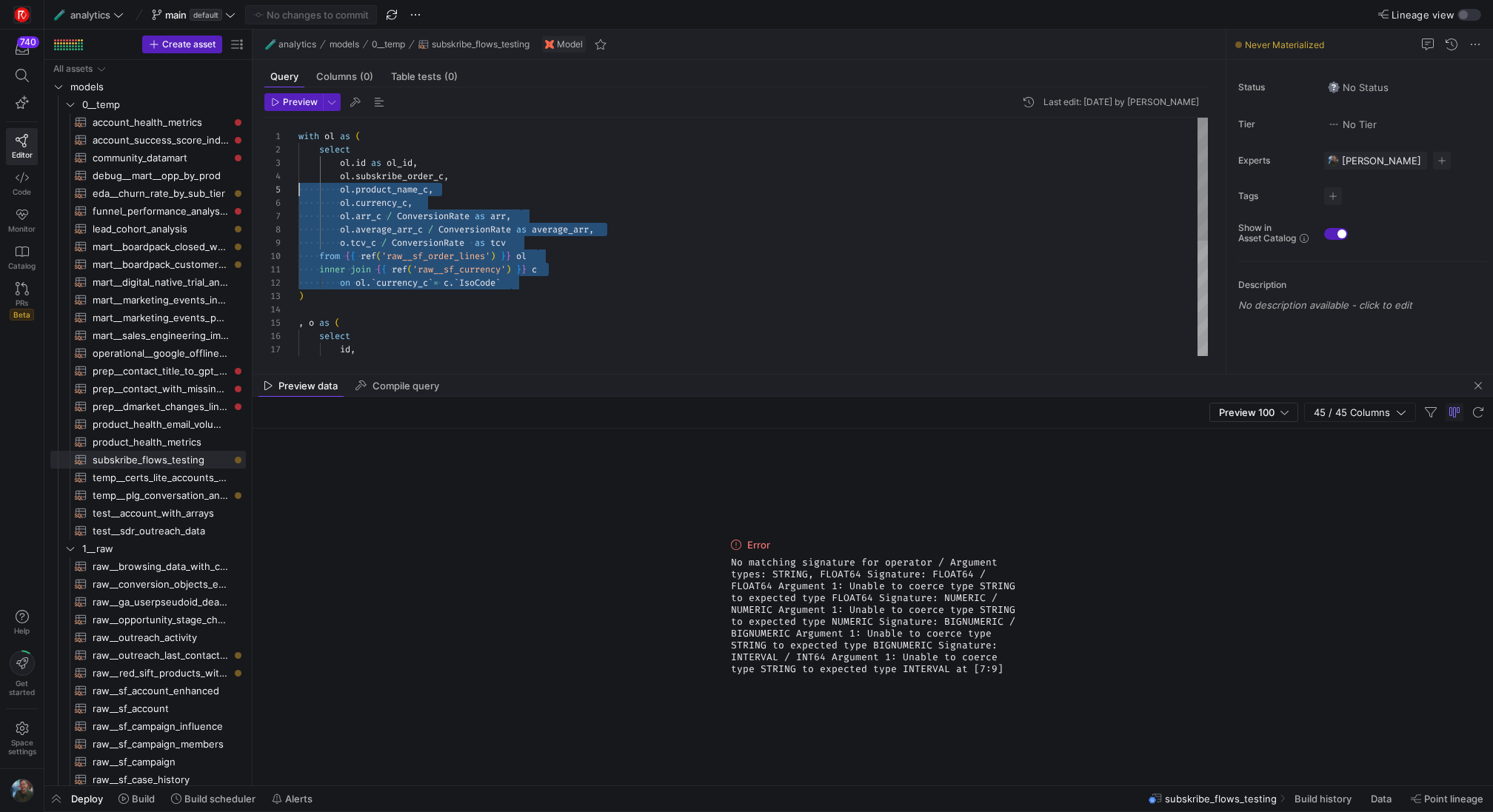
scroll to position [40, 0]
drag, startPoint x: 542, startPoint y: 283, endPoint x: 292, endPoint y: 168, distance: 275.2
click at [298, 168] on div "id , subskribe_order_id_c , select , o as ( ) on ol . ` currency_c ` = c . ` Is…" at bounding box center [753, 350] width 909 height 465
click at [529, 247] on div "id , subskribe_order_id_c , select , o as ( ) on ol . ` currency_c ` = c . ` Is…" at bounding box center [753, 350] width 909 height 465
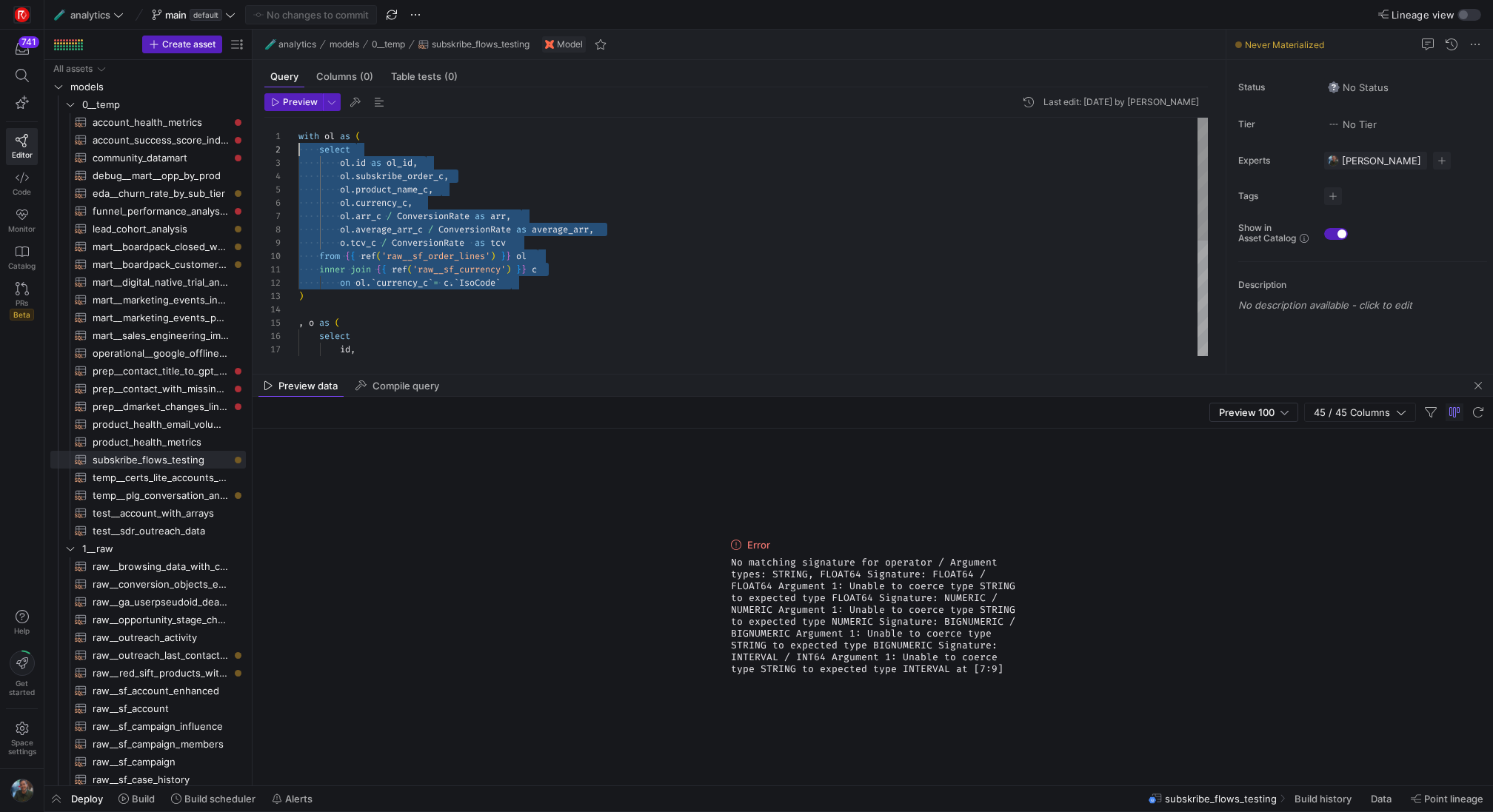
drag, startPoint x: 529, startPoint y: 279, endPoint x: 283, endPoint y: 151, distance: 277.3
click at [298, 151] on div "id , subskribe_order_id_c , select , o as ( ) on ol . ` currency_c ` = c . ` Is…" at bounding box center [753, 350] width 909 height 465
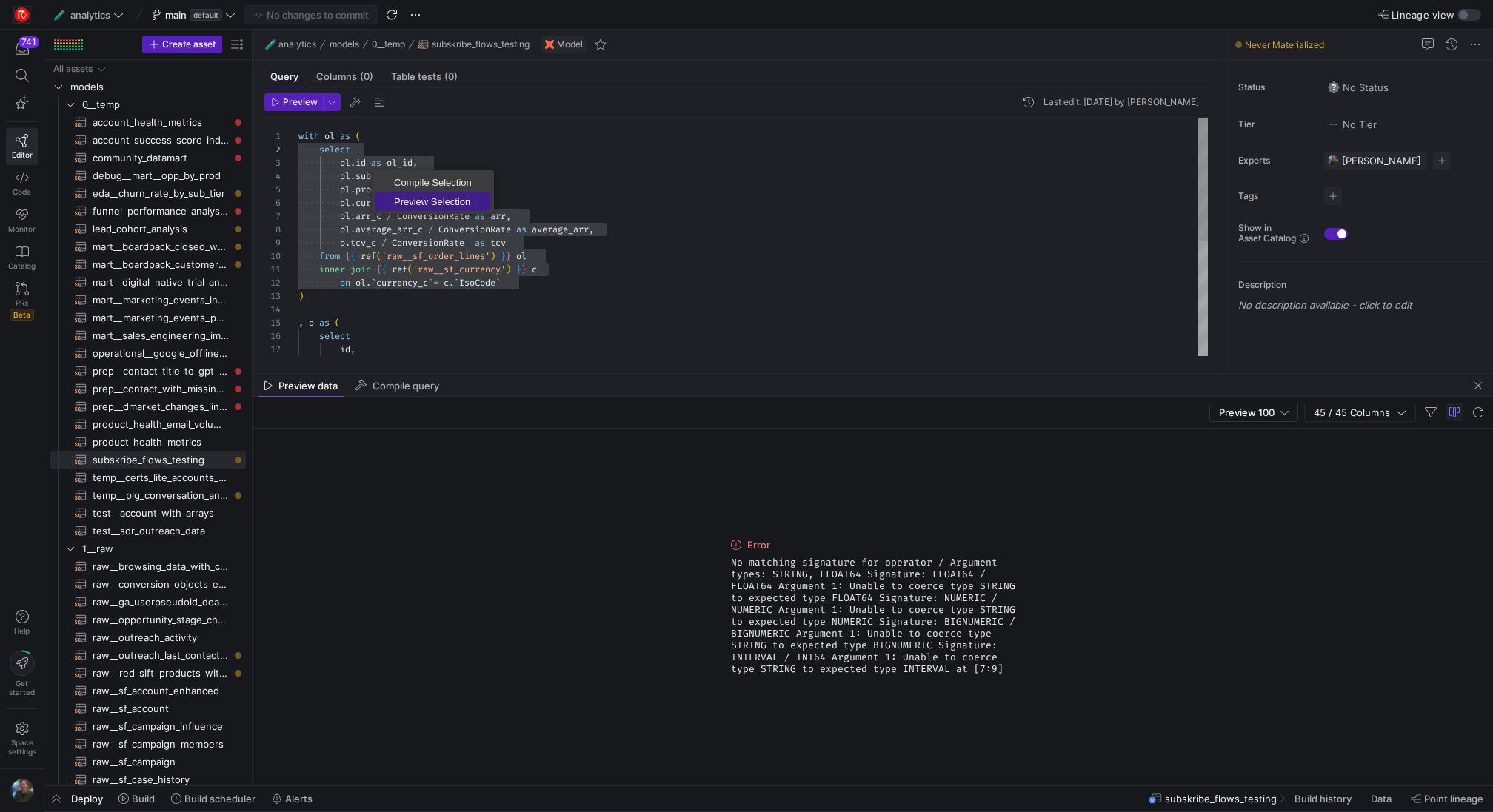
click at [457, 201] on span "Preview Selection" at bounding box center [433, 202] width 116 height 9
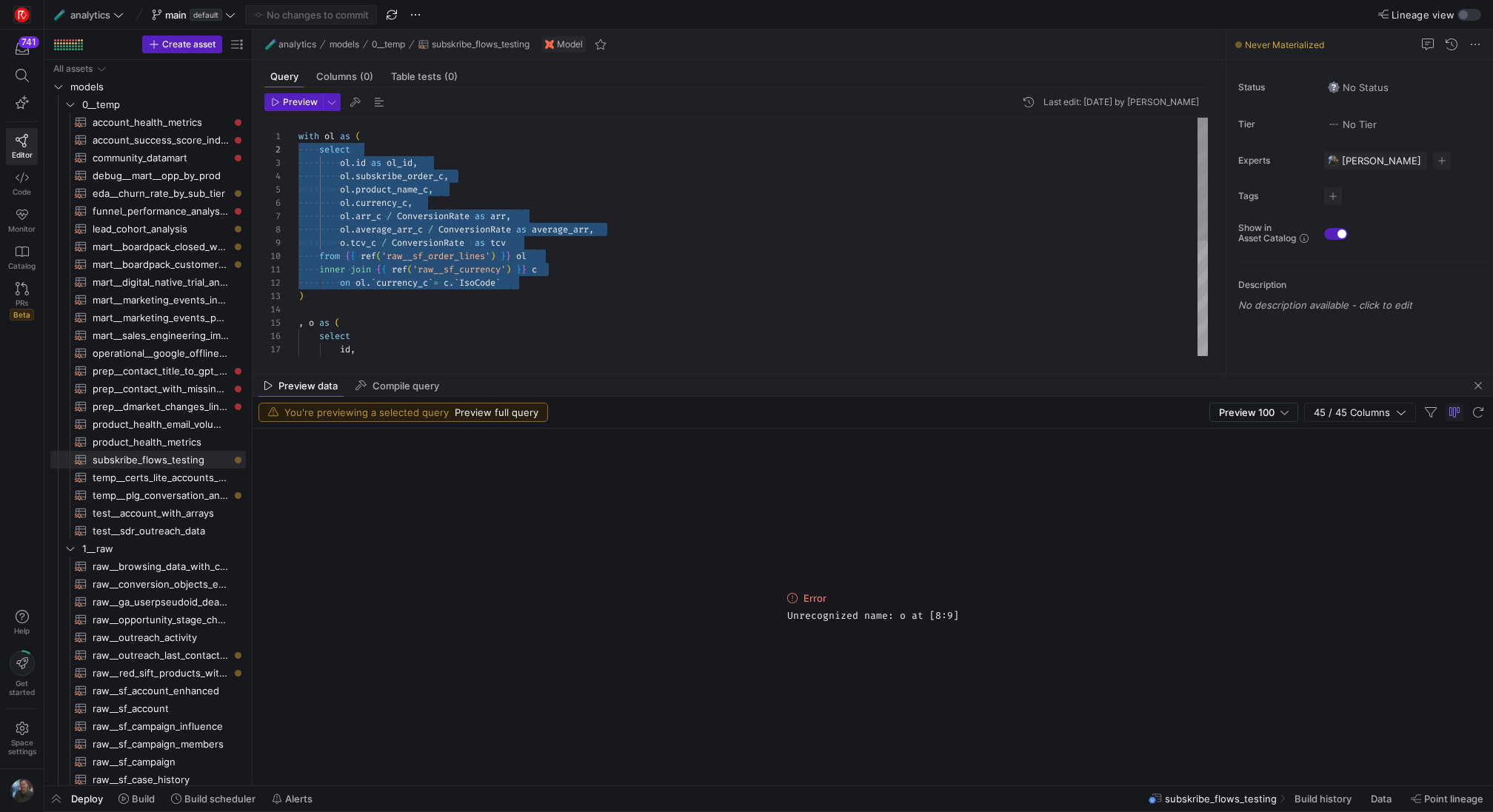
click at [346, 240] on div "id , subskribe_order_id_c , select , o as ( ) on ol . ` currency_c ` = c . ` Is…" at bounding box center [753, 350] width 909 height 465
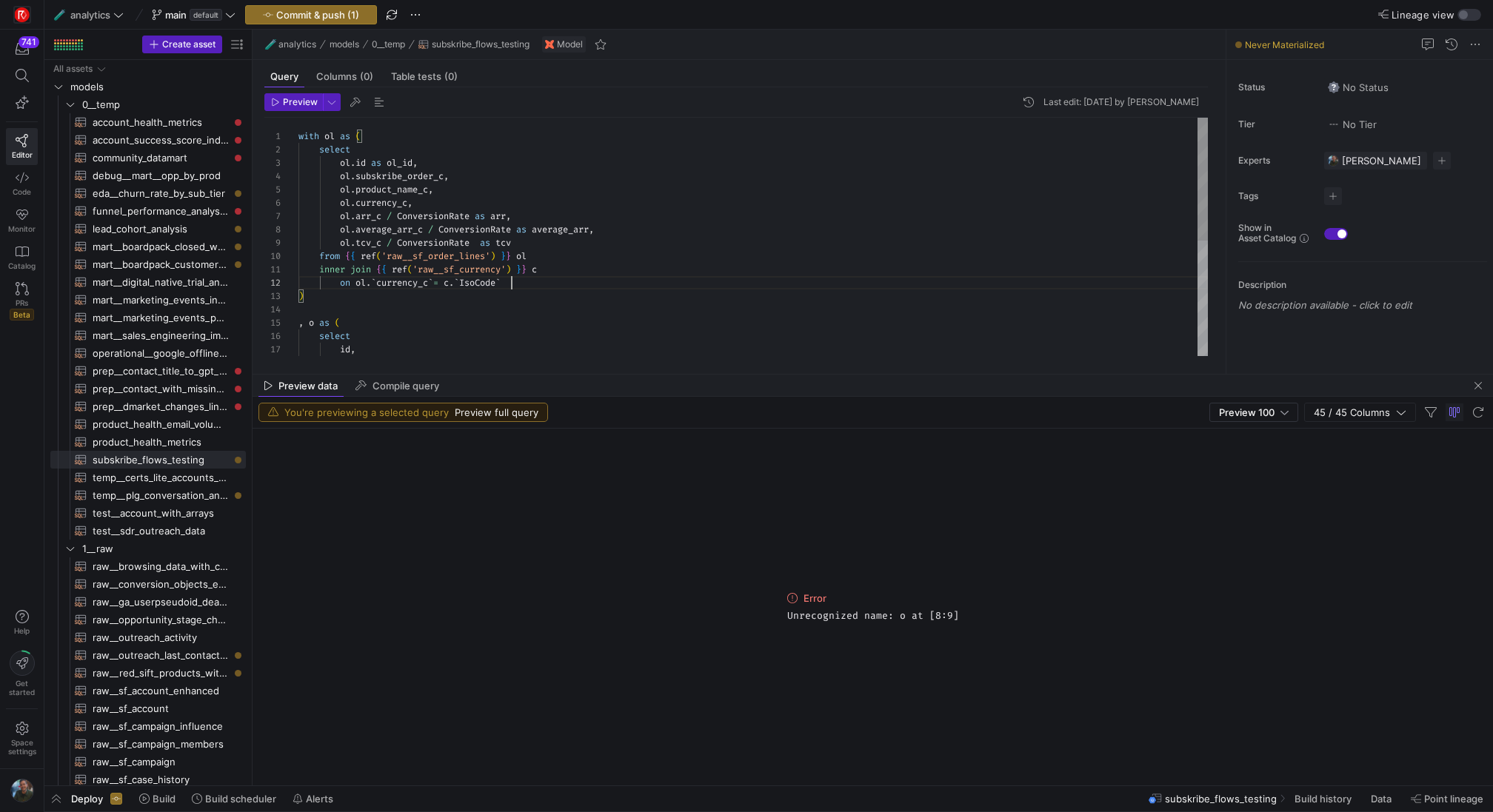
scroll to position [80, 6]
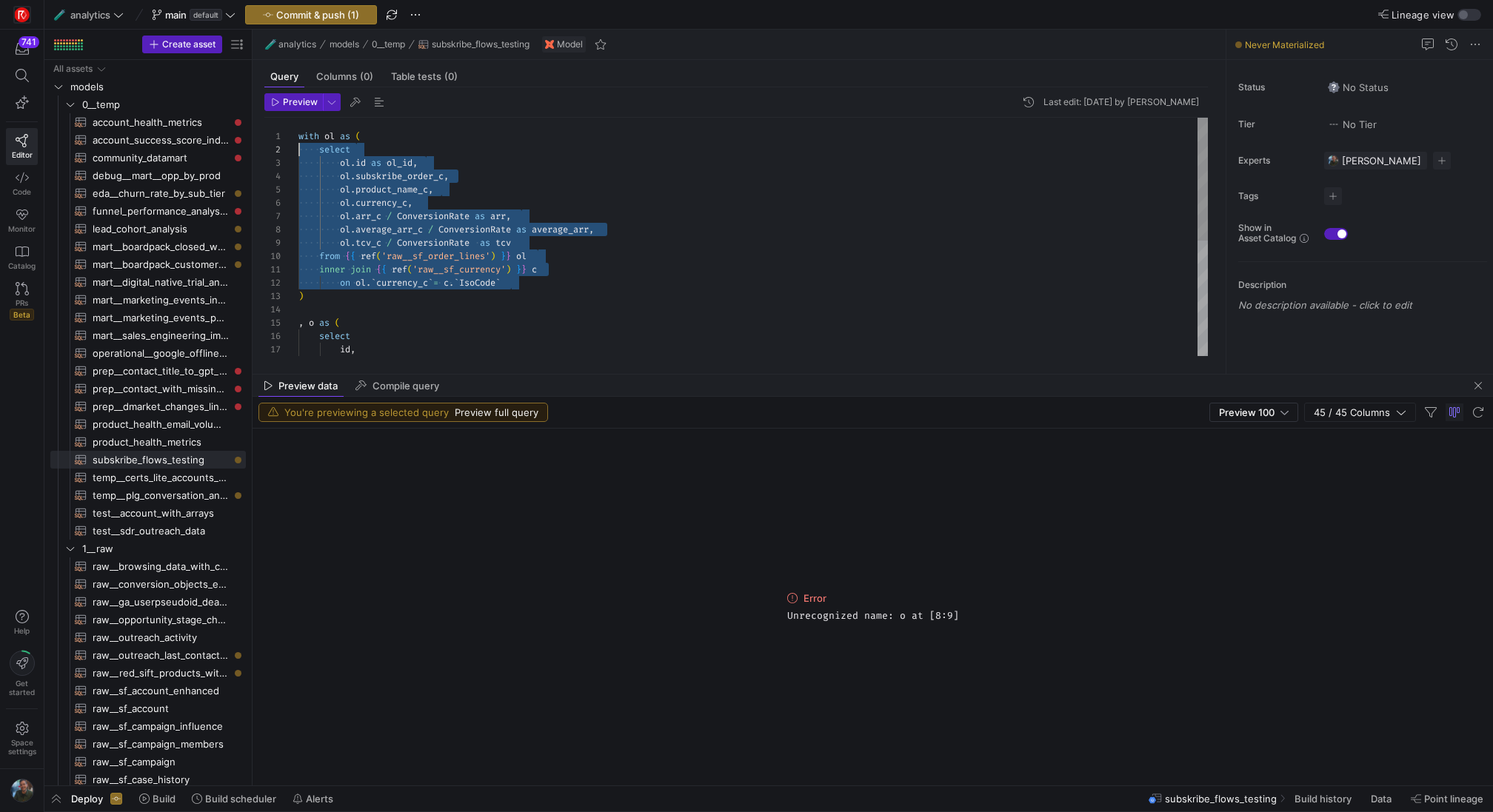
drag, startPoint x: 511, startPoint y: 283, endPoint x: 254, endPoint y: 151, distance: 288.9
click at [298, 151] on div "id , subskribe_order_id_c , select , o as ( ) on ol . ` currency_c ` = c . ` Is…" at bounding box center [753, 350] width 909 height 465
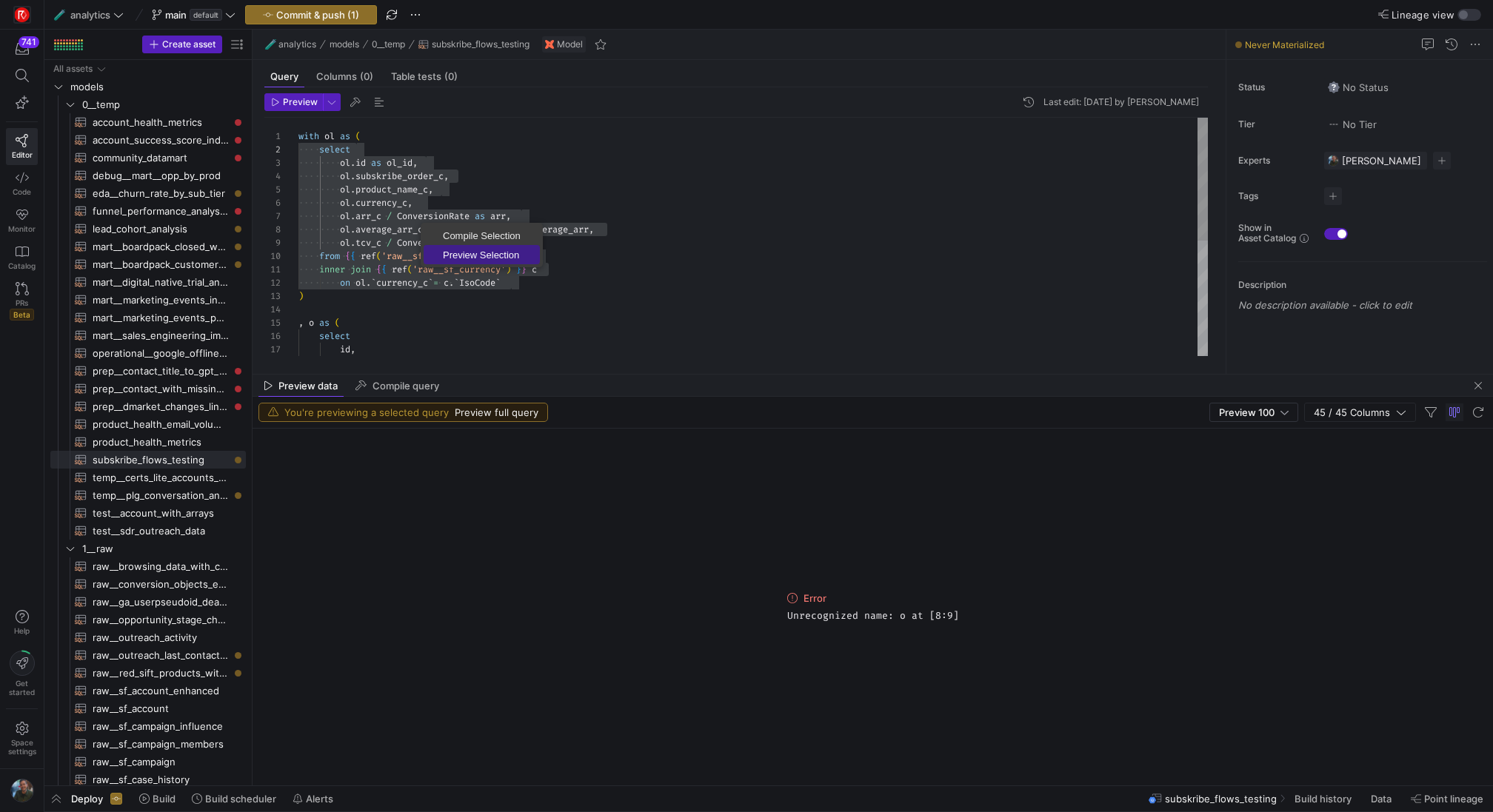
click at [486, 246] on link "Preview Selection" at bounding box center [482, 254] width 116 height 20
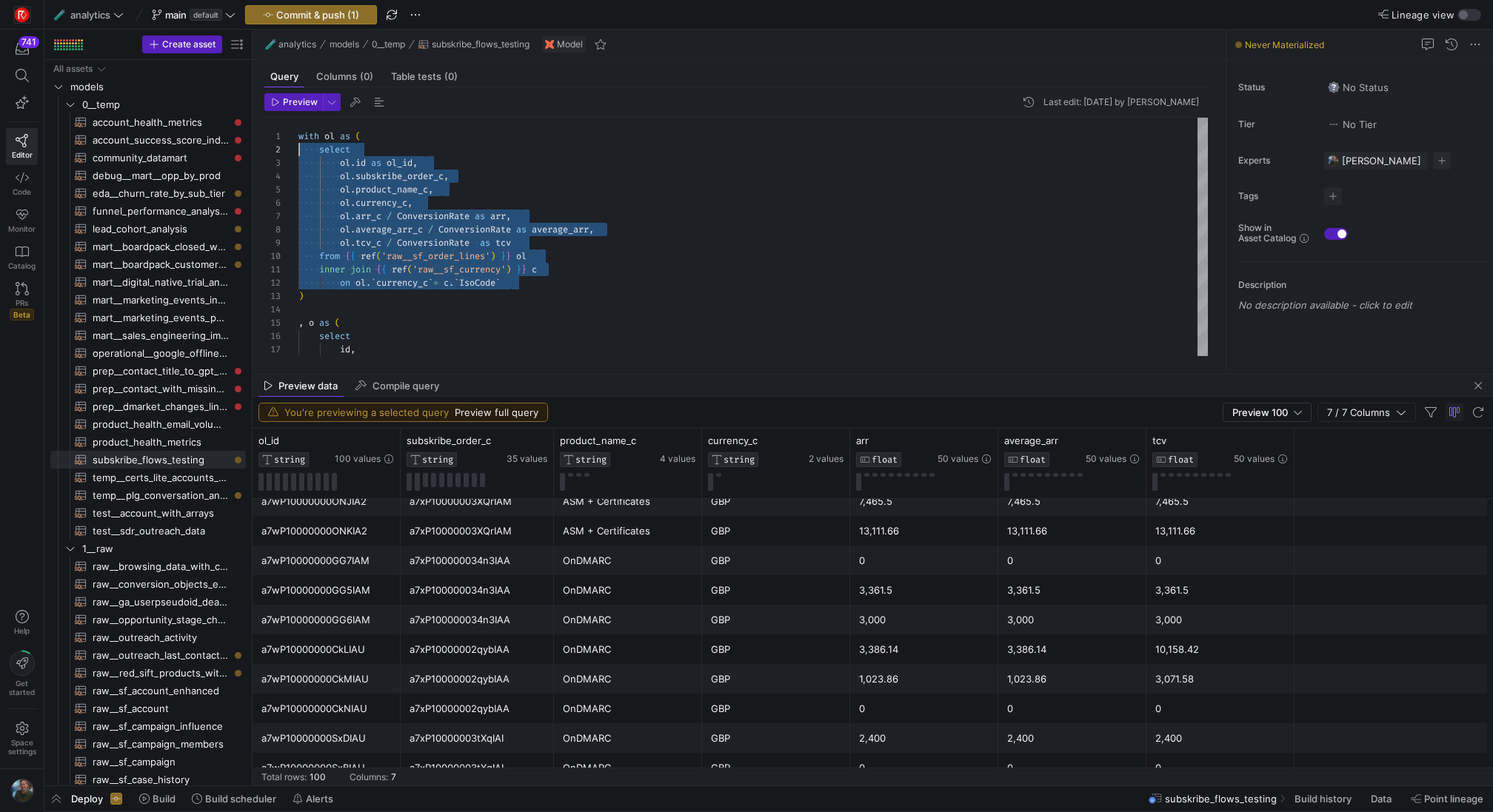
scroll to position [650, 0]
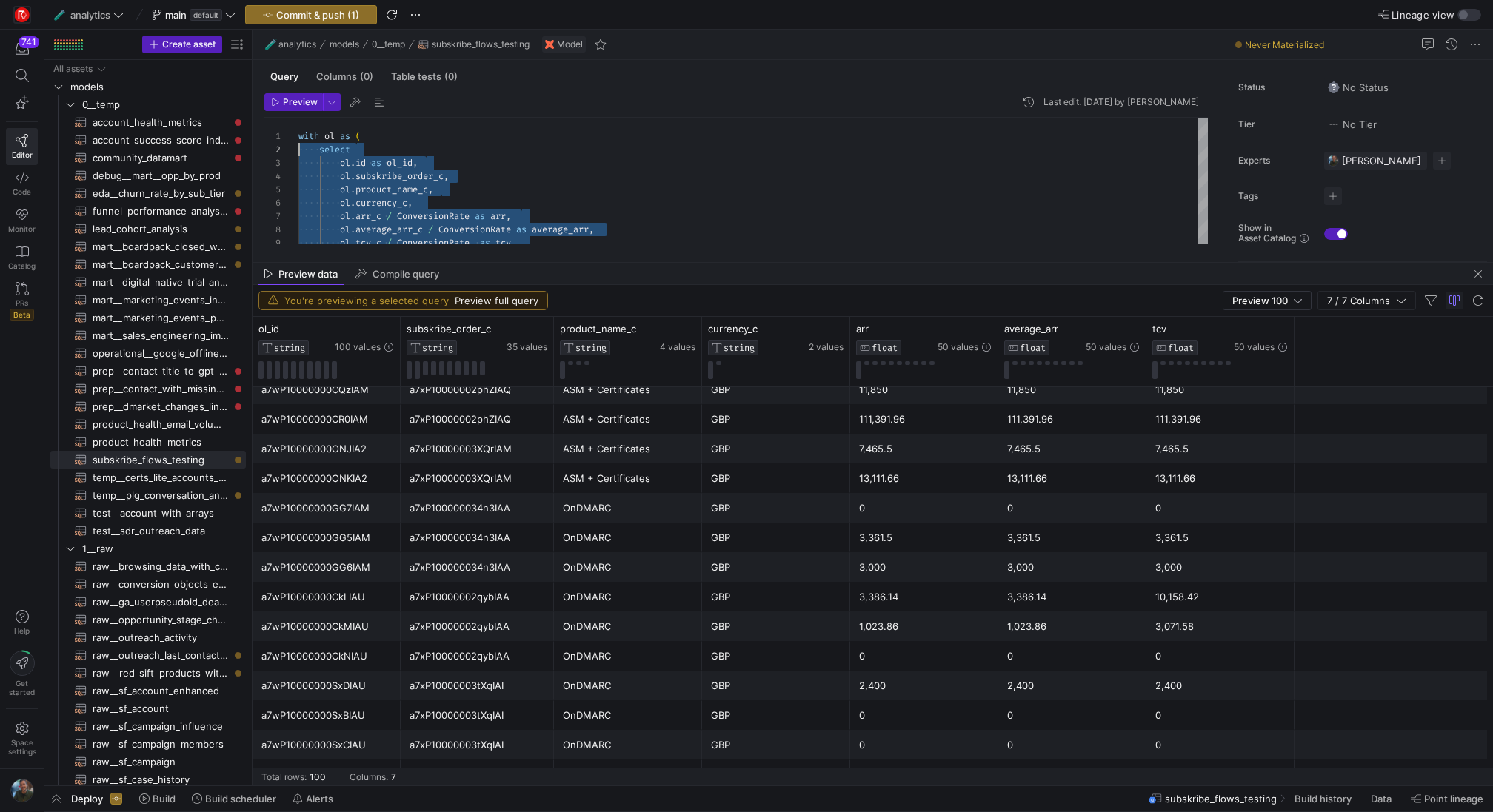
drag, startPoint x: 1114, startPoint y: 372, endPoint x: 1101, endPoint y: 257, distance: 115.7
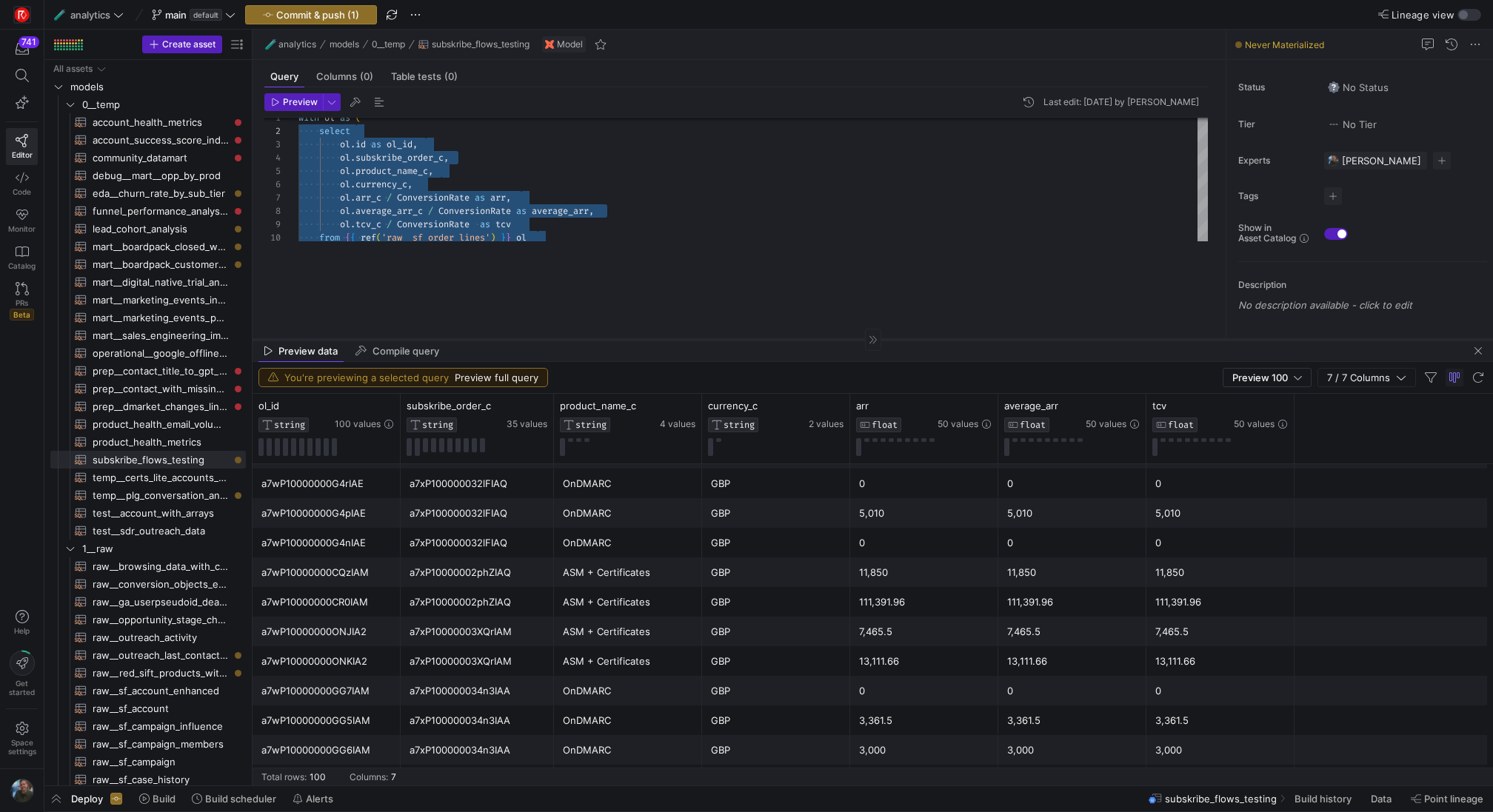
drag, startPoint x: 534, startPoint y: 257, endPoint x: 534, endPoint y: 340, distance: 83.0
click at [534, 340] on div at bounding box center [873, 340] width 1240 height 1
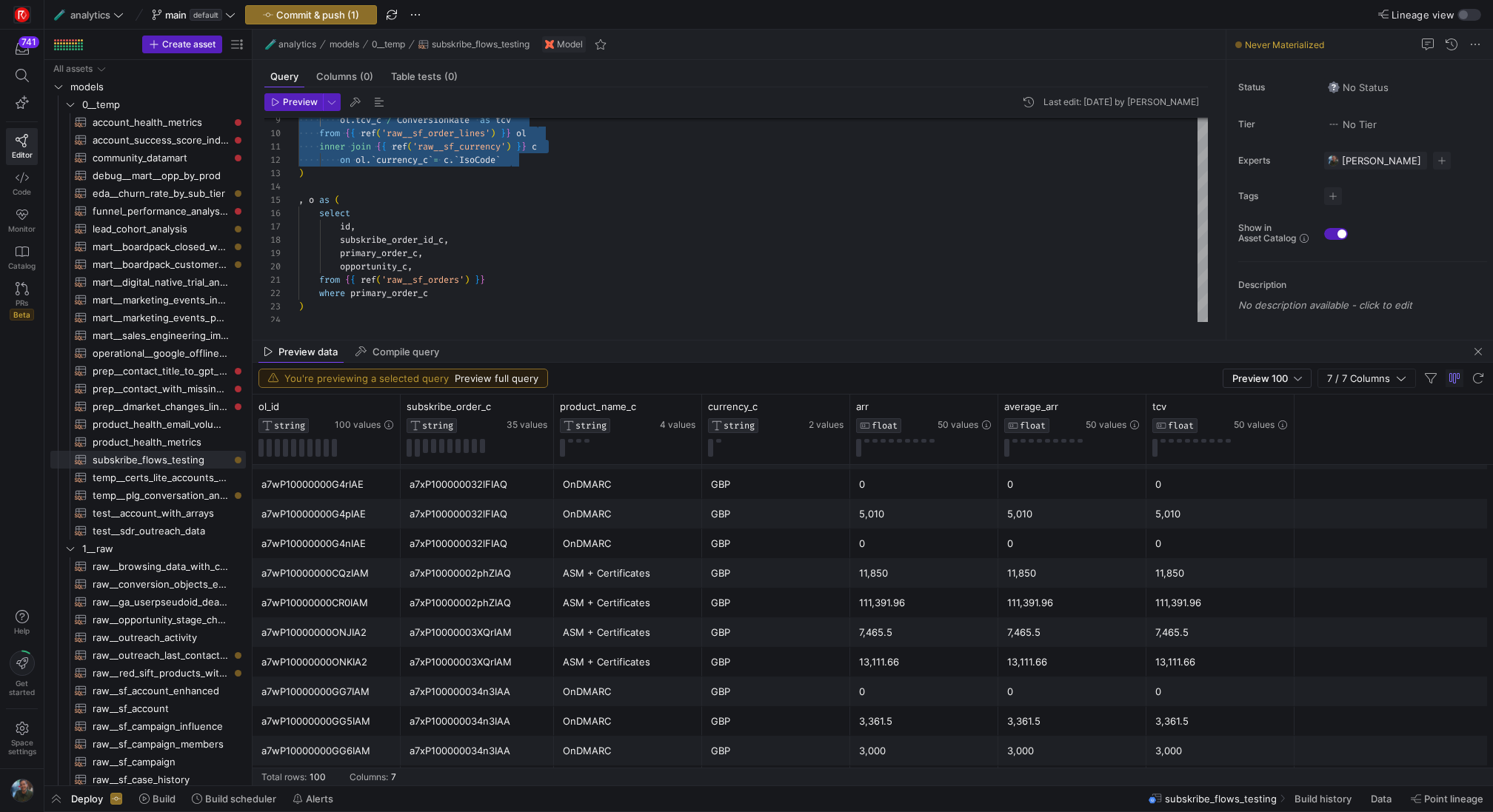
click at [779, 569] on div "GBP" at bounding box center [775, 573] width 130 height 29
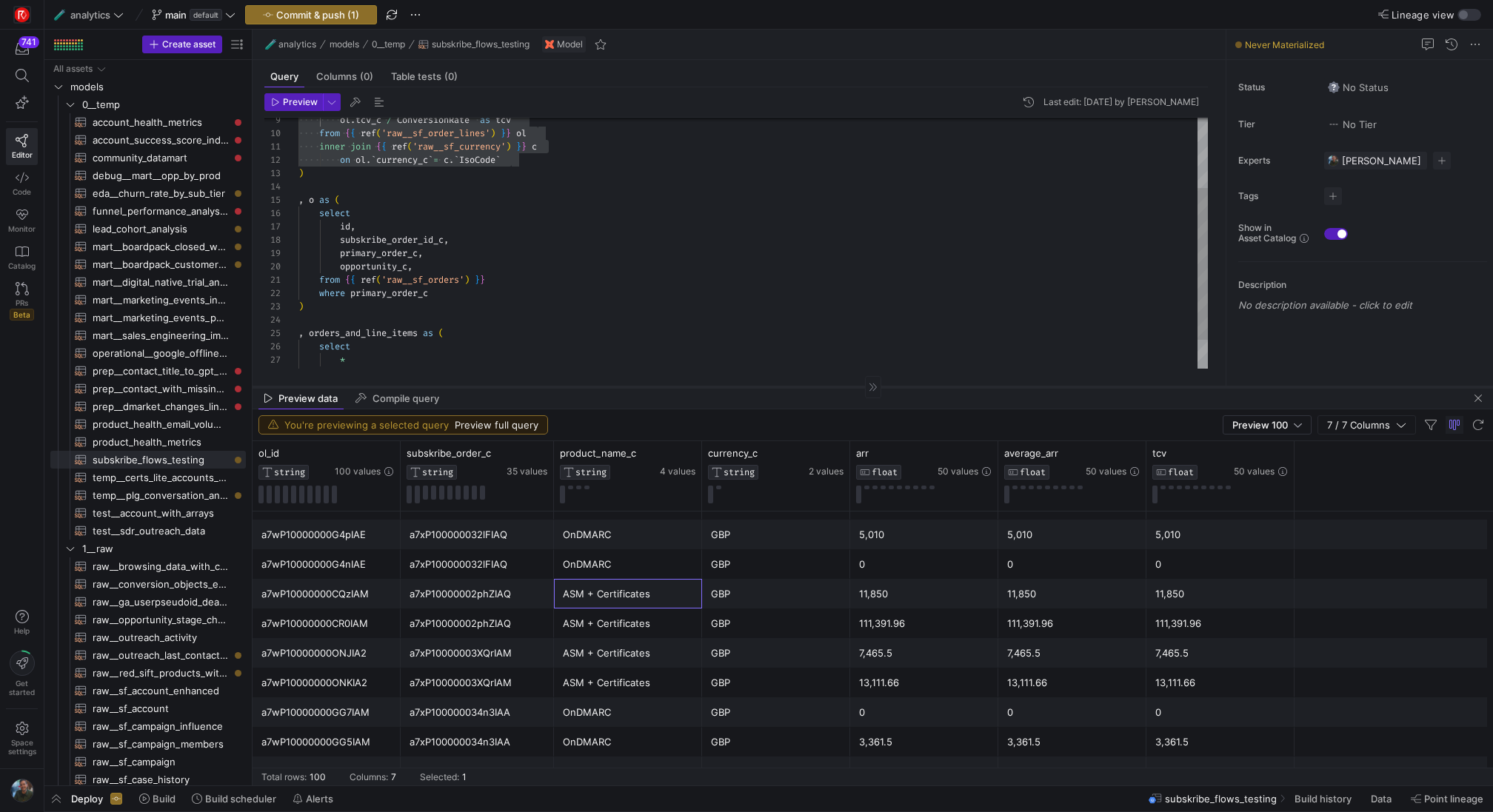
drag, startPoint x: 625, startPoint y: 340, endPoint x: 611, endPoint y: 388, distance: 50.0
click at [611, 387] on div at bounding box center [873, 386] width 1240 height 1
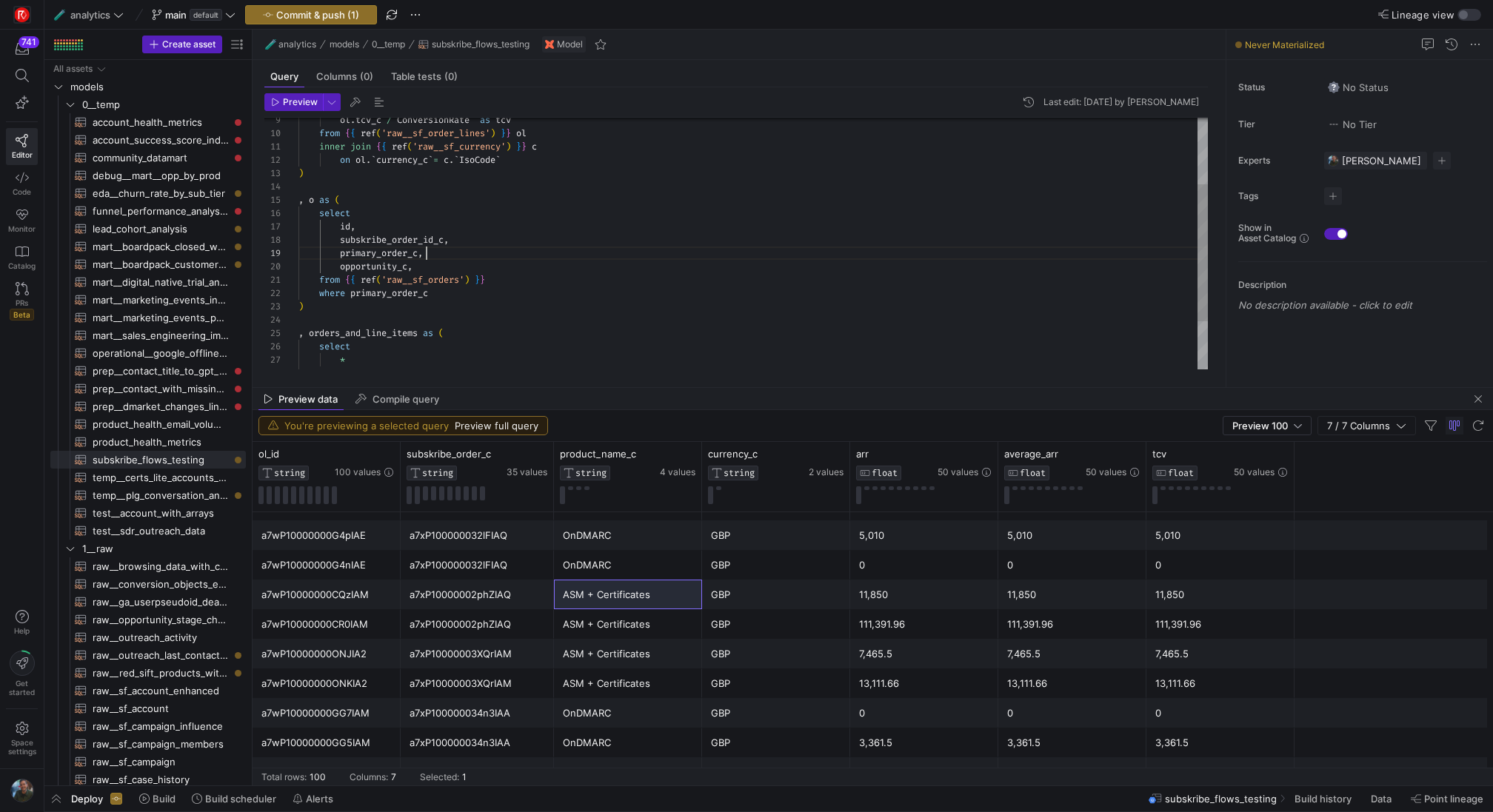
scroll to position [107, 128]
click at [628, 258] on div "ol . tcv_c / ConversionRate as tcv from { { ref ( 'raw__sf_order_lines' ) } } o…" at bounding box center [753, 226] width 909 height 465
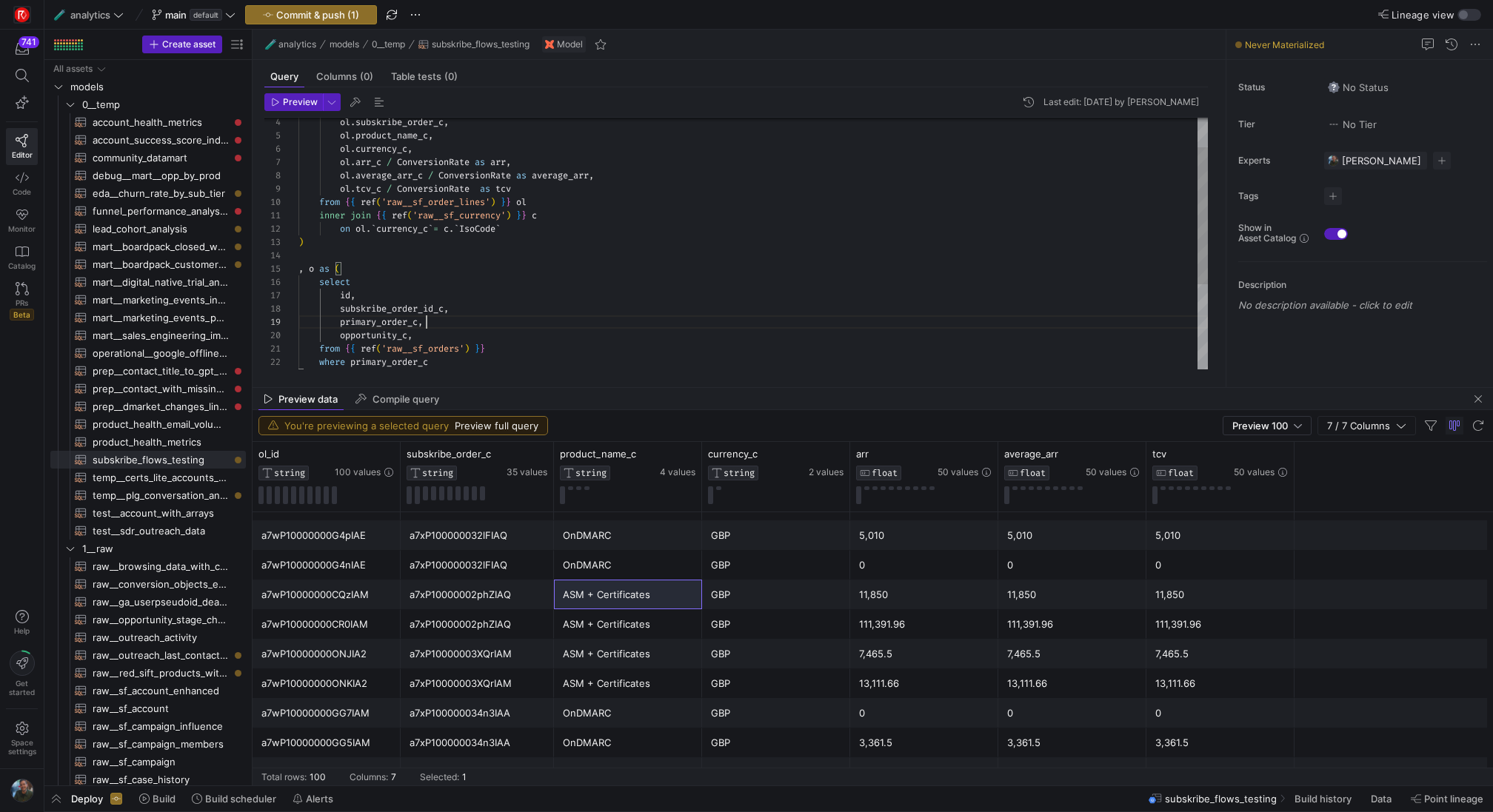
click at [393, 256] on div "ol . tcv_c / ConversionRate as tcv from { { ref ( 'raw__sf_order_lines' ) } } o…" at bounding box center [753, 296] width 909 height 465
click at [460, 271] on div "ol . tcv_c / ConversionRate as tcv from { { ref ( 'raw__sf_order_lines' ) } } o…" at bounding box center [753, 310] width 909 height 492
click at [334, 20] on span "Commit & push (1)" at bounding box center [317, 14] width 83 height 12
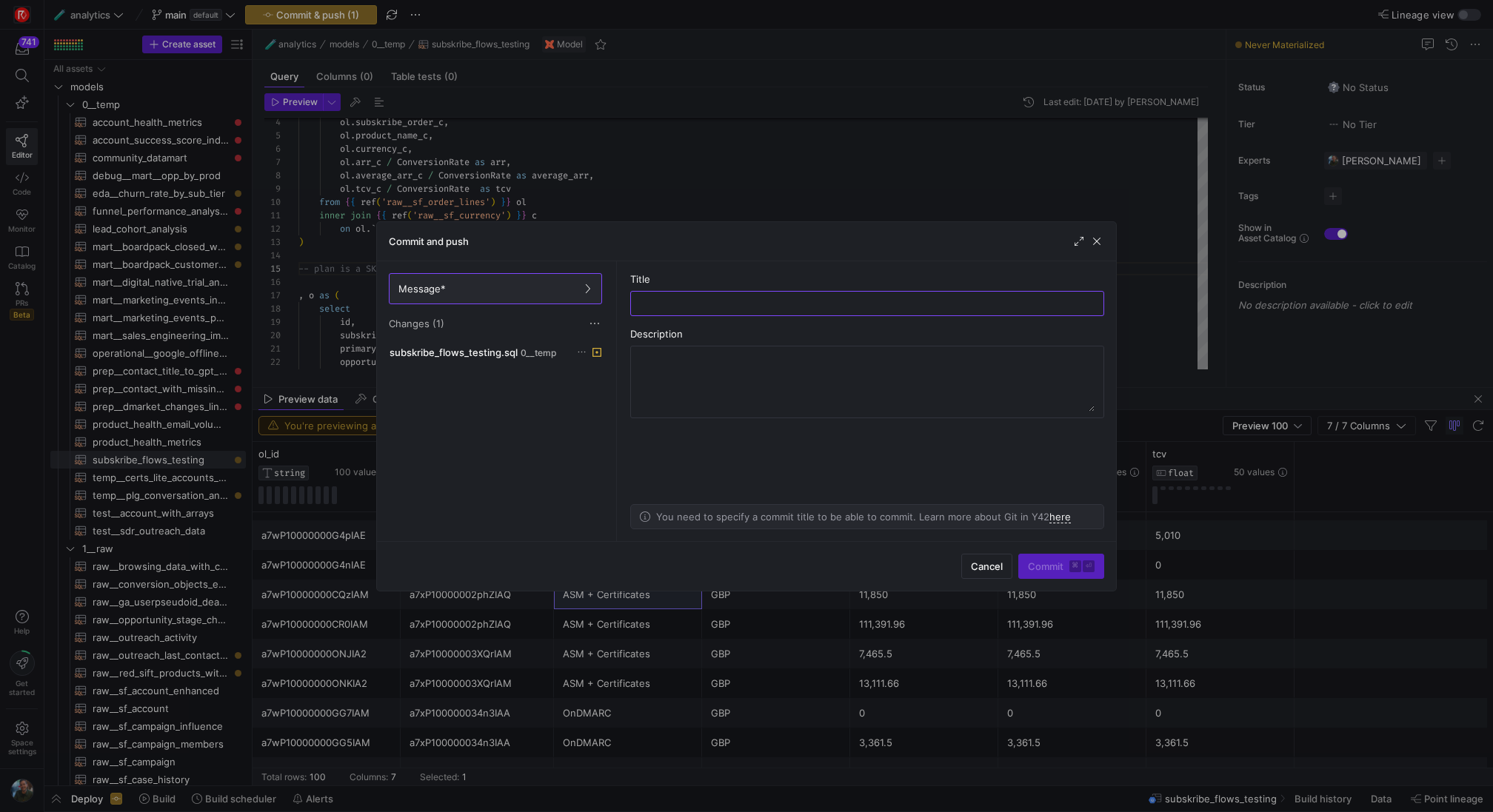
click at [790, 197] on div at bounding box center [746, 406] width 1493 height 812
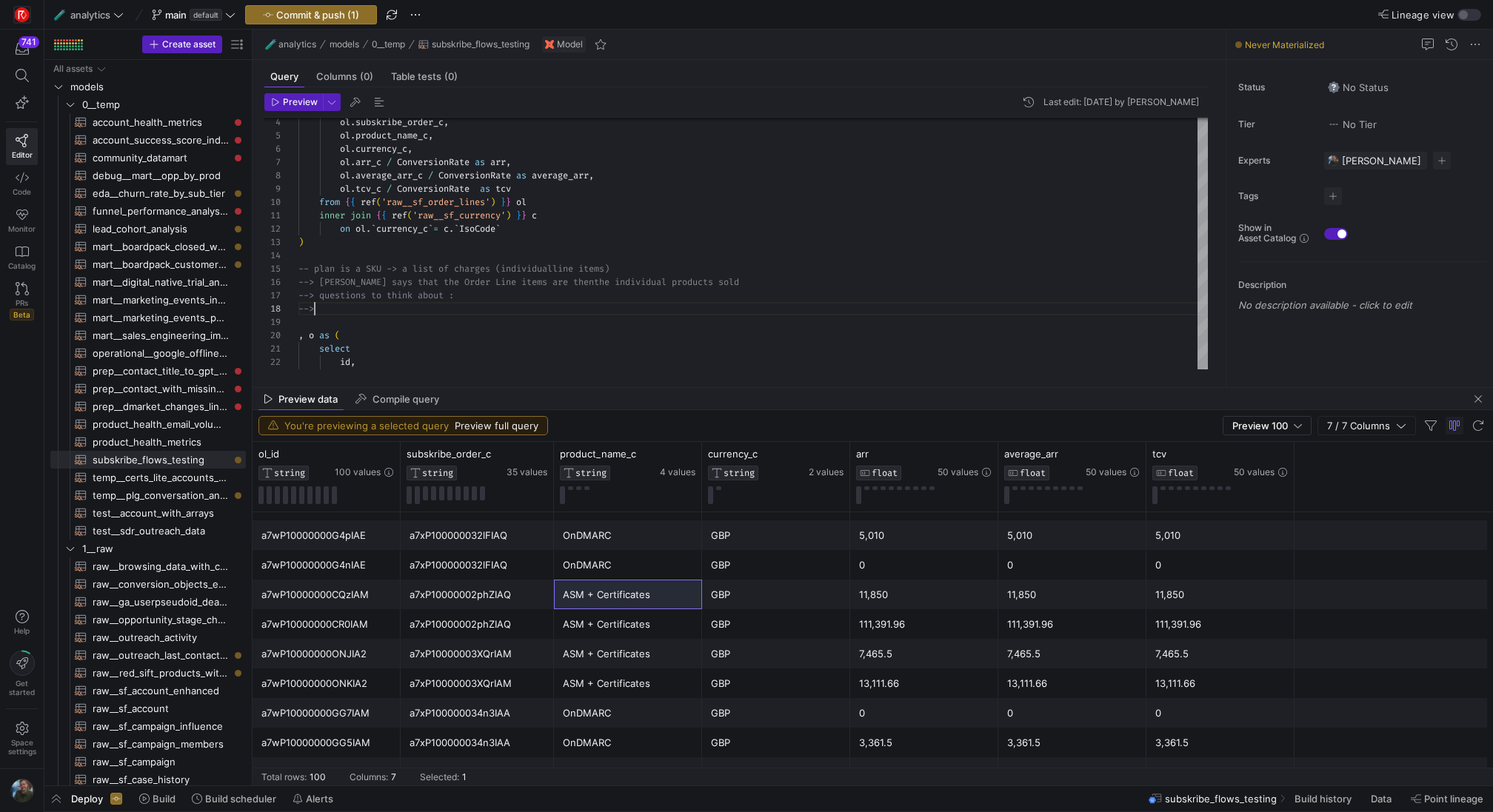
scroll to position [94, 22]
drag, startPoint x: 310, startPoint y: 269, endPoint x: 457, endPoint y: 270, distance: 147.0
click at [311, 270] on div "ol . tcv_c / ConversionRate as tcv from { { ref ( 'raw__sf_order_lines' ) } } o…" at bounding box center [753, 329] width 909 height 531
click at [446, 304] on div "ol . tcv_c / ConversionRate as tcv from { { ref ( 'raw__sf_order_lines' ) } } o…" at bounding box center [753, 329] width 909 height 531
type textarea "inner join {{ ref('raw__sf_currency') }} c on ol.`currency_c` = c.`IsoCode` ) -…"
